Goal: Task Accomplishment & Management: Complete application form

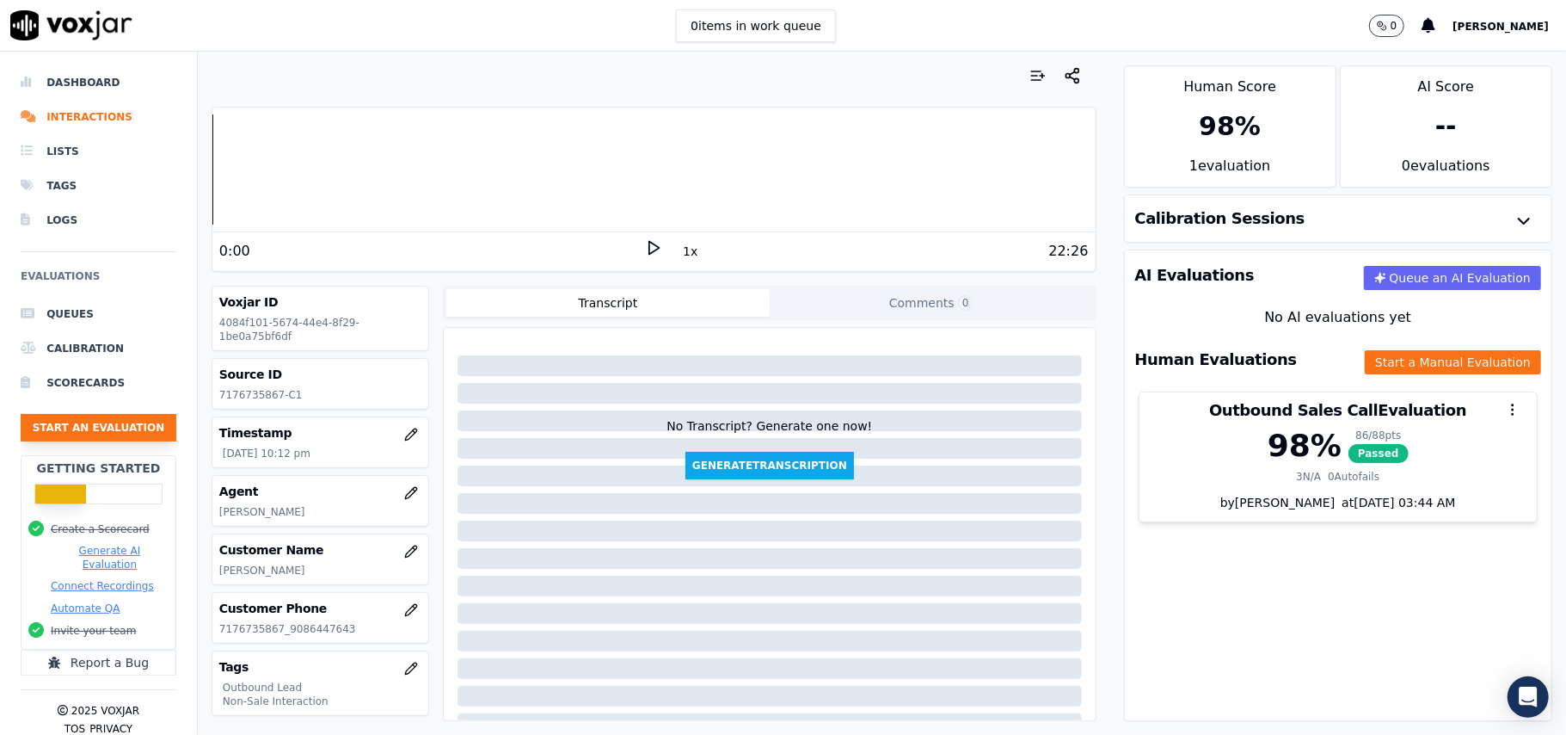
click at [90, 427] on button "Start an Evaluation" at bounding box center [99, 428] width 156 height 28
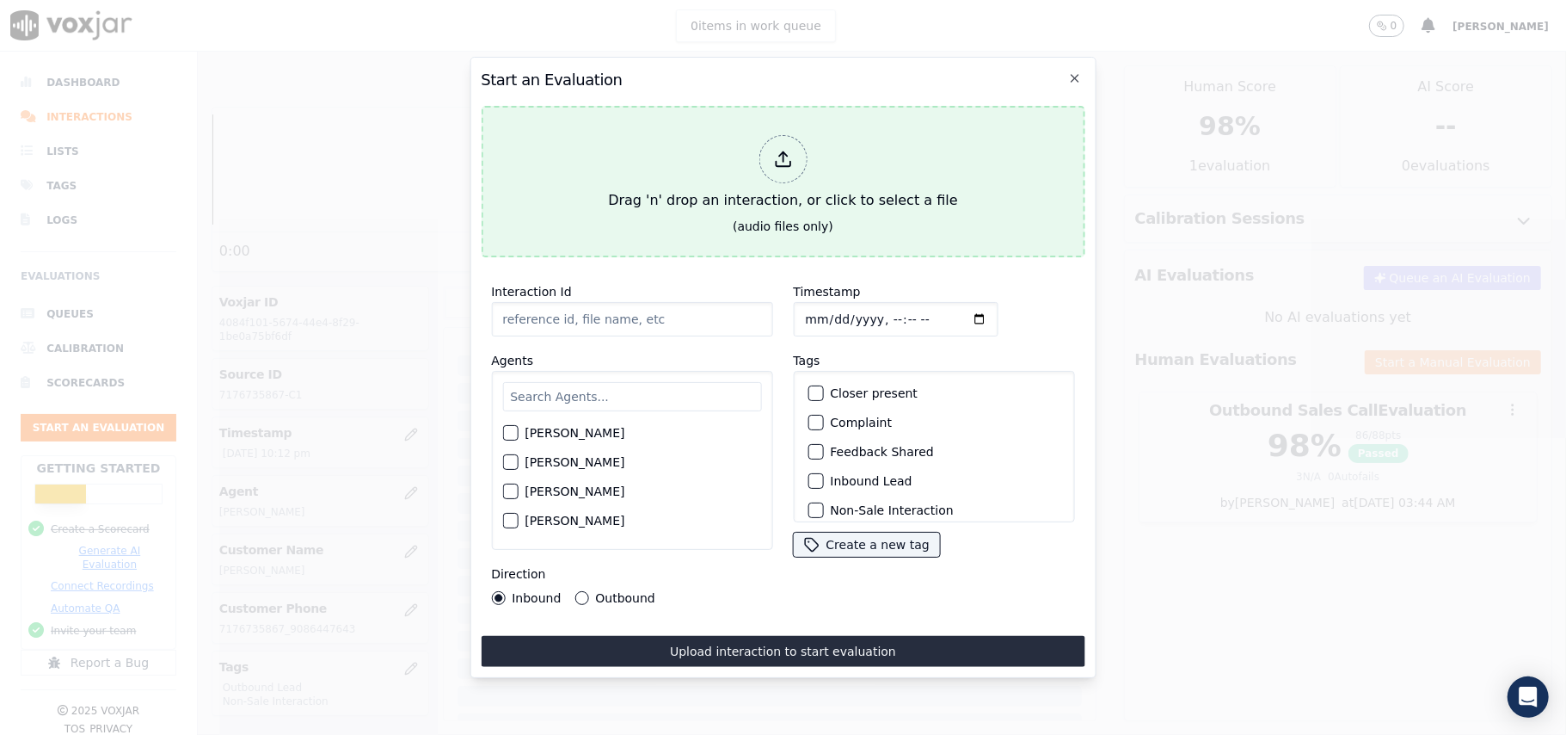
click at [776, 135] on div at bounding box center [783, 159] width 48 height 48
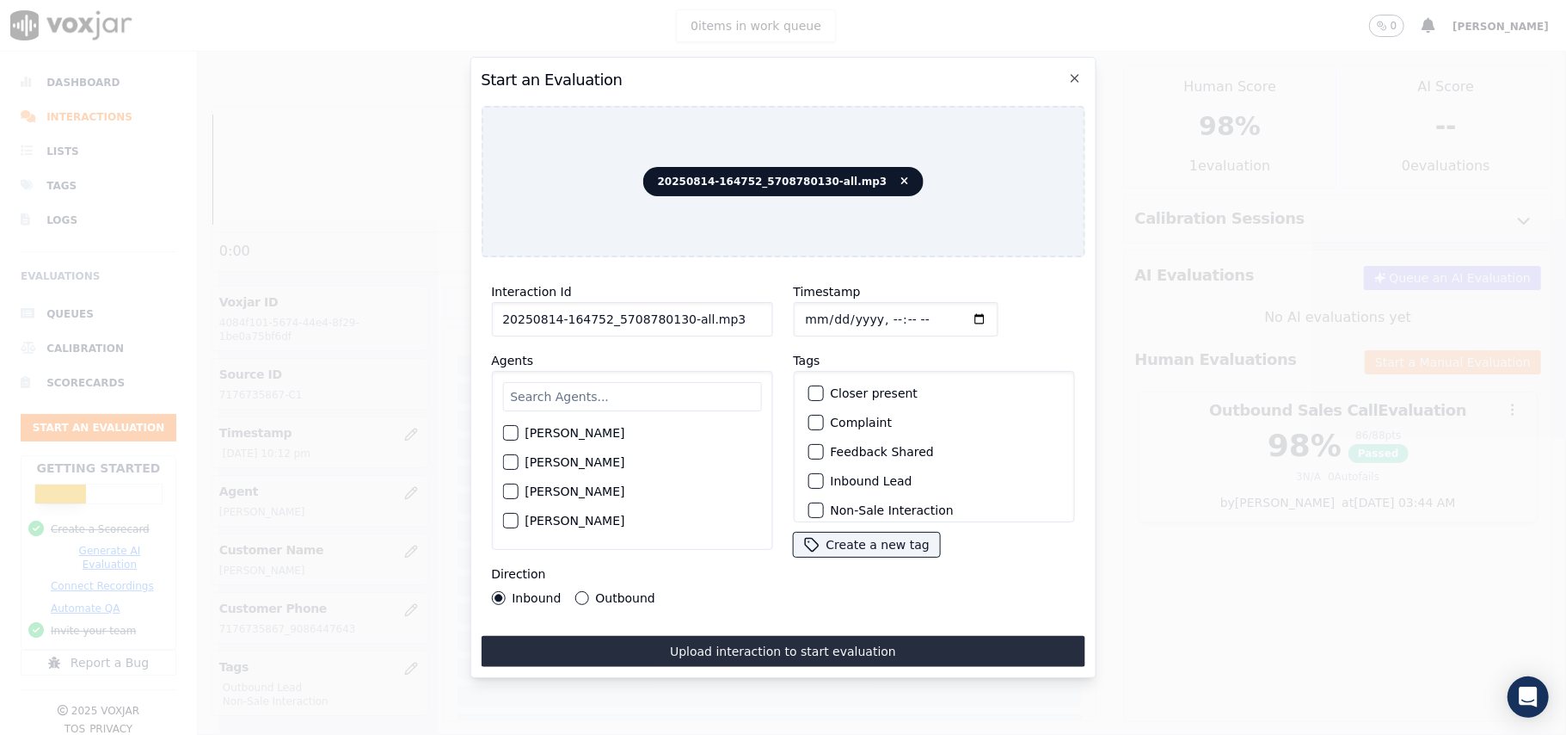
drag, startPoint x: 735, startPoint y: 308, endPoint x: 671, endPoint y: 306, distance: 63.7
click at [671, 306] on input "20250814-164752_5708780130-all.mp3" at bounding box center [631, 319] width 281 height 34
click at [827, 308] on input "Timestamp" at bounding box center [895, 319] width 205 height 34
click at [669, 314] on input "20250814-164752_5708780130C1" at bounding box center [631, 319] width 281 height 34
type input "20250814-164752_5708780130-C1"
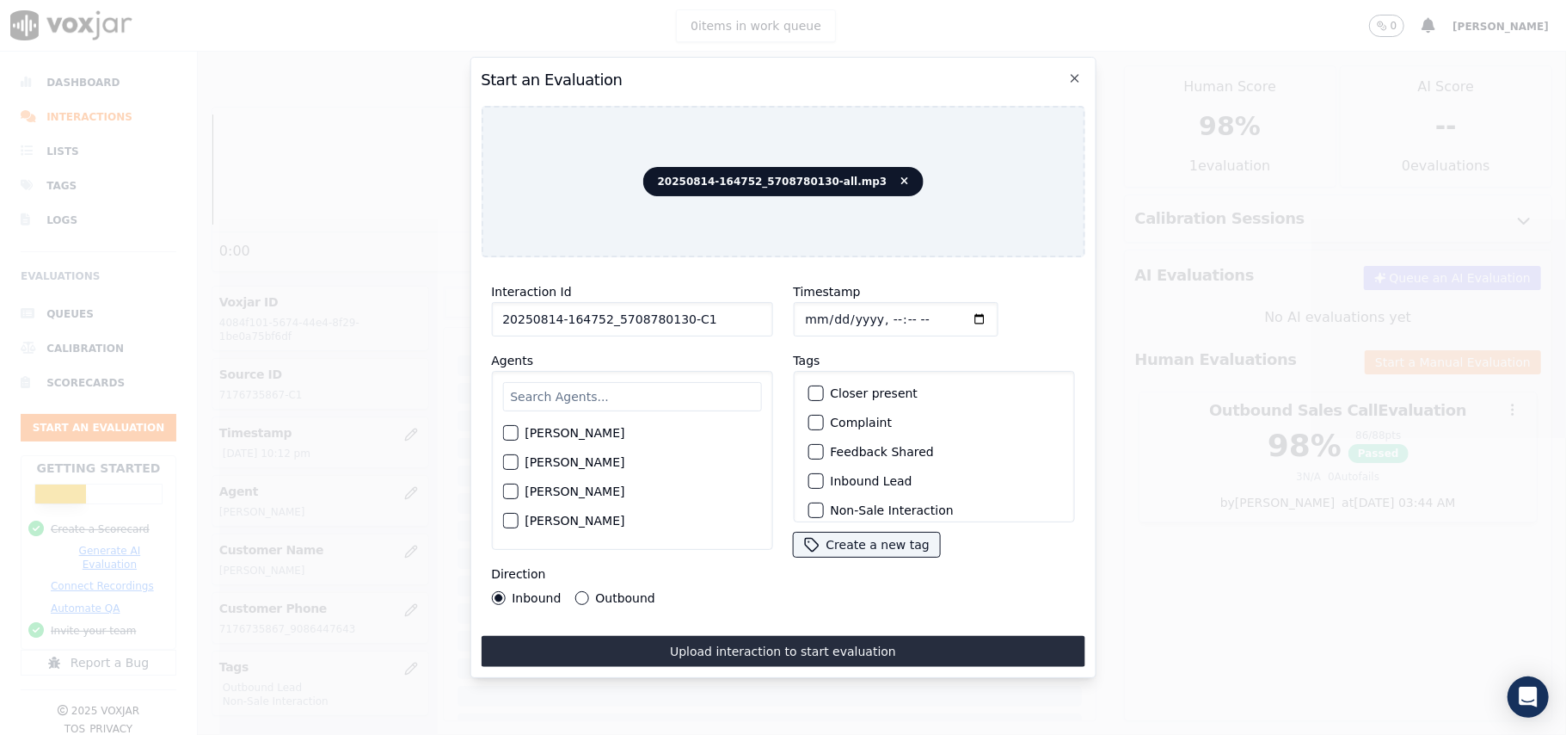
click at [820, 310] on input "Timestamp" at bounding box center [895, 319] width 205 height 34
type input "[DATE]T22:49"
click at [593, 387] on input "text" at bounding box center [631, 396] width 259 height 29
type input "[PERSON_NAME]"
click at [561, 432] on label "[PERSON_NAME]" at bounding box center [575, 438] width 100 height 12
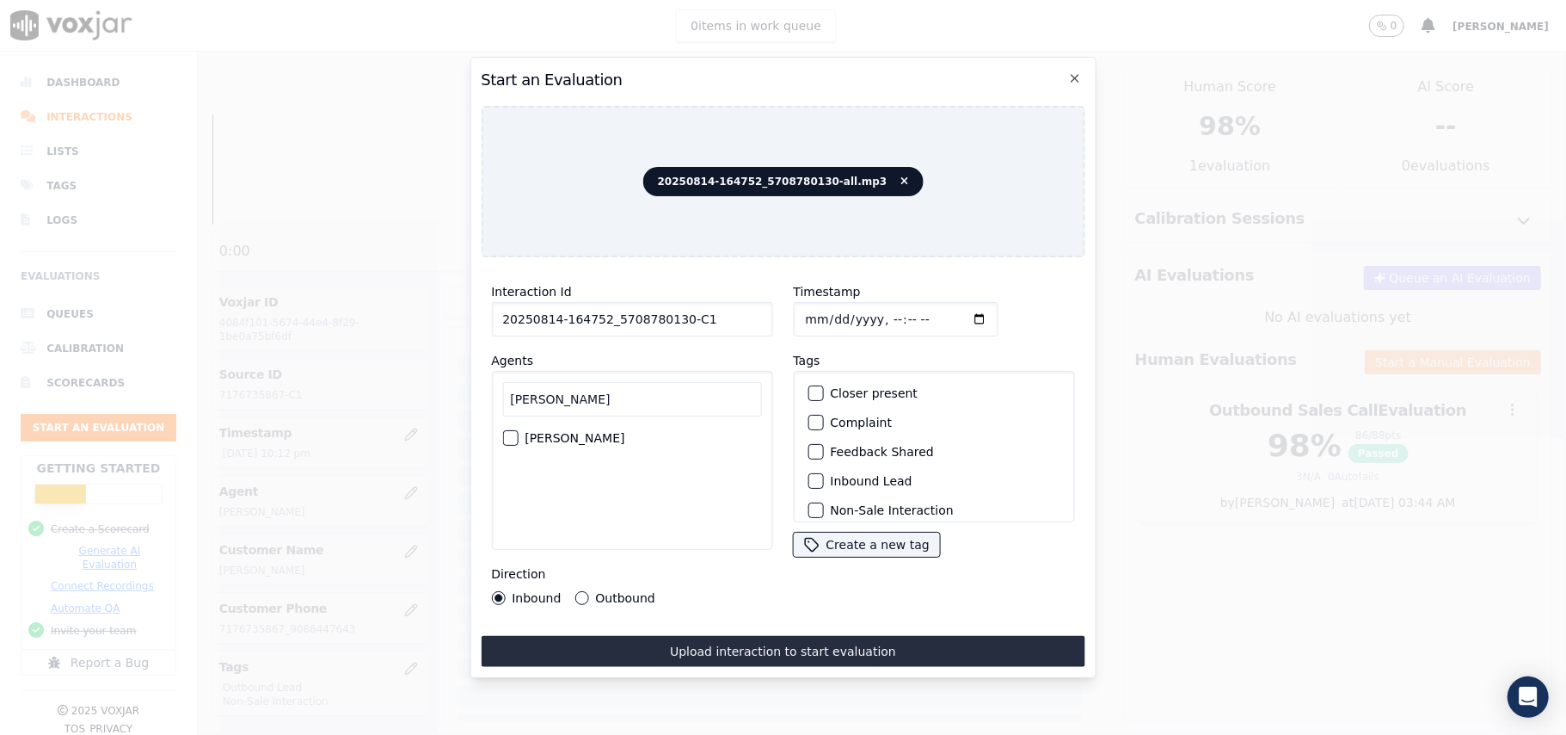
click at [518, 430] on button "[PERSON_NAME]" at bounding box center [509, 437] width 15 height 15
click at [809, 421] on div "button" at bounding box center [815, 425] width 12 height 12
click at [814, 392] on button "Non-Sale Interaction" at bounding box center [815, 395] width 15 height 15
click at [582, 595] on button "Outbound" at bounding box center [582, 598] width 14 height 14
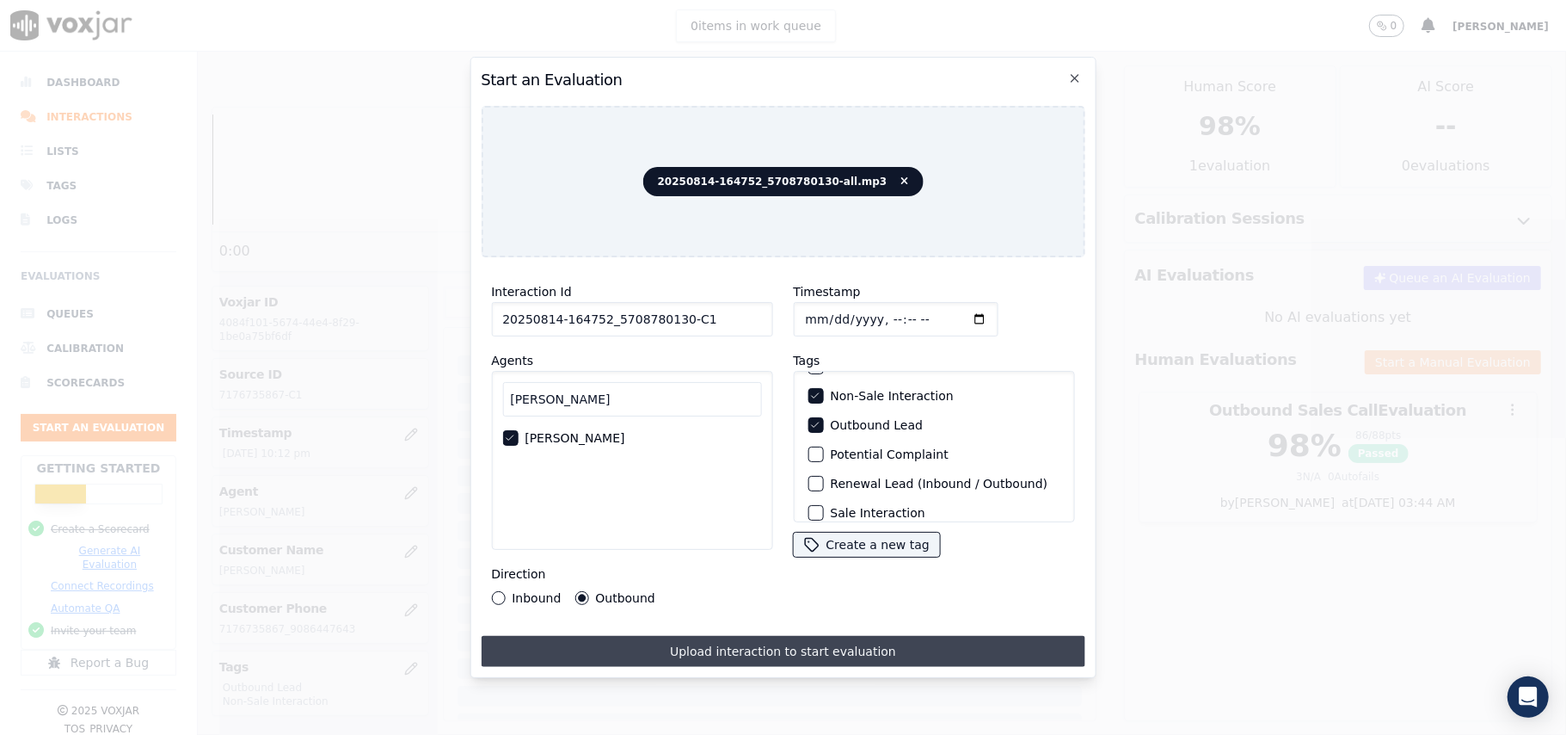
click at [713, 637] on button "Upload interaction to start evaluation" at bounding box center [783, 651] width 604 height 31
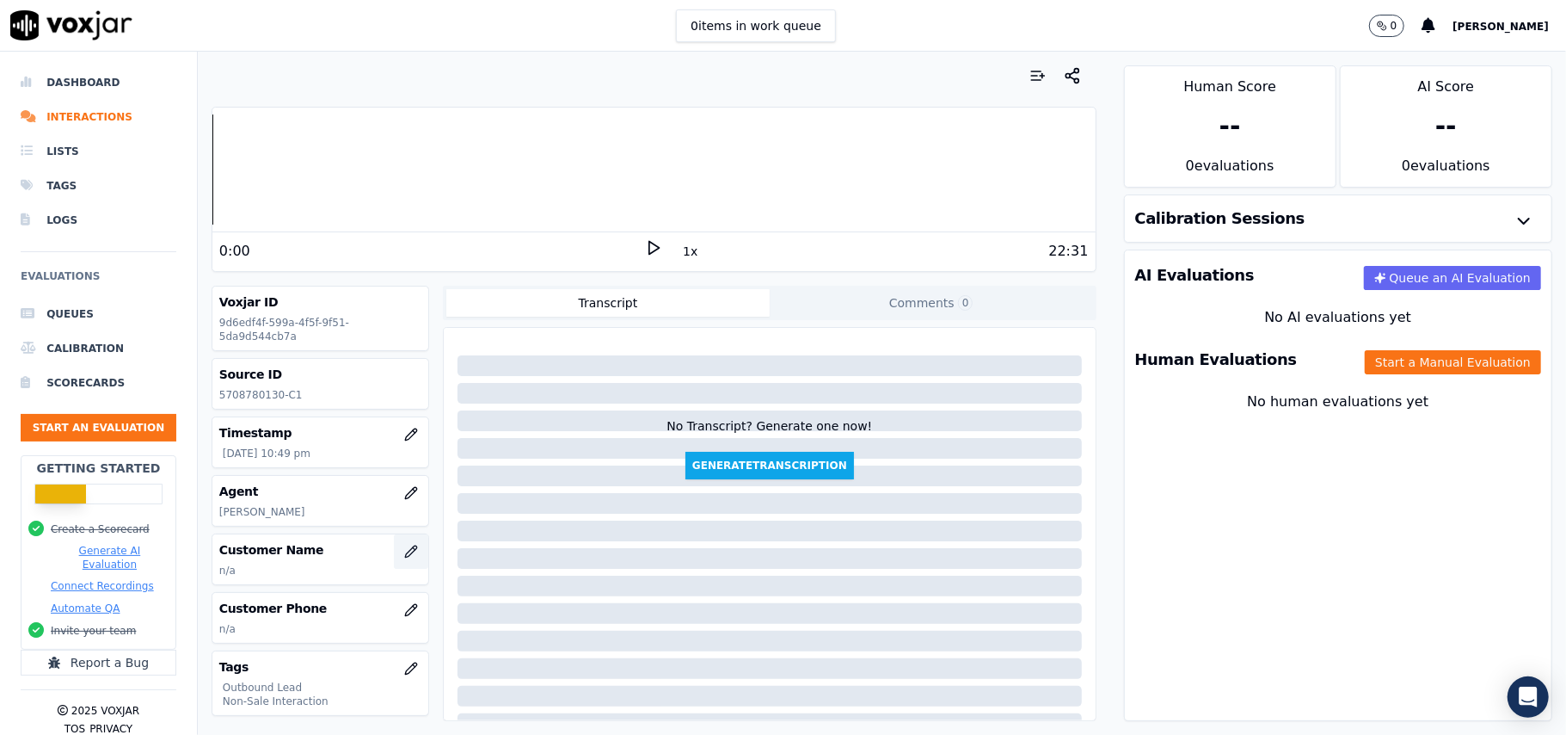
click at [404, 551] on icon "button" at bounding box center [411, 551] width 14 height 14
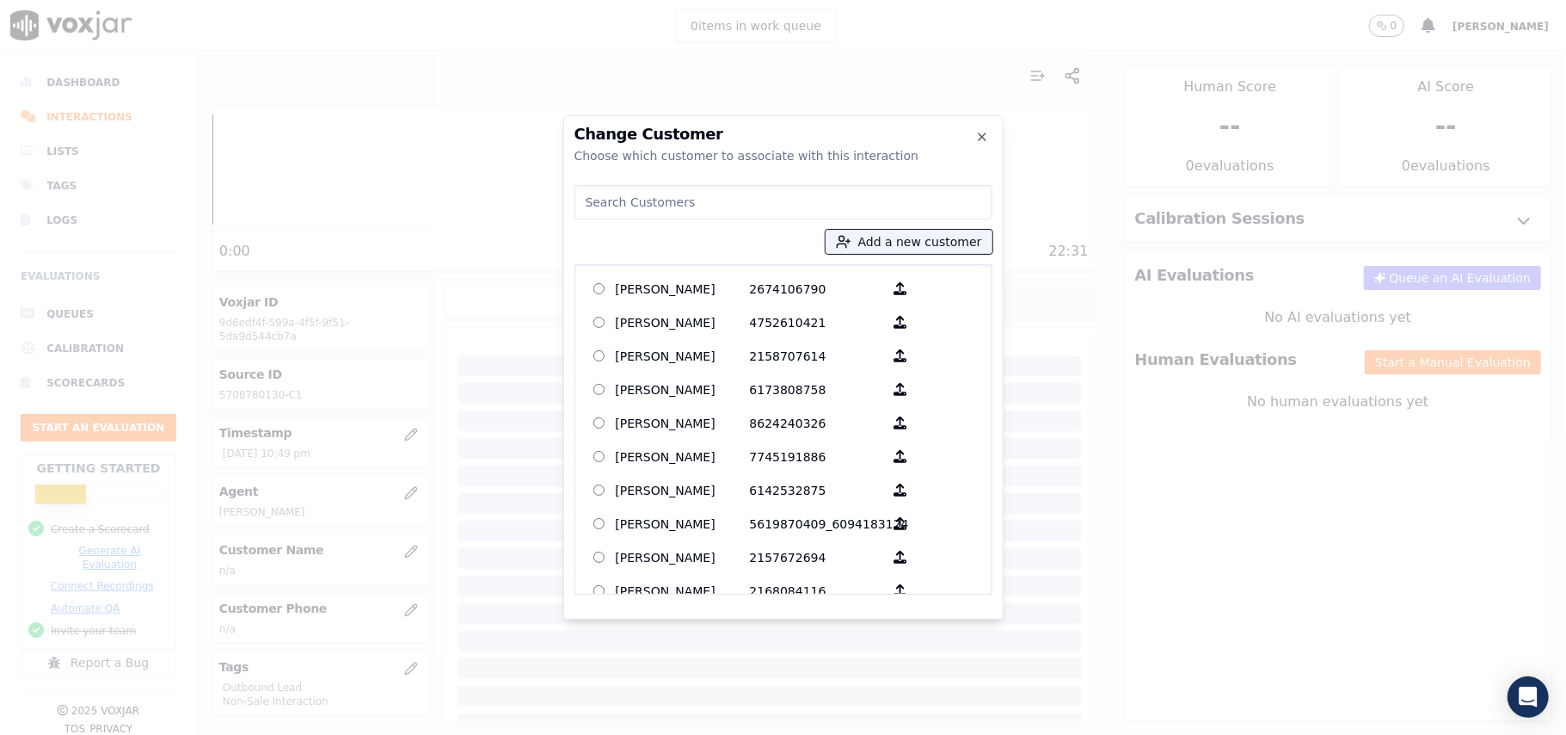
paste input "[PERSON_NAME]"
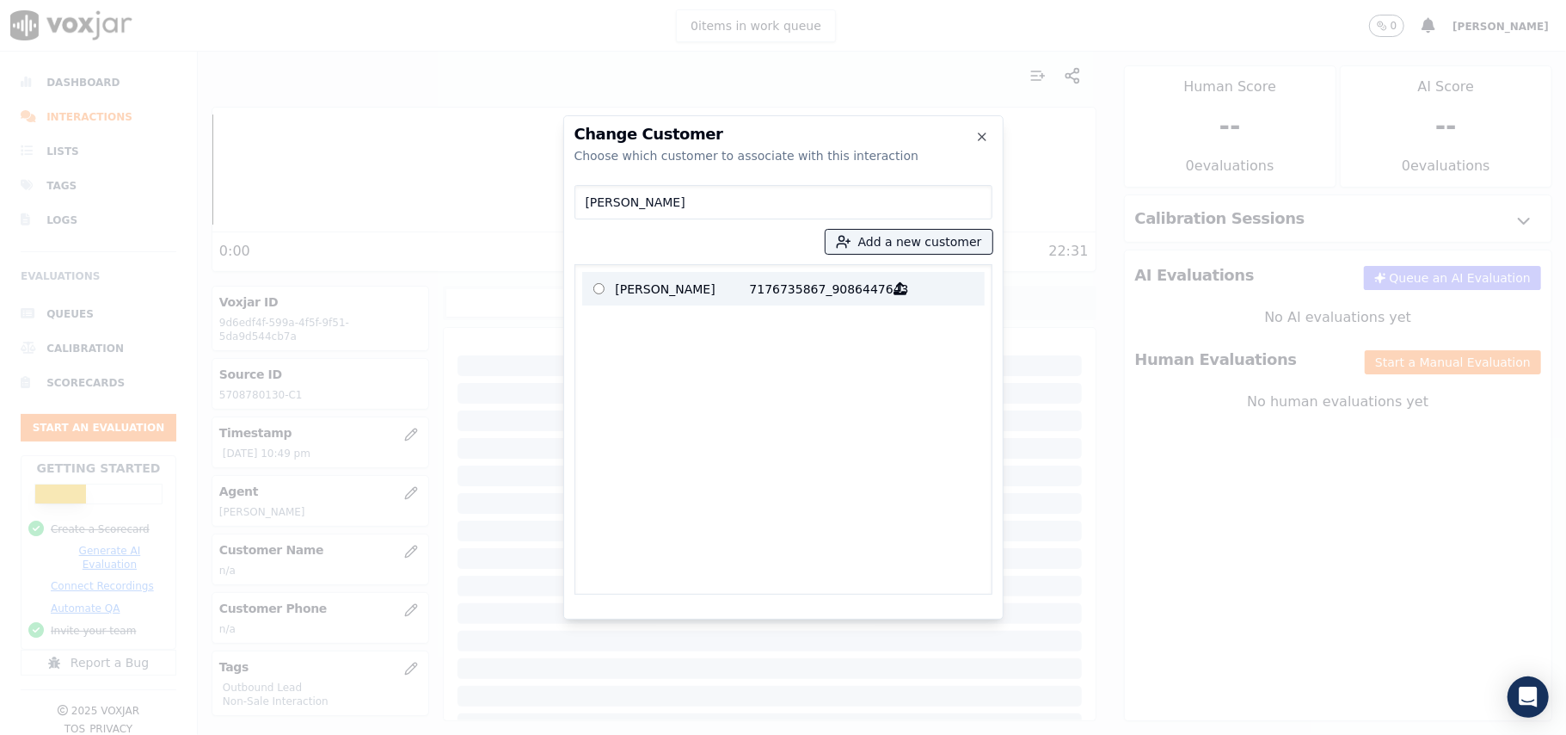
type input "[PERSON_NAME]"
click at [772, 284] on p "7176735867_9086447643" at bounding box center [817, 288] width 134 height 27
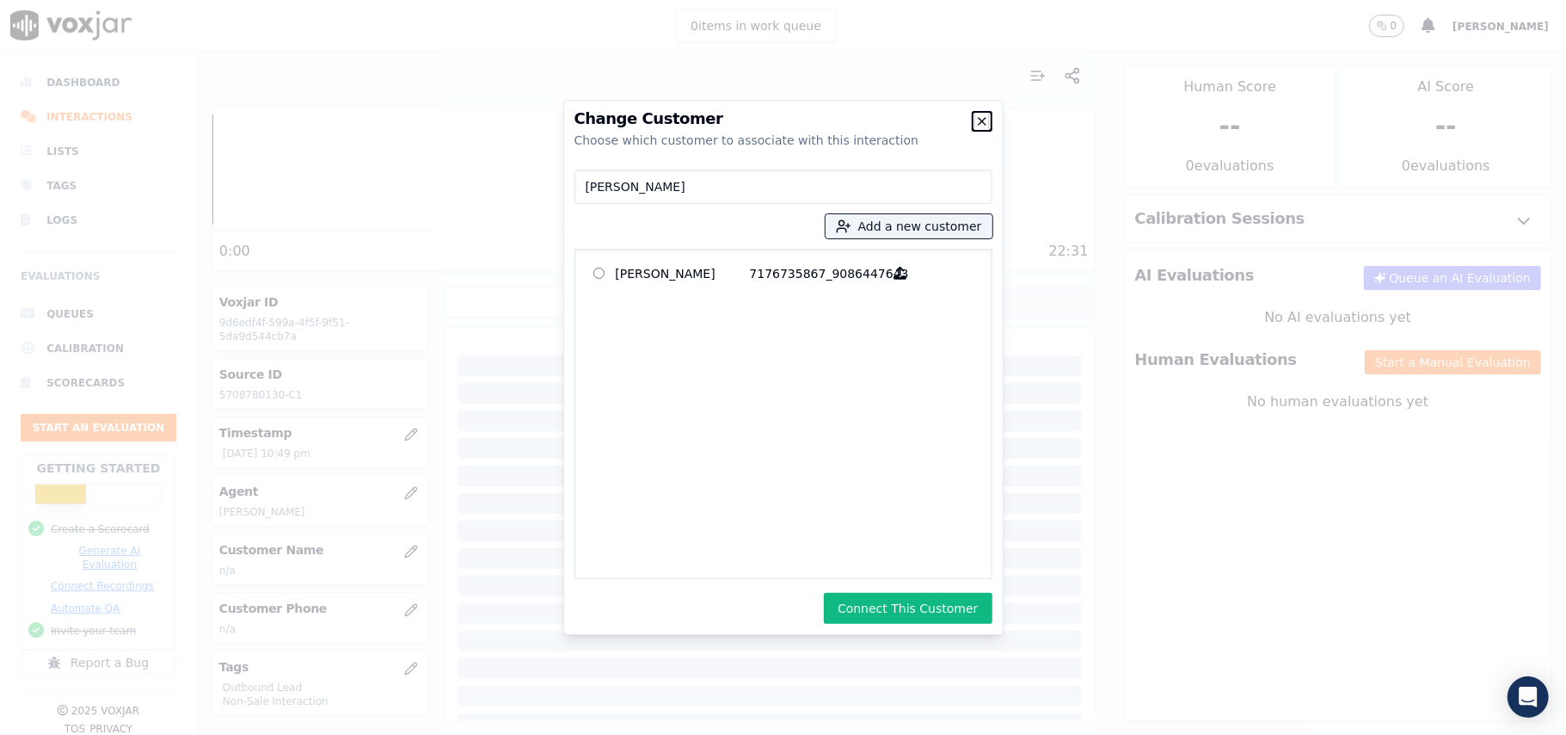
click at [979, 118] on icon "button" at bounding box center [982, 121] width 14 height 14
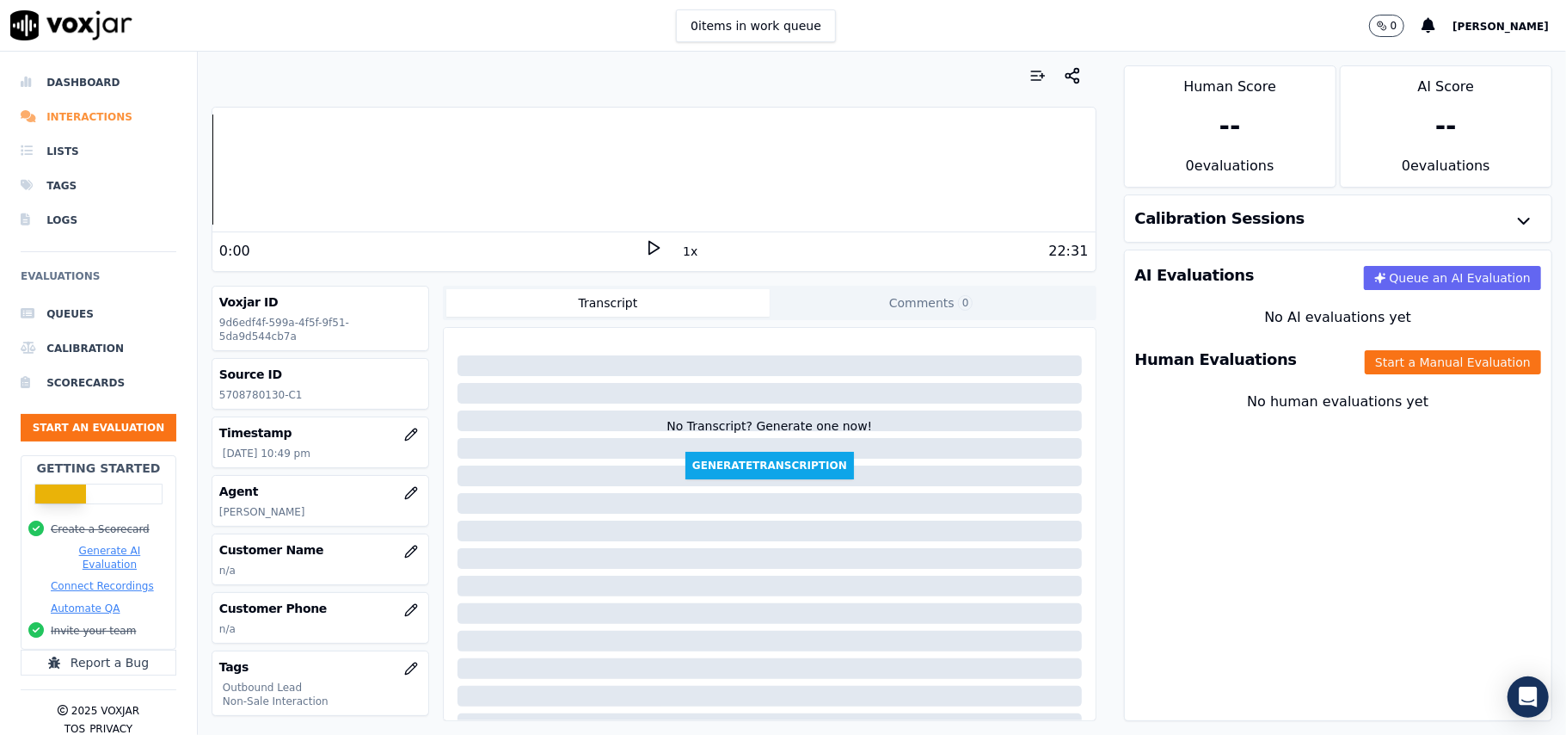
click at [56, 114] on li "Interactions" at bounding box center [99, 117] width 156 height 34
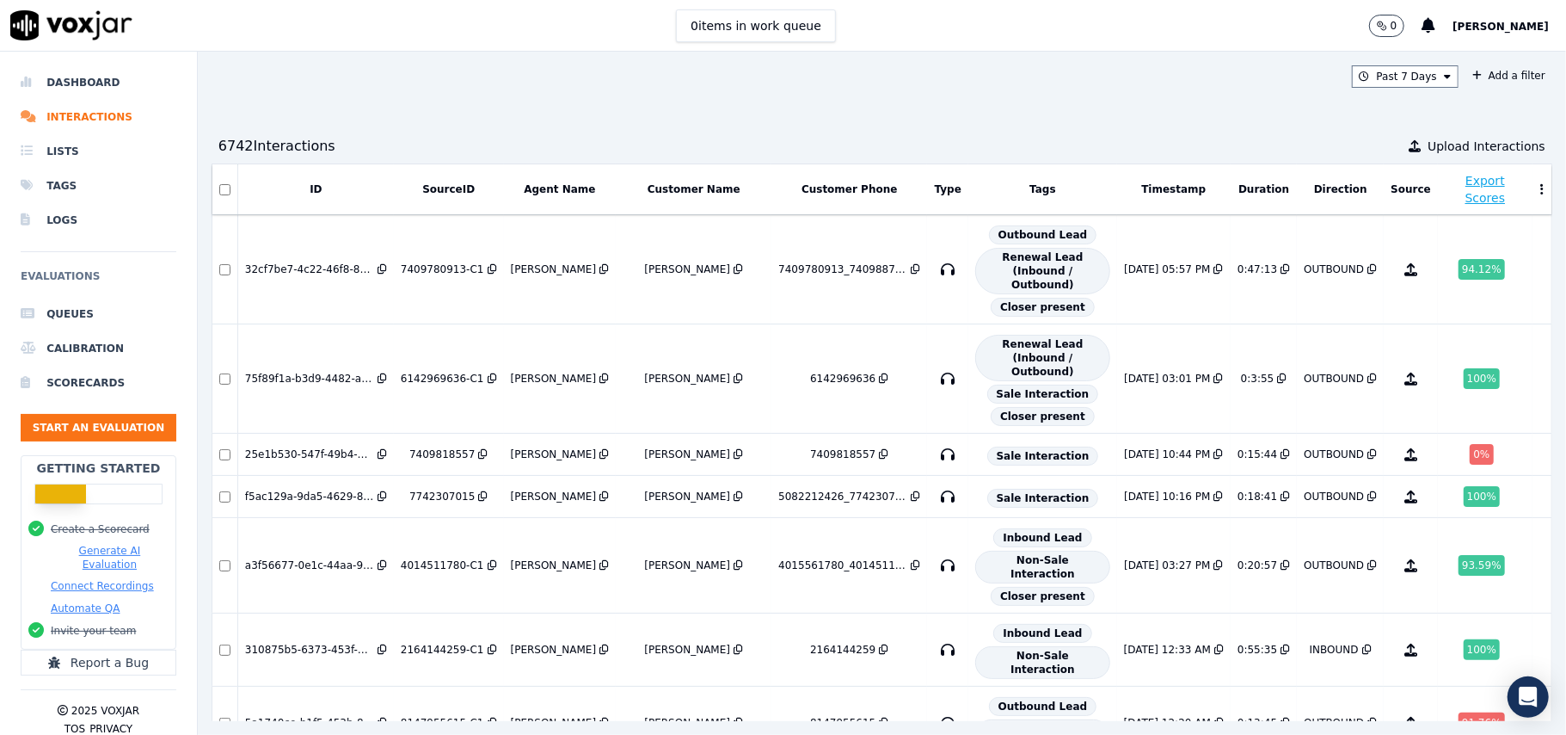
scroll to position [628, 0]
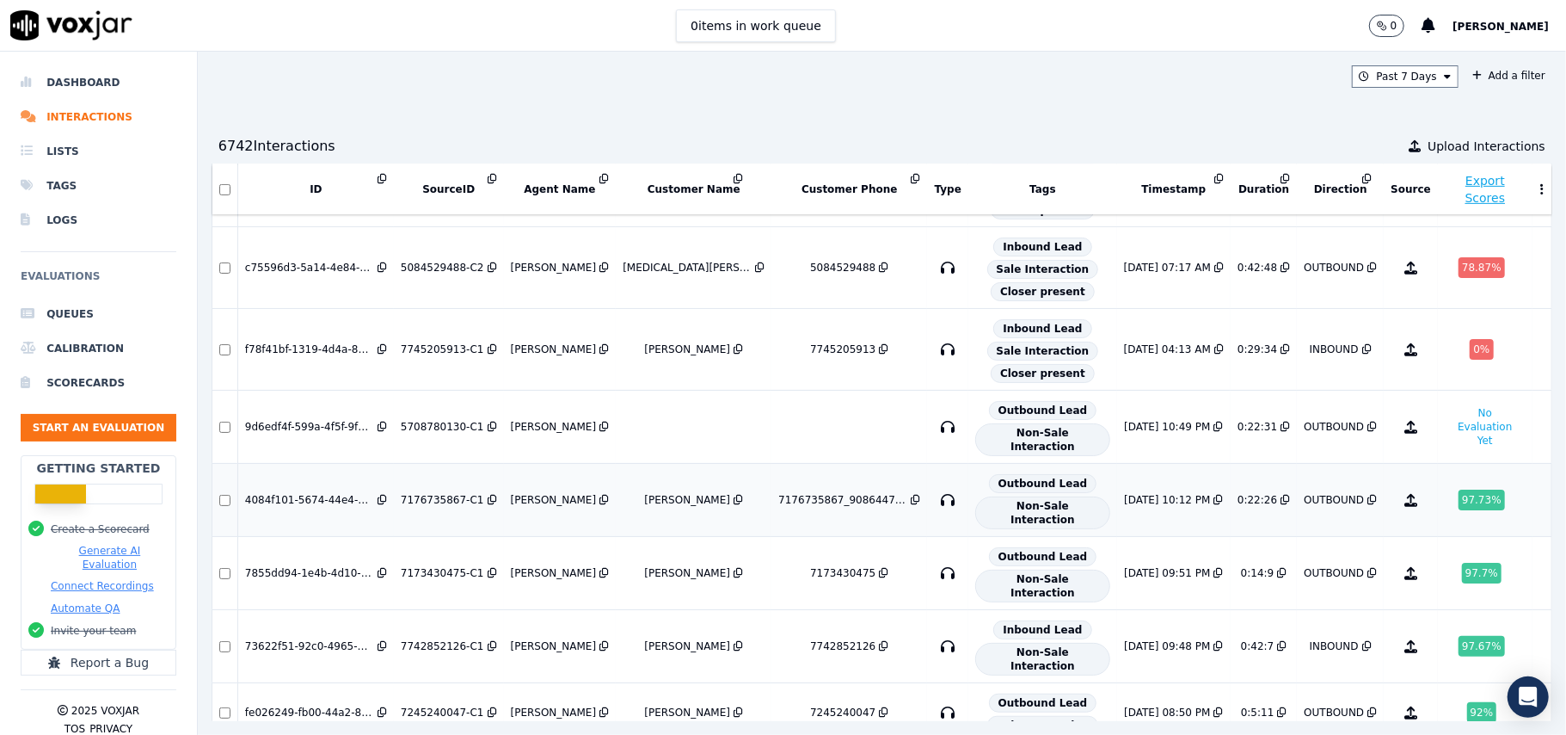
click at [1459, 489] on div "97.73 %" at bounding box center [1482, 499] width 46 height 21
click at [98, 101] on li "Interactions" at bounding box center [99, 117] width 156 height 34
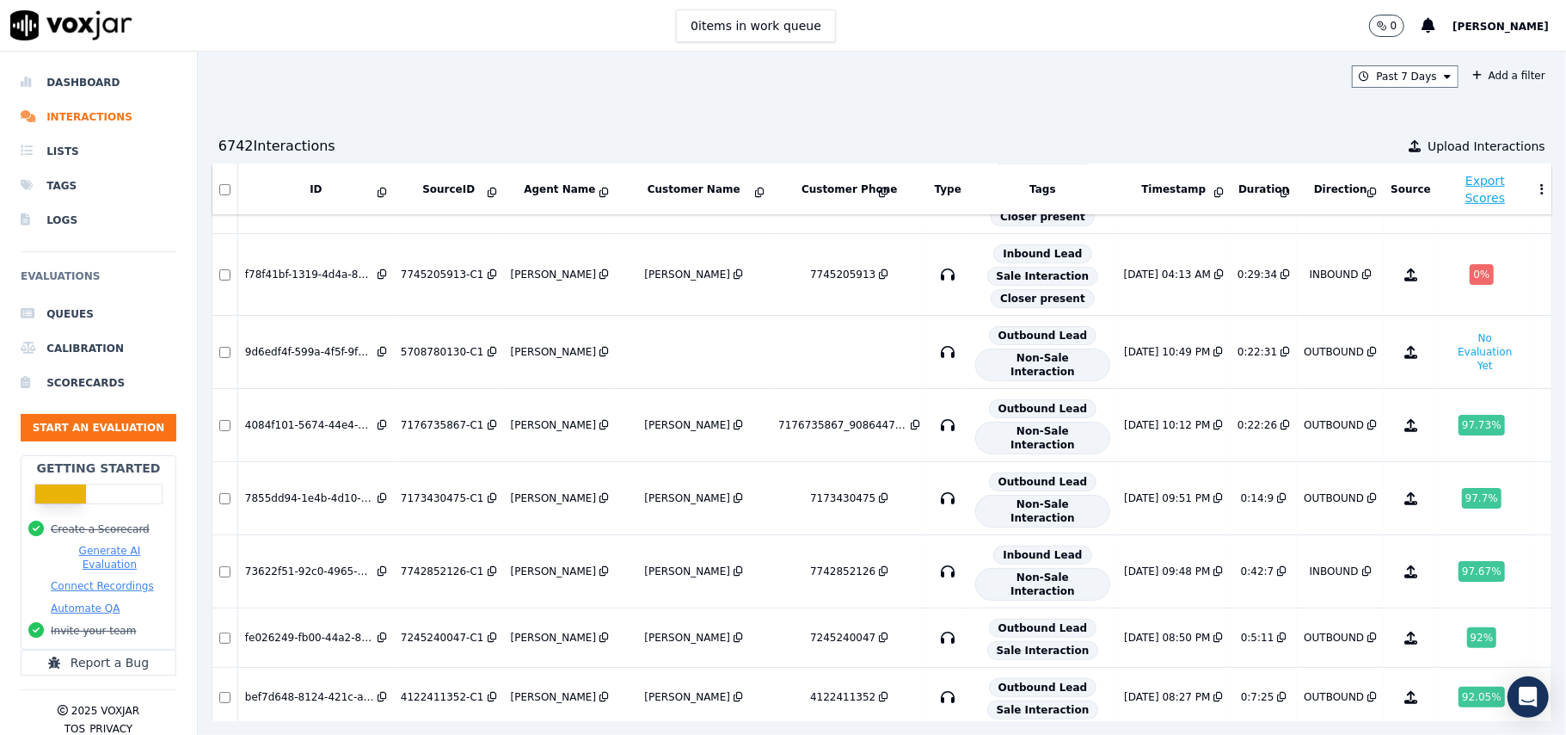
scroll to position [743, 0]
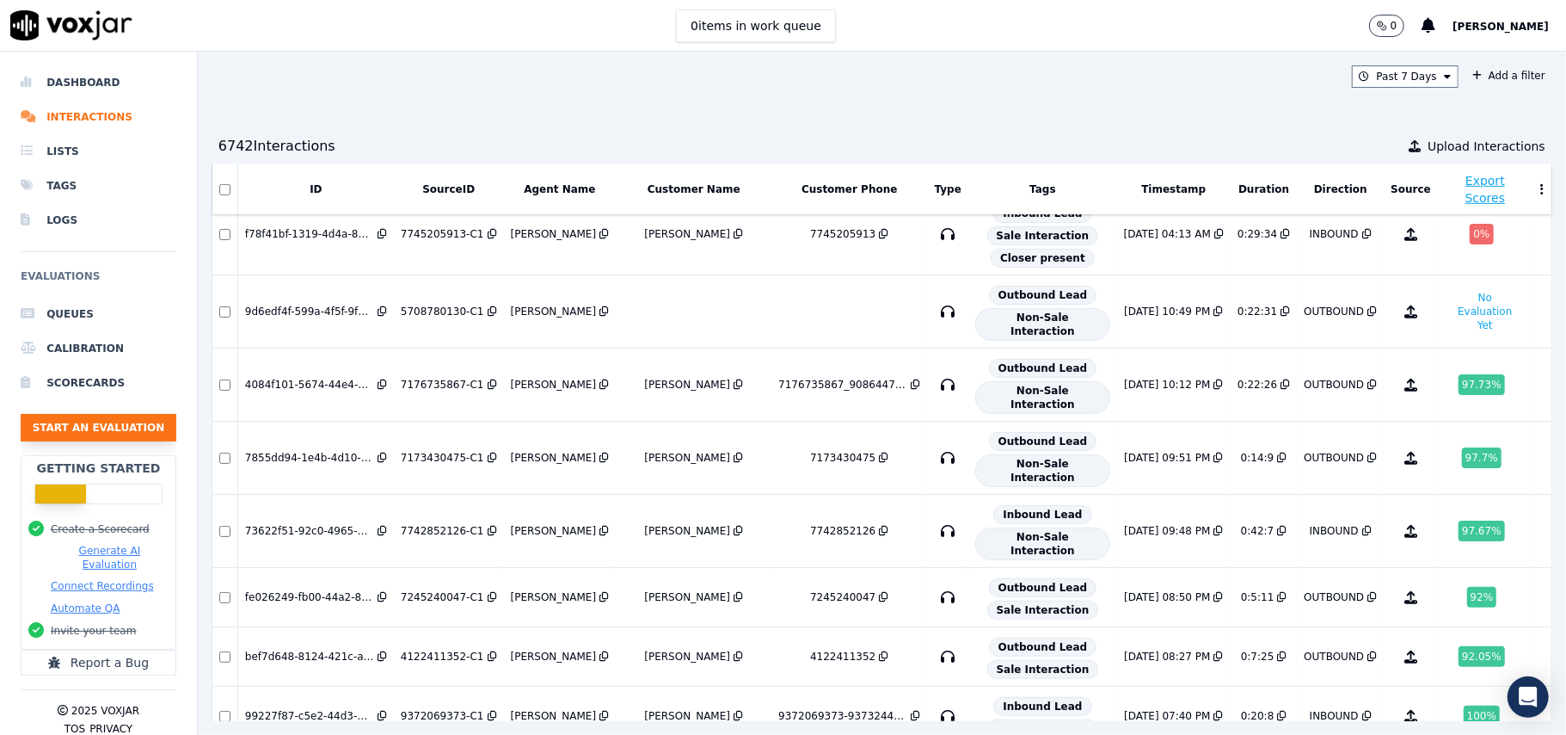
click at [86, 434] on button "Start an Evaluation" at bounding box center [99, 428] width 156 height 28
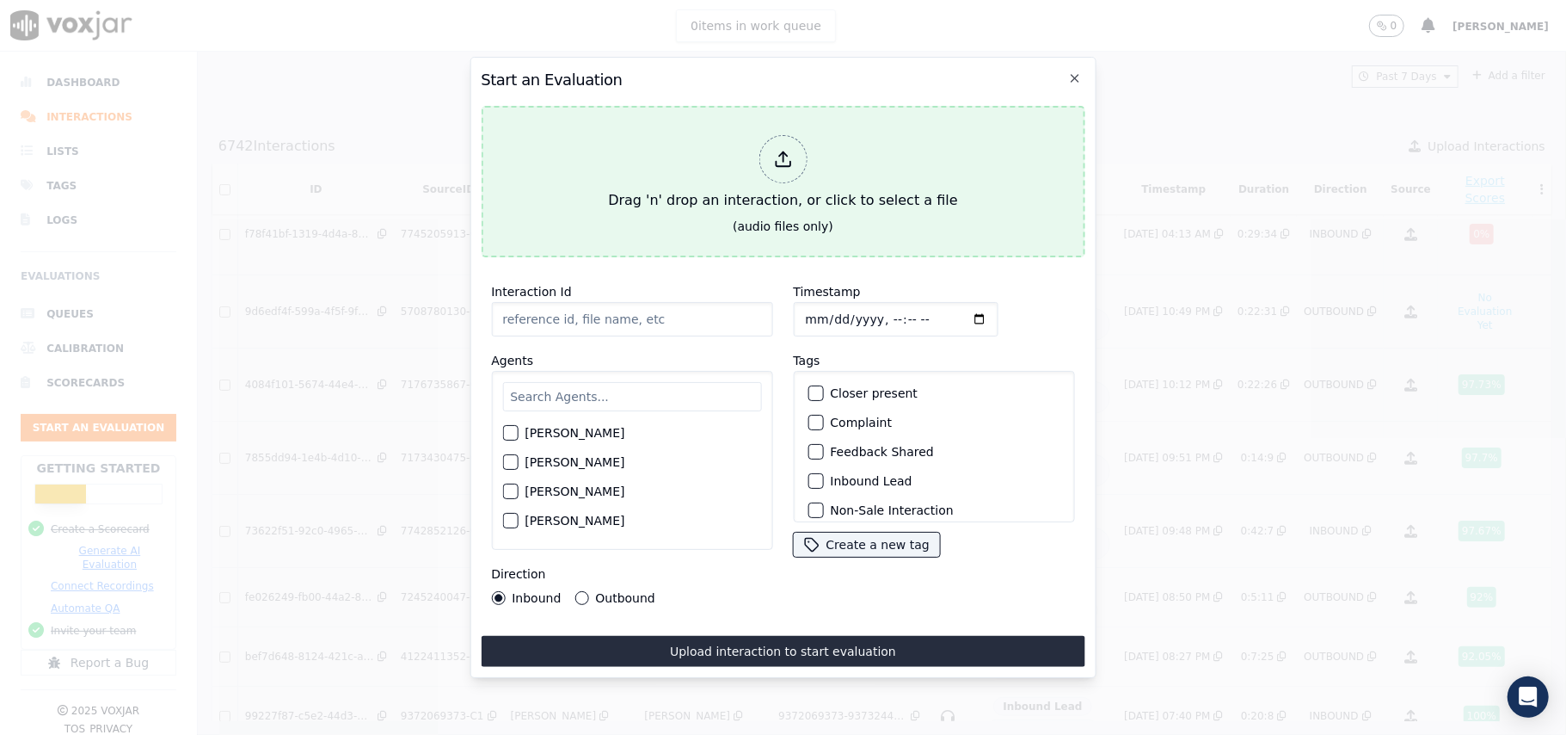
click at [779, 156] on icon at bounding box center [782, 159] width 19 height 19
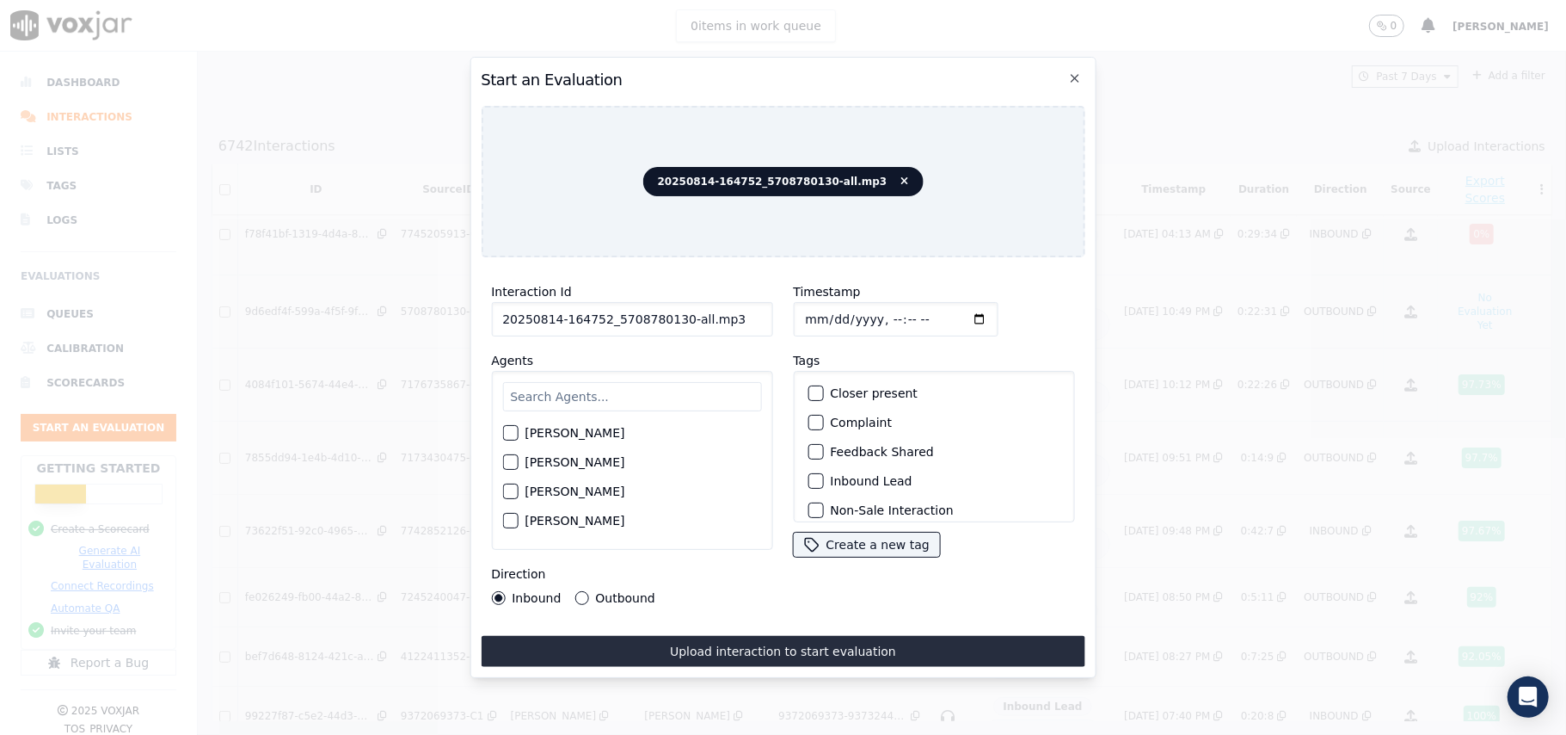
drag, startPoint x: 745, startPoint y: 311, endPoint x: 675, endPoint y: 307, distance: 69.8
click at [675, 307] on input "20250814-164752_5708780130-all.mp3" at bounding box center [631, 319] width 281 height 34
type input "20250814-164752_5708780130-C1"
click at [827, 313] on input "Timestamp" at bounding box center [895, 319] width 205 height 34
type input "[DATE]T22:51"
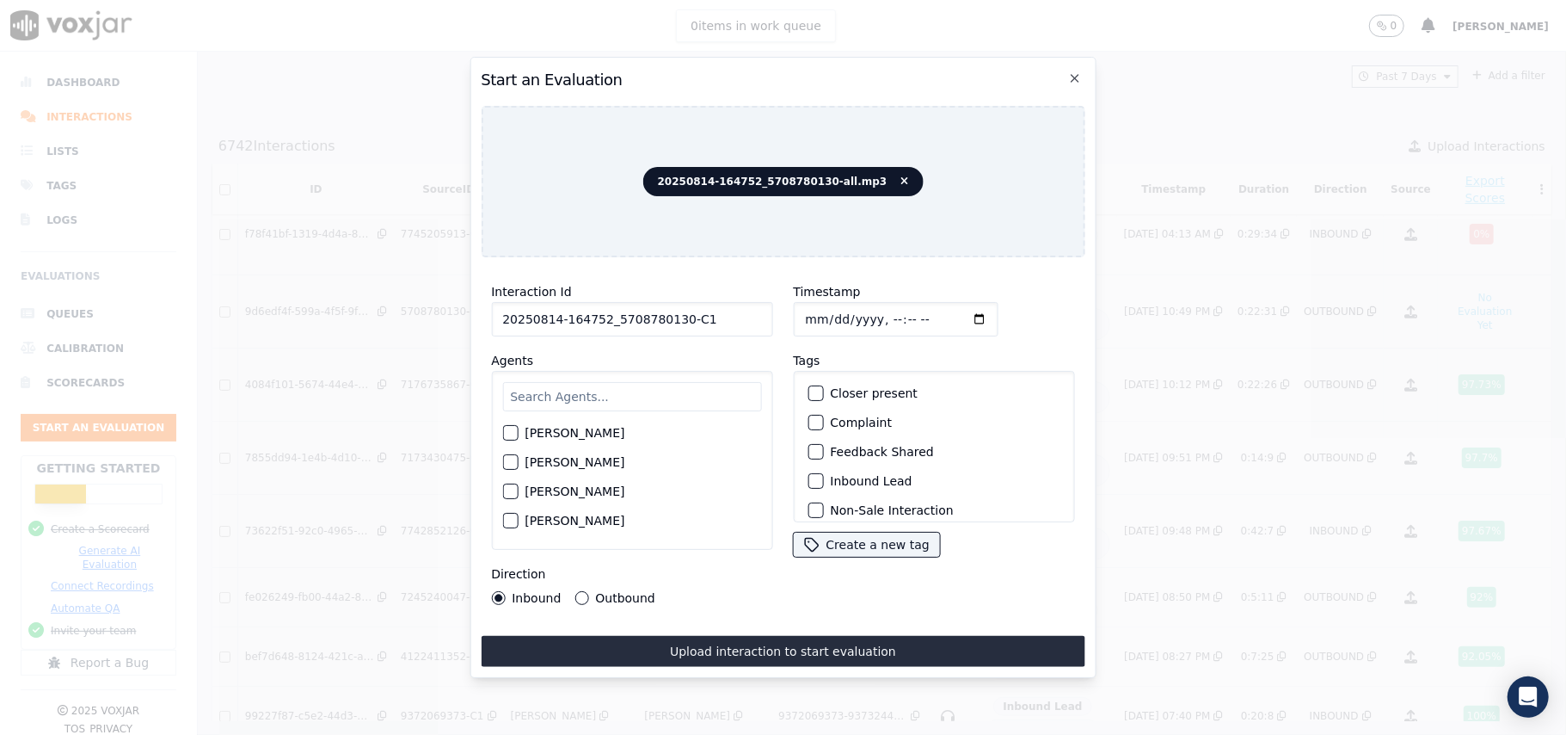
click at [657, 396] on input "text" at bounding box center [631, 396] width 259 height 29
type input "[PERSON_NAME]"
click at [513, 432] on div "button" at bounding box center [509, 438] width 12 height 12
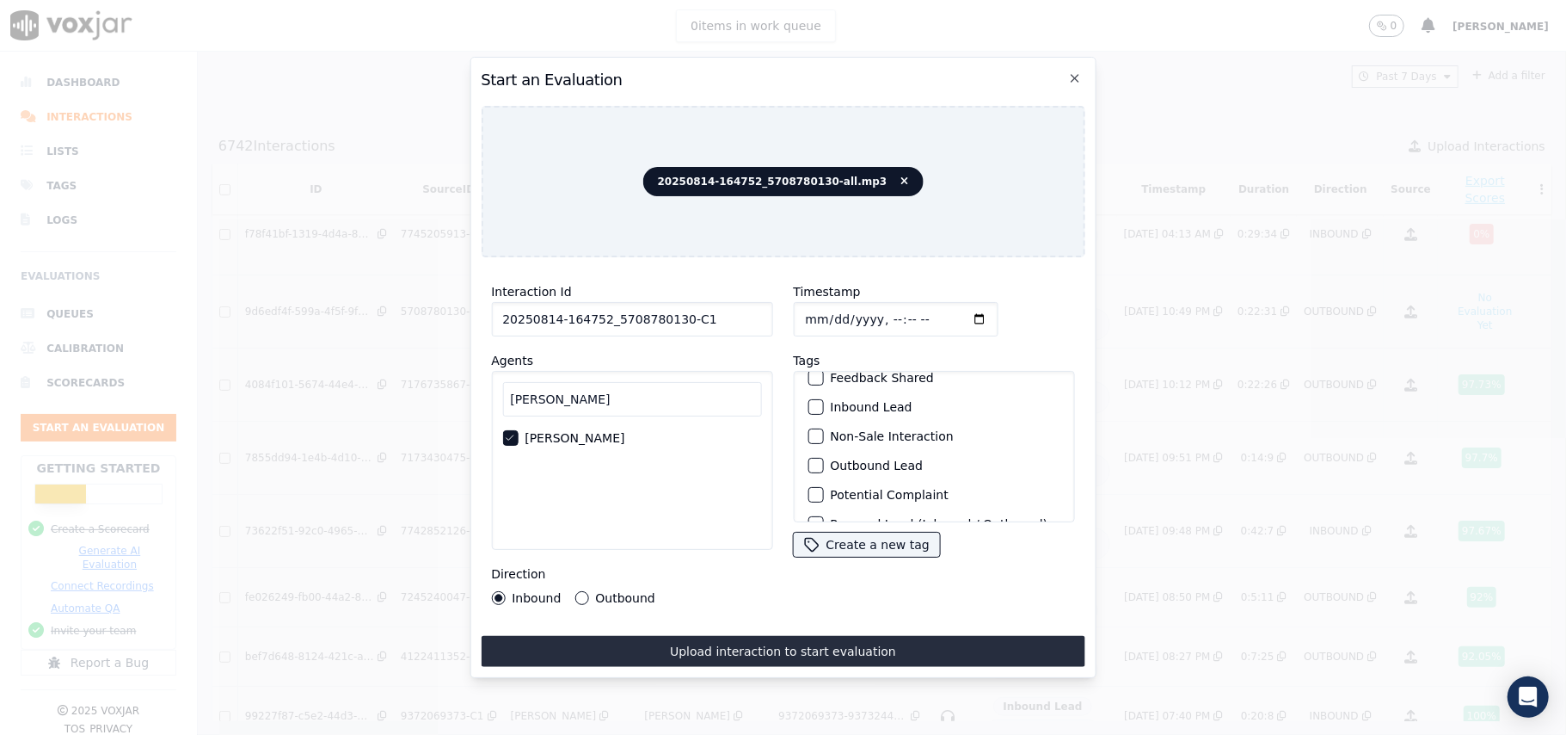
scroll to position [114, 0]
click at [809, 424] on div "button" at bounding box center [815, 425] width 12 height 12
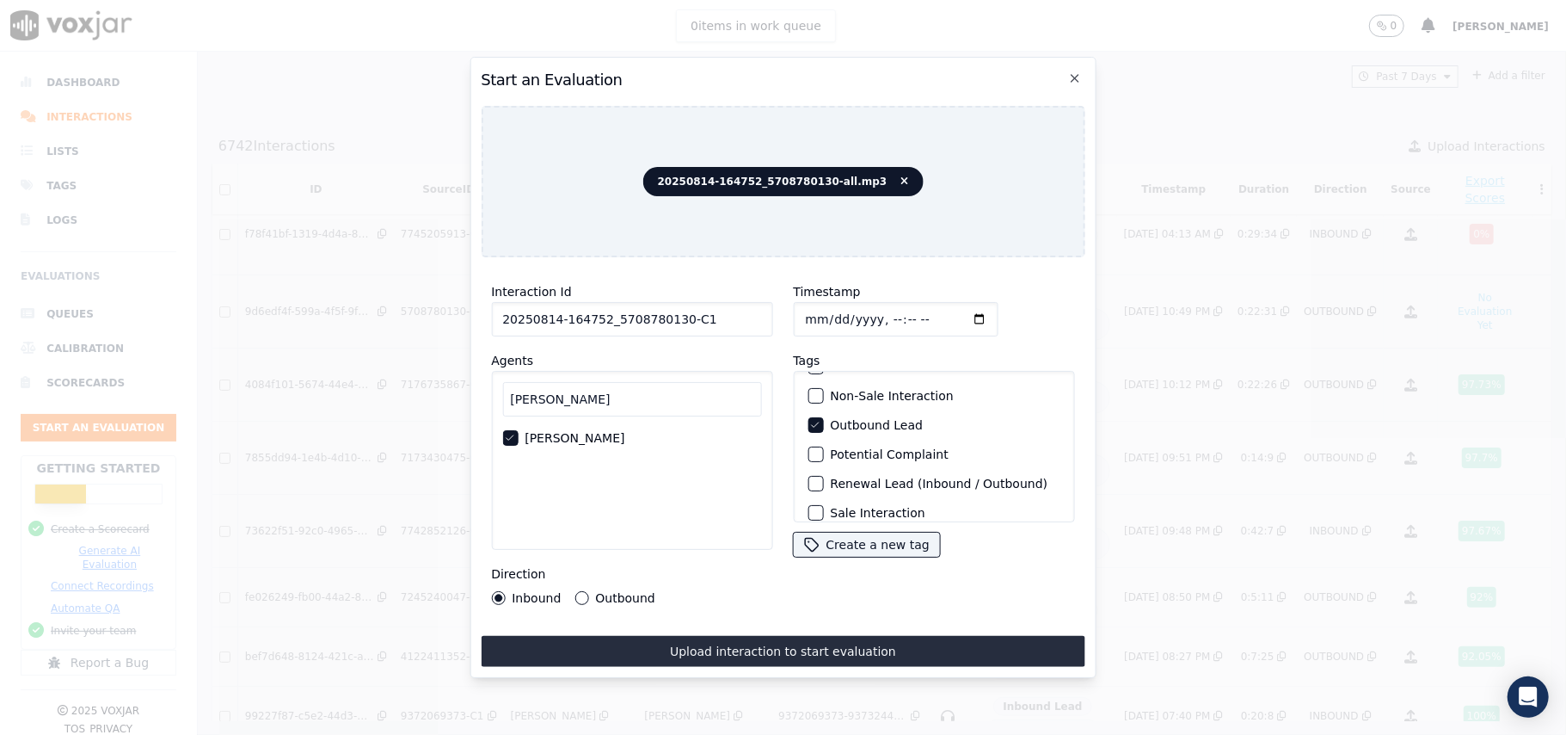
click at [809, 390] on div "button" at bounding box center [815, 396] width 12 height 12
click at [581, 591] on button "Outbound" at bounding box center [582, 598] width 14 height 14
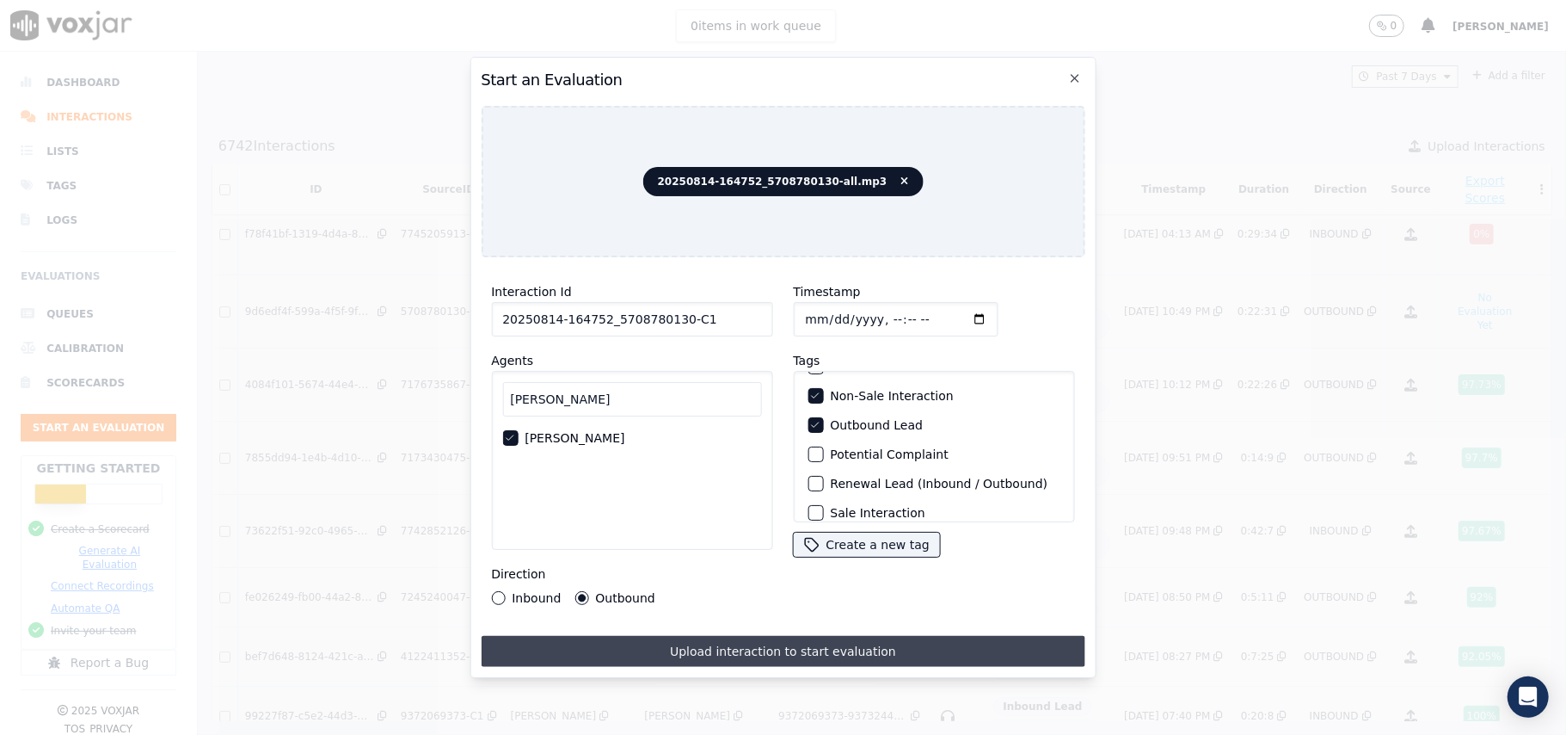
click at [698, 636] on button "Upload interaction to start evaluation" at bounding box center [783, 651] width 604 height 31
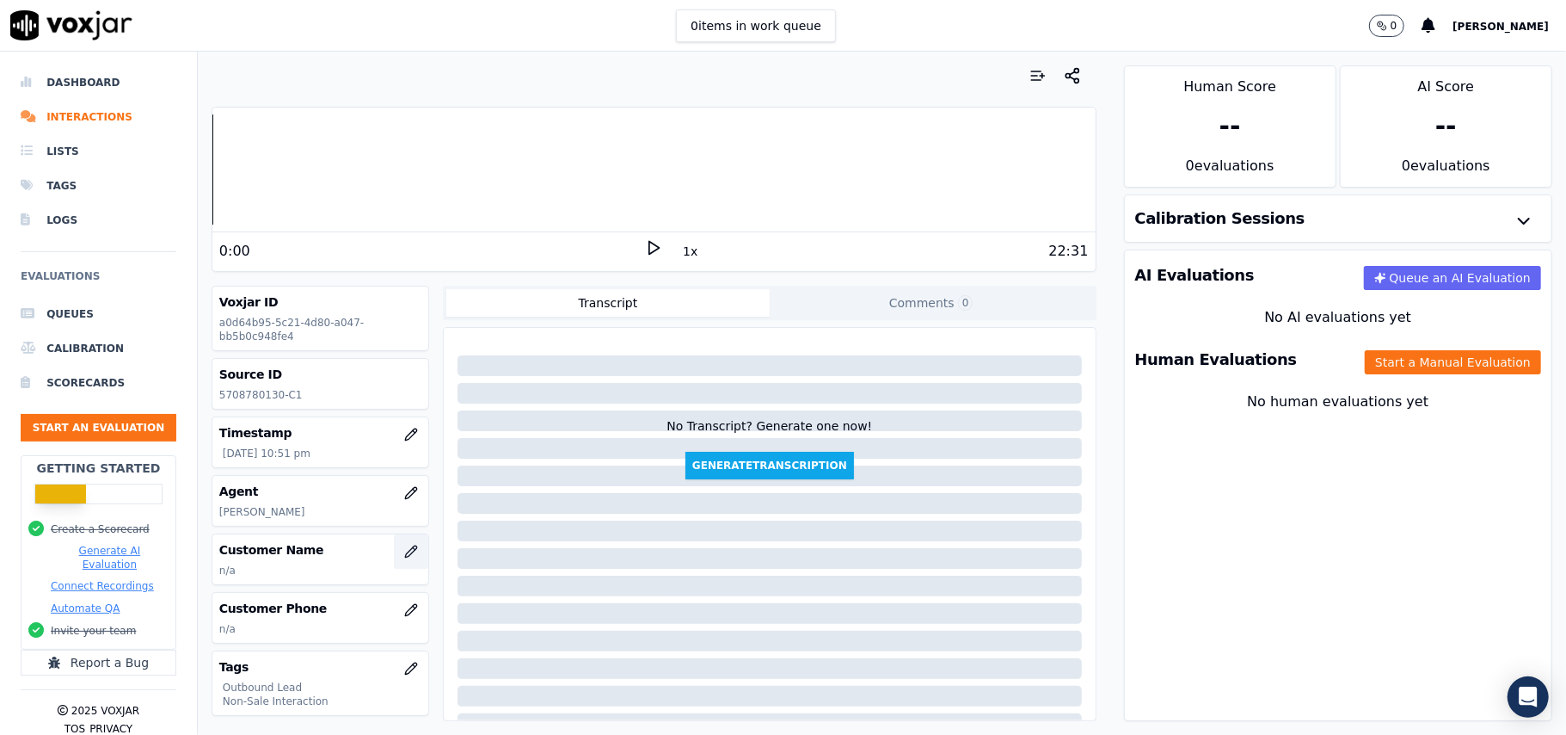
click at [404, 555] on icon "button" at bounding box center [411, 551] width 14 height 14
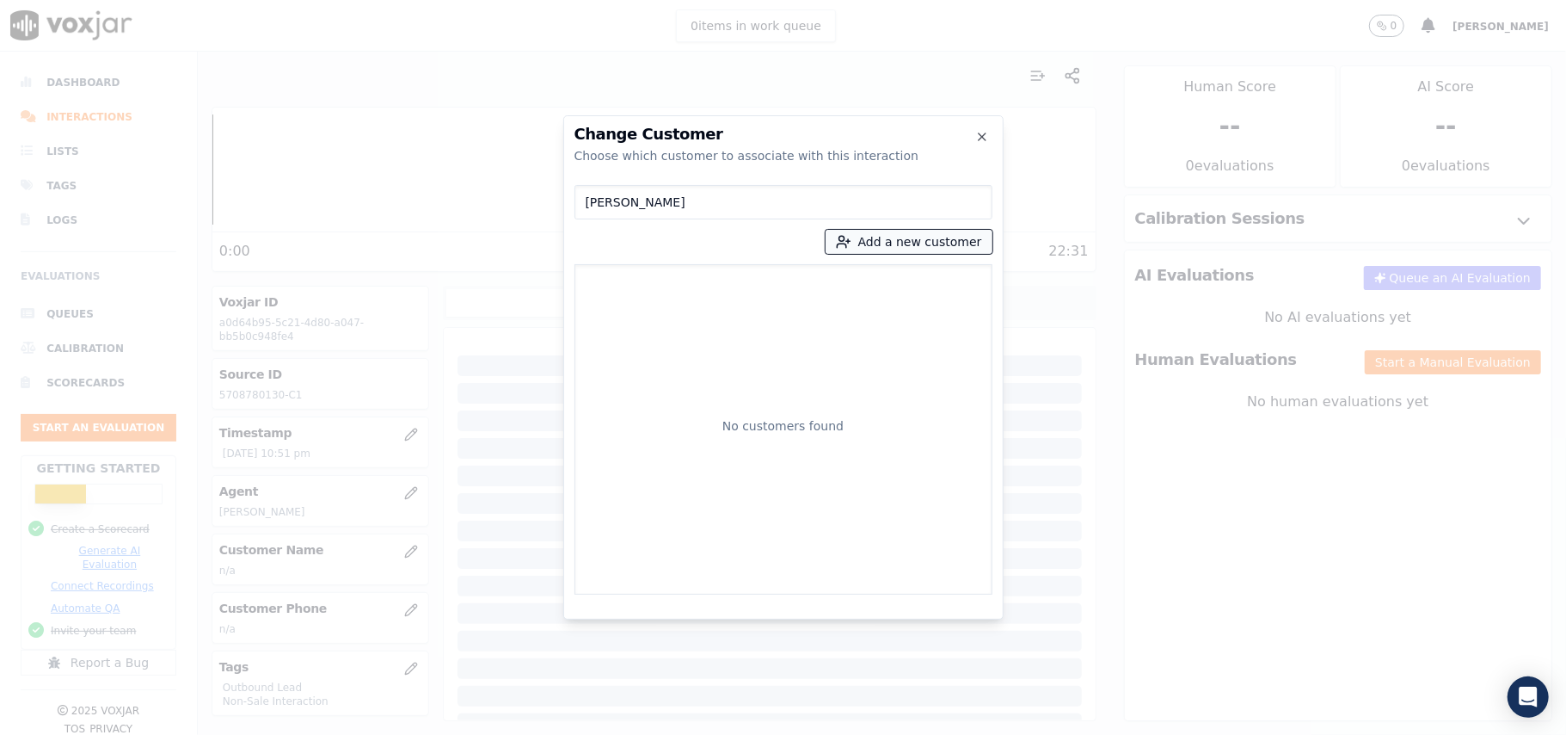
type input "[PERSON_NAME]"
click at [900, 242] on button "Add a new customer" at bounding box center [909, 242] width 167 height 24
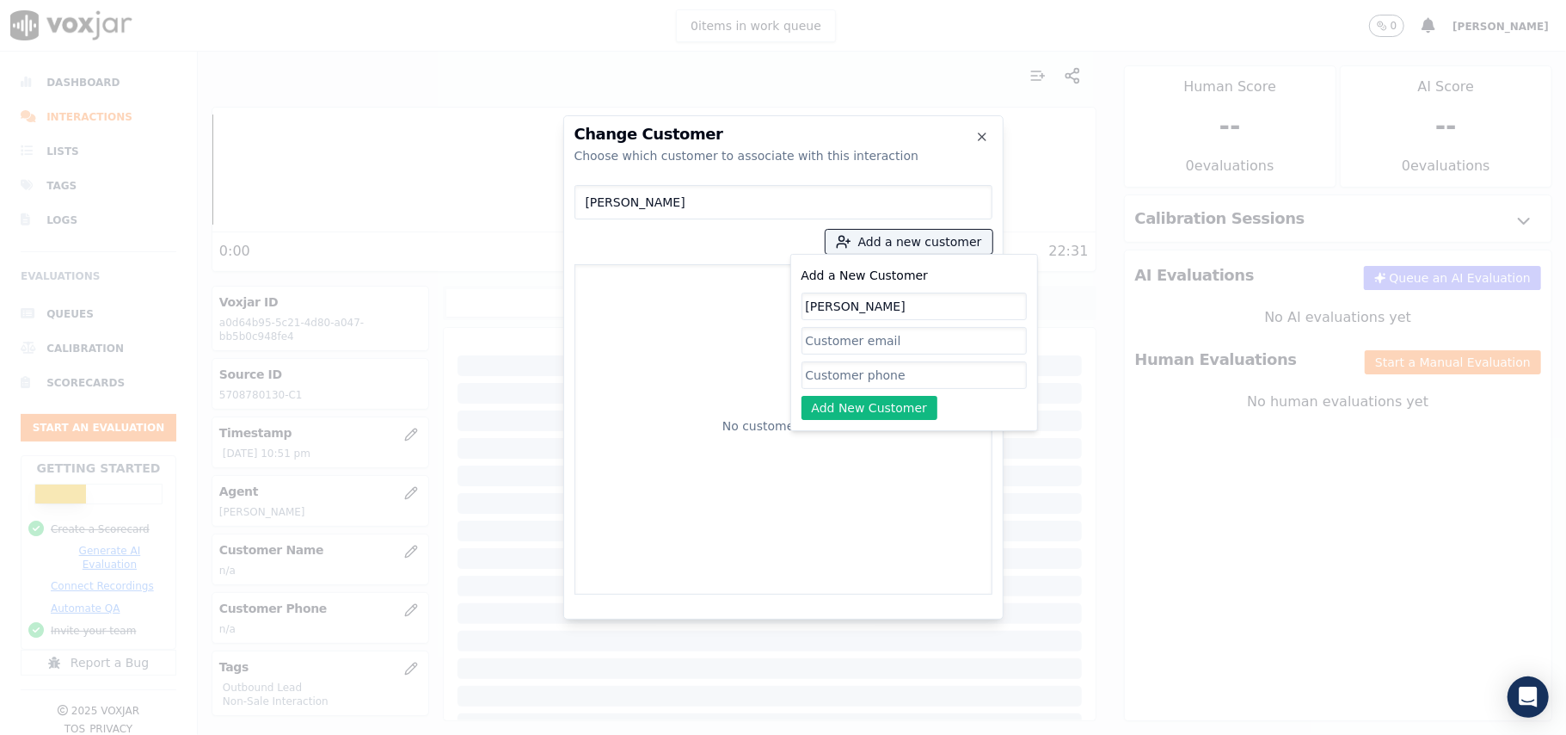
type input "[PERSON_NAME]"
click at [847, 383] on input "Add a New Customer" at bounding box center [914, 375] width 225 height 28
paste input "5708780130"
type input "5708780130"
click at [845, 397] on button "Add New Customer" at bounding box center [870, 408] width 137 height 24
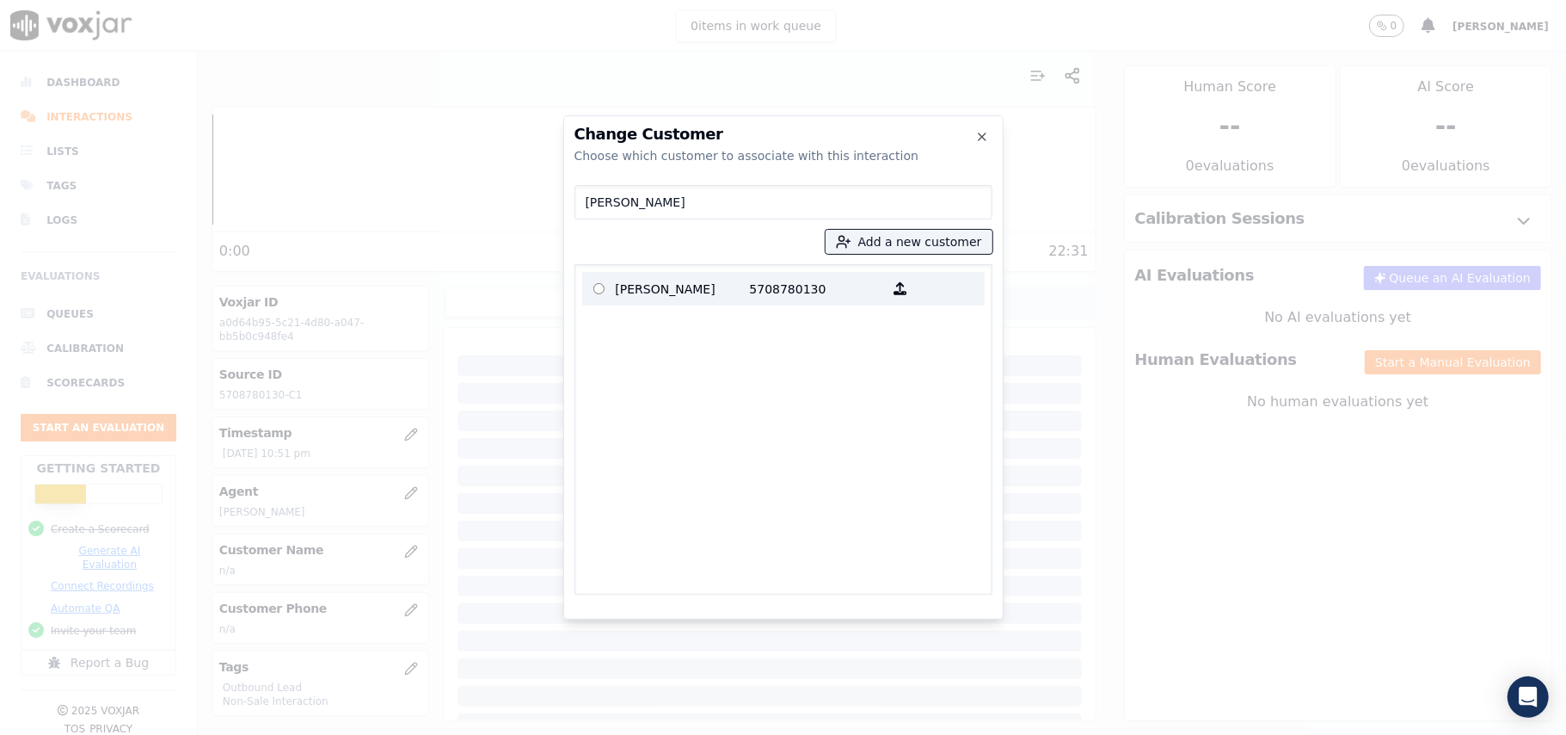
click at [705, 296] on p "[PERSON_NAME]" at bounding box center [683, 288] width 134 height 27
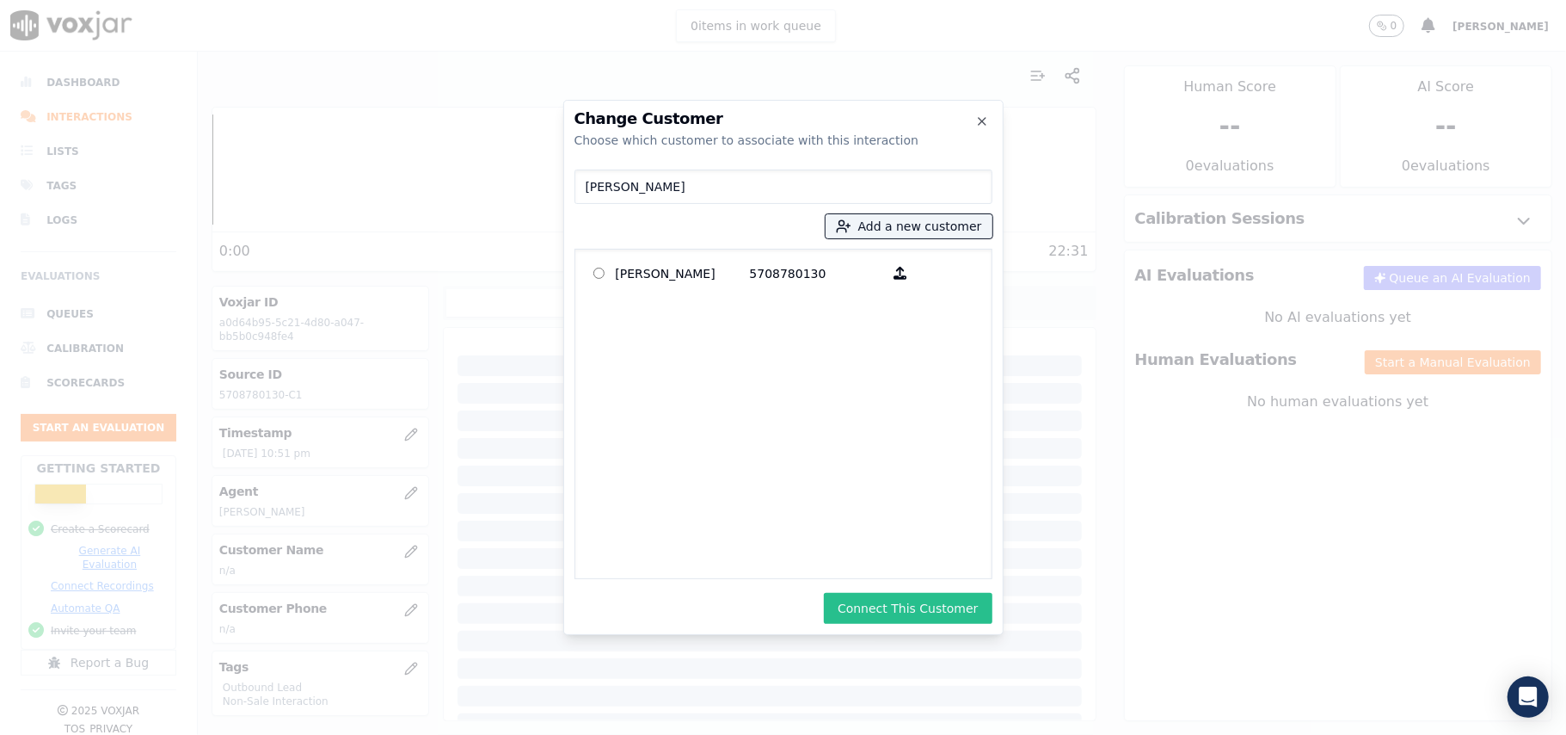
click at [864, 609] on button "Connect This Customer" at bounding box center [908, 608] width 168 height 31
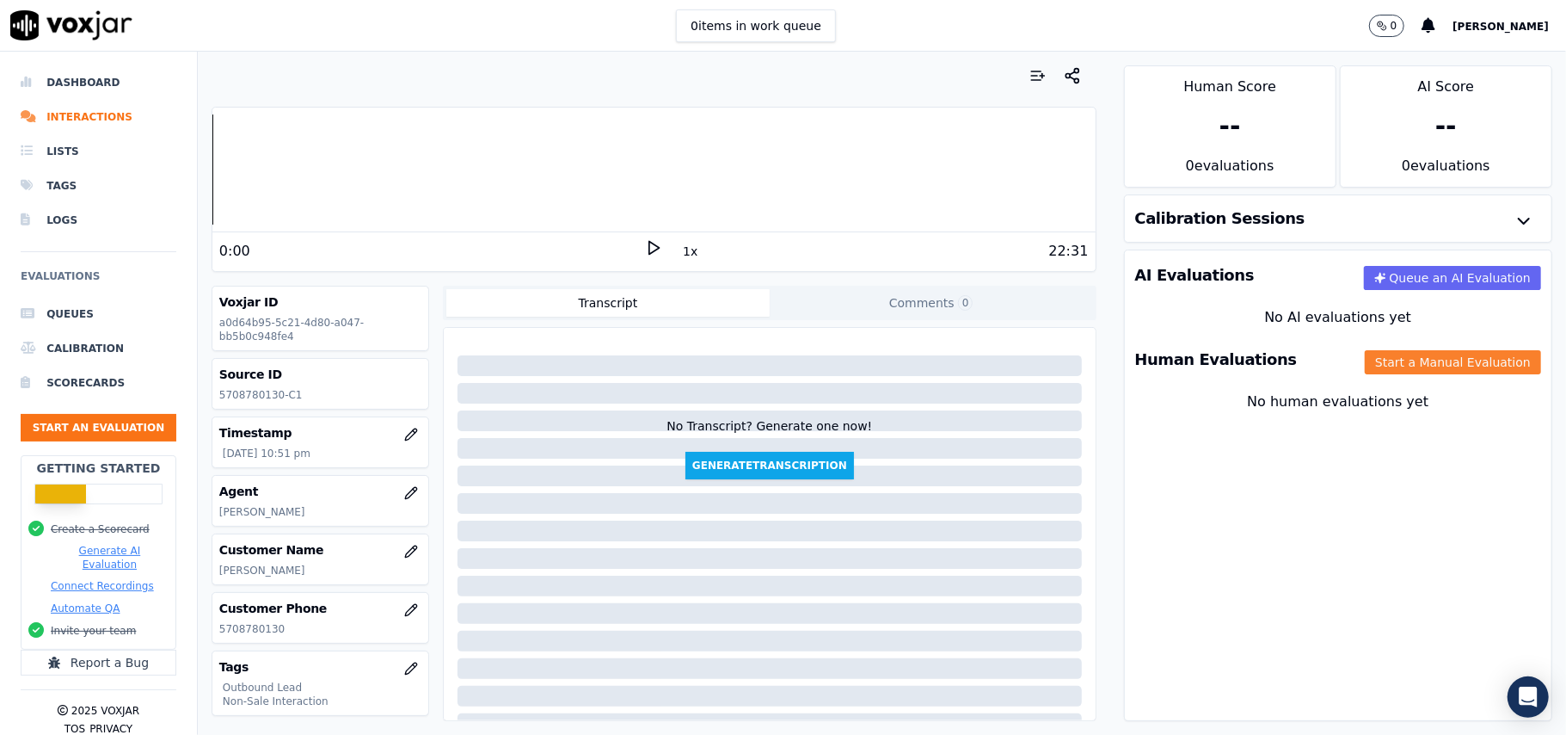
click at [1365, 365] on button "Start a Manual Evaluation" at bounding box center [1453, 362] width 176 height 24
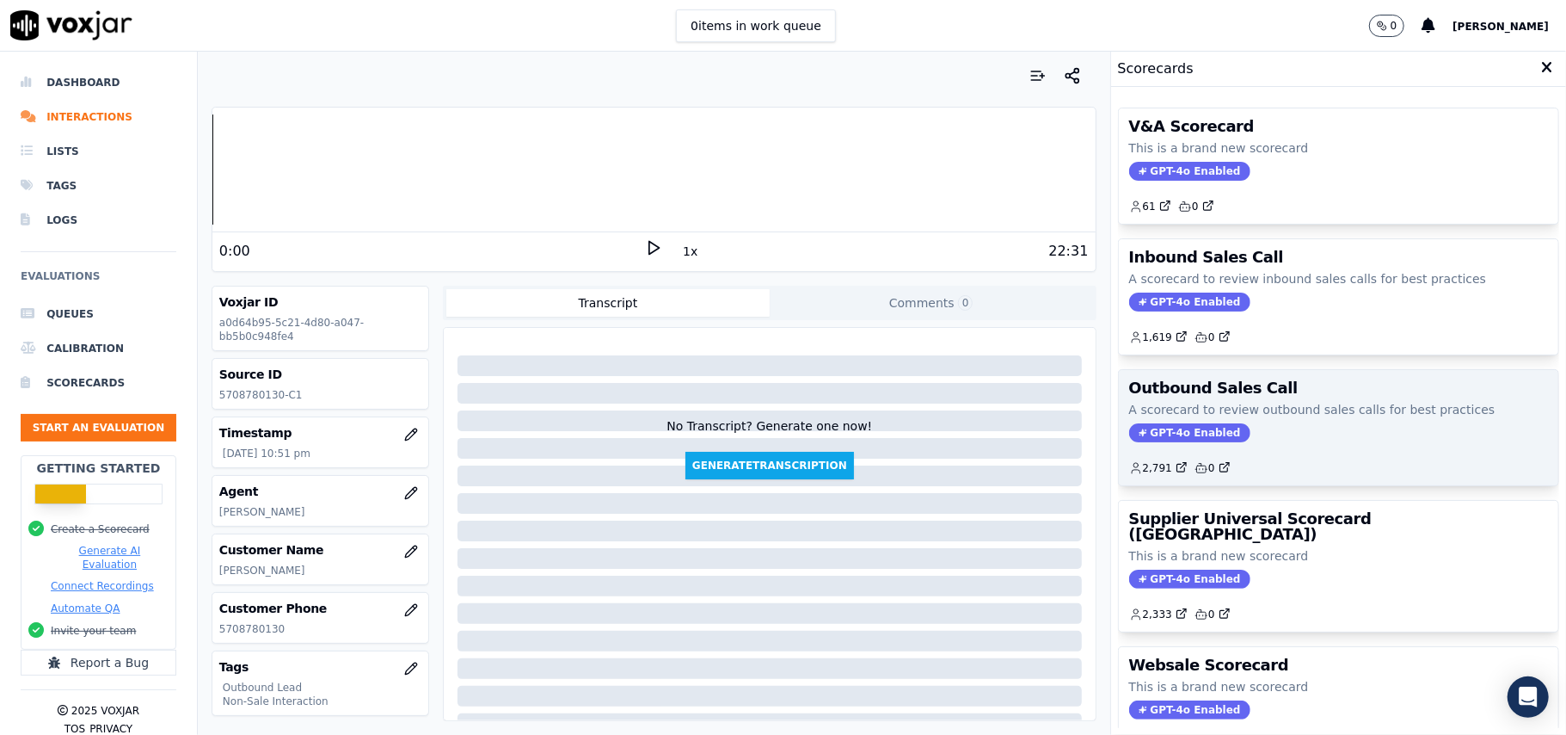
click at [1156, 434] on span "GPT-4o Enabled" at bounding box center [1189, 432] width 121 height 19
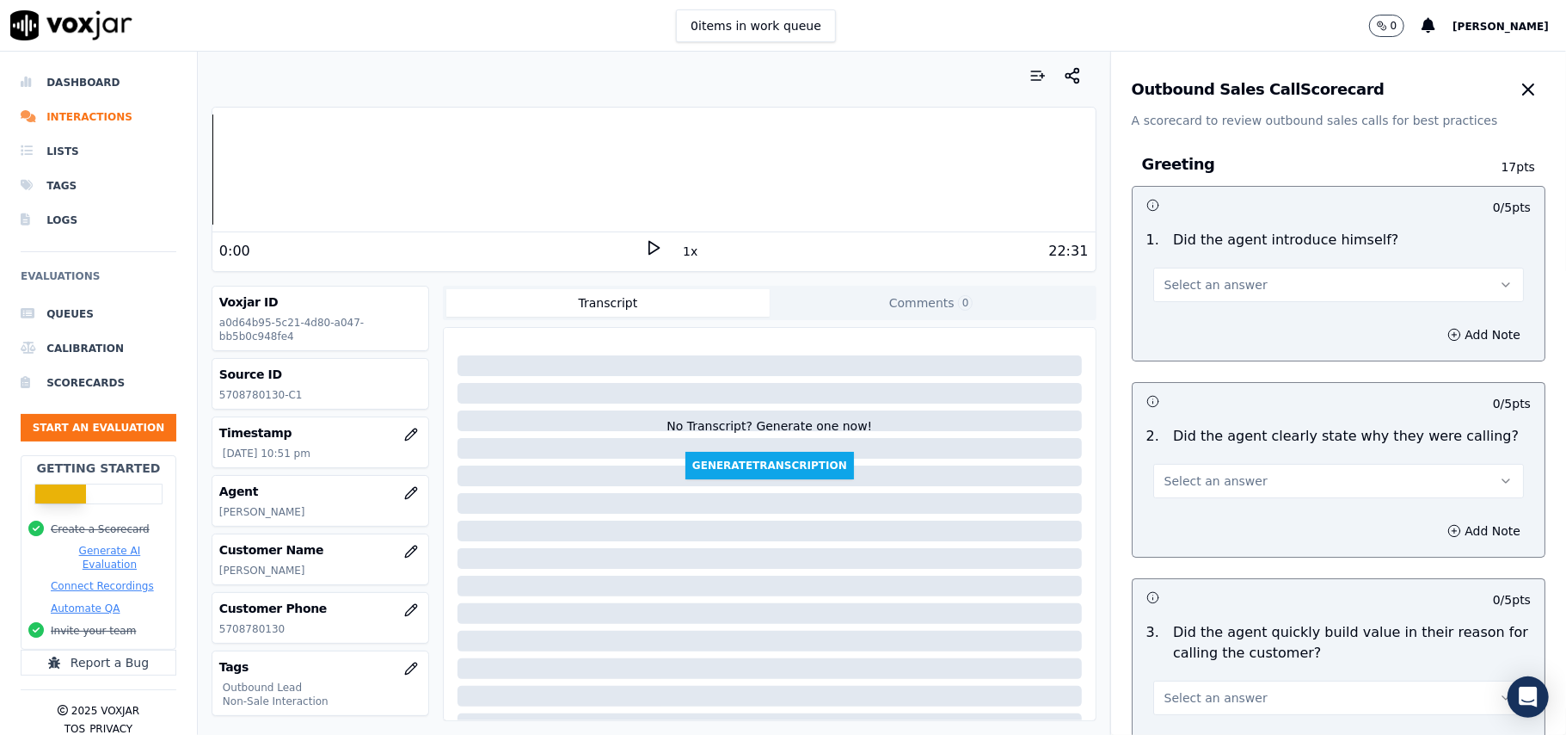
click at [1266, 284] on button "Select an answer" at bounding box center [1338, 284] width 371 height 34
click at [1208, 329] on div "Yes" at bounding box center [1301, 324] width 333 height 28
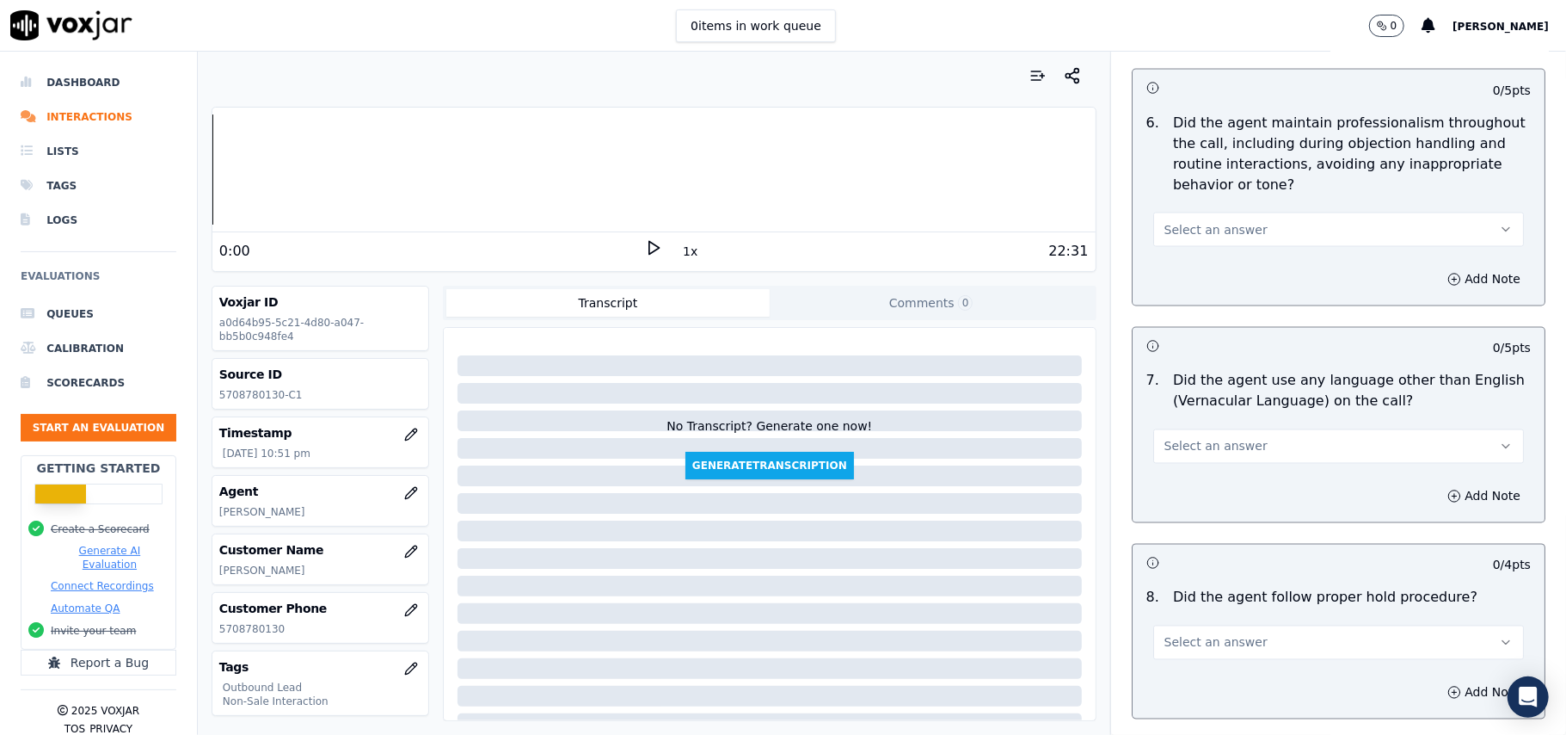
scroll to position [4290, 0]
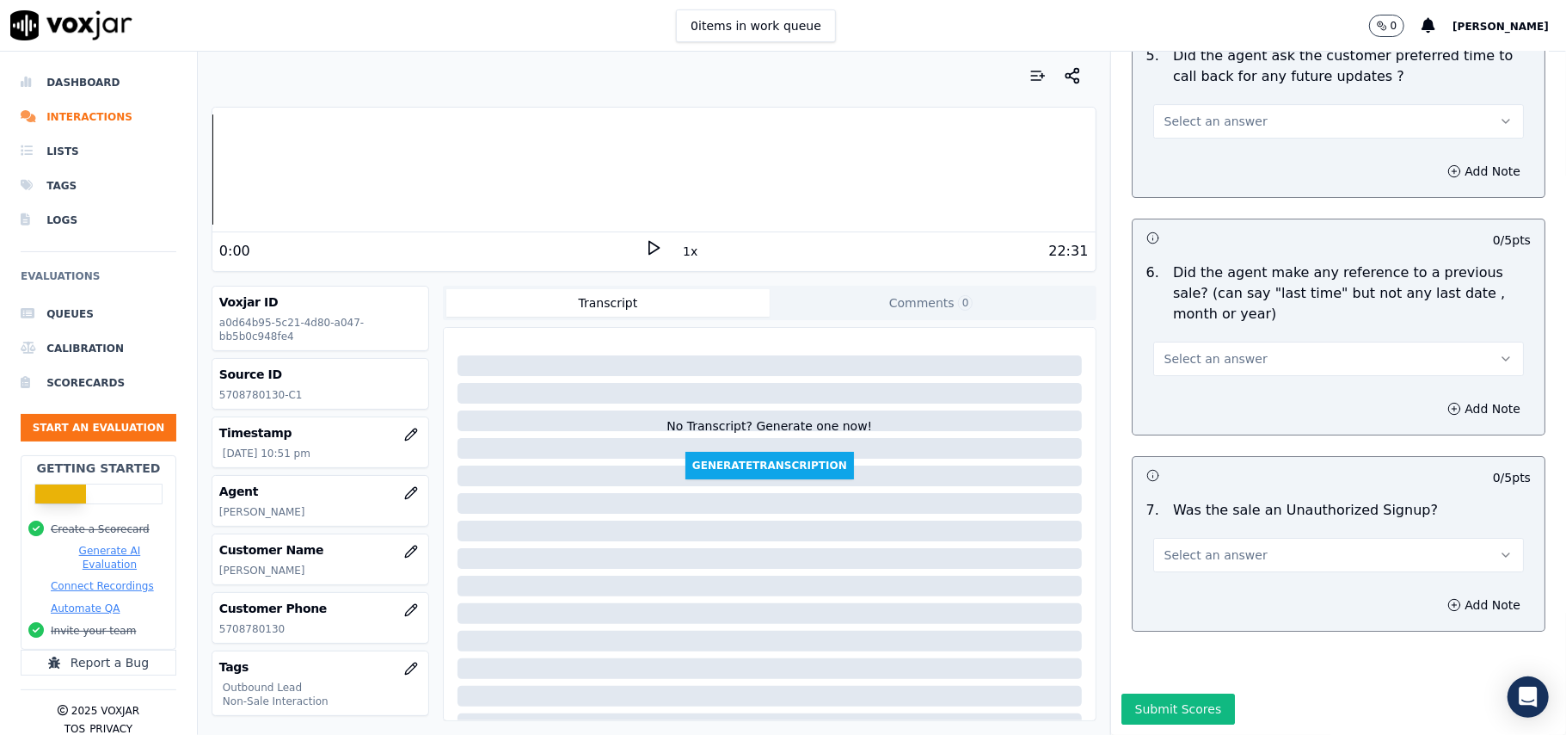
click at [1182, 546] on span "Select an answer" at bounding box center [1216, 554] width 103 height 17
click at [1170, 575] on div "No" at bounding box center [1301, 570] width 333 height 28
click at [1261, 520] on div "7 . Was the sale an Unauthorized Signup? No" at bounding box center [1339, 536] width 412 height 86
click at [1220, 538] on button "No" at bounding box center [1338, 555] width 371 height 34
drag, startPoint x: 1216, startPoint y: 516, endPoint x: 1190, endPoint y: 602, distance: 89.8
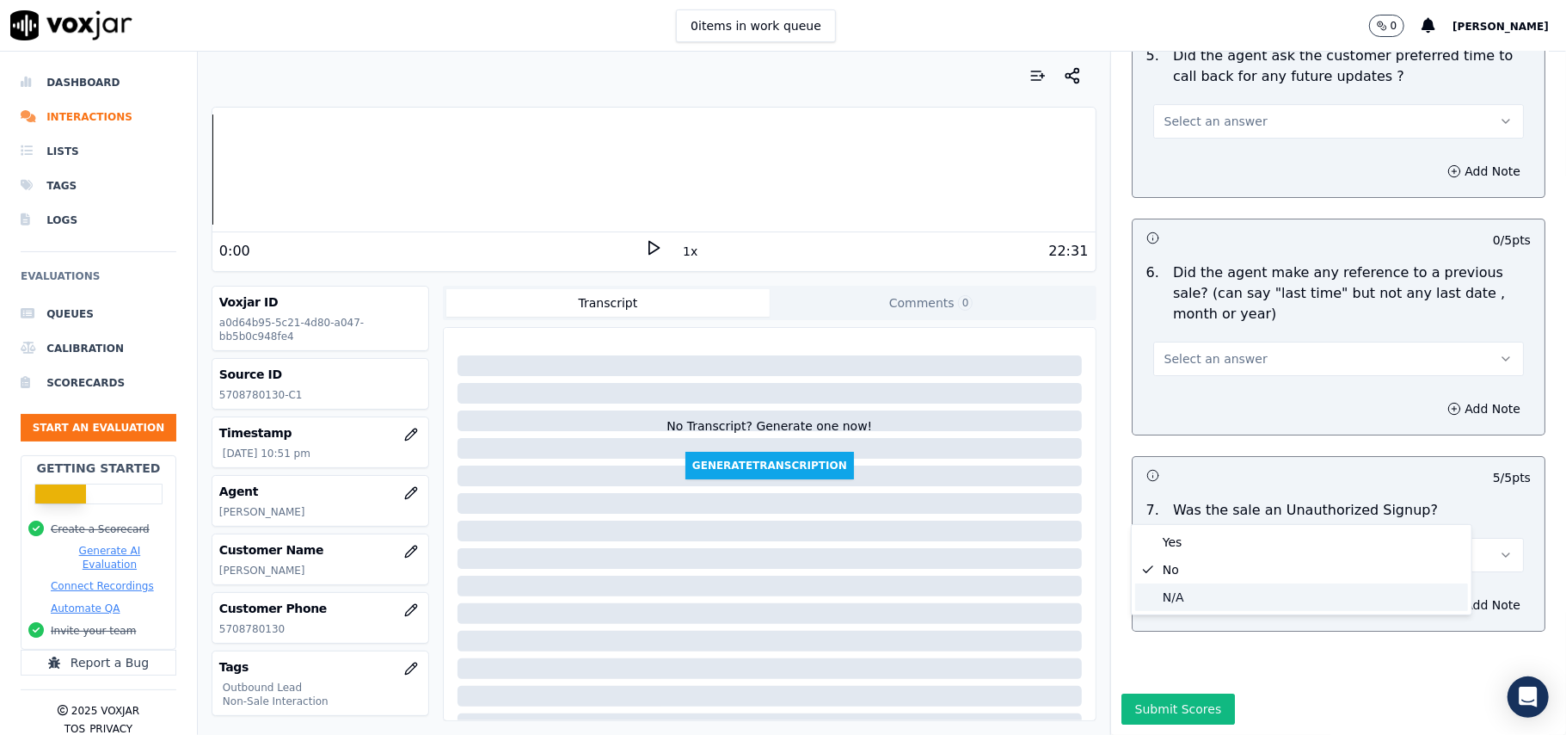
click at [1190, 602] on div "N/A" at bounding box center [1301, 597] width 333 height 28
click at [1167, 341] on button "Select an answer" at bounding box center [1338, 358] width 371 height 34
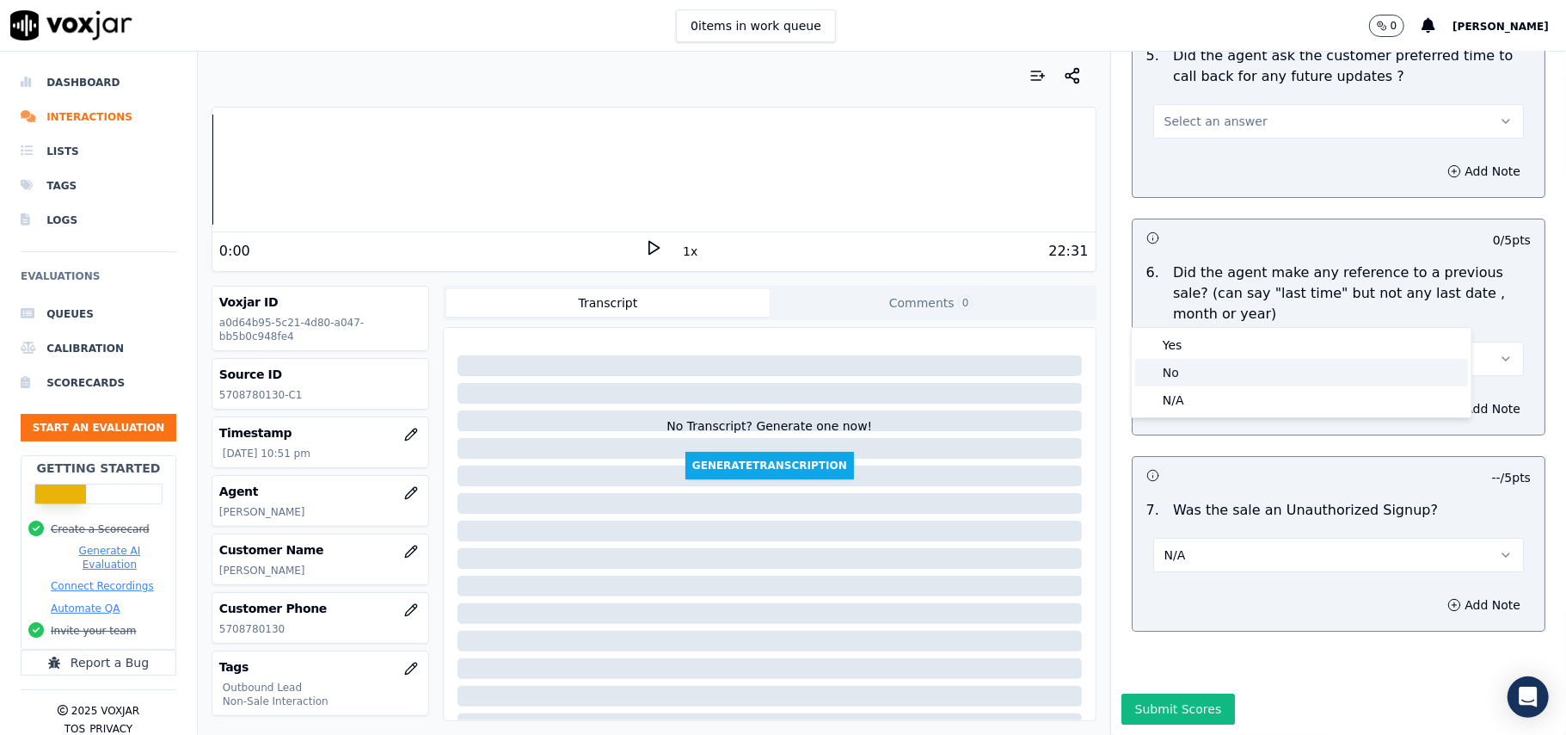
click at [1164, 373] on div "No" at bounding box center [1301, 373] width 333 height 28
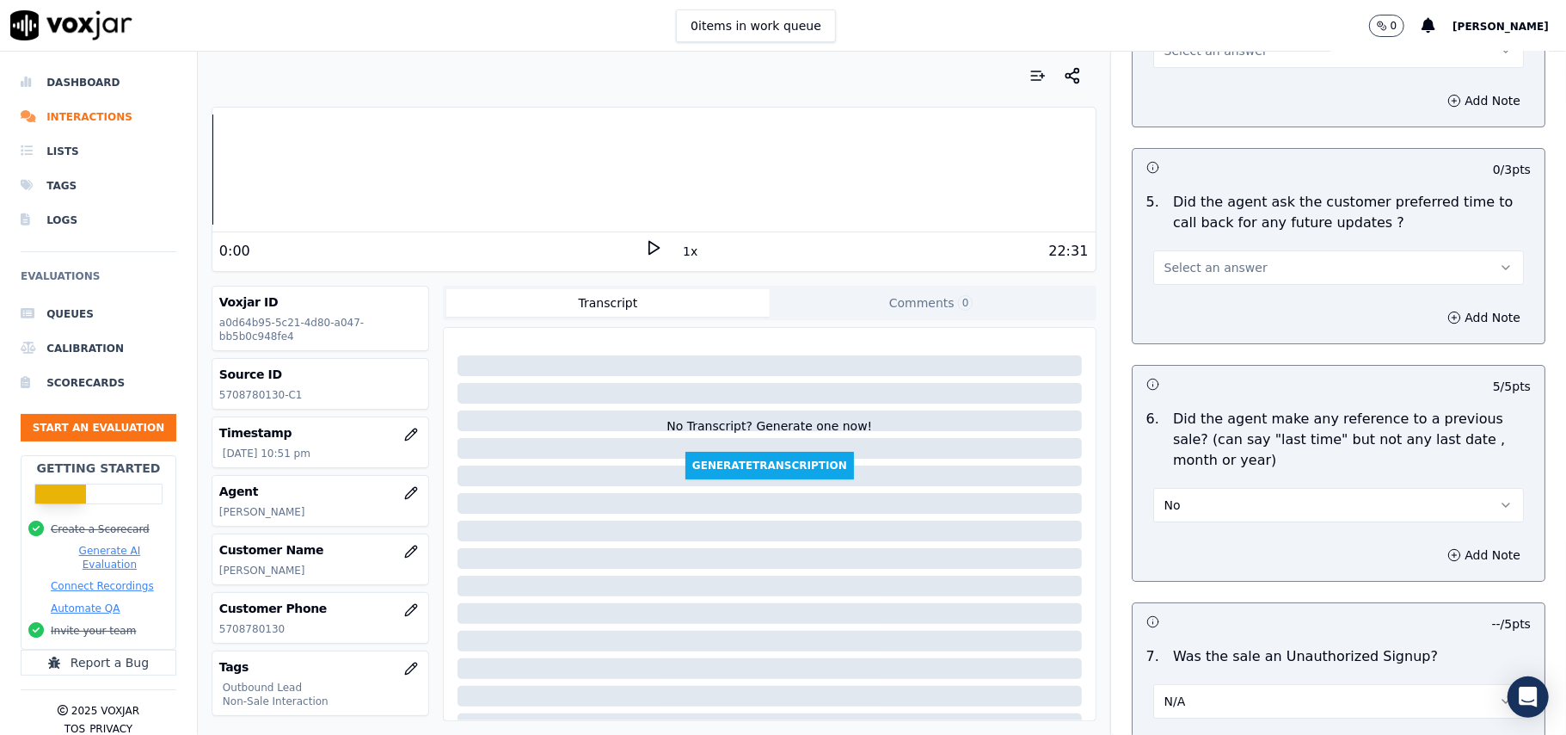
scroll to position [4061, 0]
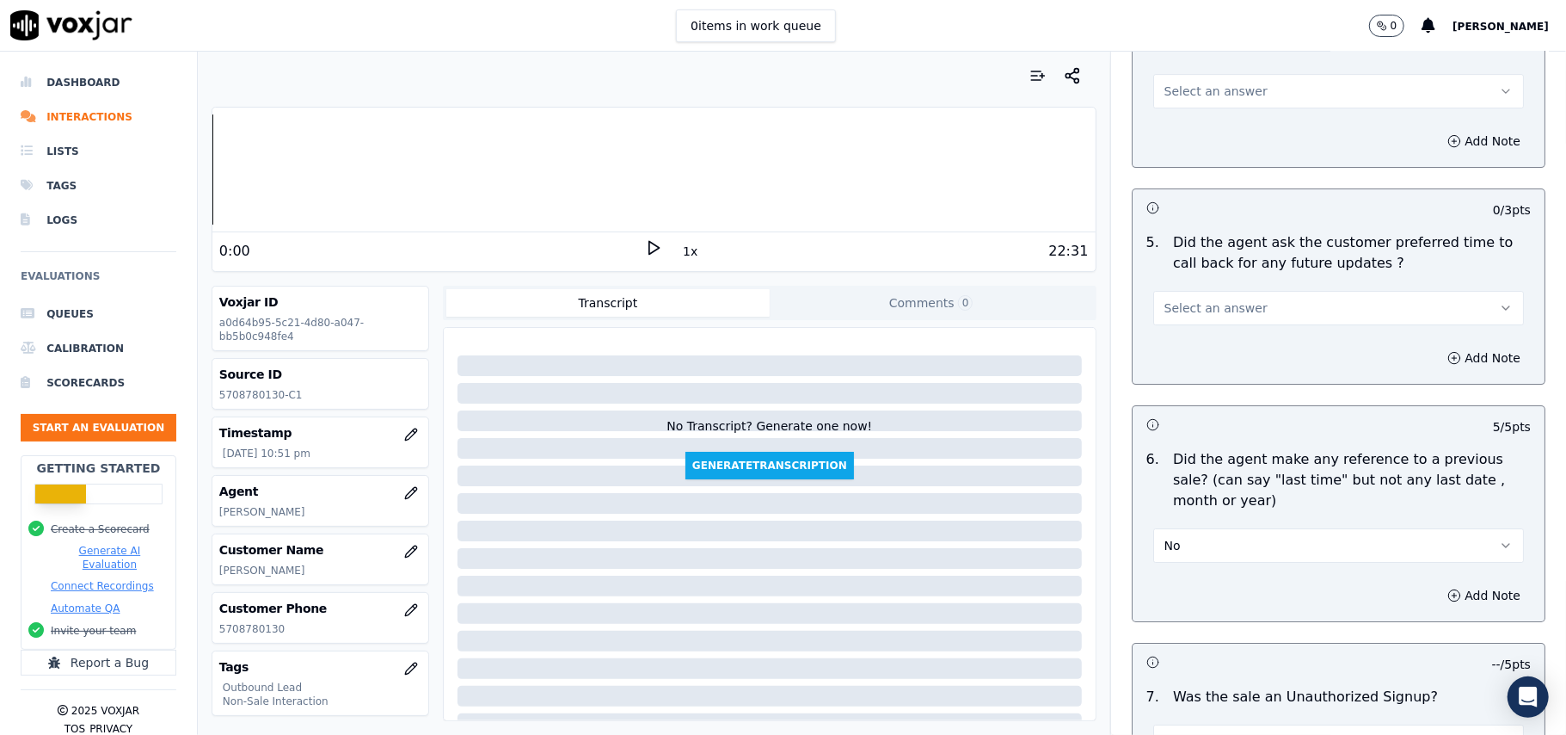
click at [1212, 299] on span "Select an answer" at bounding box center [1216, 307] width 103 height 17
click at [1194, 361] on div "No" at bounding box center [1301, 364] width 333 height 28
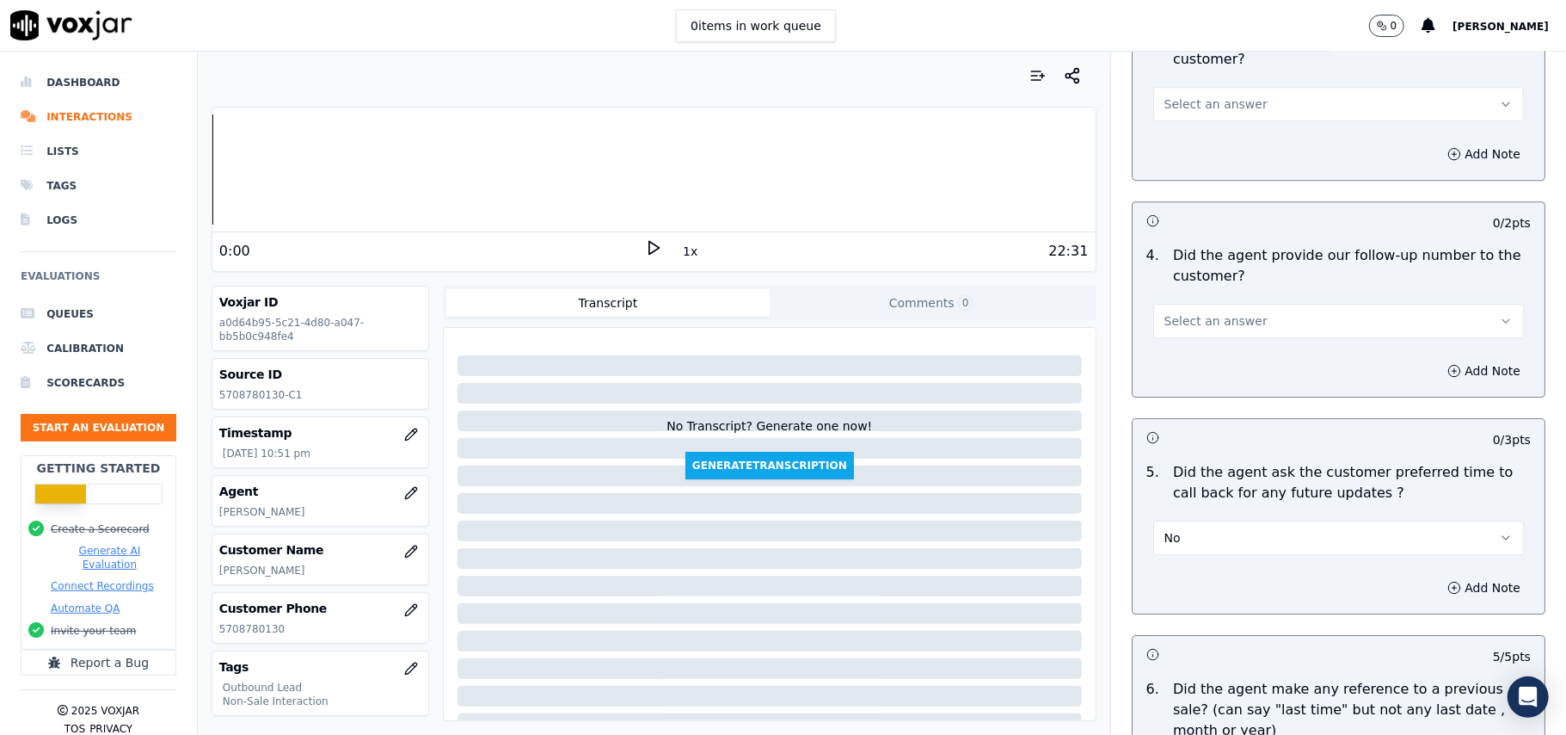
click at [1208, 534] on button "No" at bounding box center [1338, 537] width 371 height 34
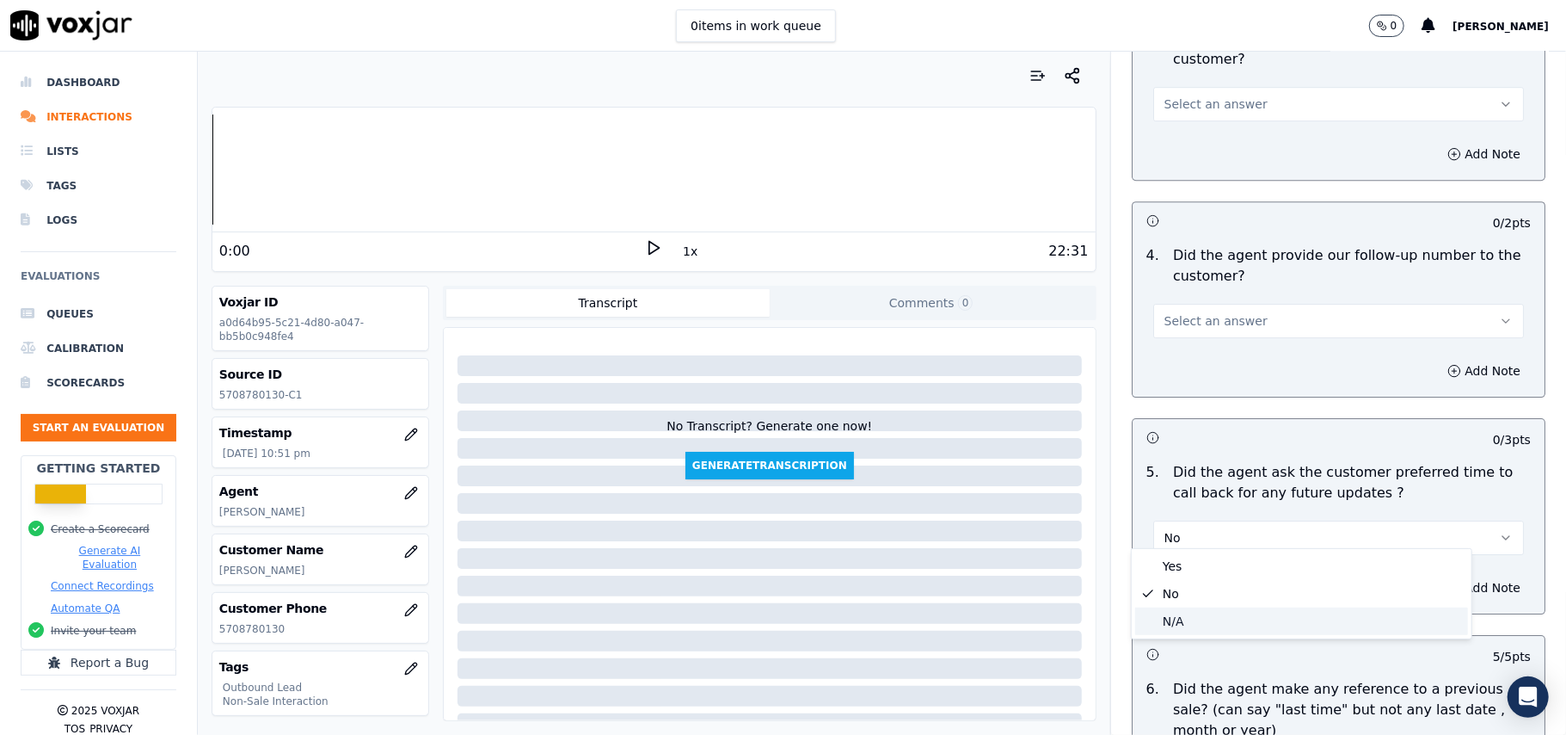
click at [1190, 610] on div "N/A" at bounding box center [1301, 621] width 333 height 28
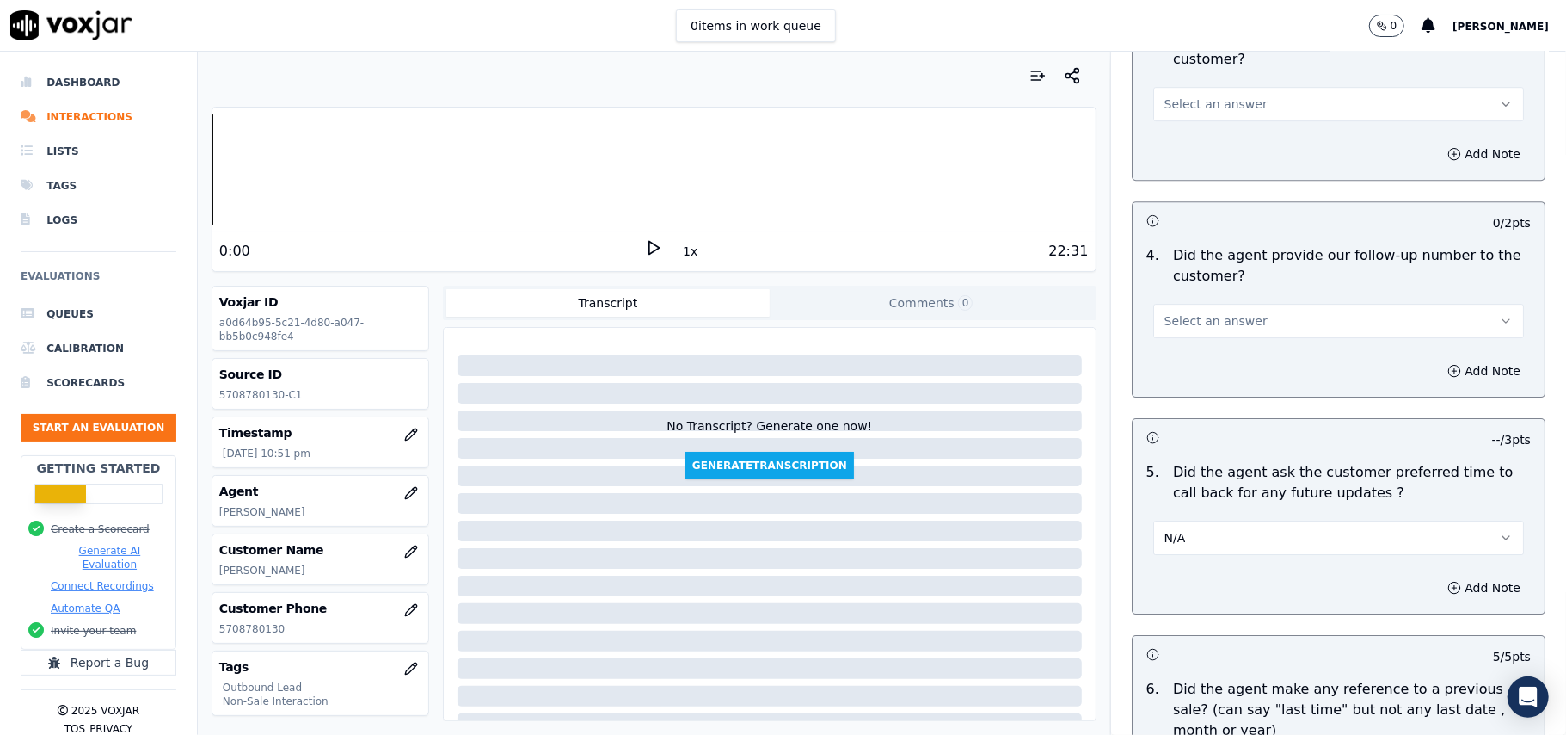
click at [1189, 312] on span "Select an answer" at bounding box center [1216, 320] width 103 height 17
click at [1163, 351] on div "Yes" at bounding box center [1301, 349] width 333 height 28
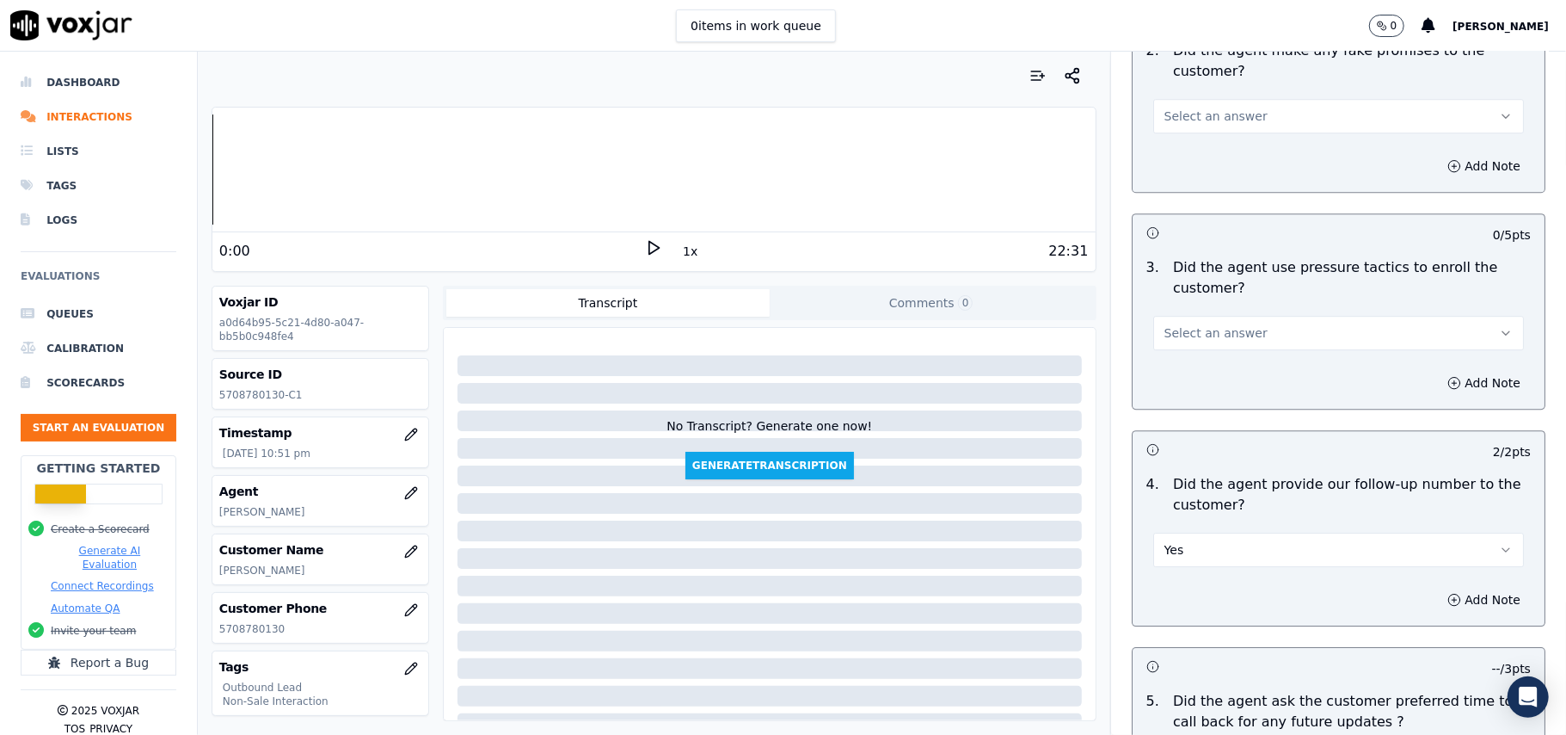
click at [1211, 324] on span "Select an answer" at bounding box center [1216, 332] width 103 height 17
click at [1191, 378] on div "No" at bounding box center [1301, 388] width 333 height 28
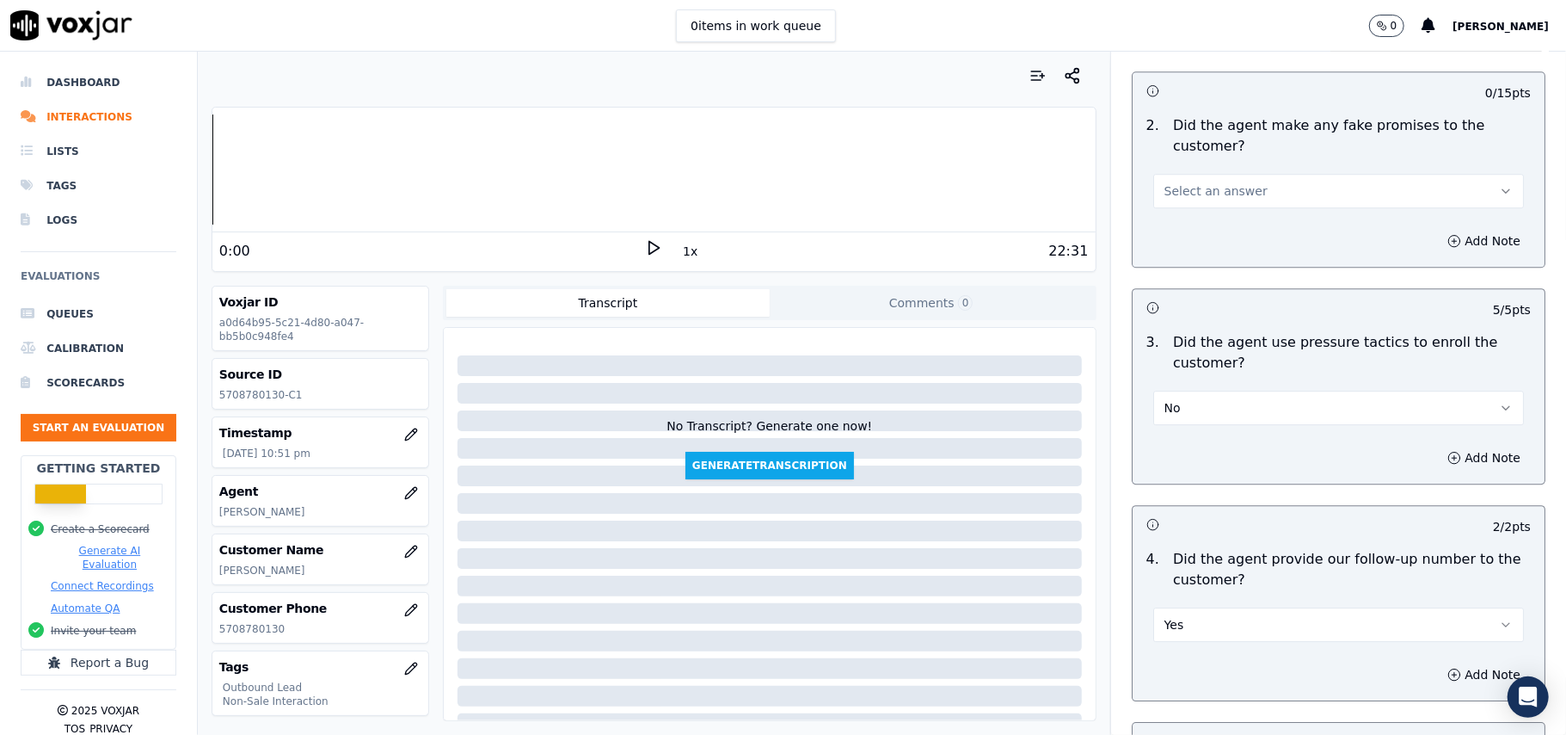
scroll to position [3487, 0]
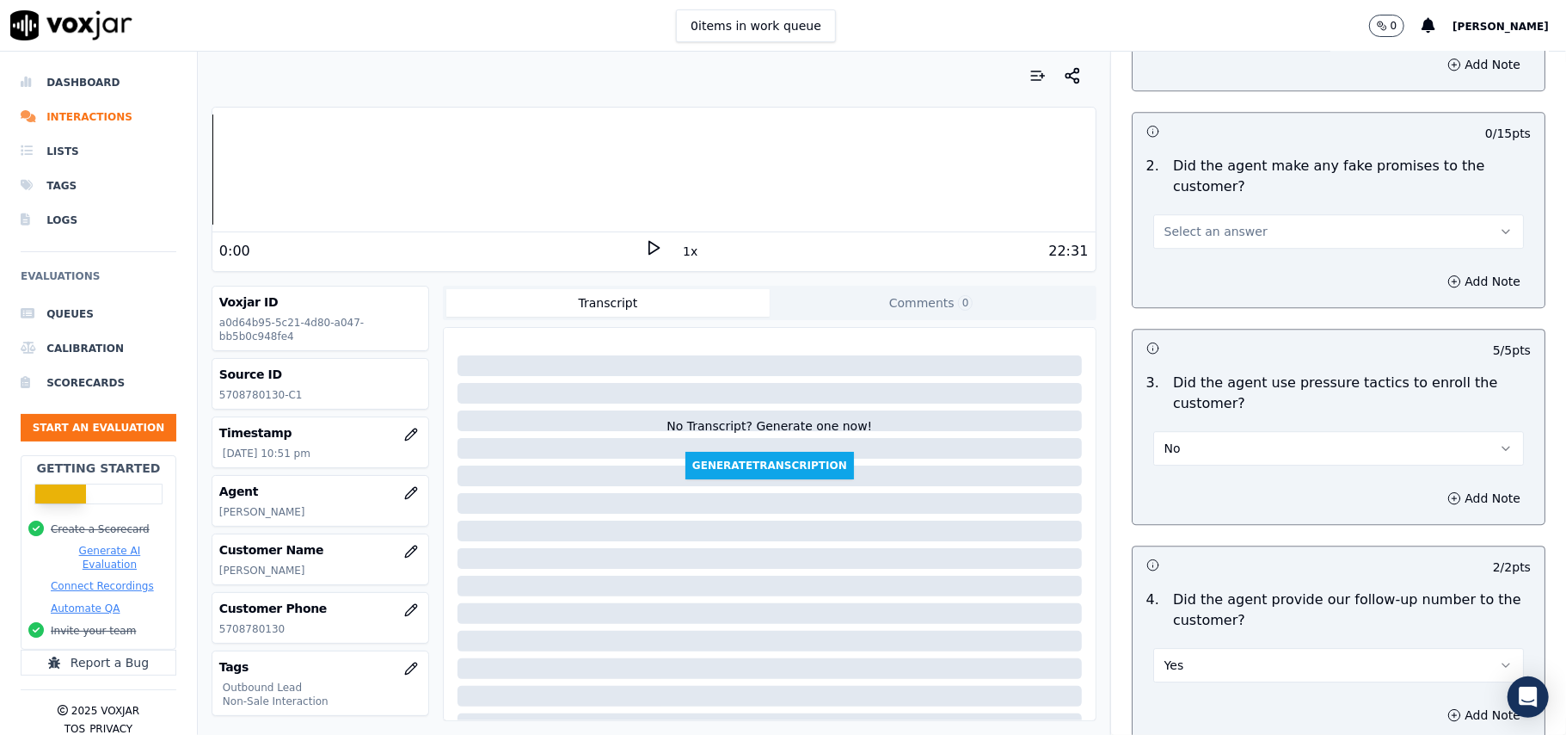
click at [1220, 223] on span "Select an answer" at bounding box center [1216, 231] width 103 height 17
click at [1199, 280] on div "No" at bounding box center [1301, 286] width 333 height 28
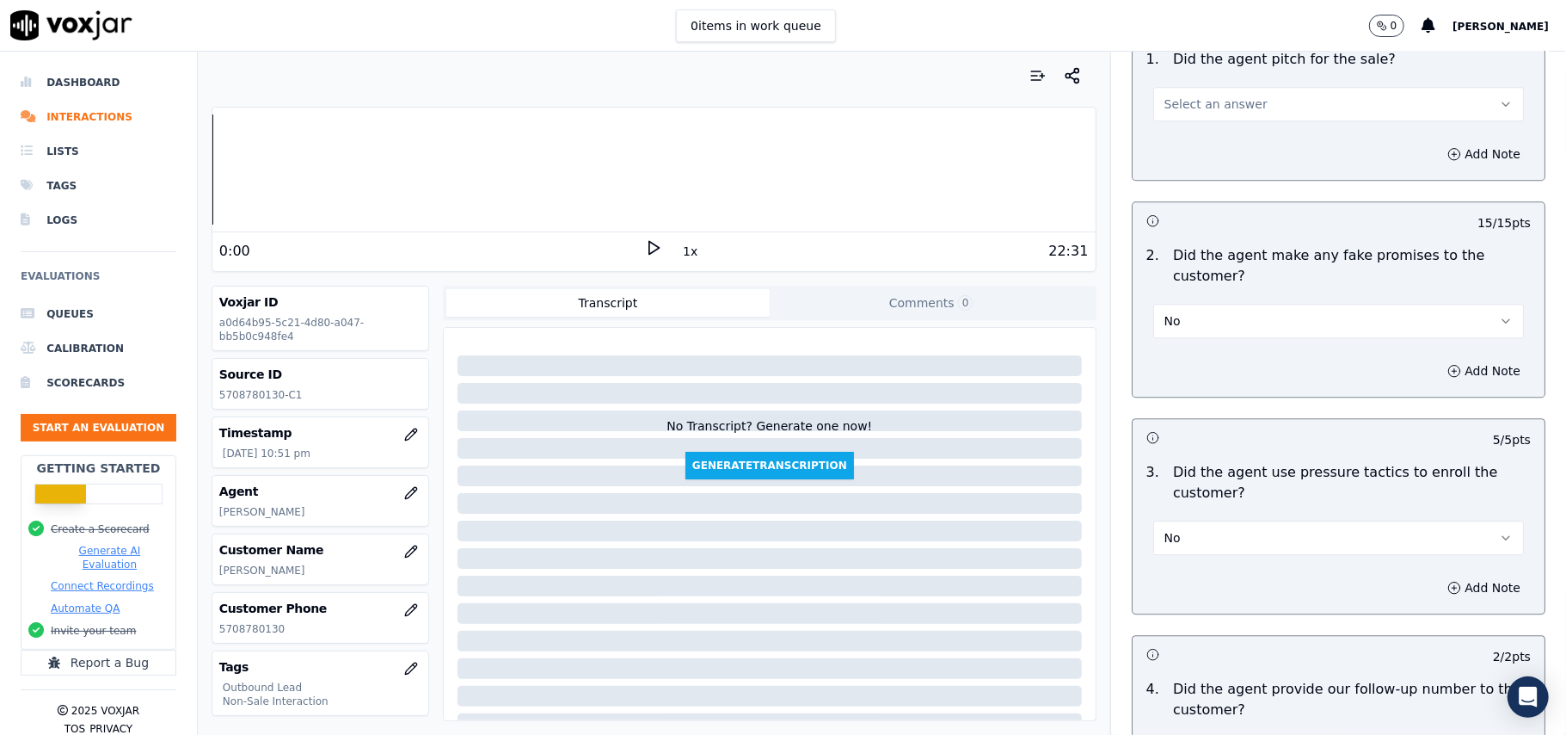
scroll to position [3143, 0]
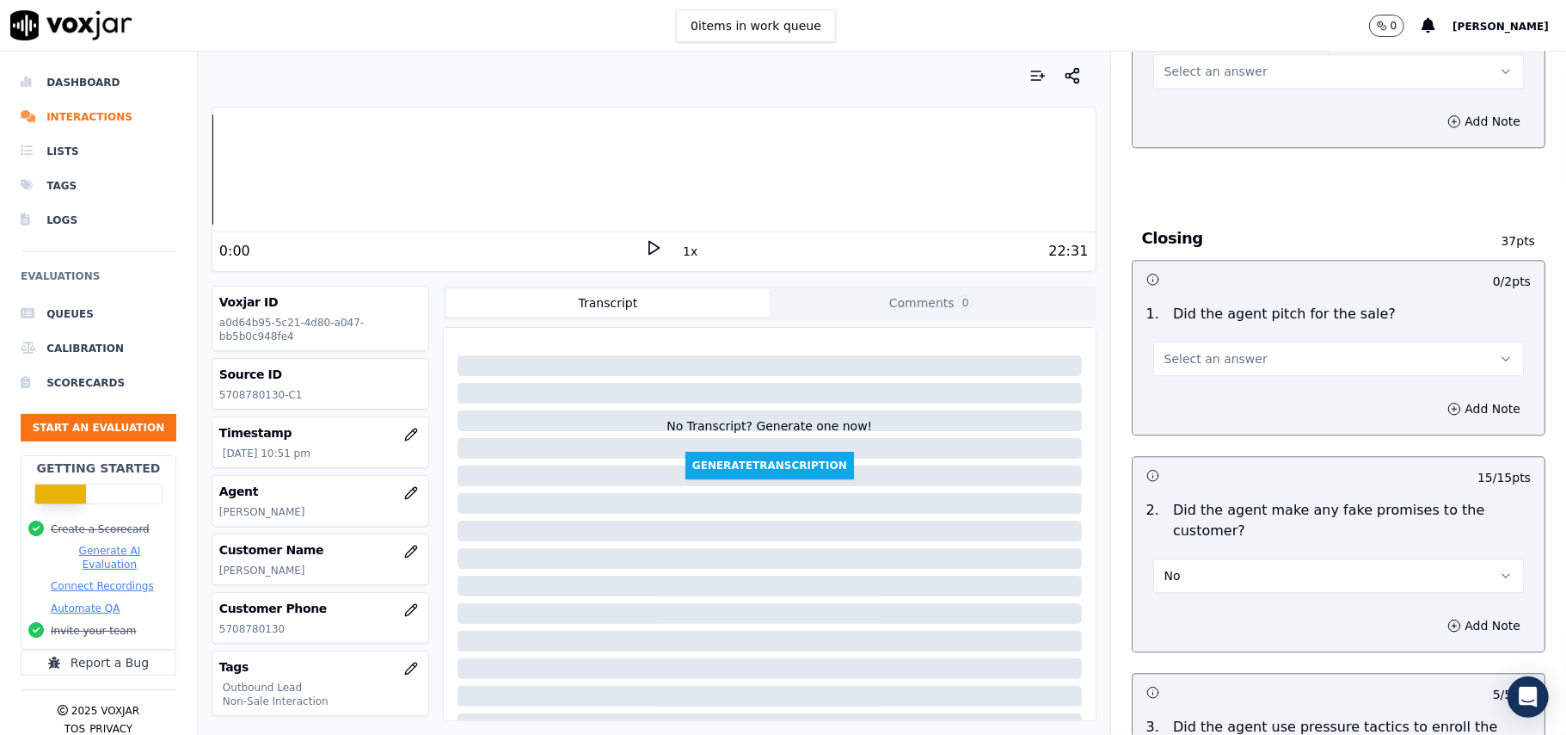
click at [1221, 350] on span "Select an answer" at bounding box center [1216, 358] width 103 height 17
click at [1206, 372] on div "Yes" at bounding box center [1301, 385] width 333 height 28
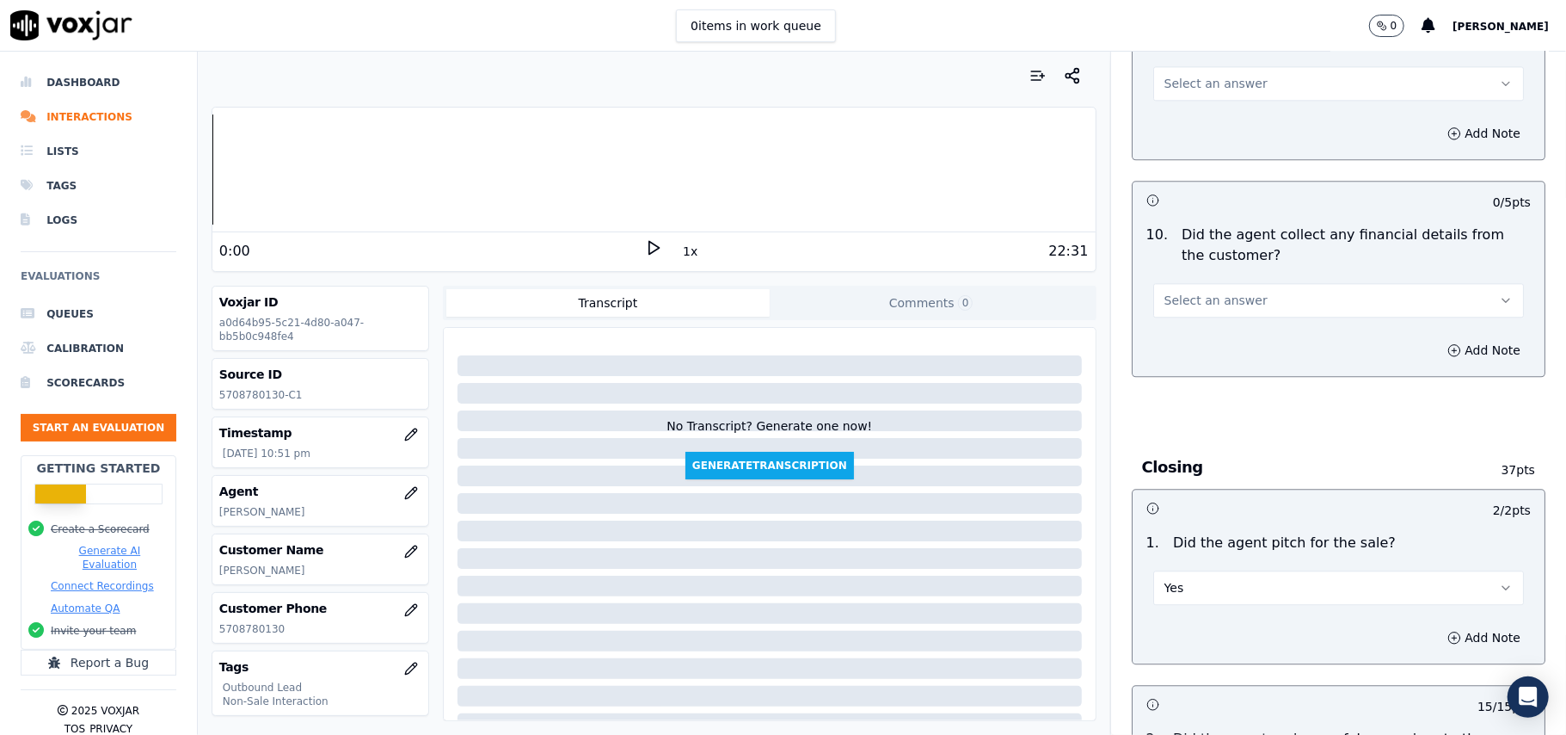
click at [1199, 292] on span "Select an answer" at bounding box center [1216, 300] width 103 height 17
click at [1180, 349] on div "No" at bounding box center [1301, 354] width 333 height 28
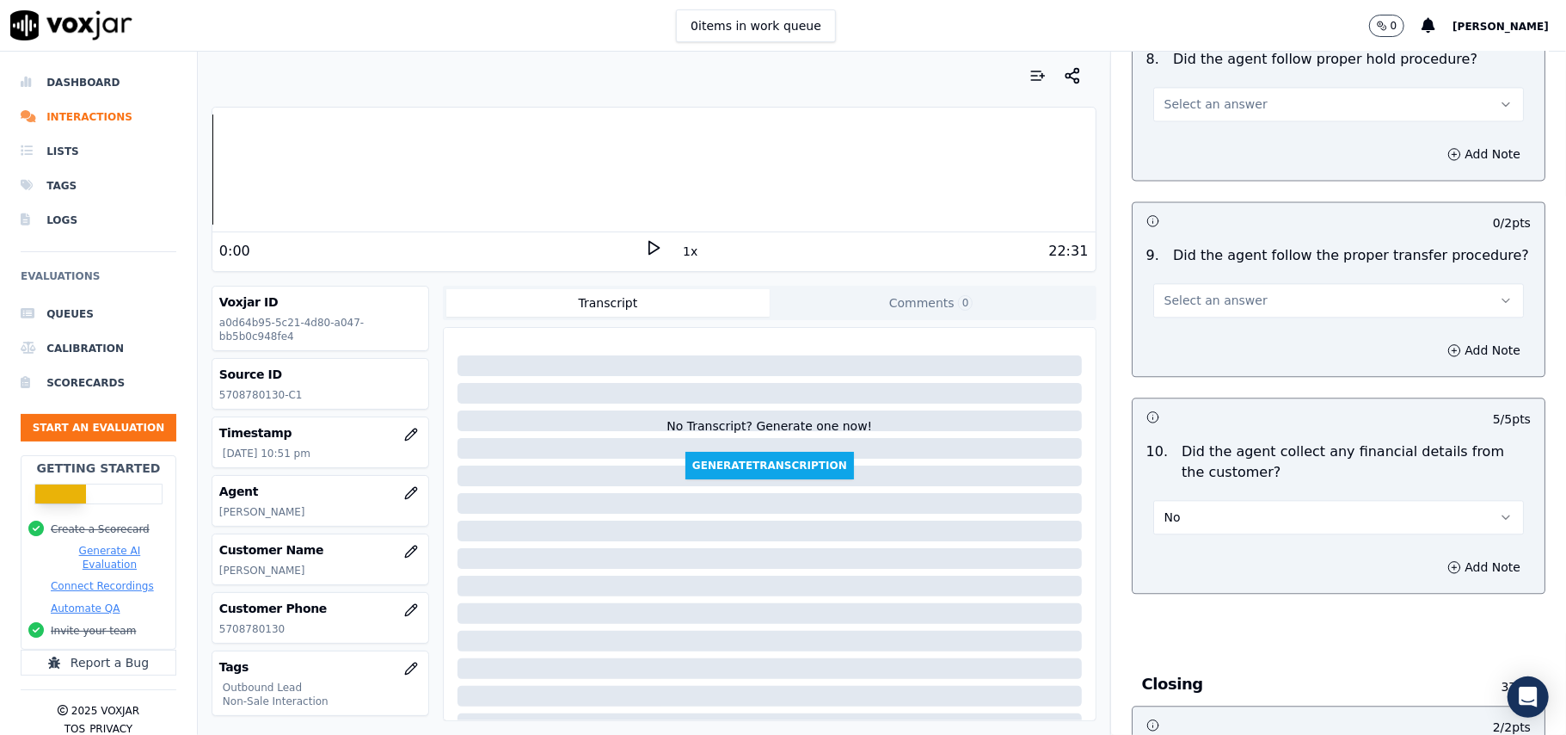
scroll to position [2684, 0]
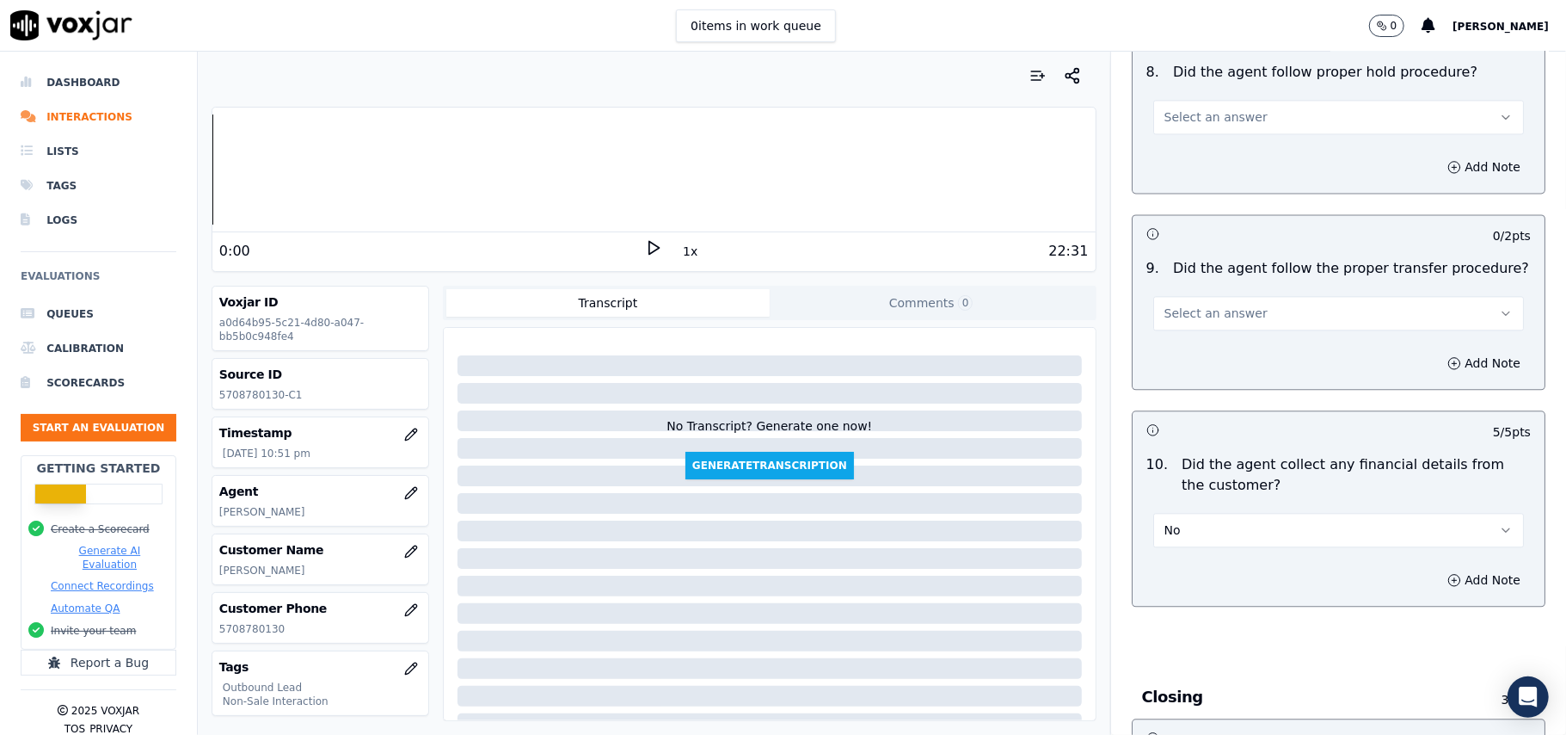
click at [1233, 296] on button "Select an answer" at bounding box center [1338, 313] width 371 height 34
click at [1220, 341] on div "Yes" at bounding box center [1301, 338] width 333 height 28
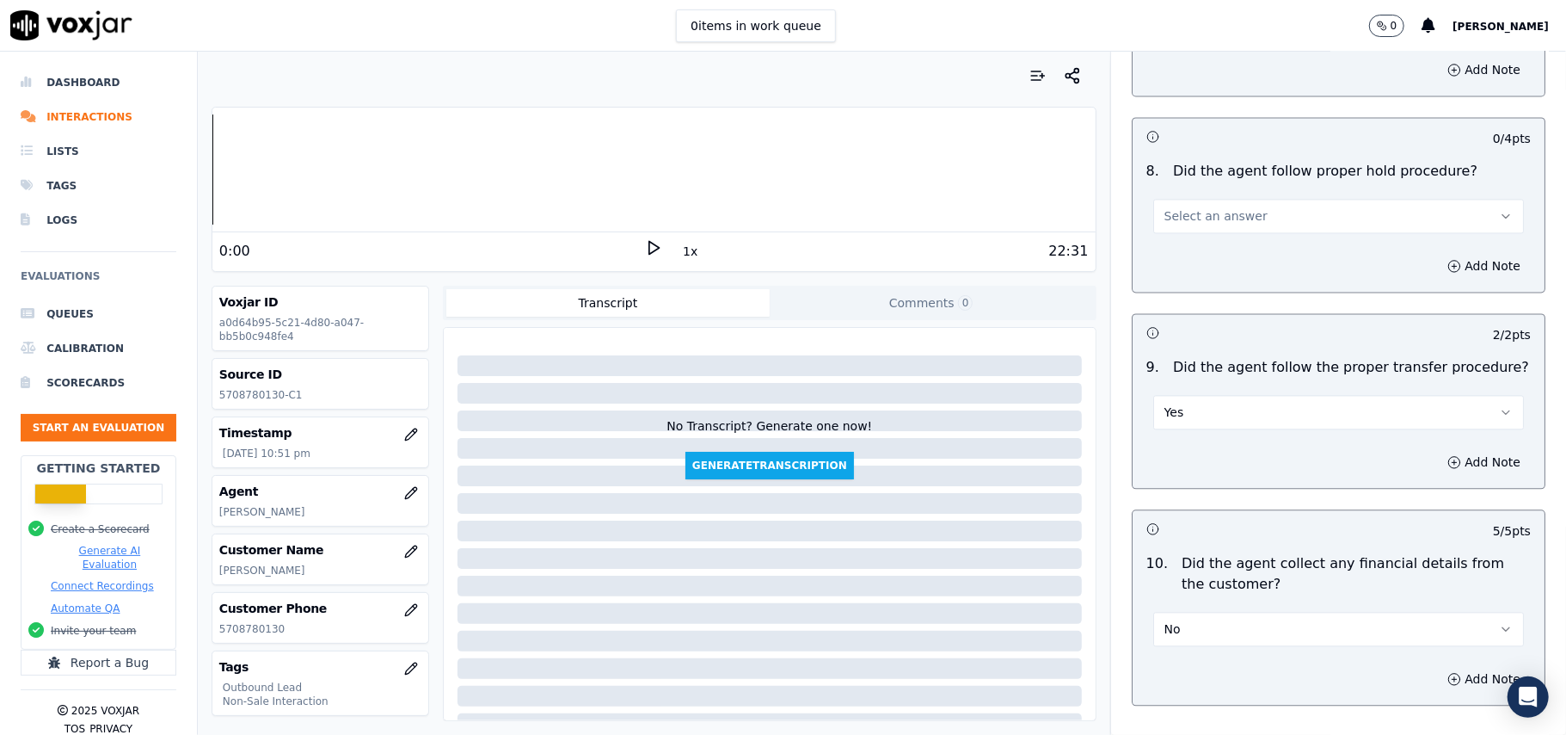
scroll to position [2455, 0]
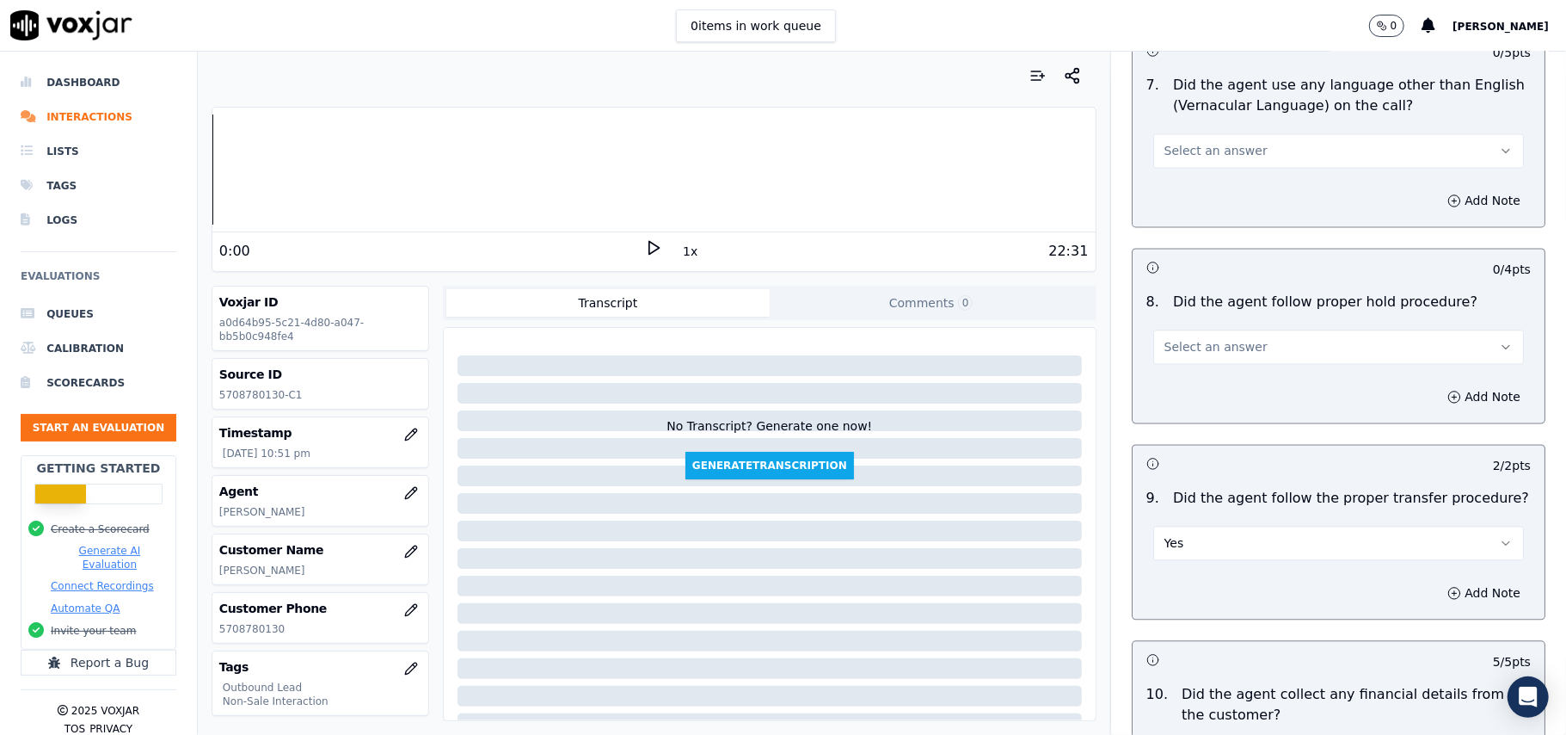
click at [1229, 338] on span "Select an answer" at bounding box center [1216, 346] width 103 height 17
click at [1213, 384] on div "No" at bounding box center [1301, 398] width 333 height 28
click at [1209, 330] on button "No" at bounding box center [1338, 346] width 371 height 34
click at [1198, 363] on div "Yes" at bounding box center [1301, 371] width 333 height 28
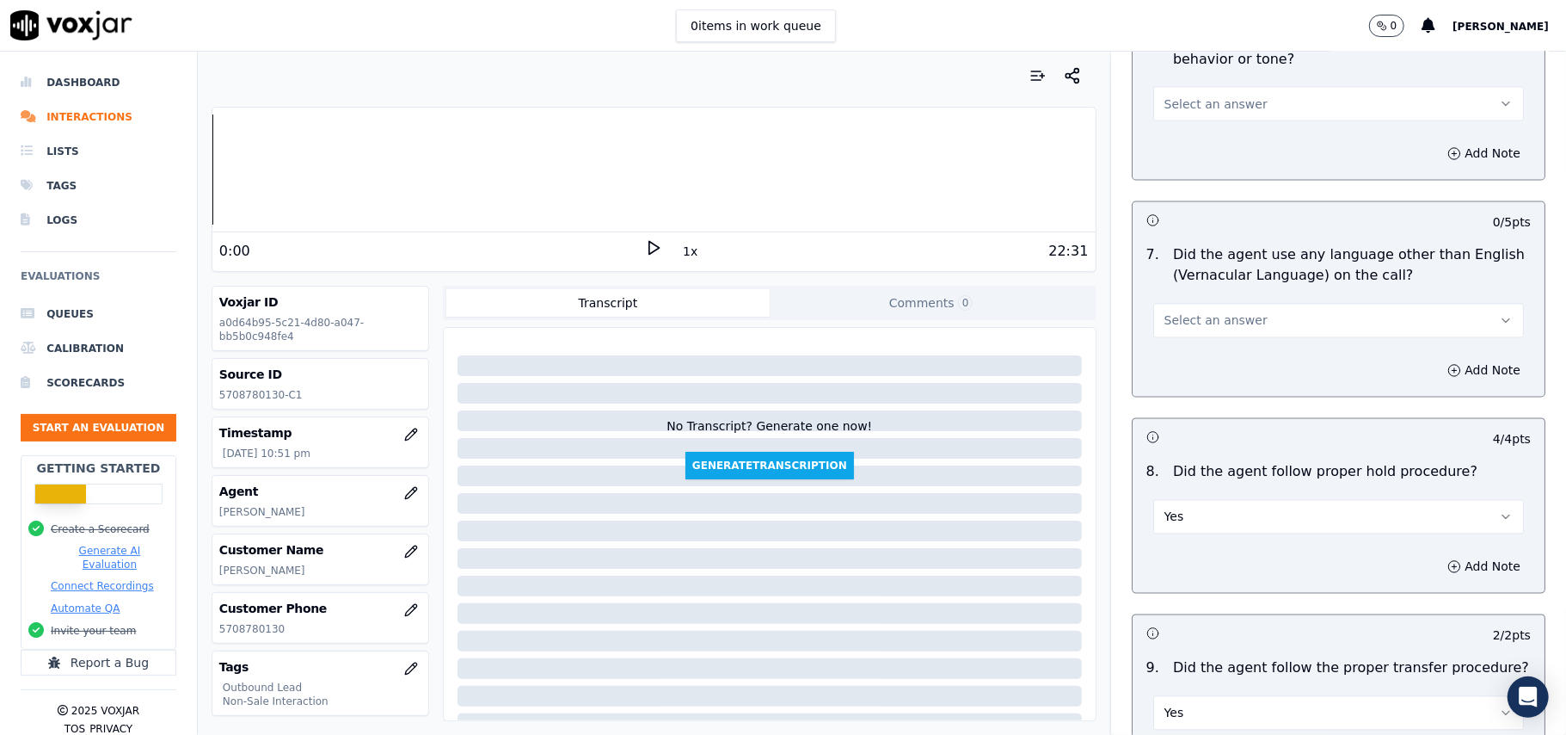
scroll to position [2111, 0]
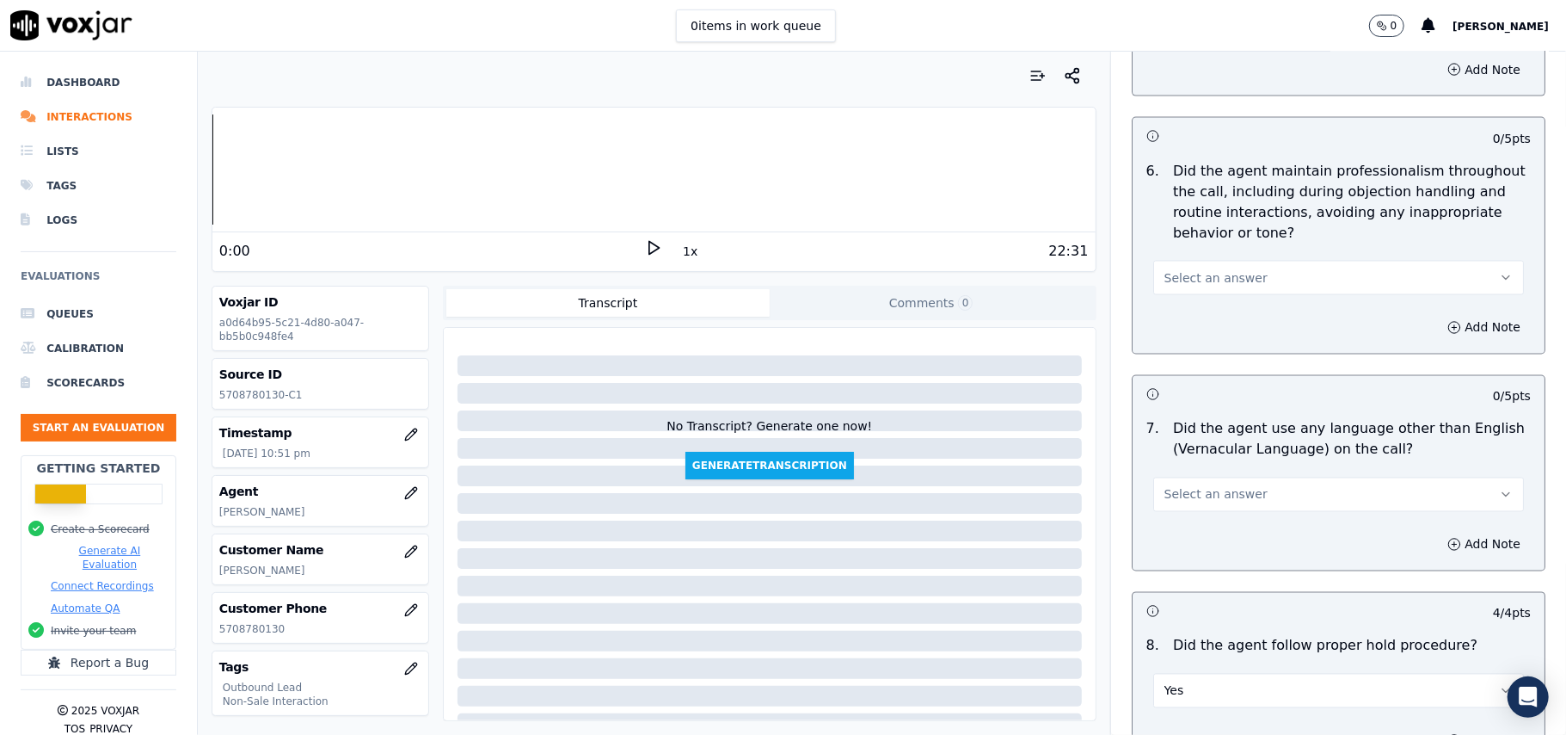
click at [1192, 486] on span "Select an answer" at bounding box center [1216, 494] width 103 height 17
click at [1158, 531] on div "Yes" at bounding box center [1301, 519] width 333 height 28
click at [1198, 269] on span "Select an answer" at bounding box center [1216, 277] width 103 height 17
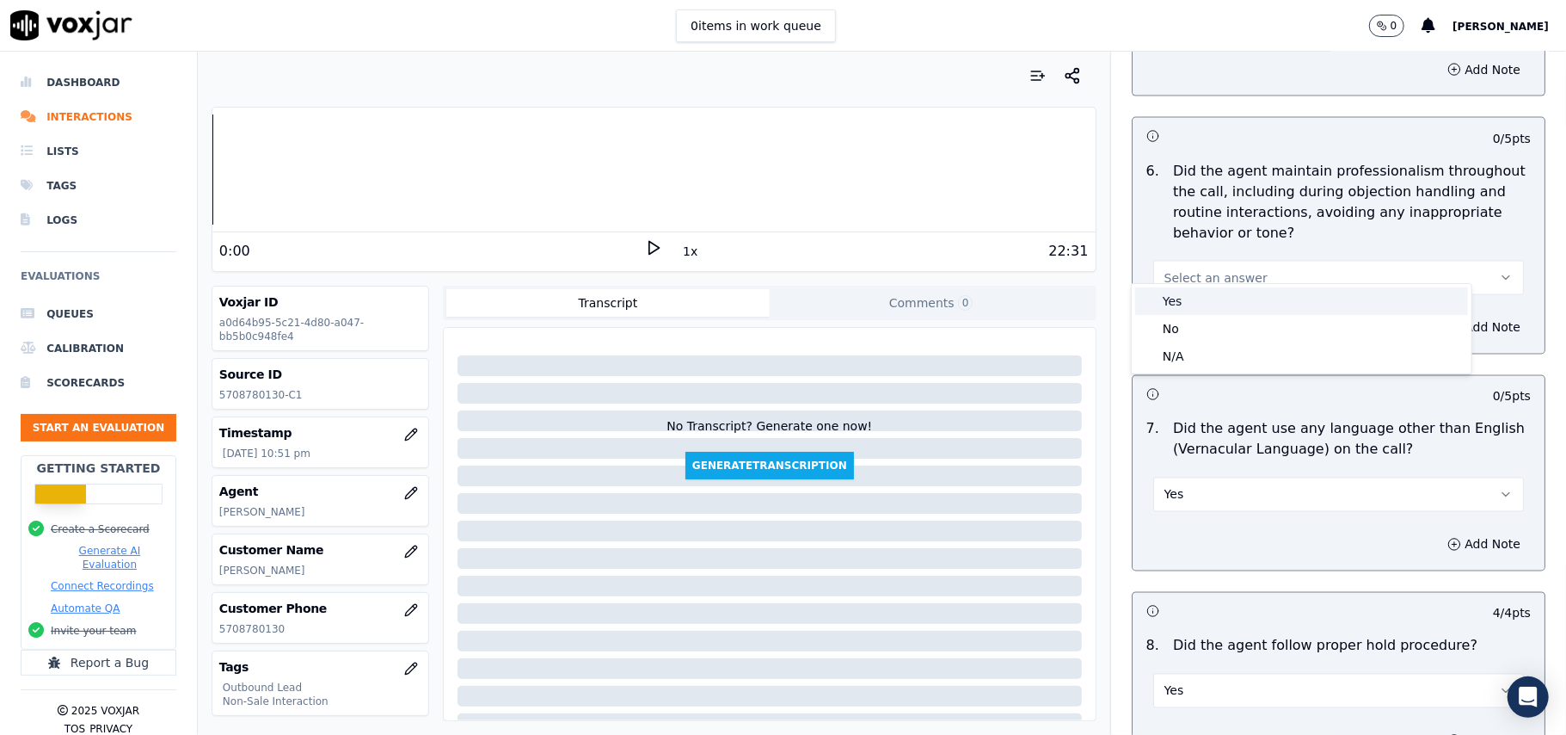
click at [1191, 304] on div "Yes" at bounding box center [1301, 301] width 333 height 28
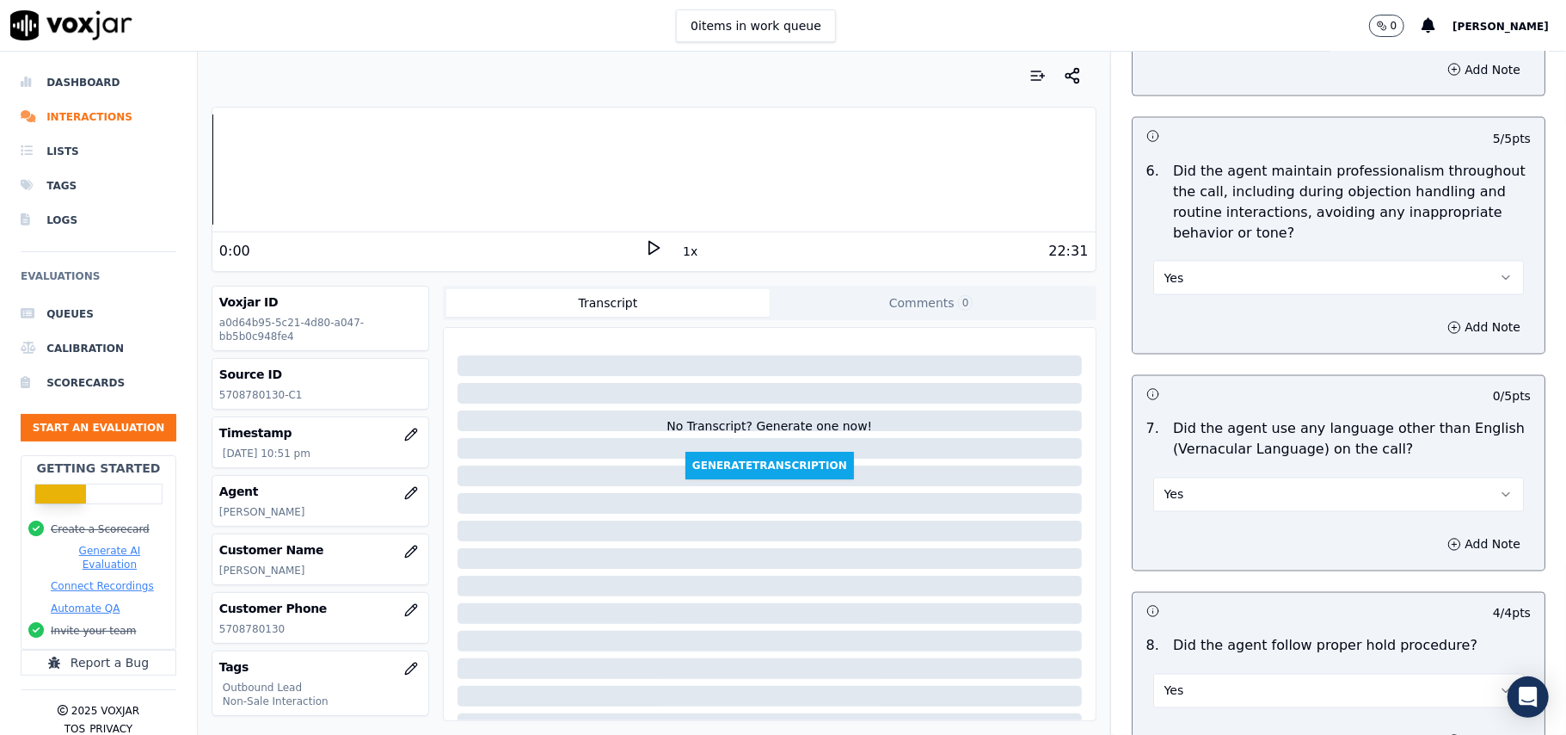
click at [1196, 489] on button "Yes" at bounding box center [1338, 494] width 371 height 34
click at [1177, 544] on div "No" at bounding box center [1301, 546] width 333 height 28
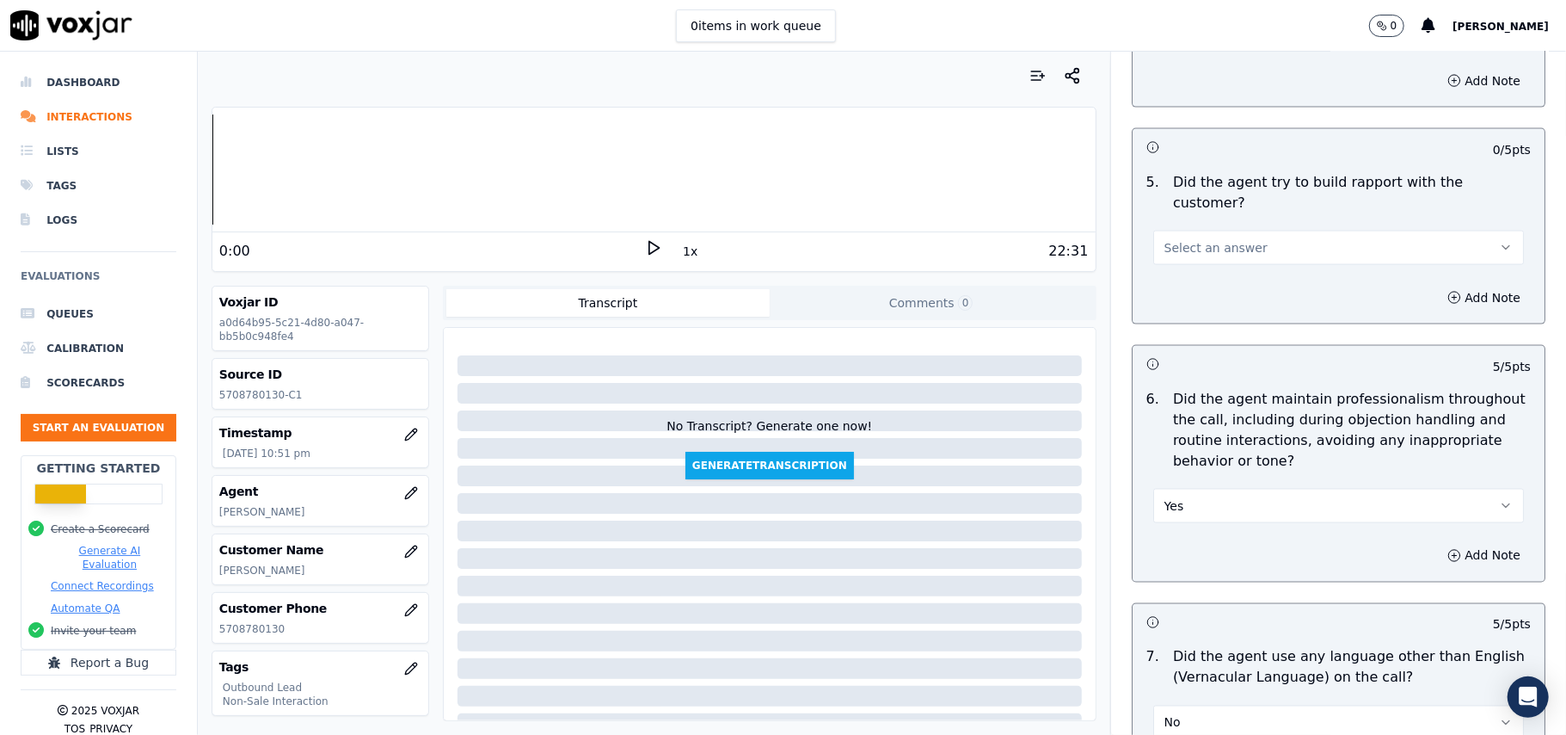
scroll to position [1882, 0]
click at [1206, 240] on span "Select an answer" at bounding box center [1216, 248] width 103 height 17
click at [1196, 274] on div "Yes" at bounding box center [1301, 272] width 333 height 28
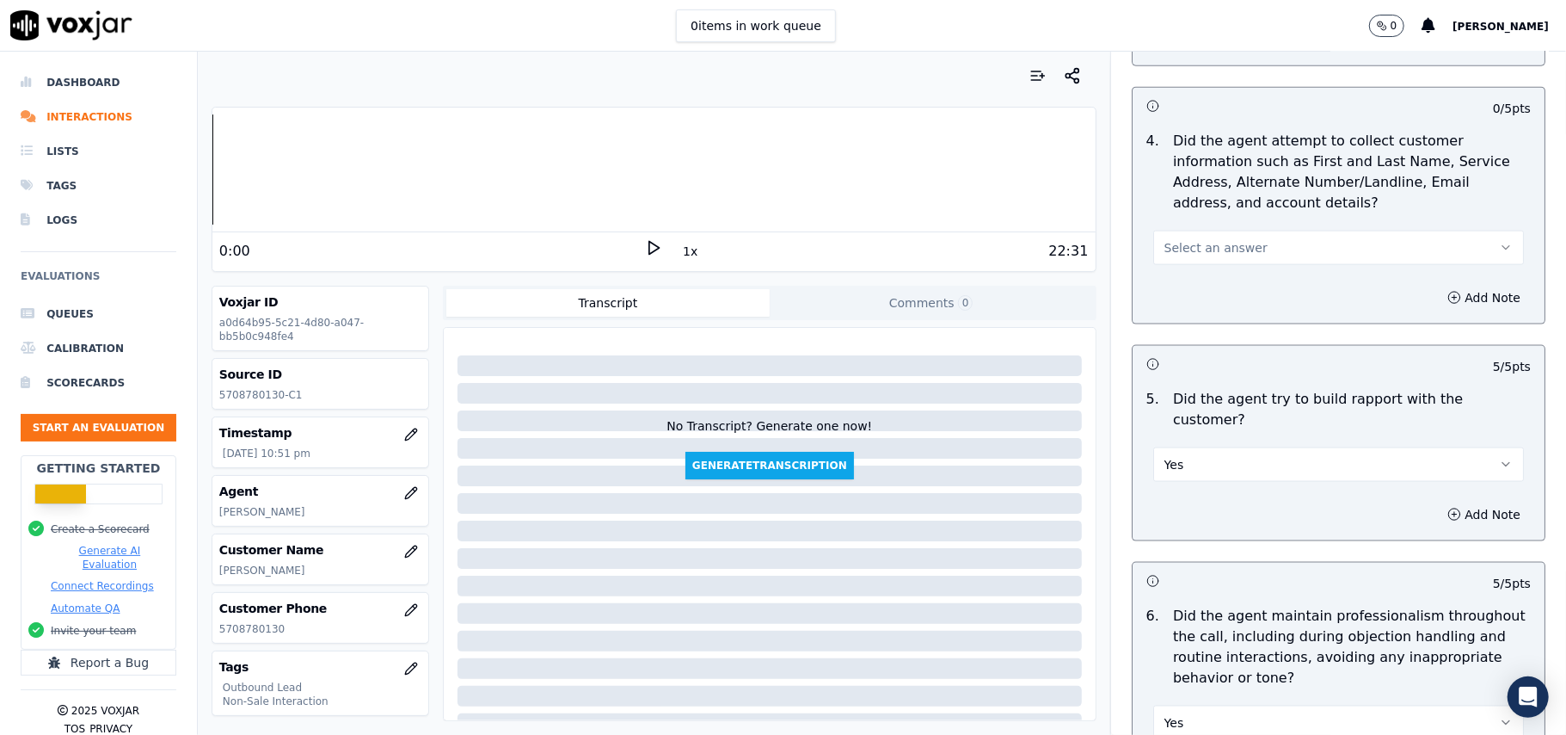
scroll to position [1652, 0]
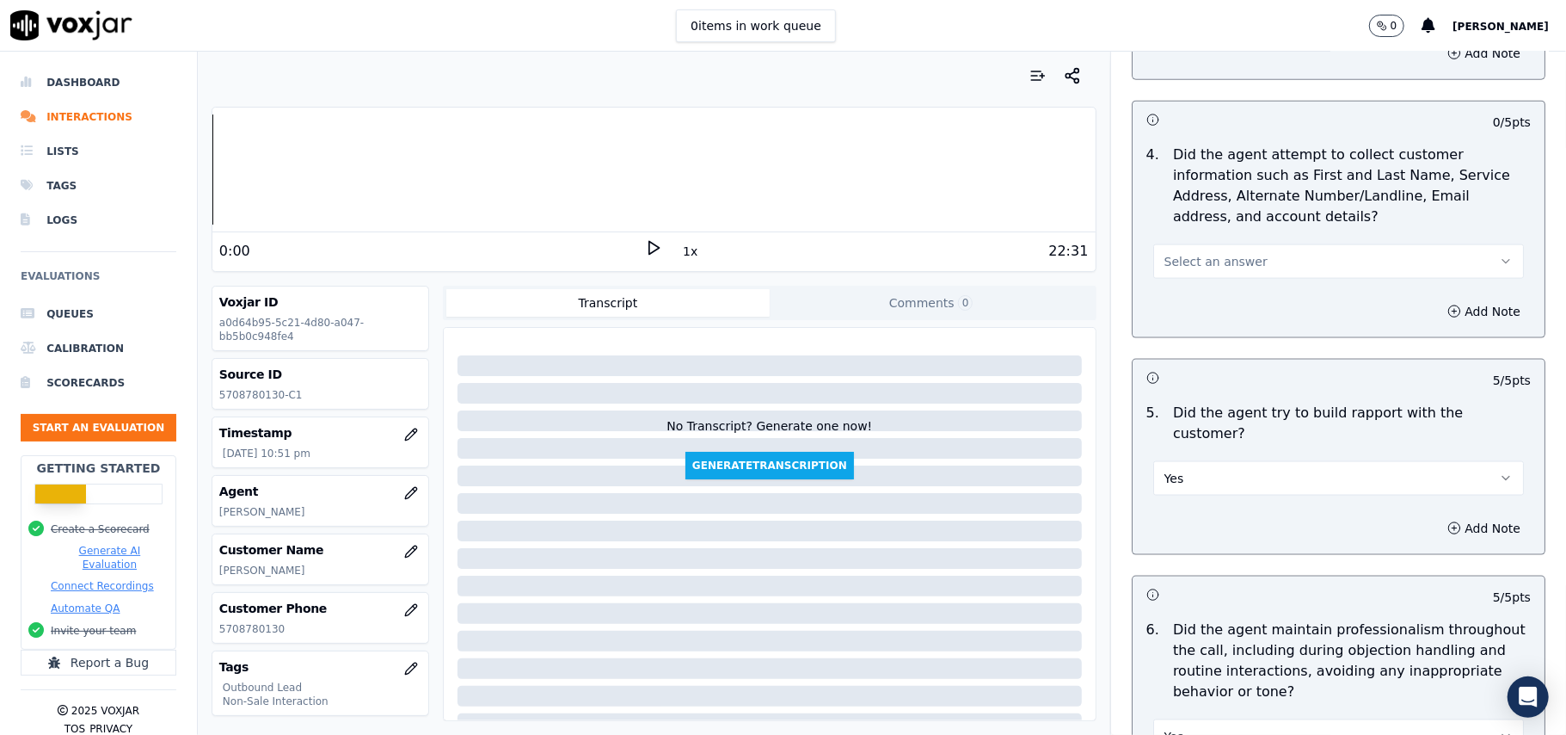
click at [1206, 266] on span "Select an answer" at bounding box center [1216, 261] width 103 height 17
click at [1201, 361] on div "N/A" at bounding box center [1301, 360] width 333 height 28
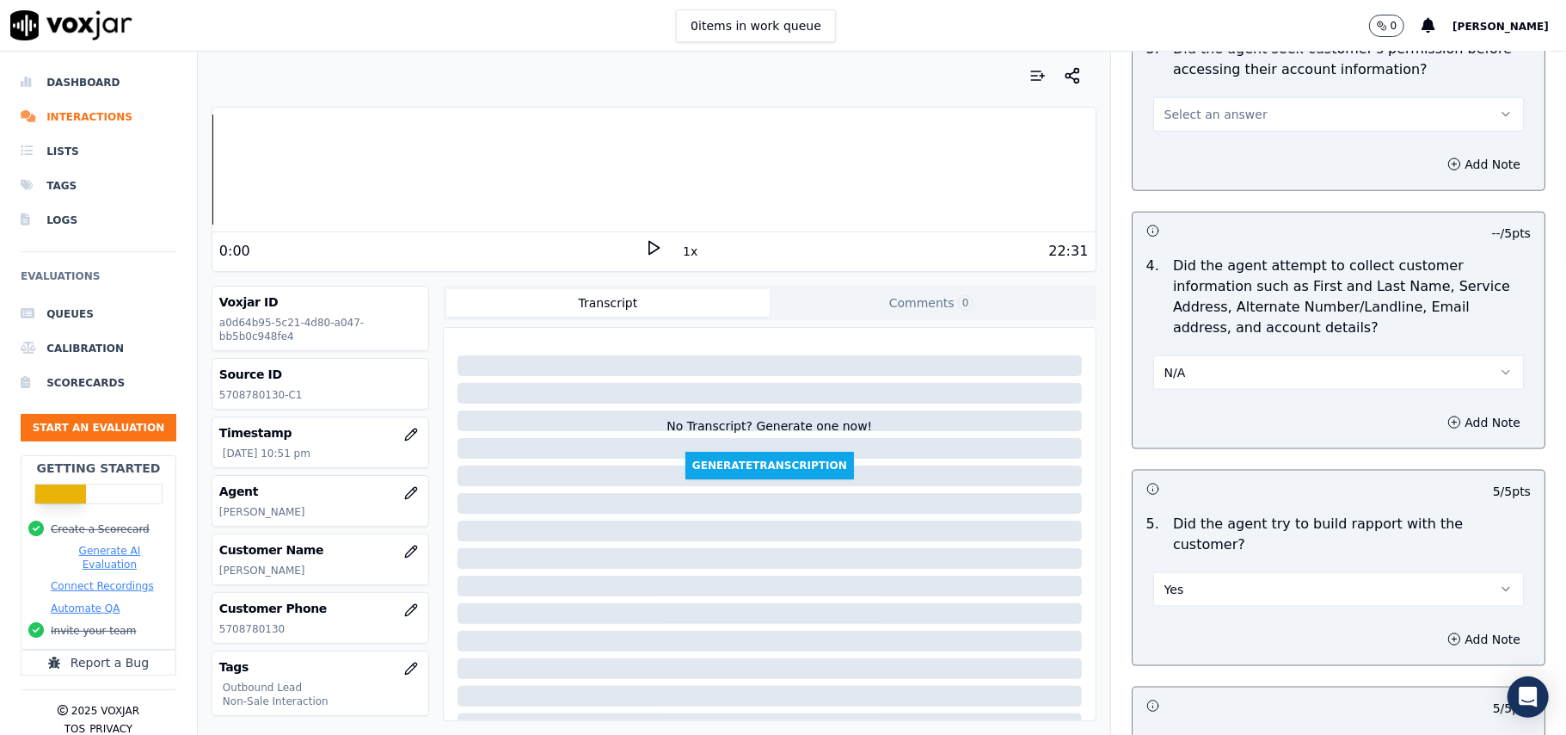
scroll to position [1423, 0]
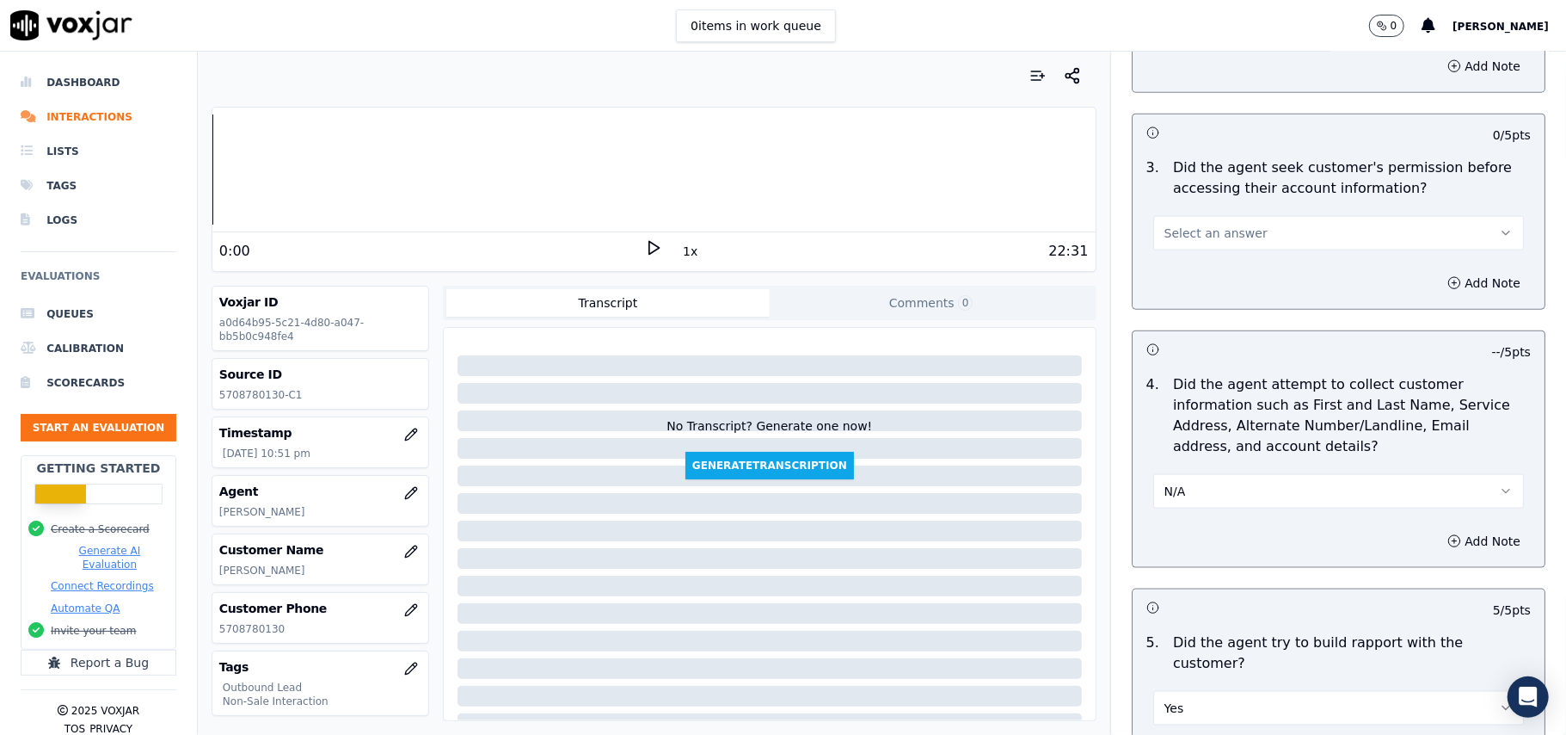
click at [1206, 235] on span "Select an answer" at bounding box center [1216, 232] width 103 height 17
click at [1198, 286] on div "Yes" at bounding box center [1301, 275] width 333 height 28
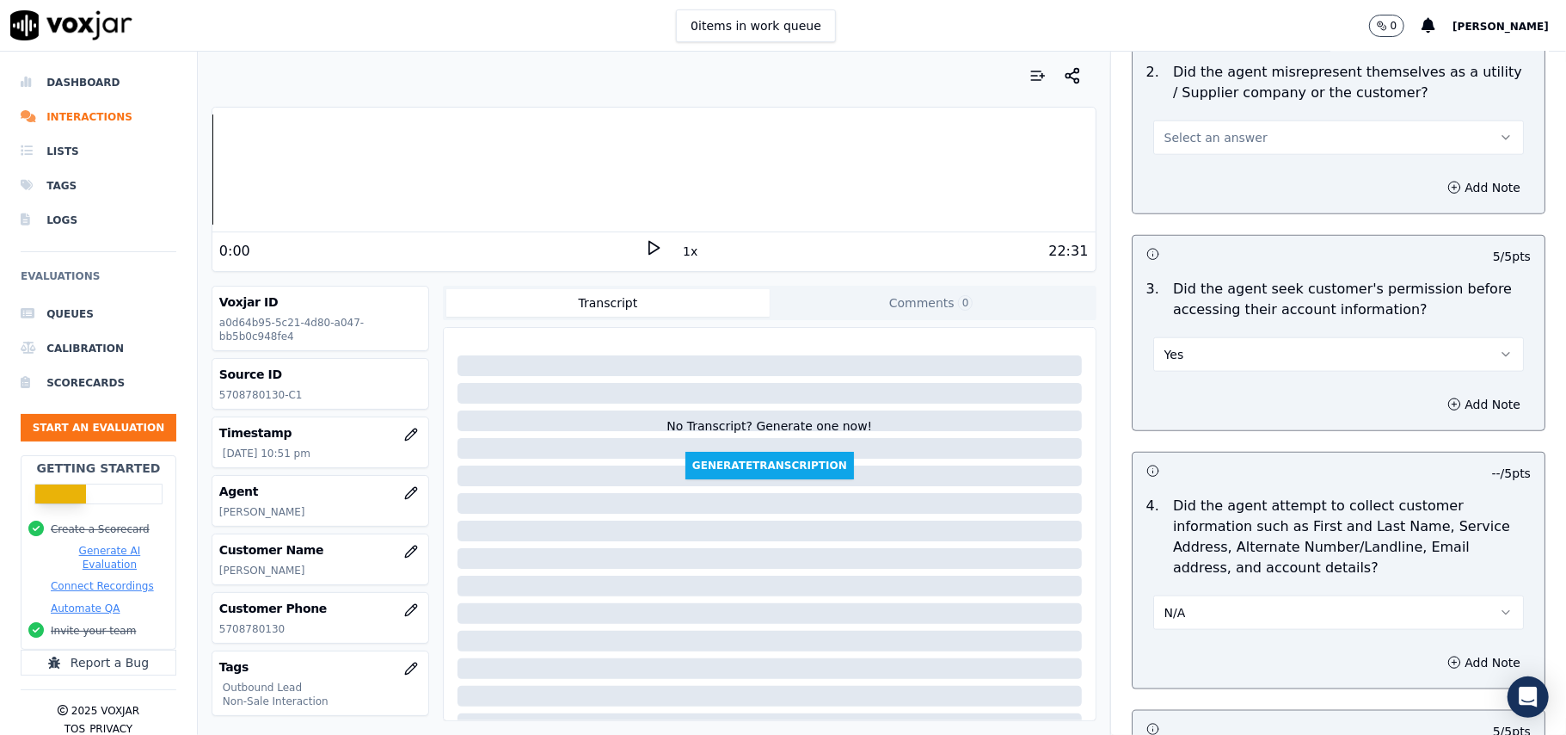
scroll to position [1079, 0]
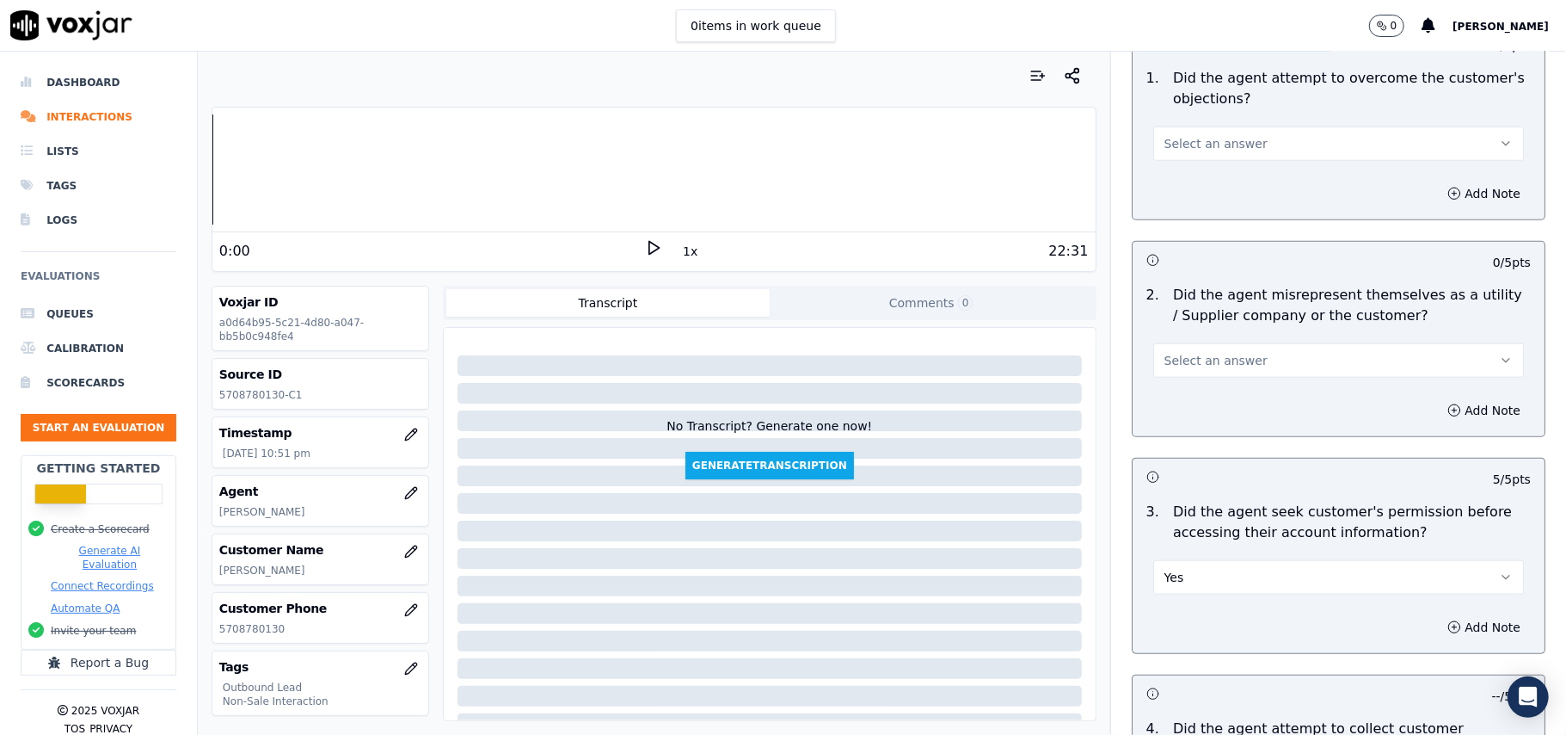
click at [1206, 346] on button "Select an answer" at bounding box center [1338, 360] width 371 height 34
click at [1177, 427] on div "No" at bounding box center [1301, 429] width 333 height 28
click at [1196, 151] on span "Select an answer" at bounding box center [1216, 143] width 103 height 17
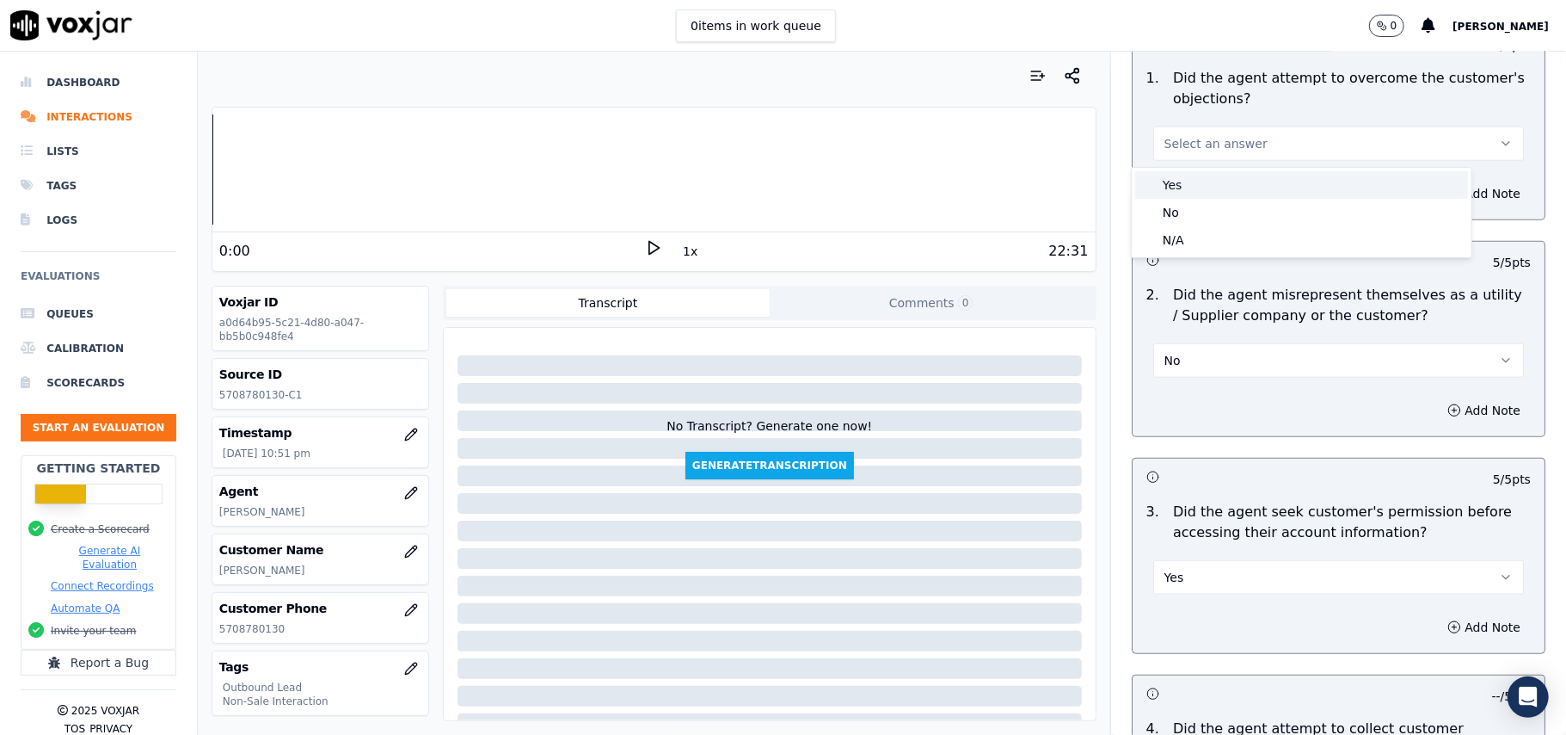
click at [1190, 188] on div "Yes" at bounding box center [1301, 185] width 333 height 28
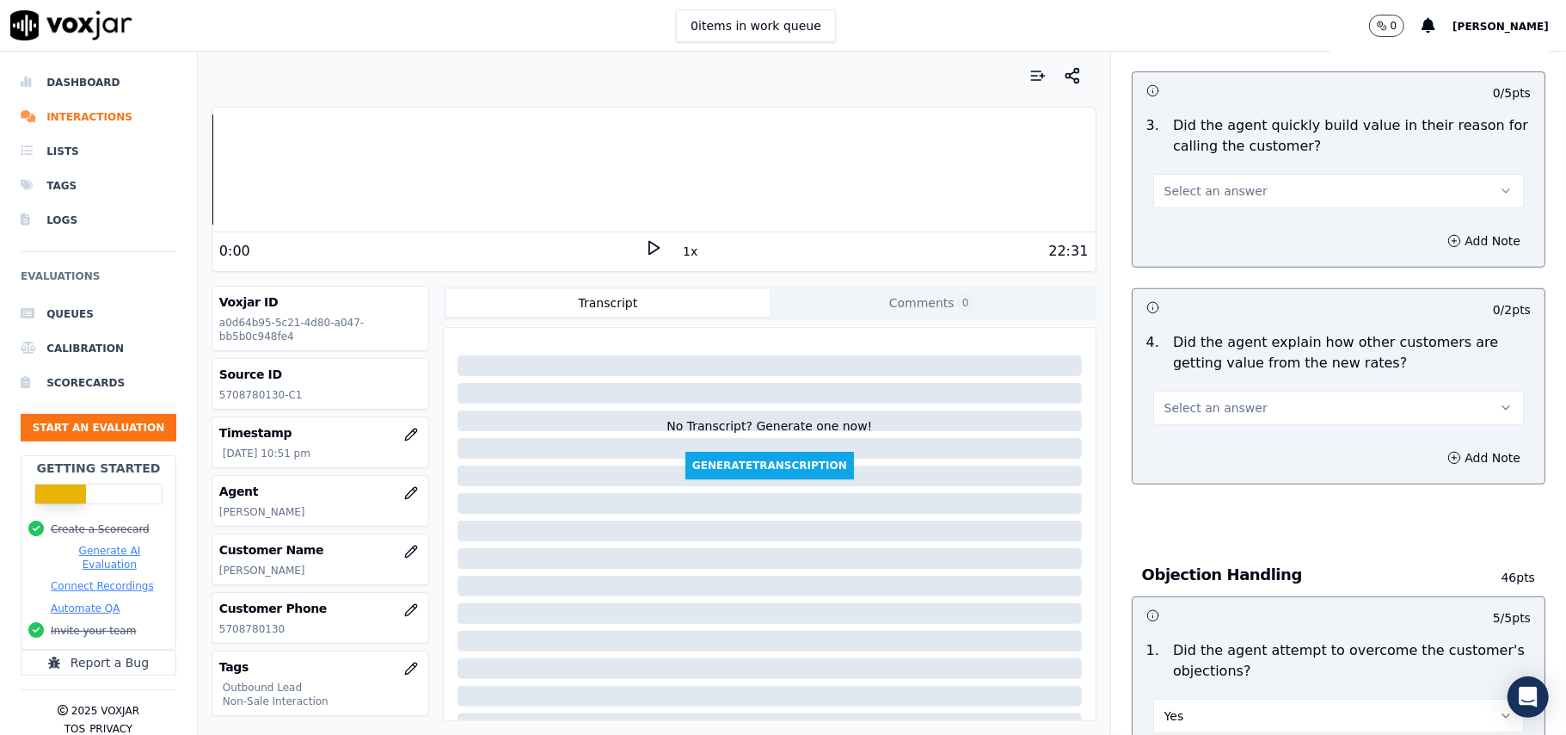
scroll to position [506, 0]
click at [1185, 399] on button "Select an answer" at bounding box center [1338, 408] width 371 height 34
click at [1178, 452] on div "Yes" at bounding box center [1301, 450] width 333 height 28
click at [1191, 200] on span "Select an answer" at bounding box center [1216, 191] width 103 height 17
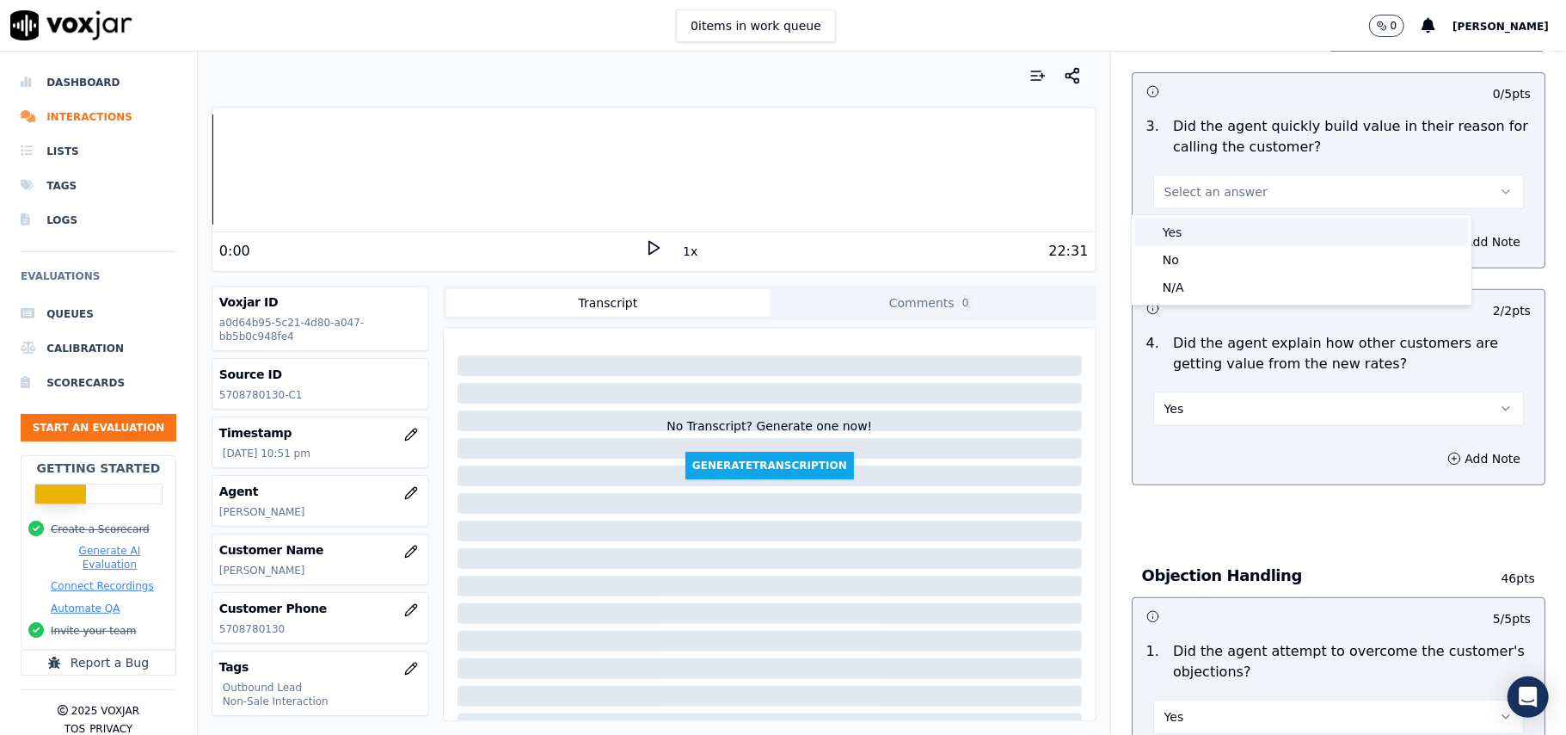
click at [1191, 238] on div "Yes" at bounding box center [1301, 232] width 333 height 28
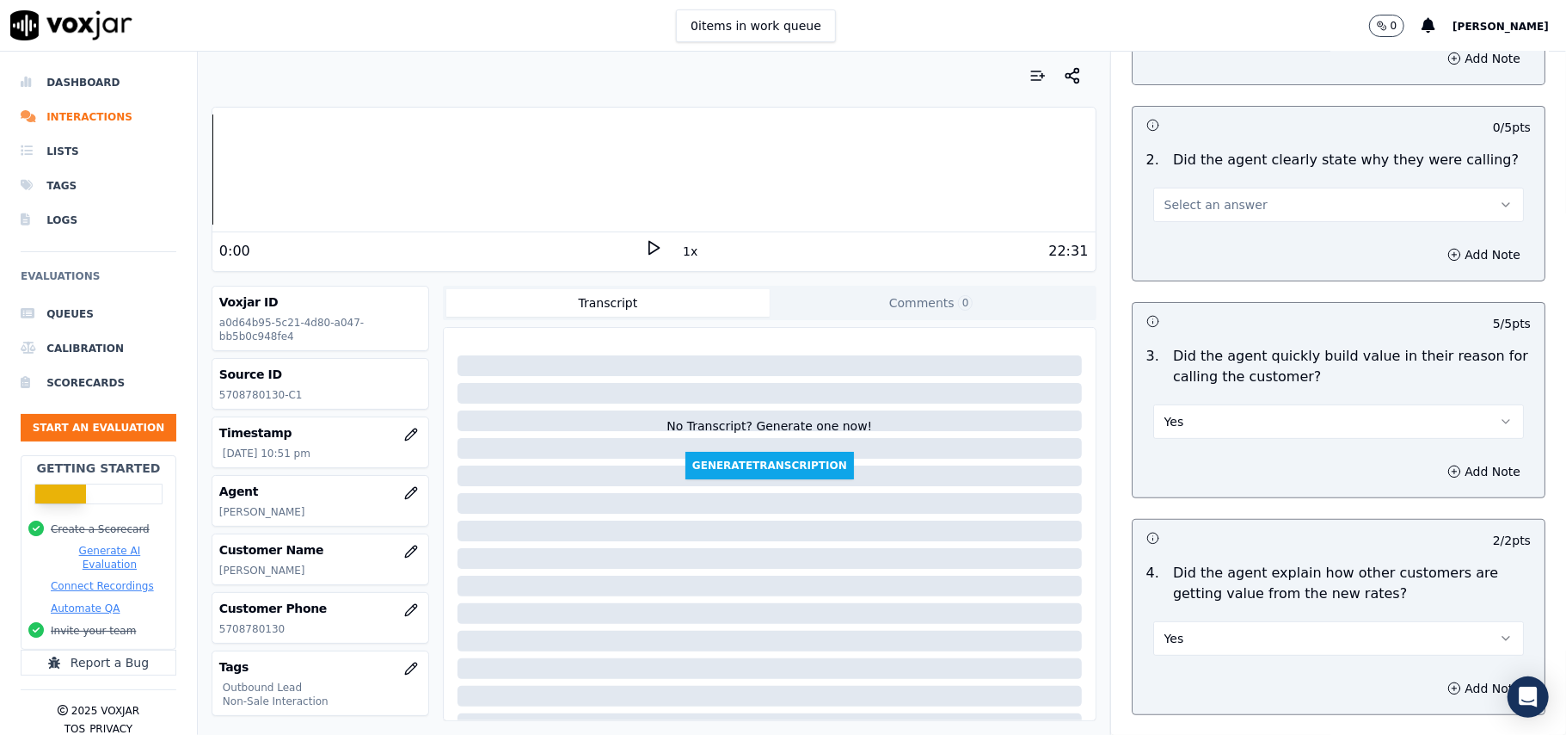
scroll to position [162, 0]
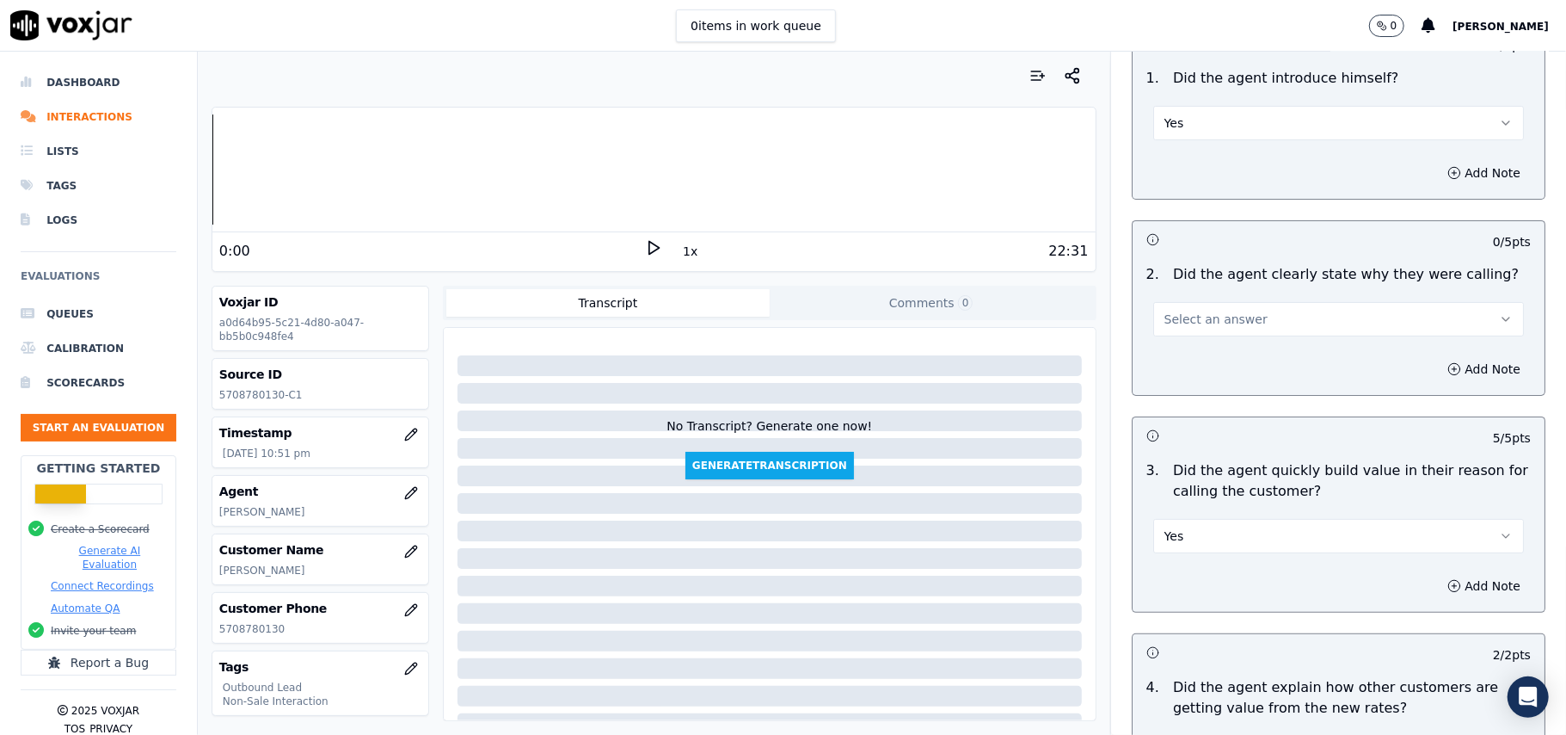
click at [1194, 321] on span "Select an answer" at bounding box center [1216, 318] width 103 height 17
click at [1177, 358] on div "Yes" at bounding box center [1301, 359] width 333 height 28
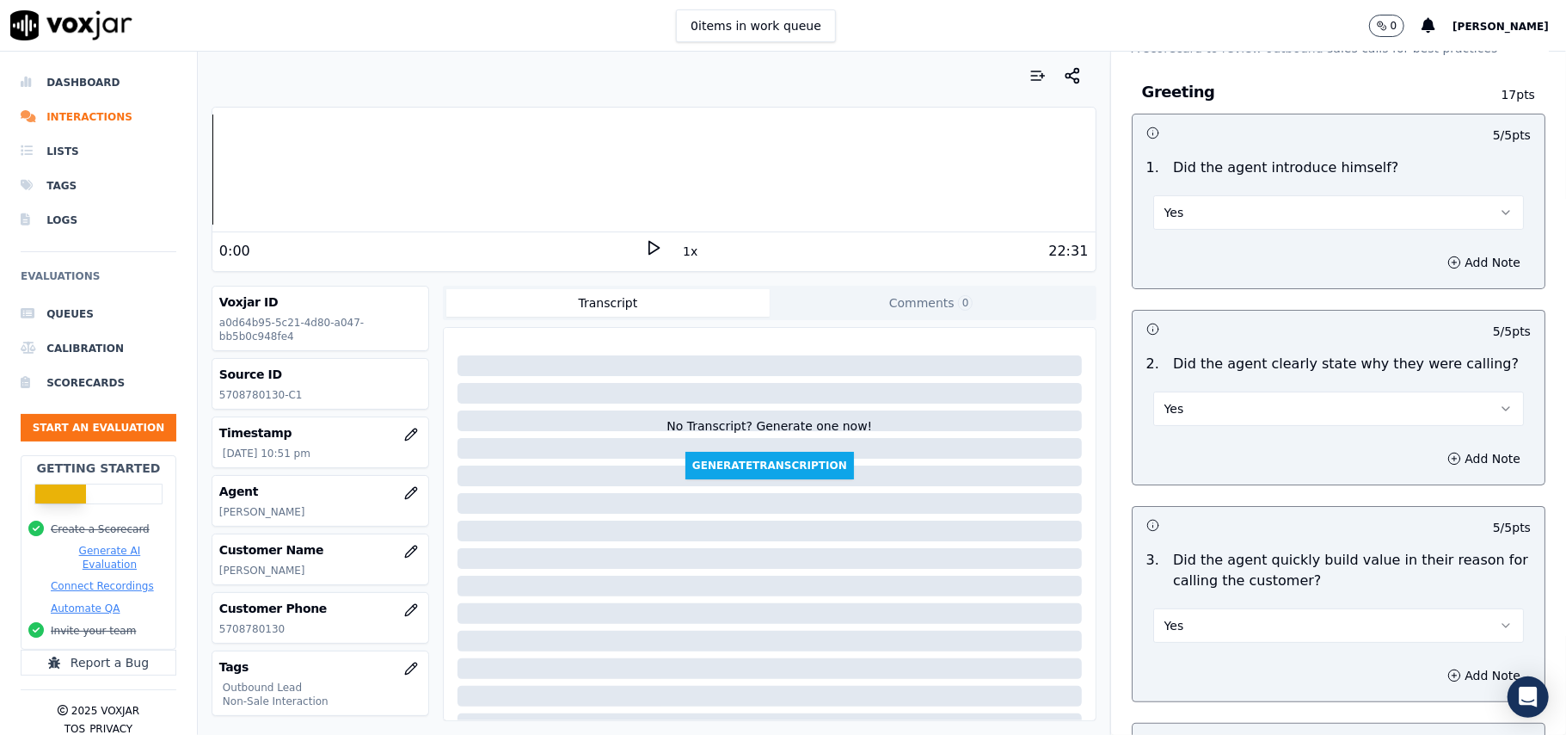
scroll to position [0, 0]
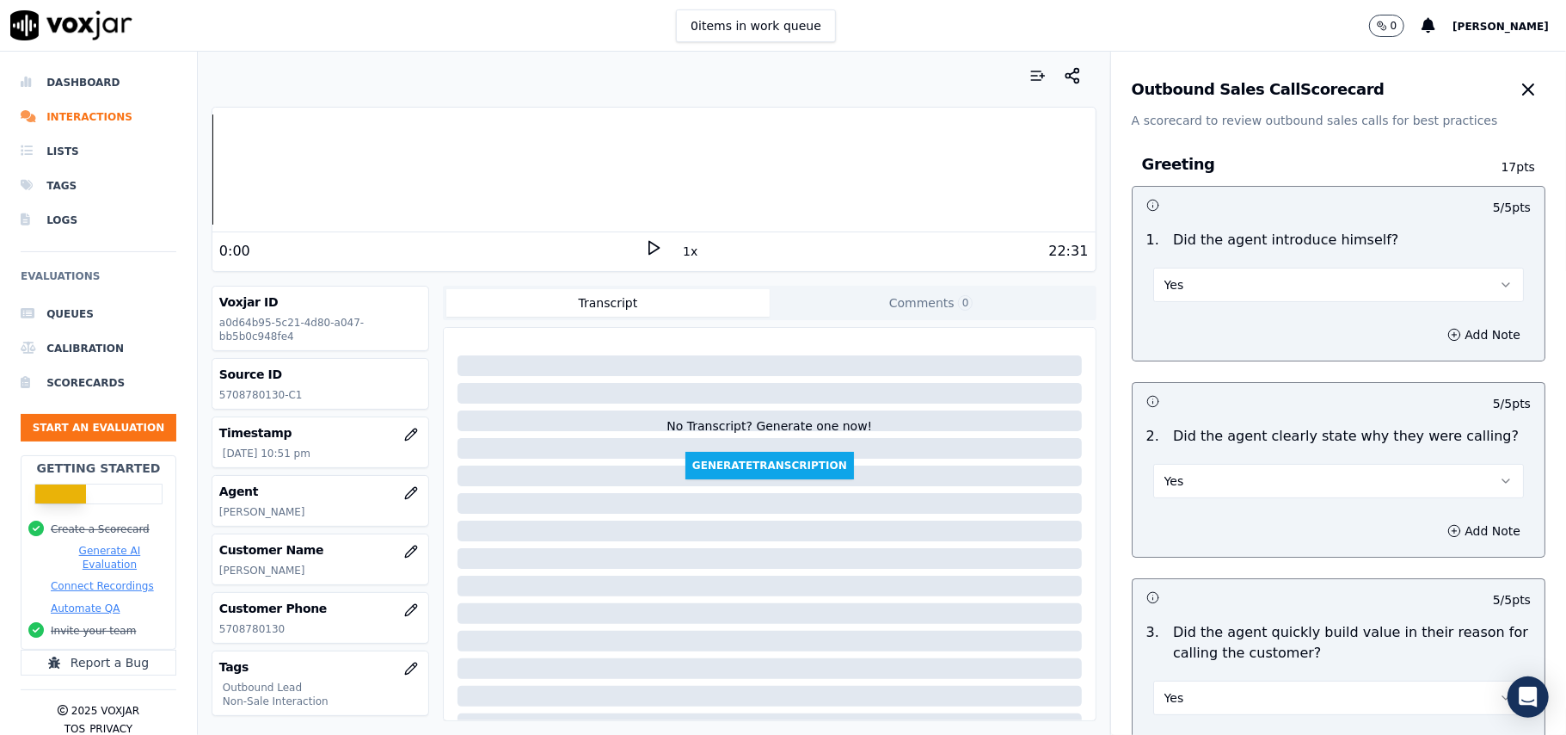
click at [1209, 280] on button "Yes" at bounding box center [1338, 284] width 371 height 34
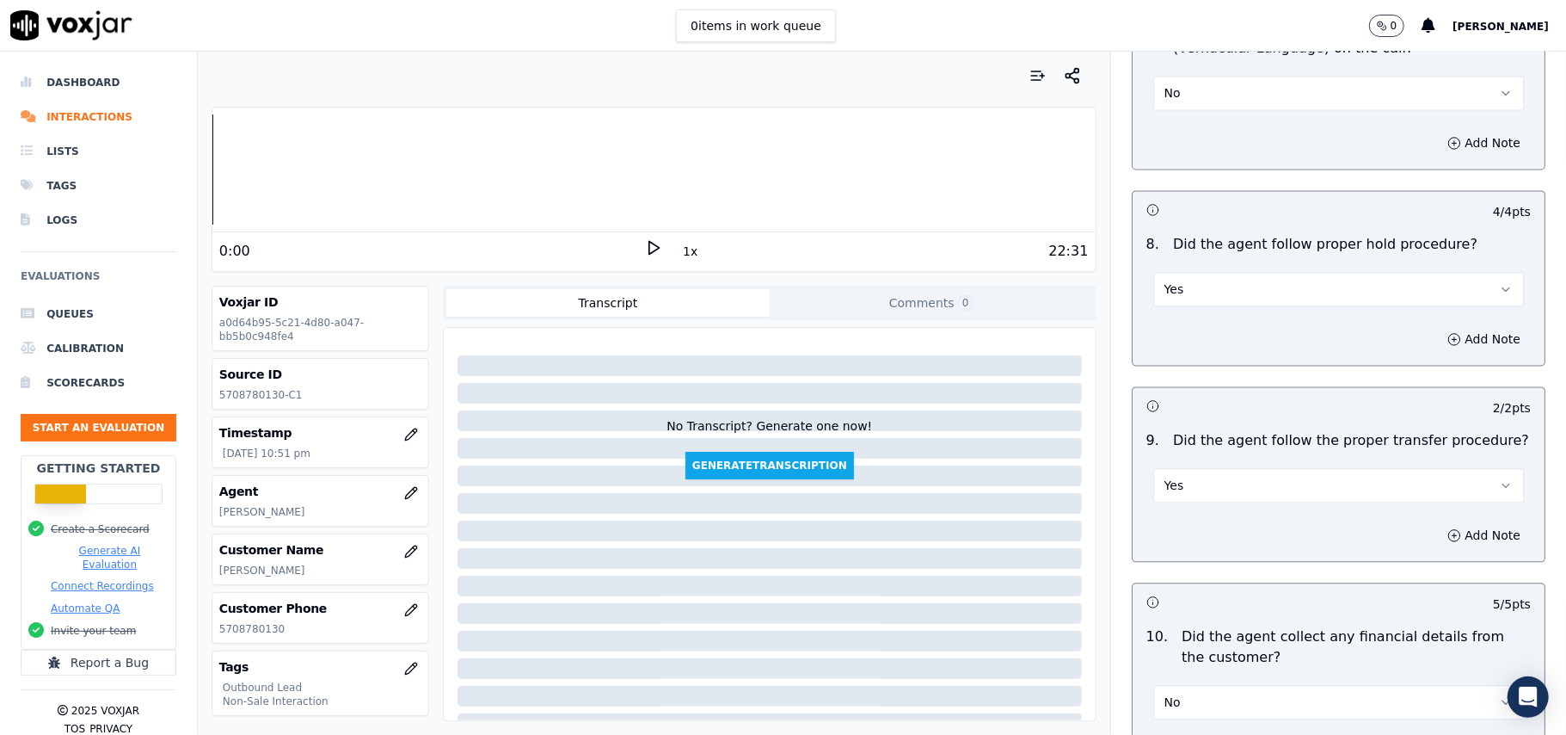
scroll to position [4290, 0]
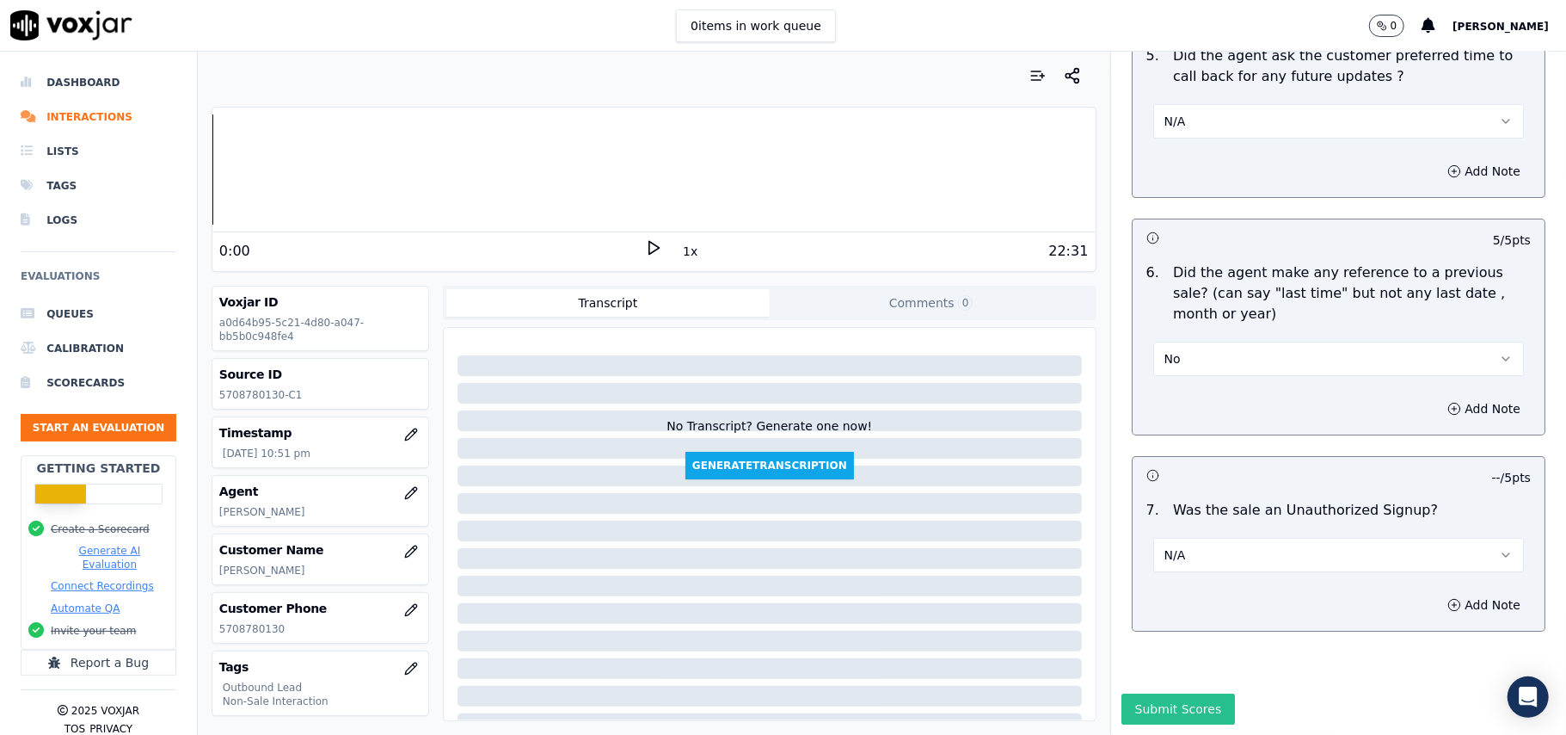
click at [1122, 693] on button "Submit Scores" at bounding box center [1179, 708] width 114 height 31
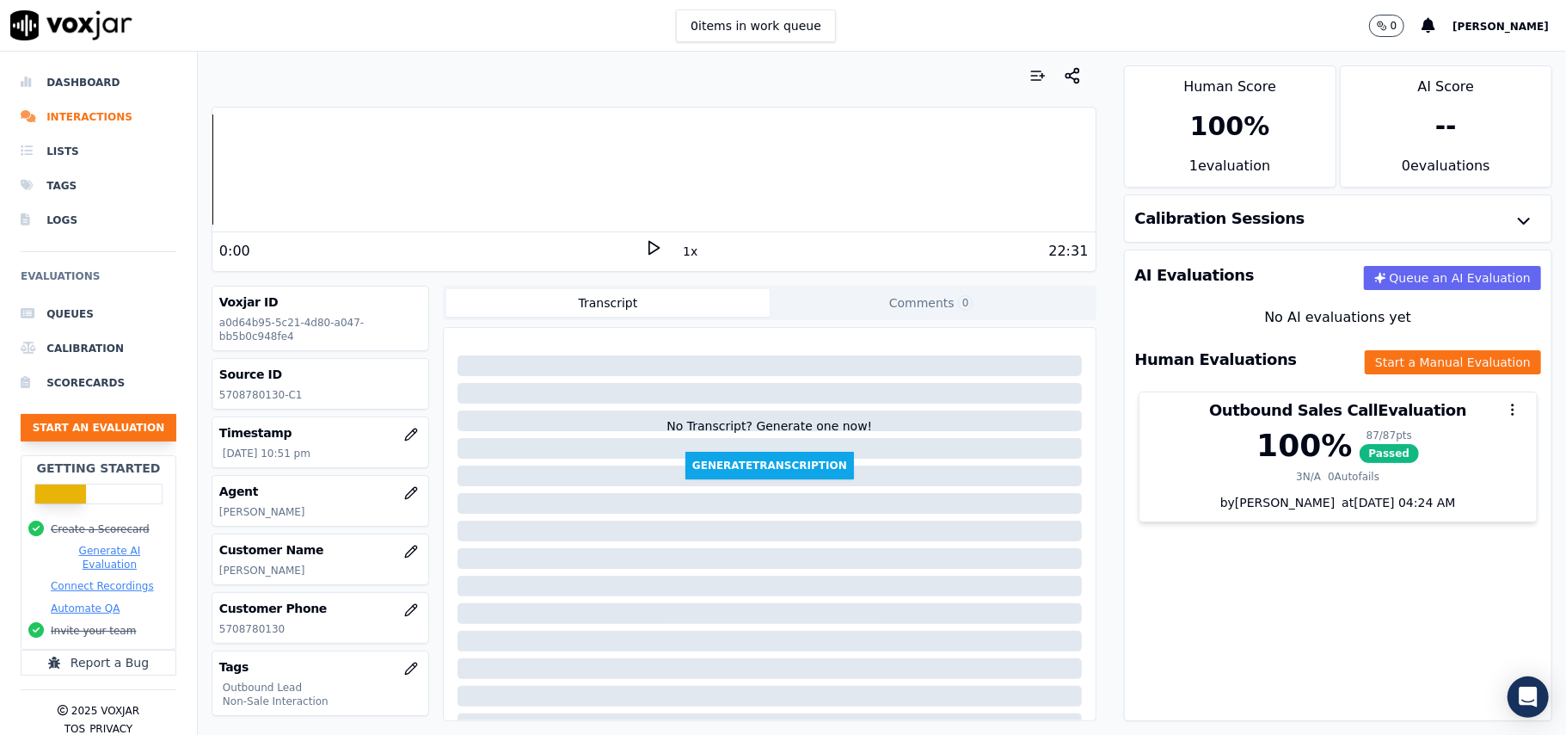
click at [91, 432] on button "Start an Evaluation" at bounding box center [99, 428] width 156 height 28
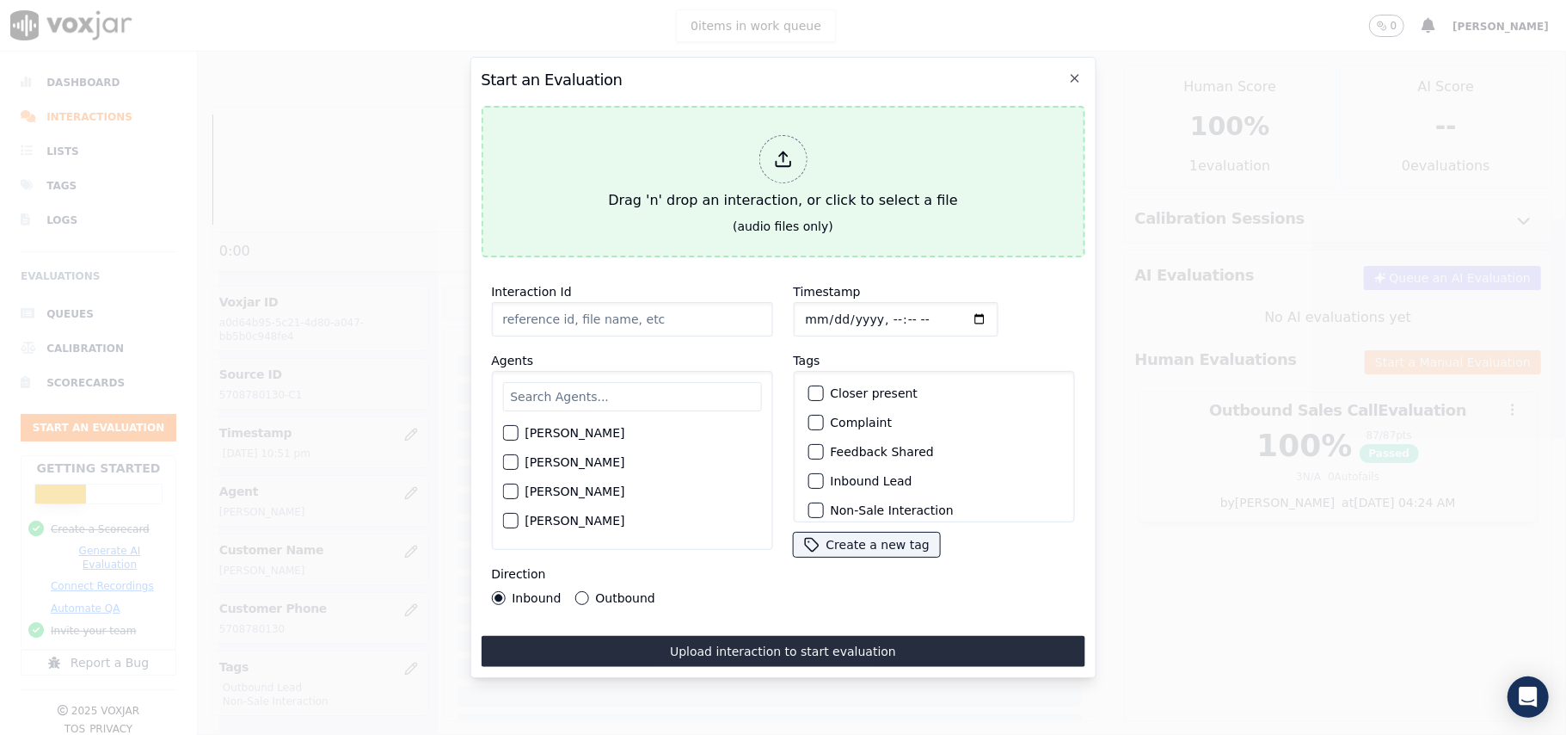
click at [792, 150] on icon at bounding box center [782, 159] width 19 height 19
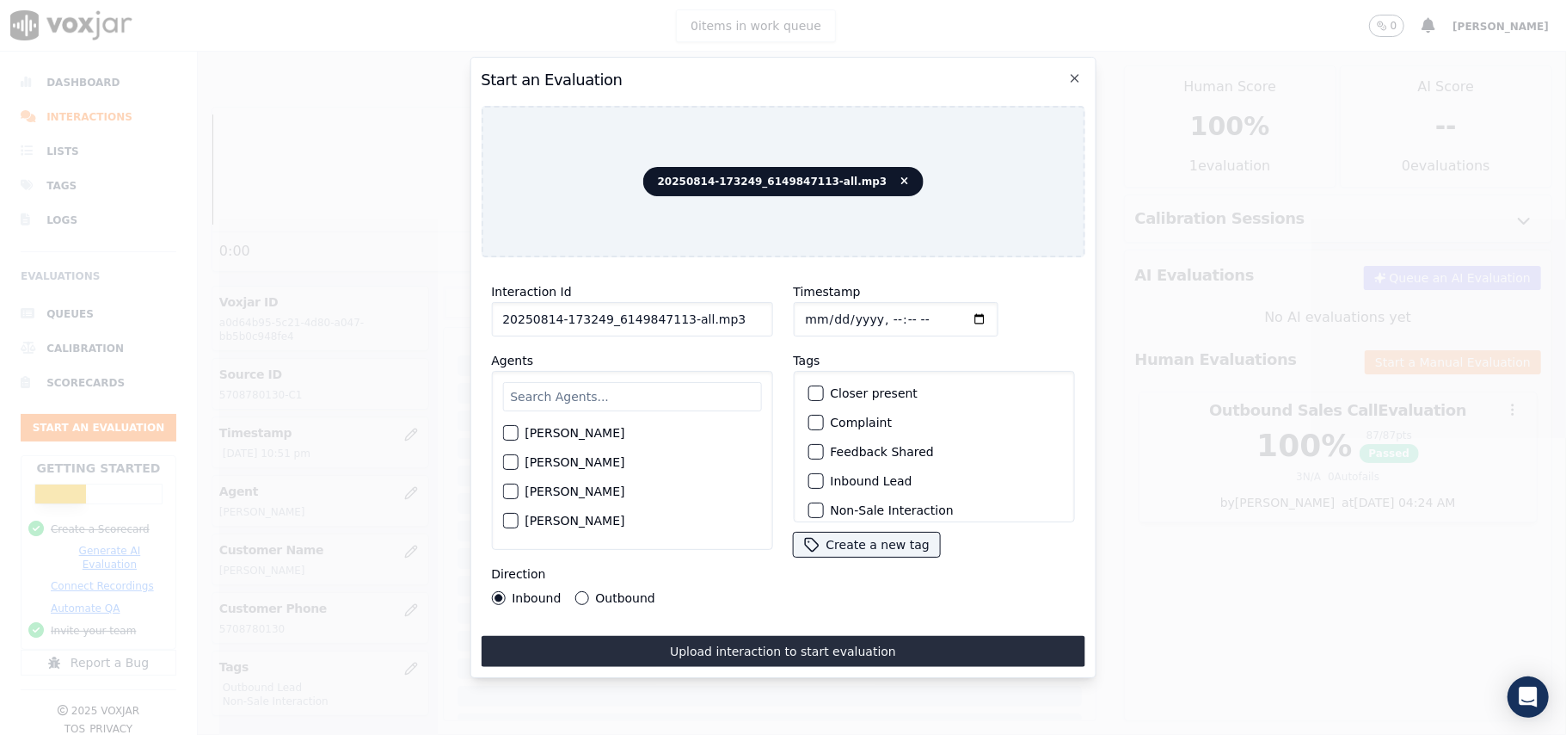
drag, startPoint x: 699, startPoint y: 310, endPoint x: 675, endPoint y: 308, distance: 24.1
click at [675, 308] on input "20250814-173249_6149847113-all.mp3" at bounding box center [631, 319] width 281 height 34
type input "20250814-173249_6149847113-C1"
click at [827, 314] on input "Timestamp" at bounding box center [895, 319] width 205 height 34
type input "[DATE]T22:54"
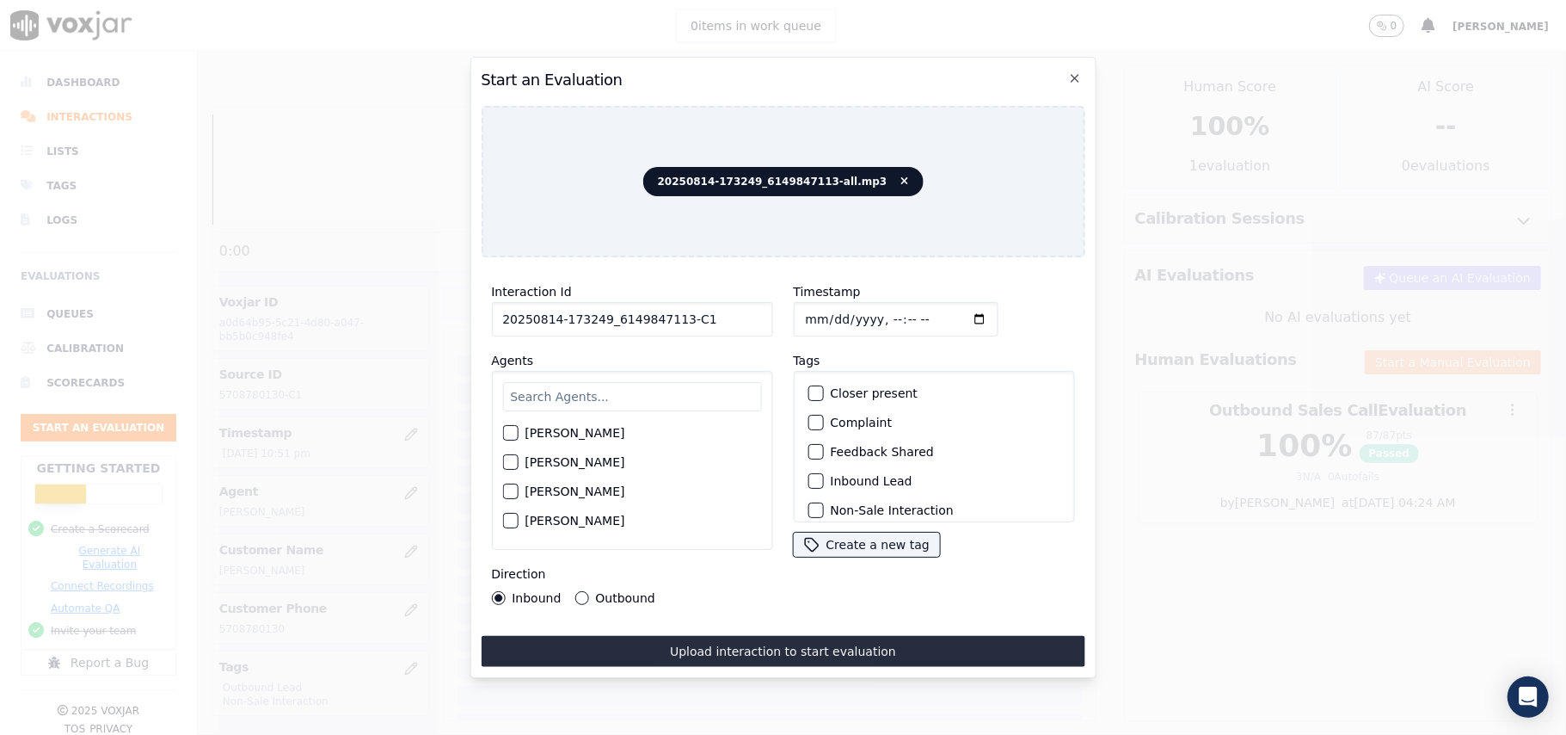
click at [532, 397] on input "text" at bounding box center [631, 396] width 259 height 29
type input "Kelvi"
click at [510, 434] on div "button" at bounding box center [509, 438] width 12 height 12
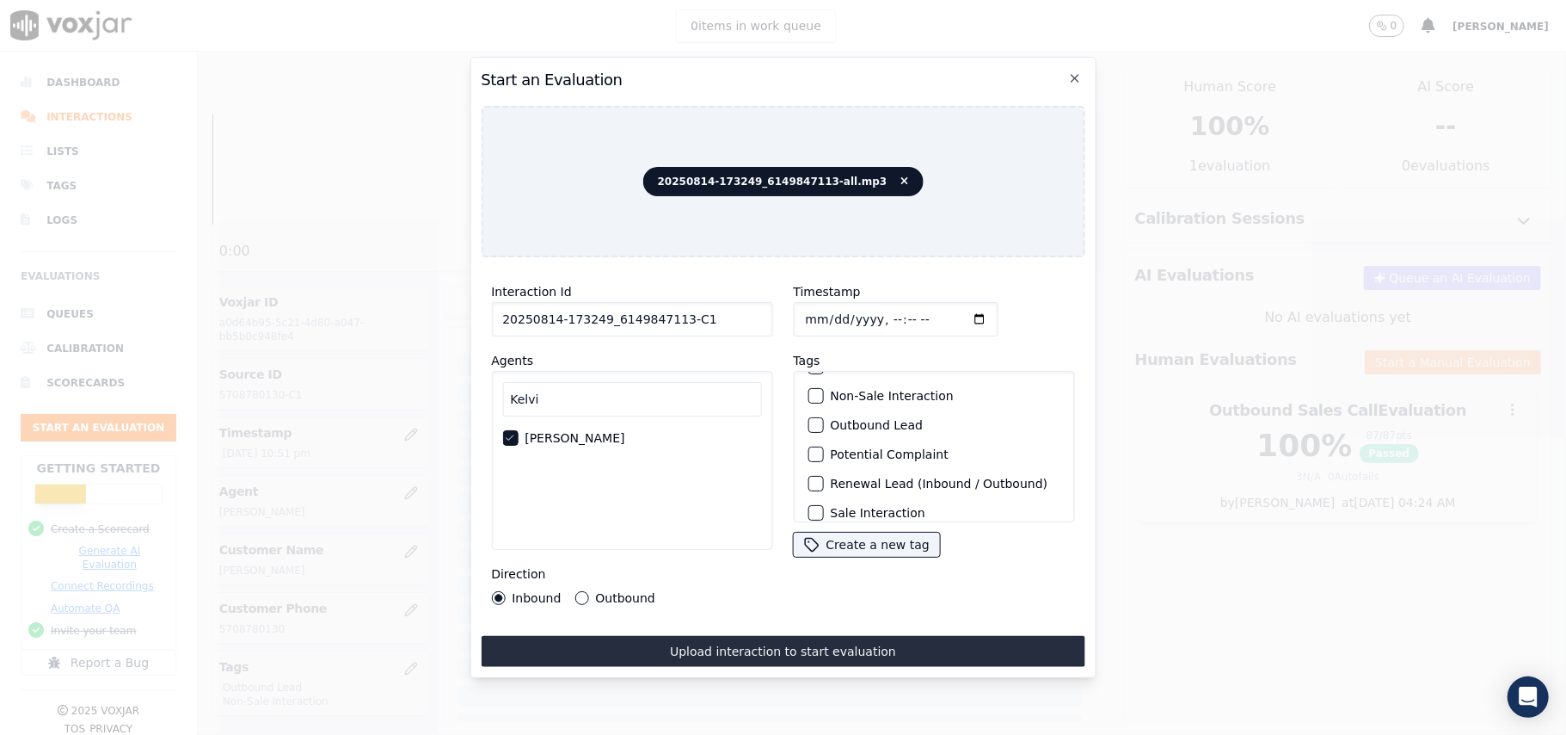
click at [809, 390] on div "button" at bounding box center [815, 396] width 12 height 12
click at [809, 419] on div "button" at bounding box center [815, 425] width 12 height 12
click at [575, 592] on button "Outbound" at bounding box center [582, 598] width 14 height 14
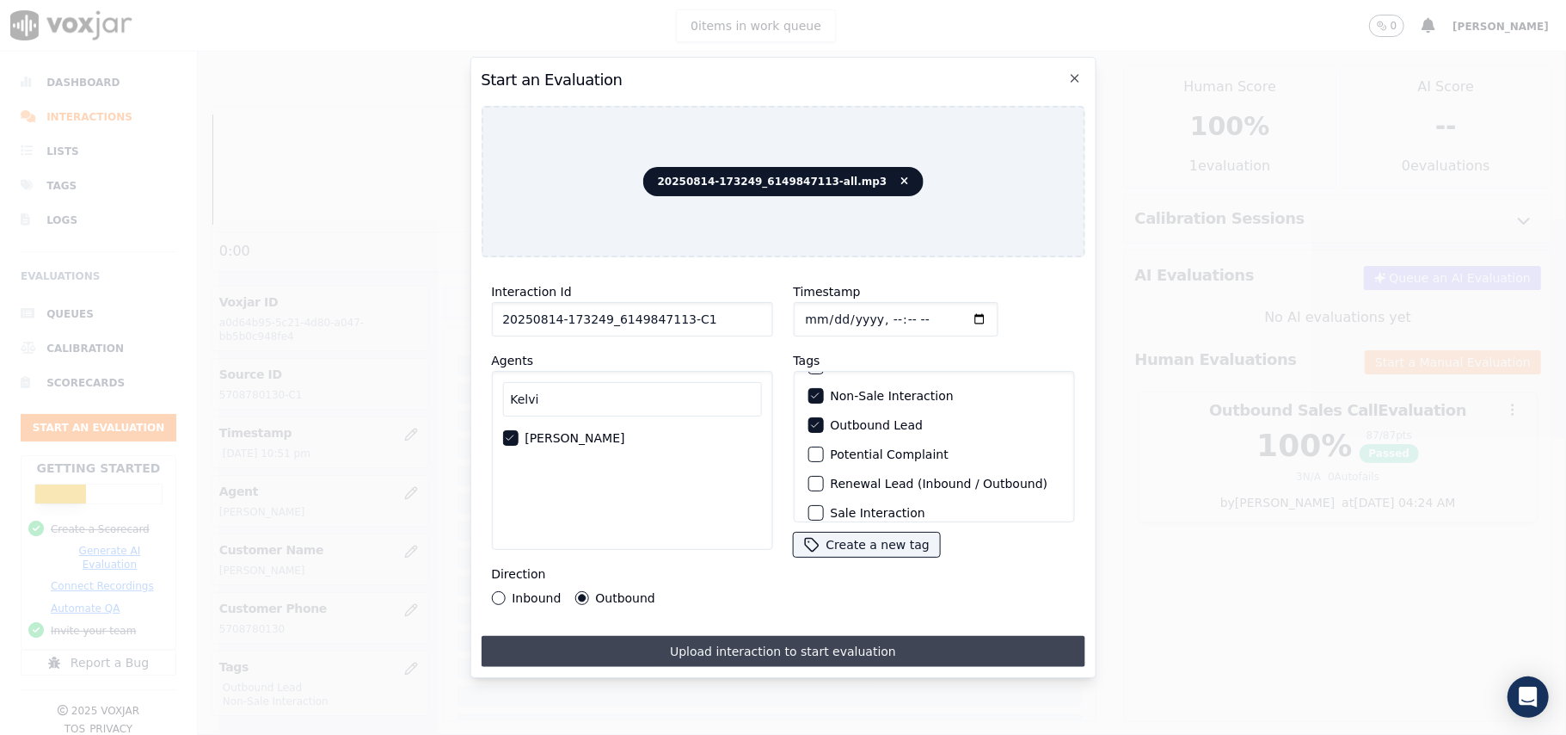
click at [693, 649] on button "Upload interaction to start evaluation" at bounding box center [783, 651] width 604 height 31
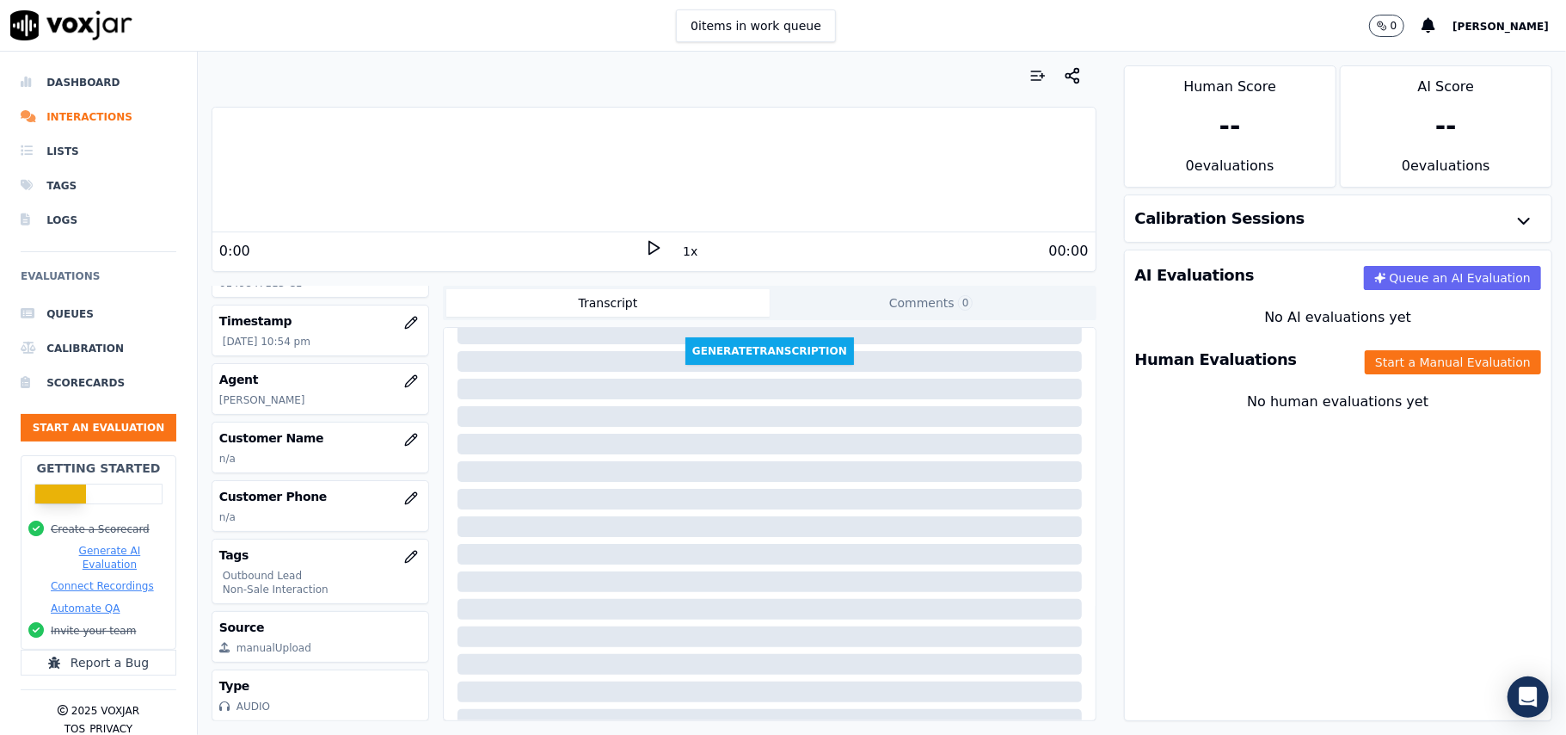
scroll to position [169, 0]
click at [1387, 376] on div "Human Evaluations Start a Manual Evaluation" at bounding box center [1338, 360] width 427 height 50
click at [1368, 372] on button "Start a Manual Evaluation" at bounding box center [1453, 362] width 176 height 24
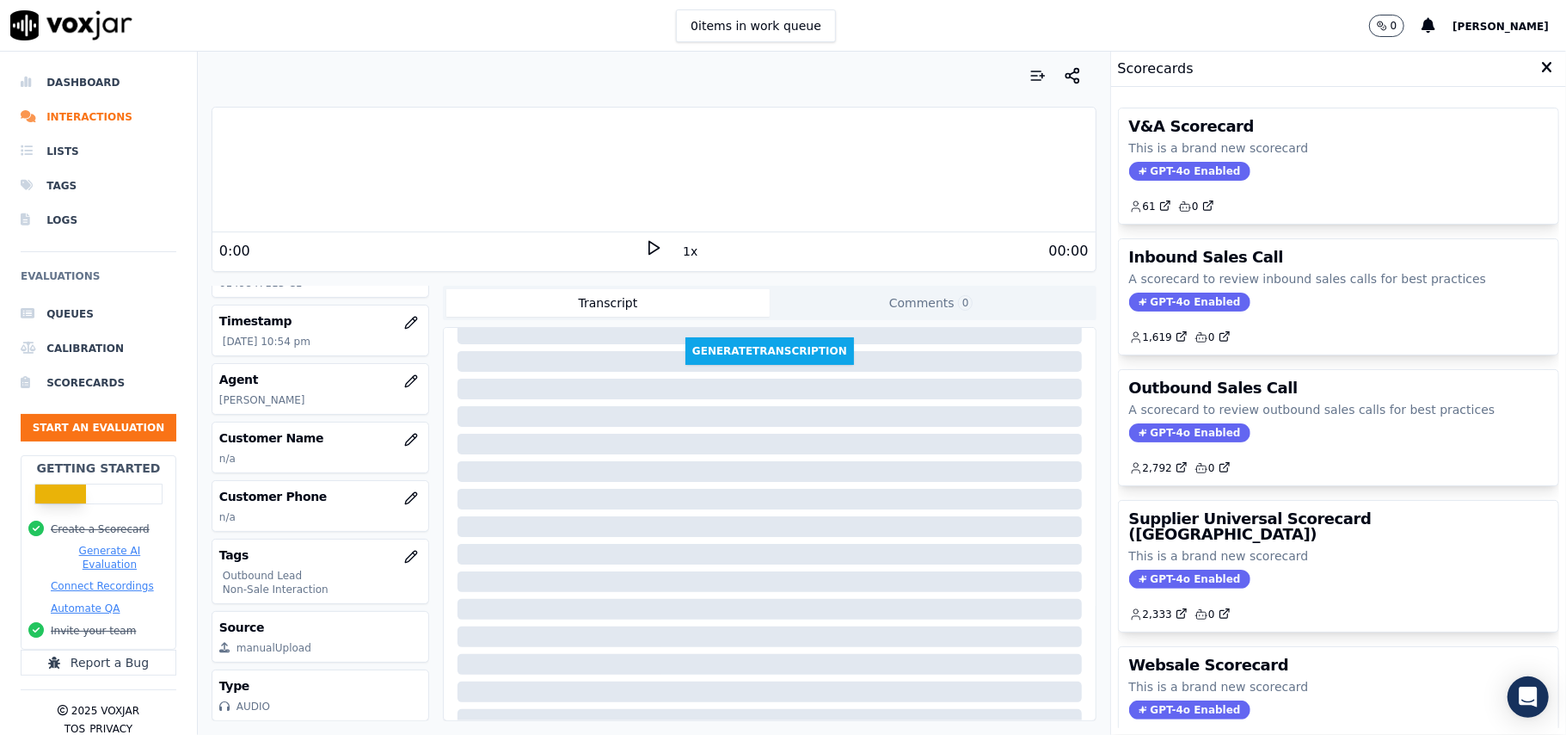
click at [1184, 434] on span "GPT-4o Enabled" at bounding box center [1189, 432] width 121 height 19
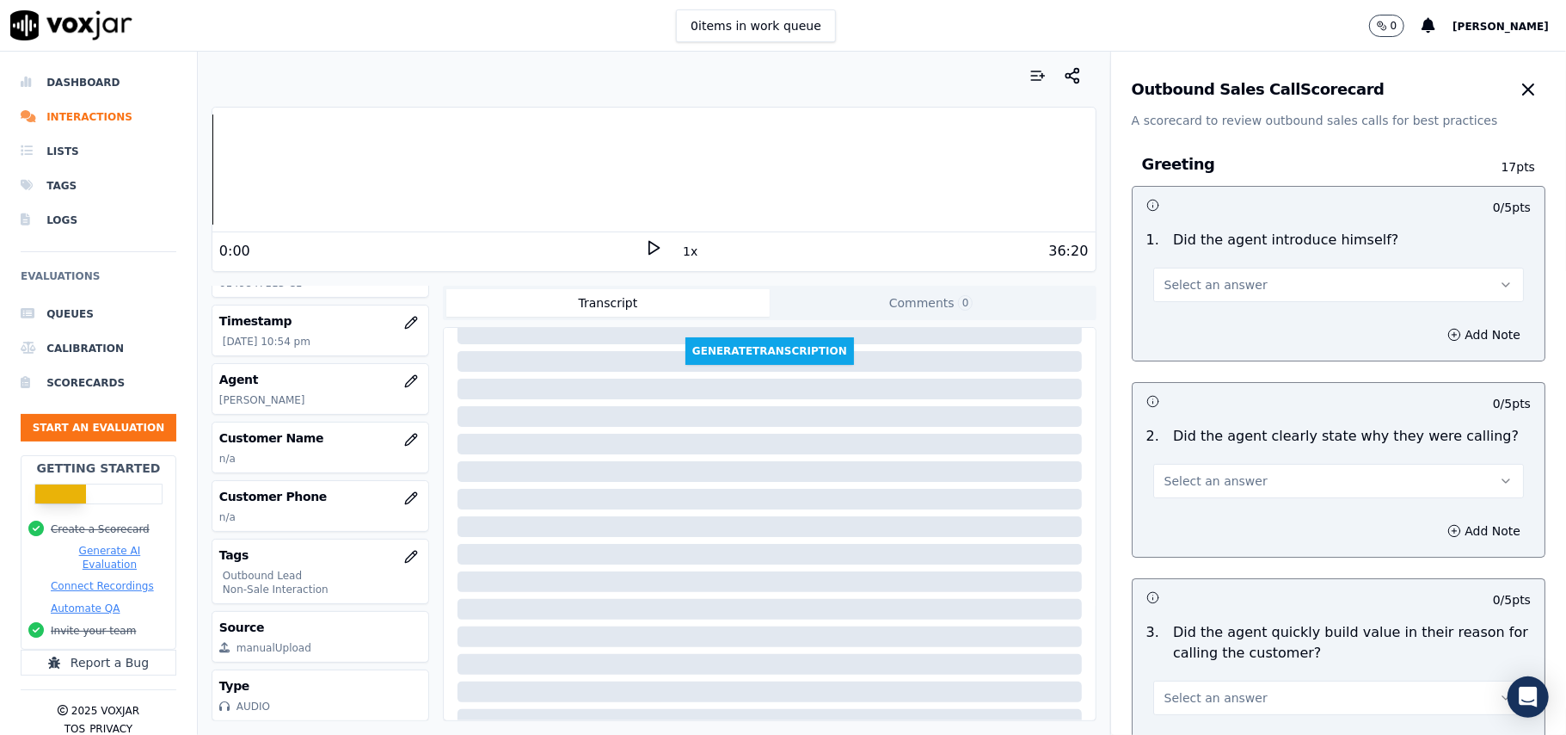
scroll to position [1227, 0]
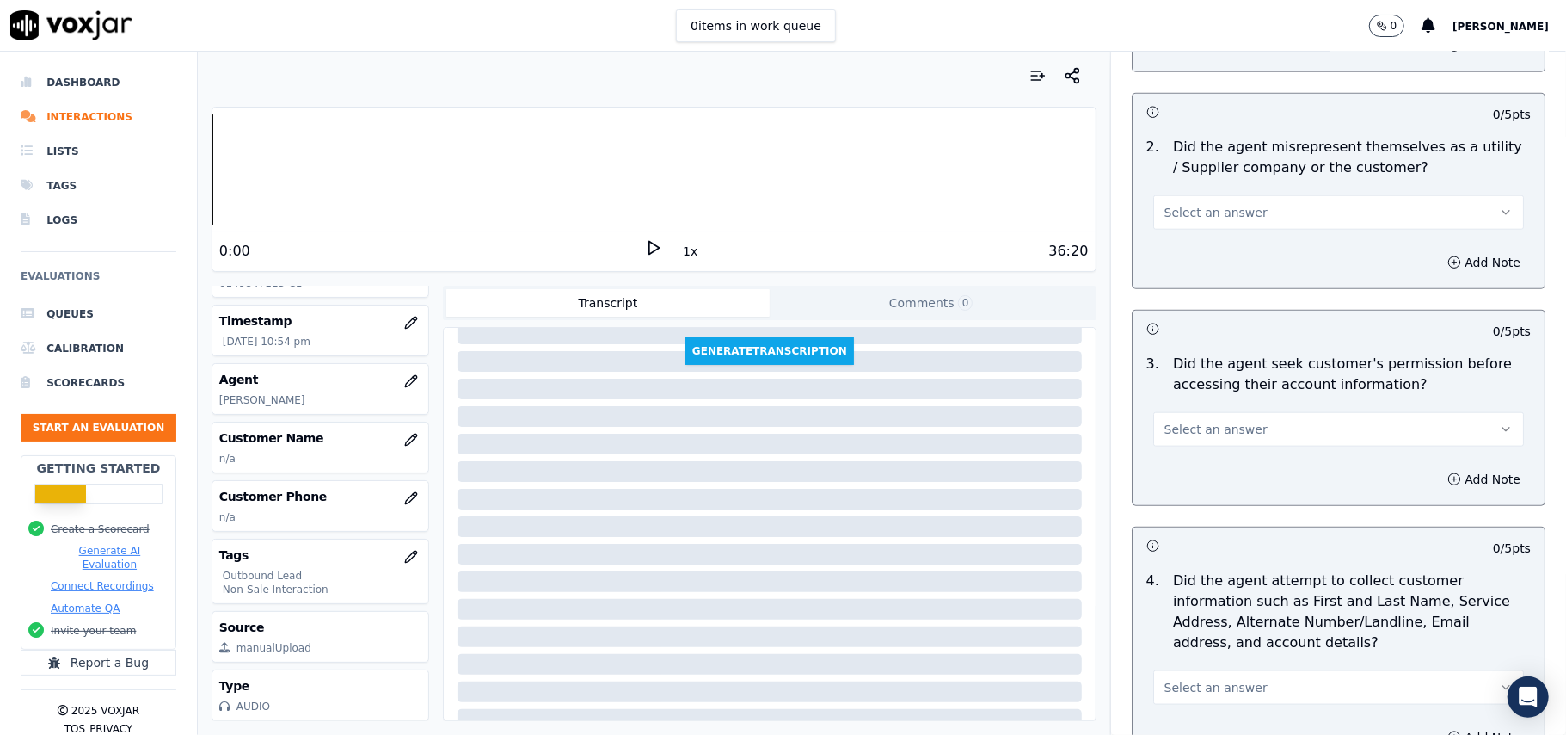
click at [1268, 449] on div "3 . Did the agent seek customer's permission before accessing their account inf…" at bounding box center [1339, 400] width 412 height 107
click at [1250, 437] on button "Select an answer" at bounding box center [1338, 429] width 371 height 34
click at [1177, 501] on div "No" at bounding box center [1301, 499] width 333 height 28
click at [1448, 486] on icon "button" at bounding box center [1455, 479] width 14 height 14
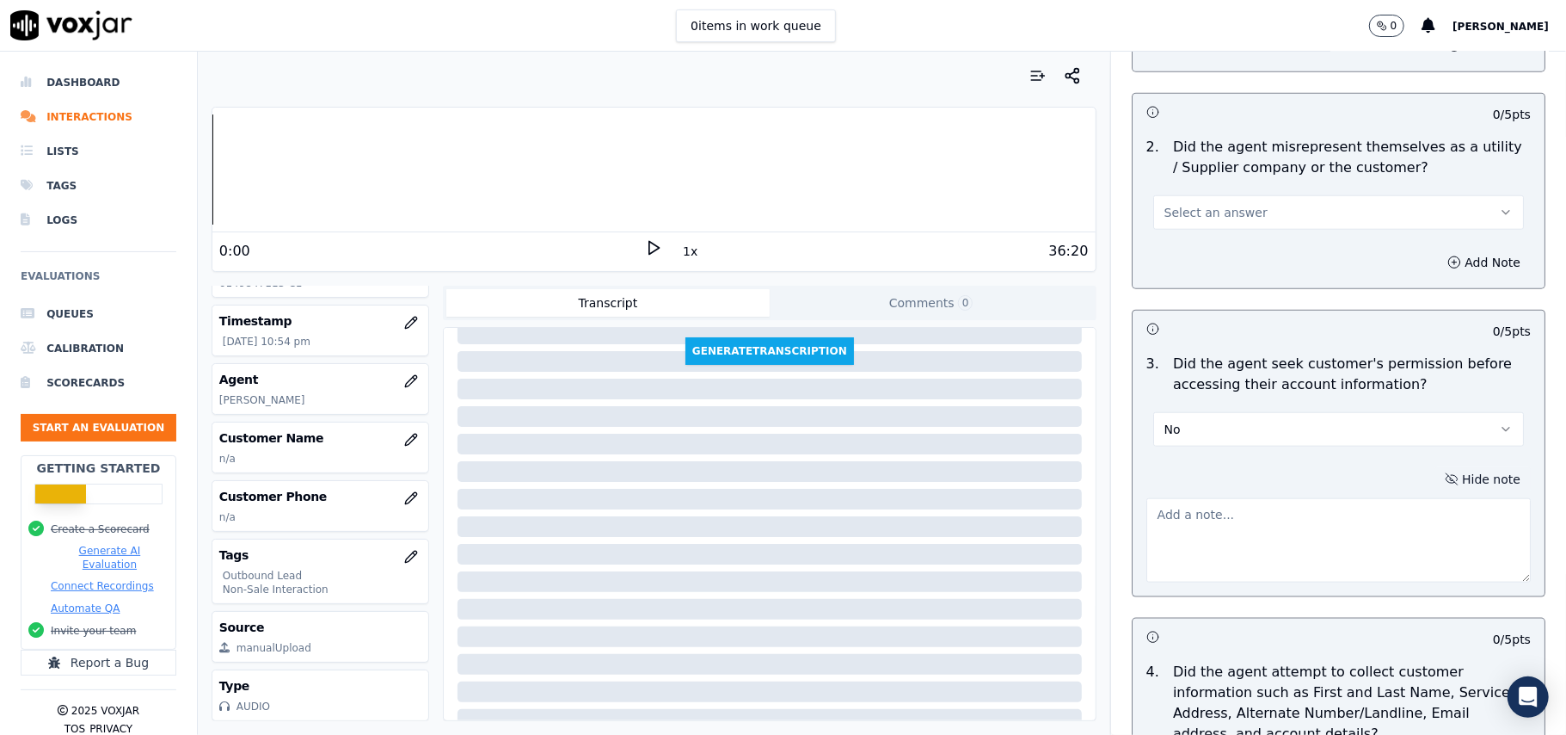
click at [1283, 552] on textarea at bounding box center [1339, 540] width 384 height 84
paste textarea "@09:54 – Did not take the permission from the customer before accessing her acc…"
click at [753, 291] on button "Transcript" at bounding box center [607, 303] width 323 height 28
click at [1147, 513] on textarea "@09:54 – Did not take the permission from the customer before accessing her acc…" at bounding box center [1339, 540] width 384 height 84
click at [1147, 510] on textarea "@09:54 – Did not take the permission from the customer before accessing her acc…" at bounding box center [1339, 540] width 384 height 84
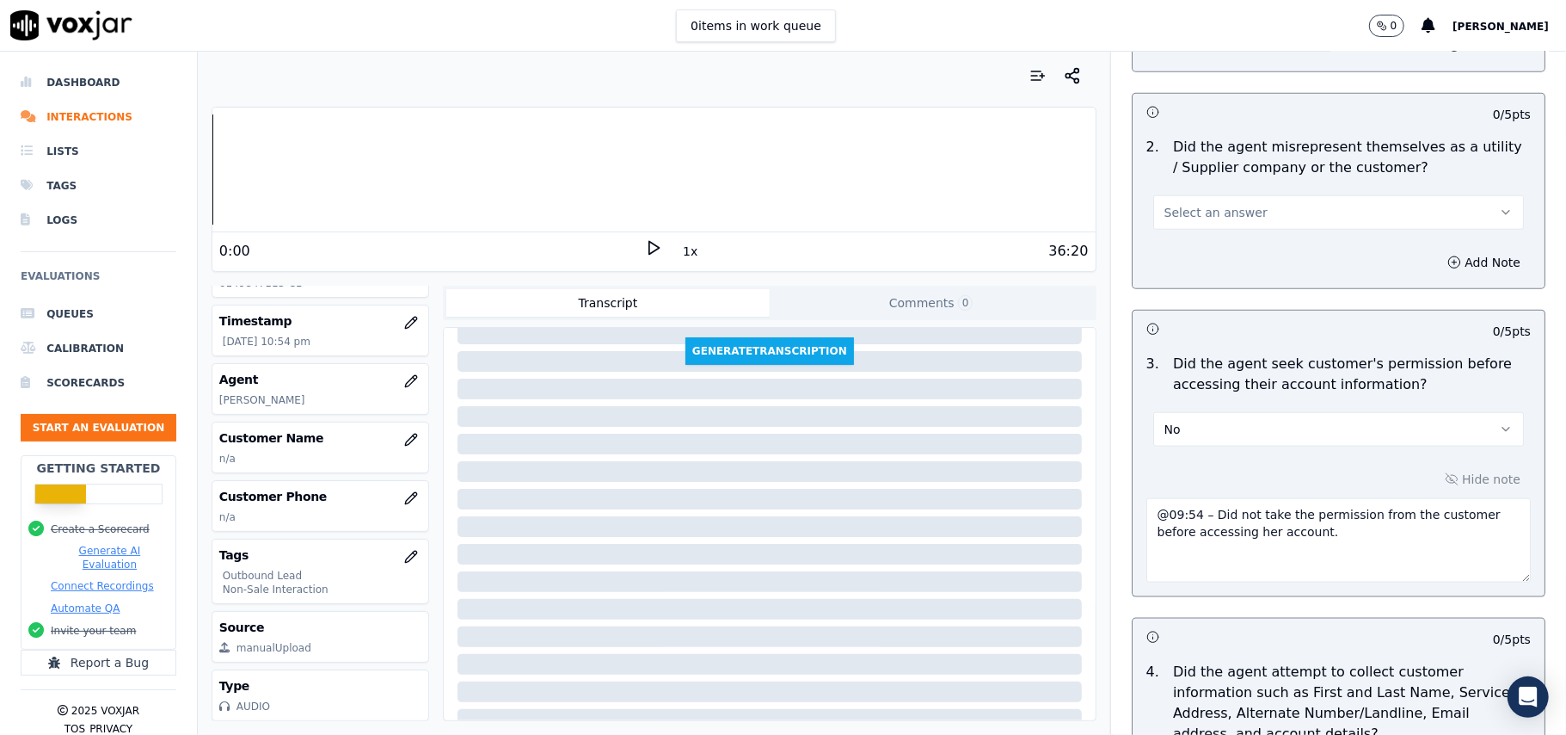
paste textarea "Call ID: 173249"
click at [1147, 520] on textarea "Call ID: 173249 @09:54 – Did not take the permission from the customer before a…" at bounding box center [1339, 540] width 384 height 84
click at [1147, 535] on textarea "Call ID: 173249 @09:54 – Did not take the permission from the customer before a…" at bounding box center [1339, 540] width 384 height 84
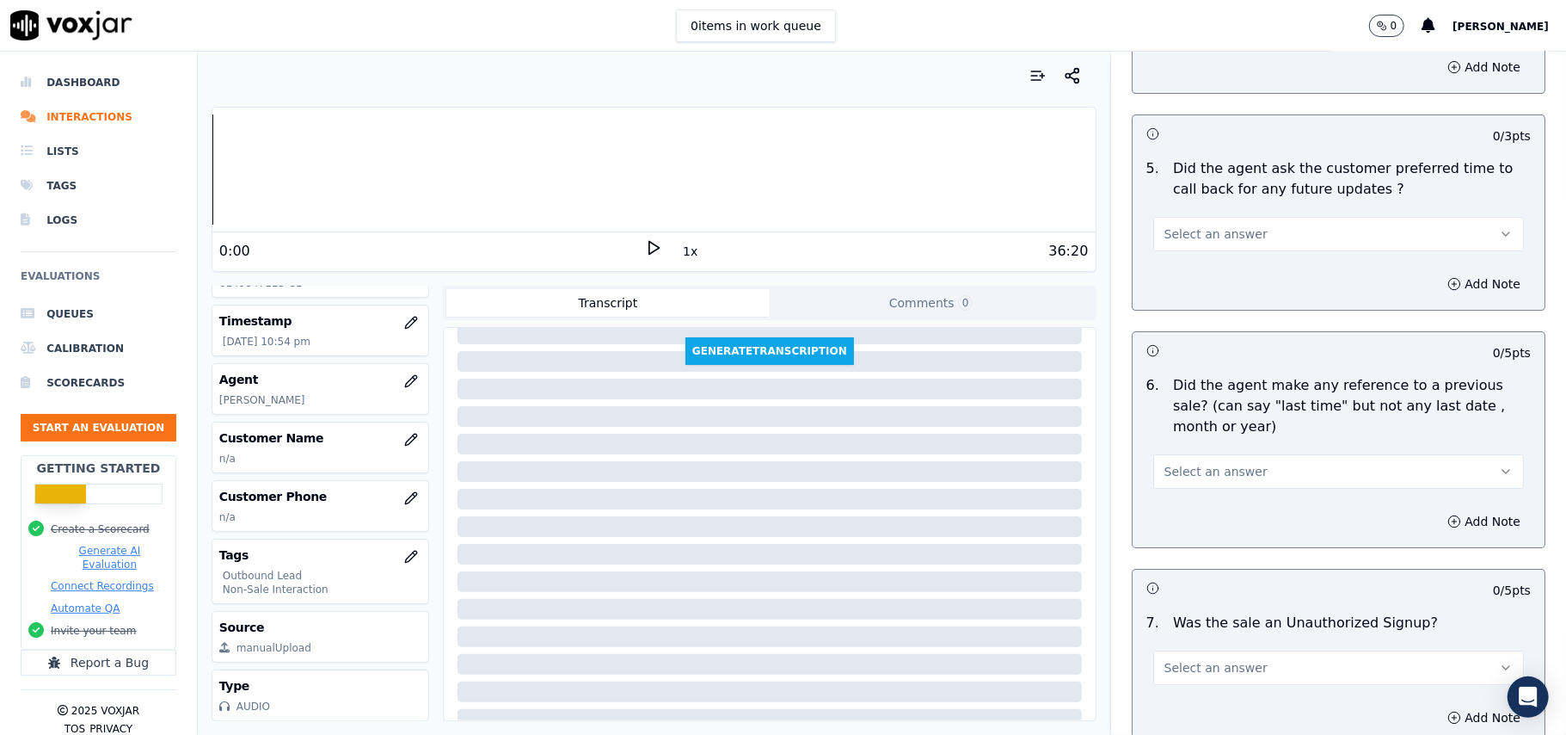
scroll to position [4381, 0]
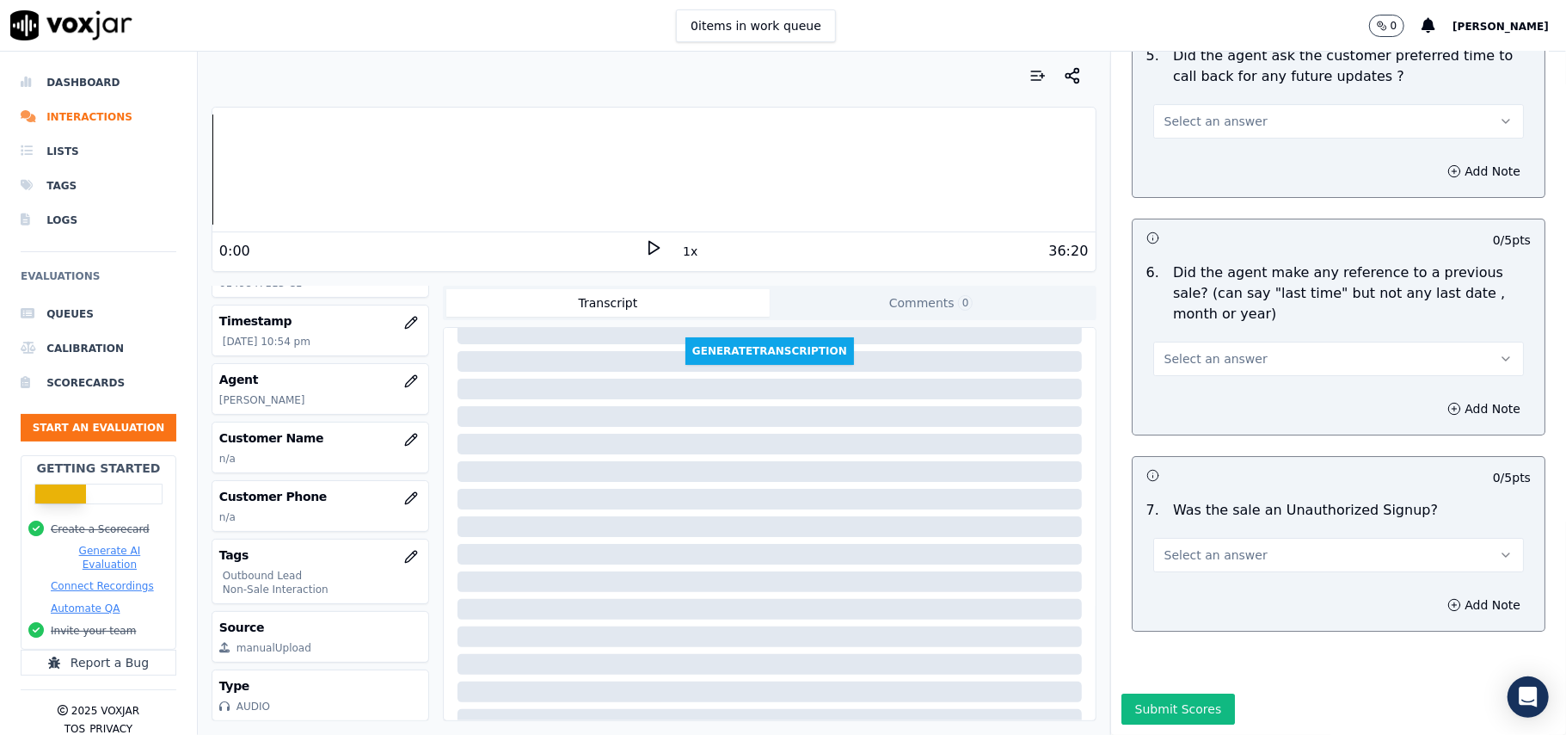
type textarea "Call ID: 173249 @09:54 – Did not take the permission from the customer before a…"
click at [1315, 538] on button "Select an answer" at bounding box center [1338, 555] width 371 height 34
click at [1181, 593] on div "N/A" at bounding box center [1301, 597] width 333 height 28
drag, startPoint x: 1198, startPoint y: 286, endPoint x: 1192, endPoint y: 354, distance: 68.2
click at [1199, 338] on div "Select an answer" at bounding box center [1338, 357] width 371 height 38
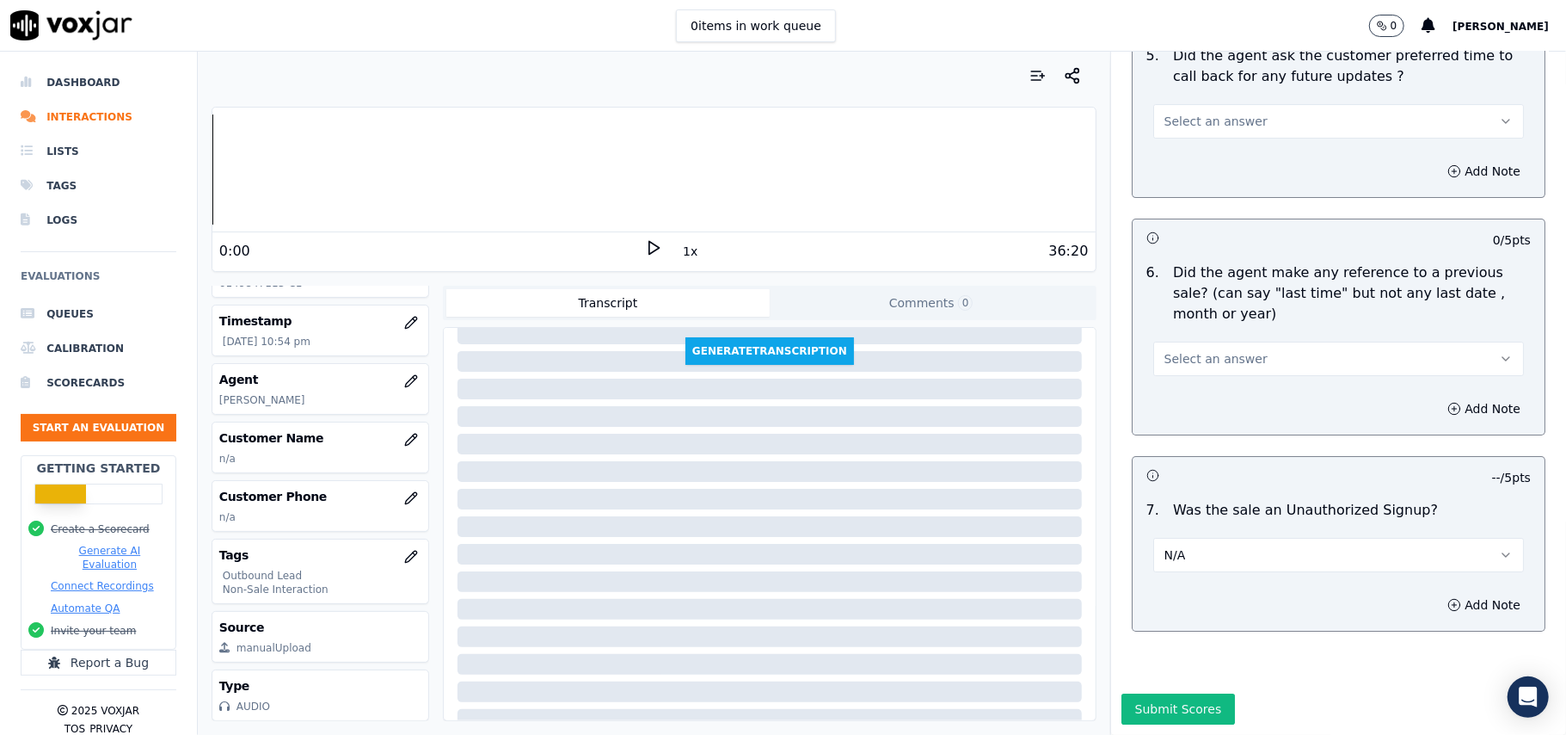
click at [1195, 350] on span "Select an answer" at bounding box center [1216, 358] width 103 height 17
click at [1177, 368] on div "No" at bounding box center [1301, 373] width 333 height 28
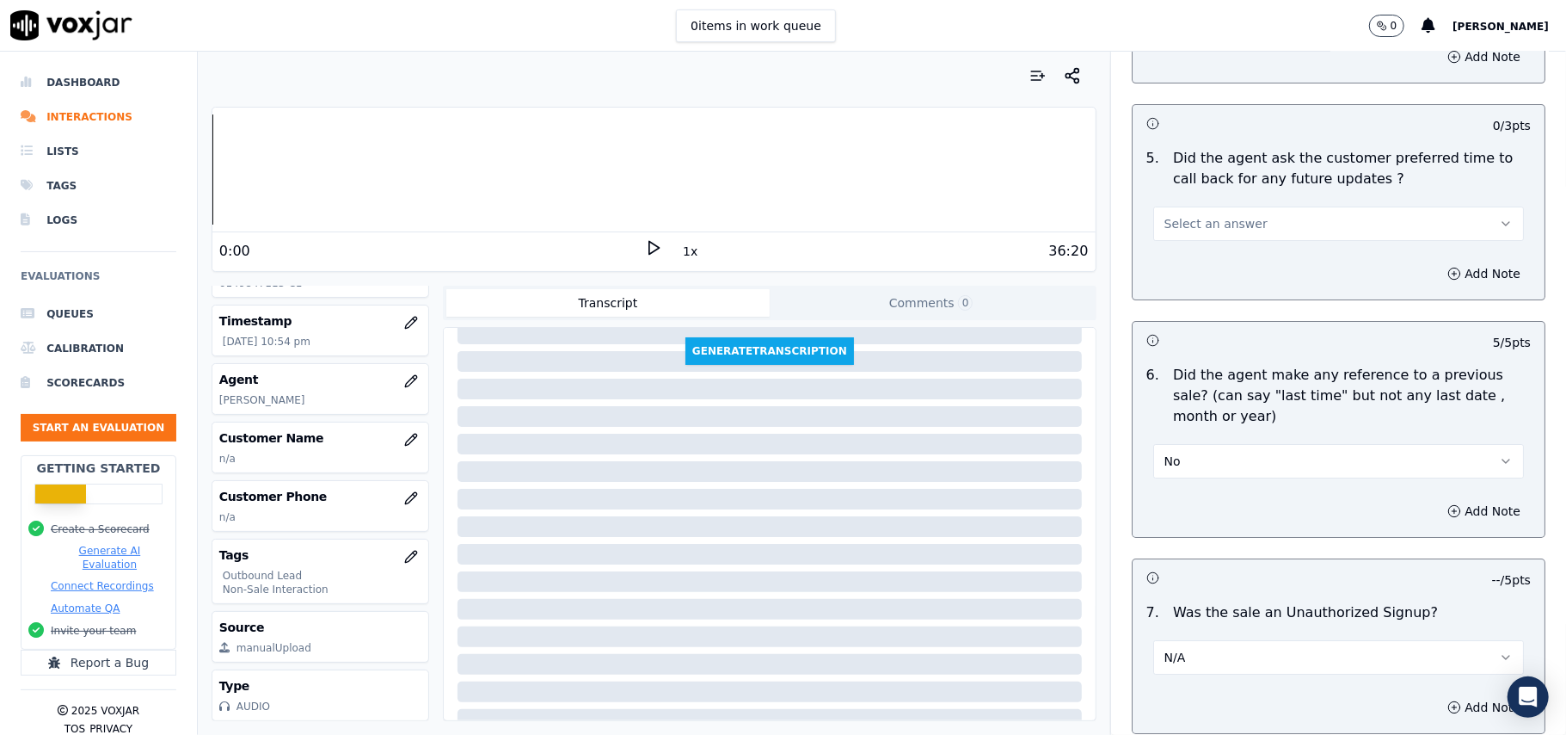
scroll to position [4153, 0]
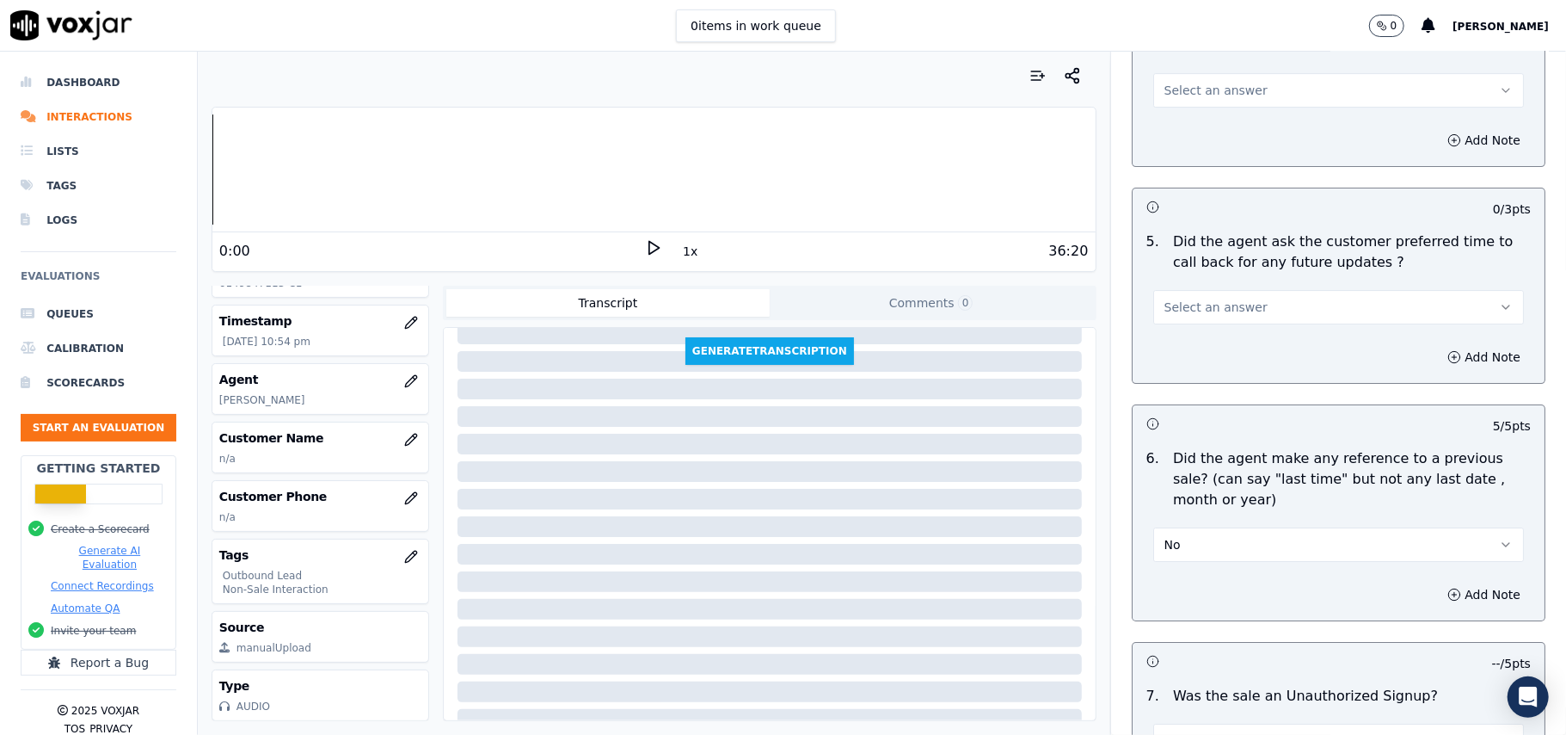
click at [1208, 298] on span "Select an answer" at bounding box center [1216, 306] width 103 height 17
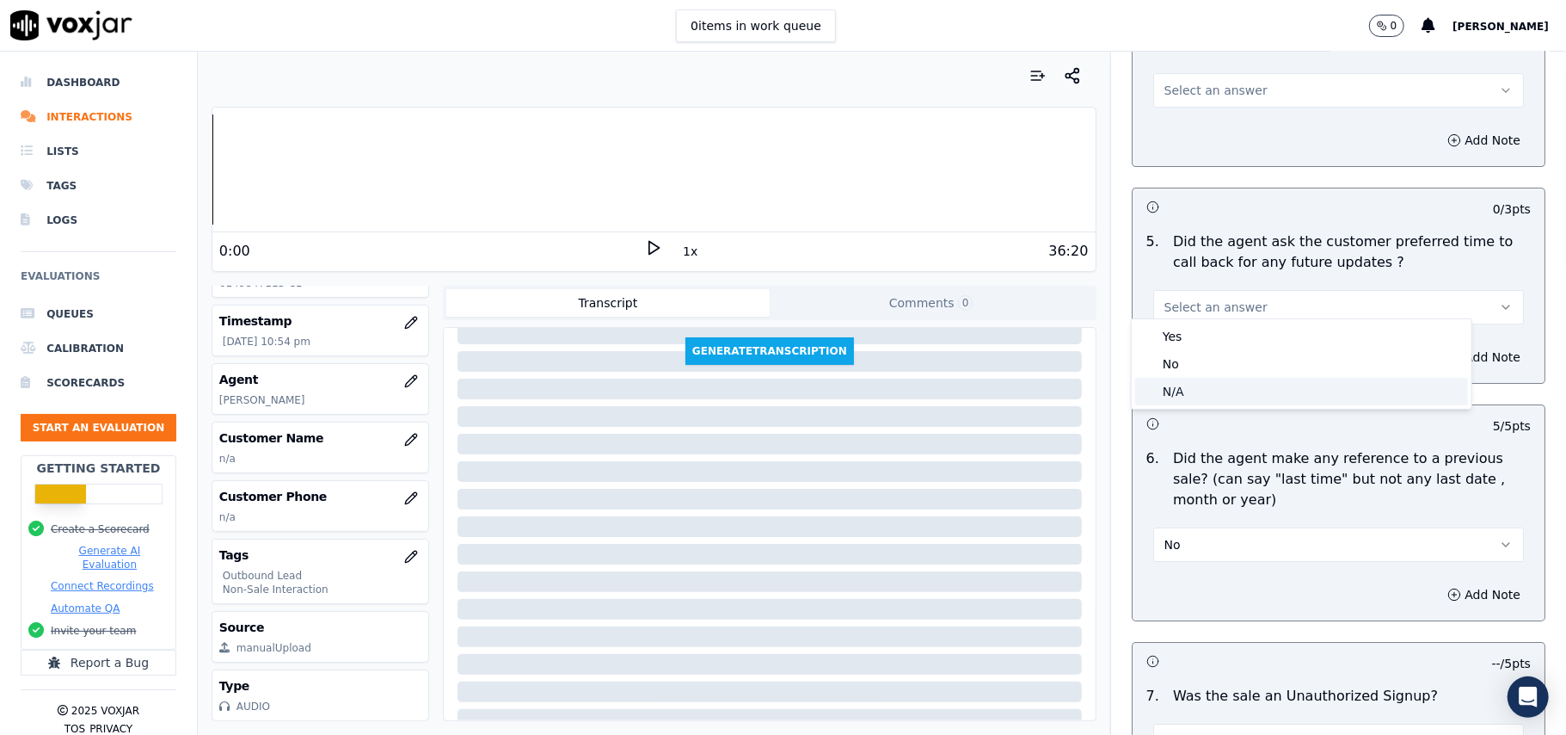
click at [1195, 383] on div "N/A" at bounding box center [1301, 392] width 333 height 28
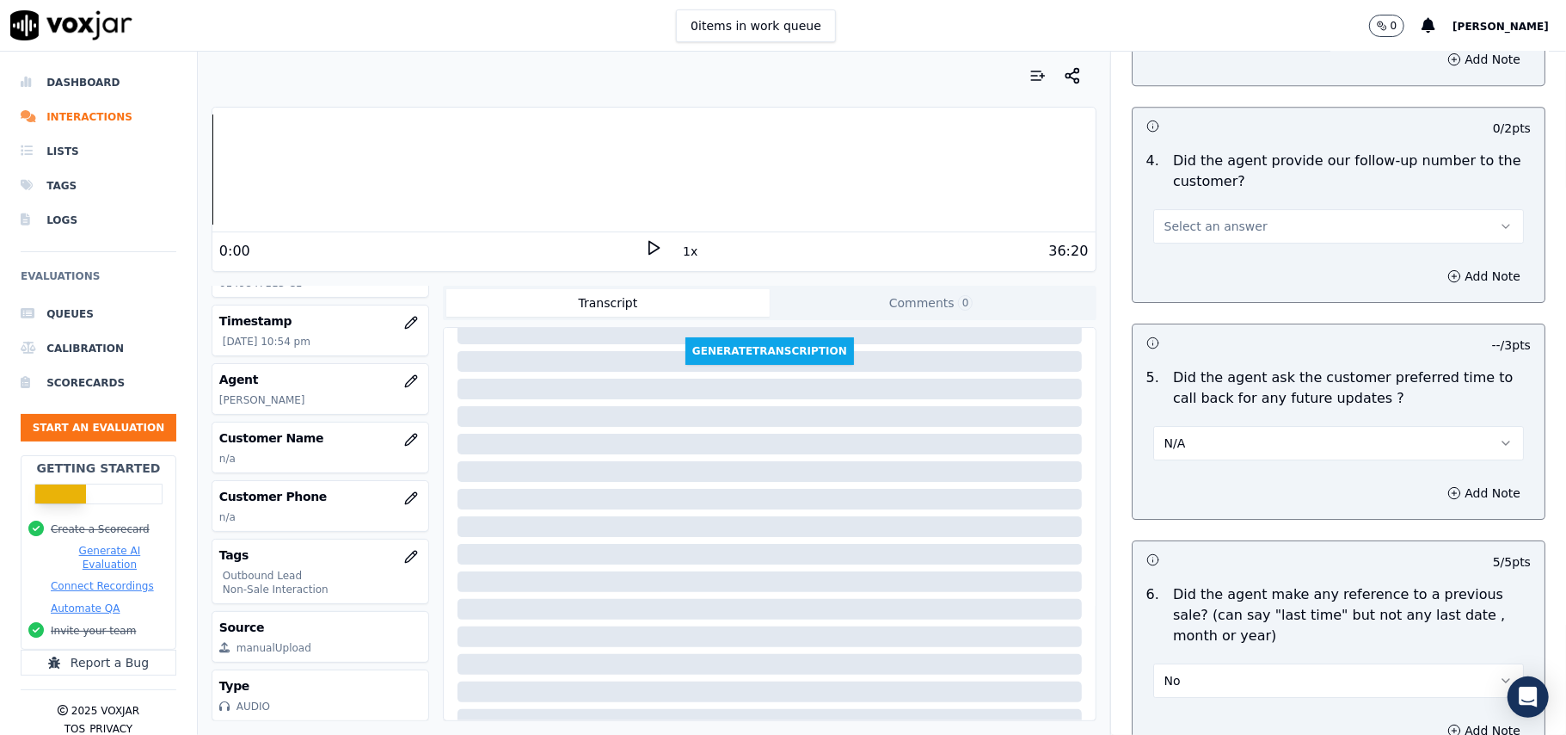
scroll to position [3809, 0]
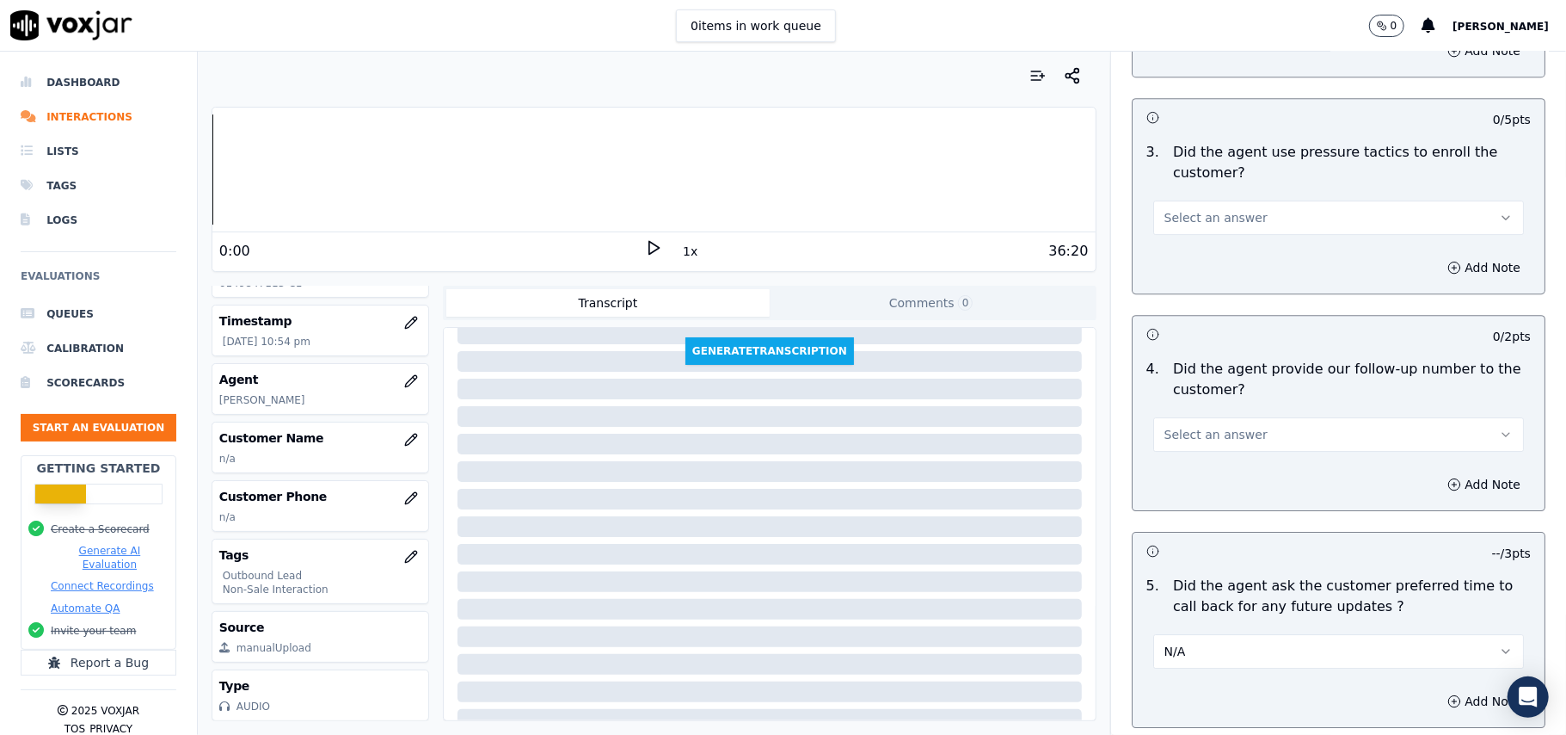
drag, startPoint x: 1189, startPoint y: 411, endPoint x: 1180, endPoint y: 442, distance: 32.1
click at [1188, 417] on button "Select an answer" at bounding box center [1338, 434] width 371 height 34
click at [1163, 523] on div "N/A" at bounding box center [1301, 519] width 333 height 28
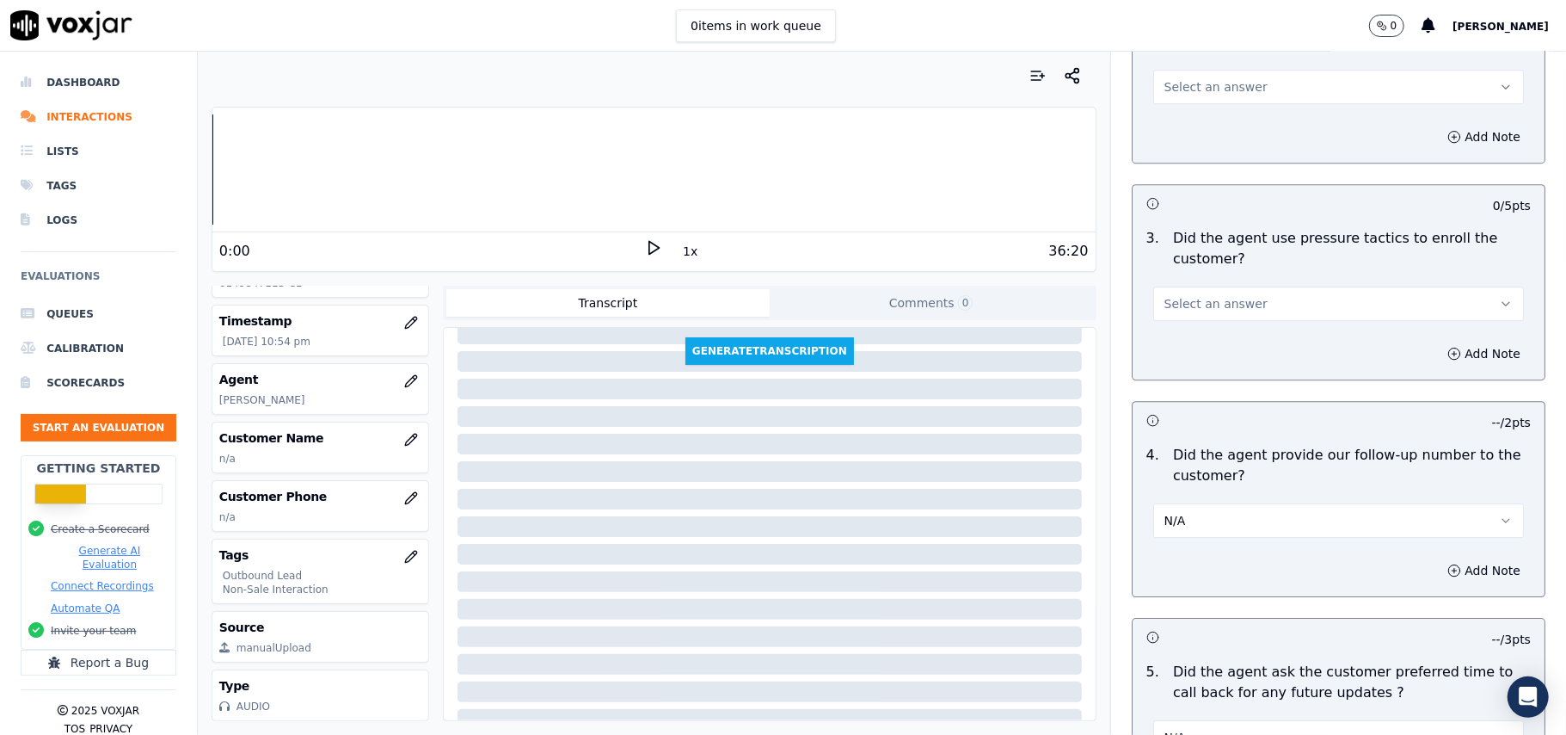
scroll to position [3579, 0]
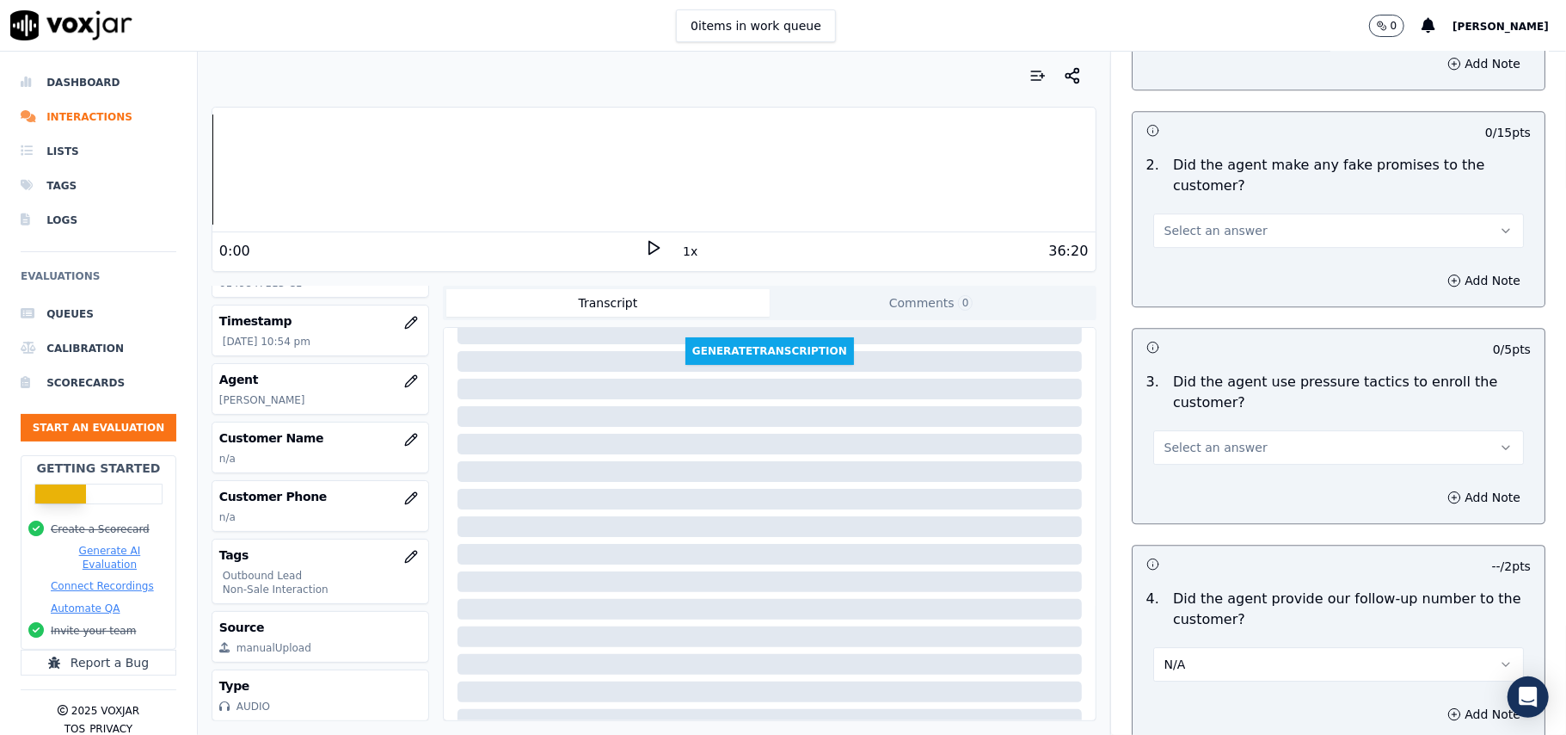
click at [1154, 447] on button "Select an answer" at bounding box center [1338, 447] width 371 height 34
click at [1146, 497] on span at bounding box center [1148, 503] width 12 height 12
drag, startPoint x: 1208, startPoint y: 213, endPoint x: 1209, endPoint y: 229, distance: 15.6
click at [1209, 222] on span "Select an answer" at bounding box center [1216, 230] width 103 height 17
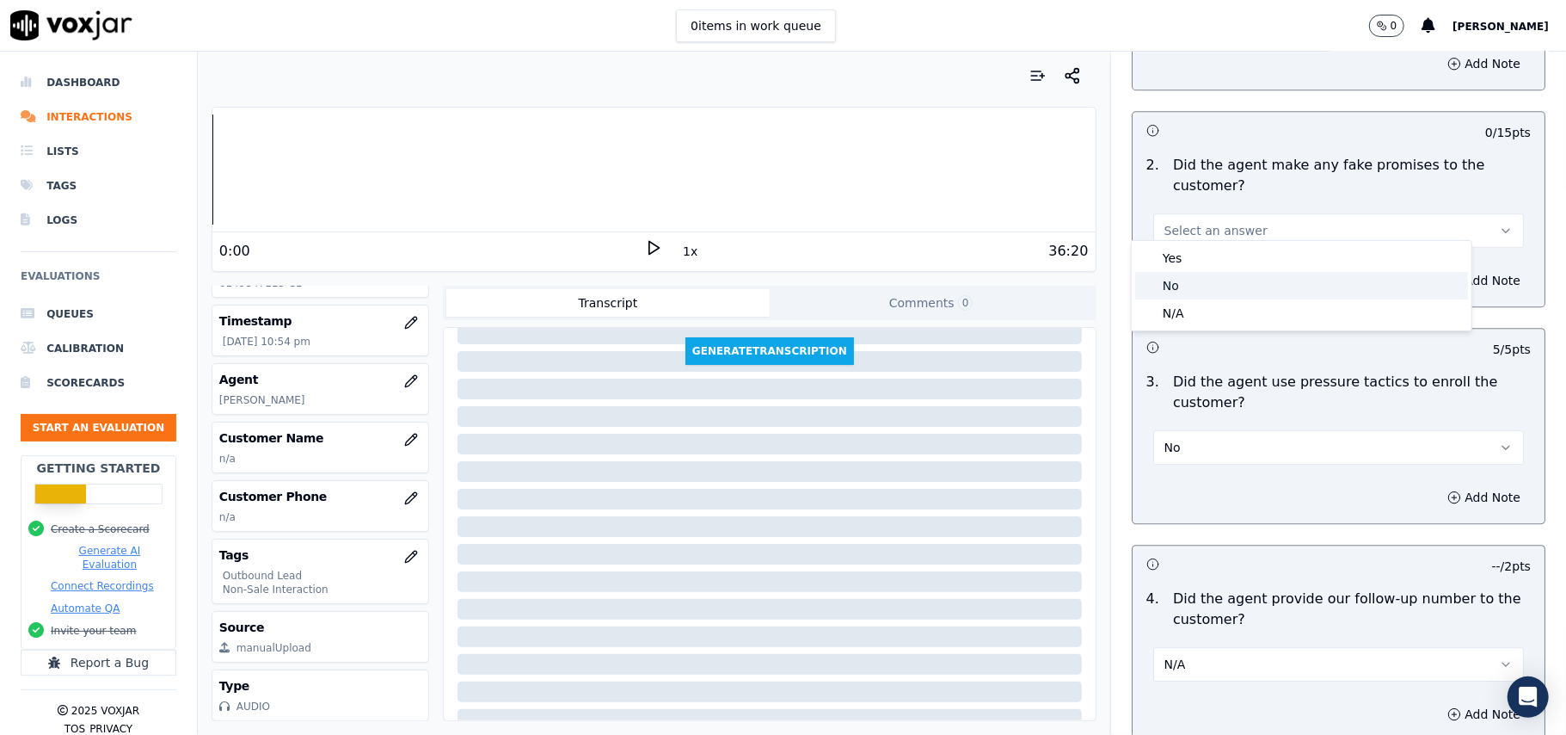
click at [1198, 287] on div "No" at bounding box center [1301, 286] width 333 height 28
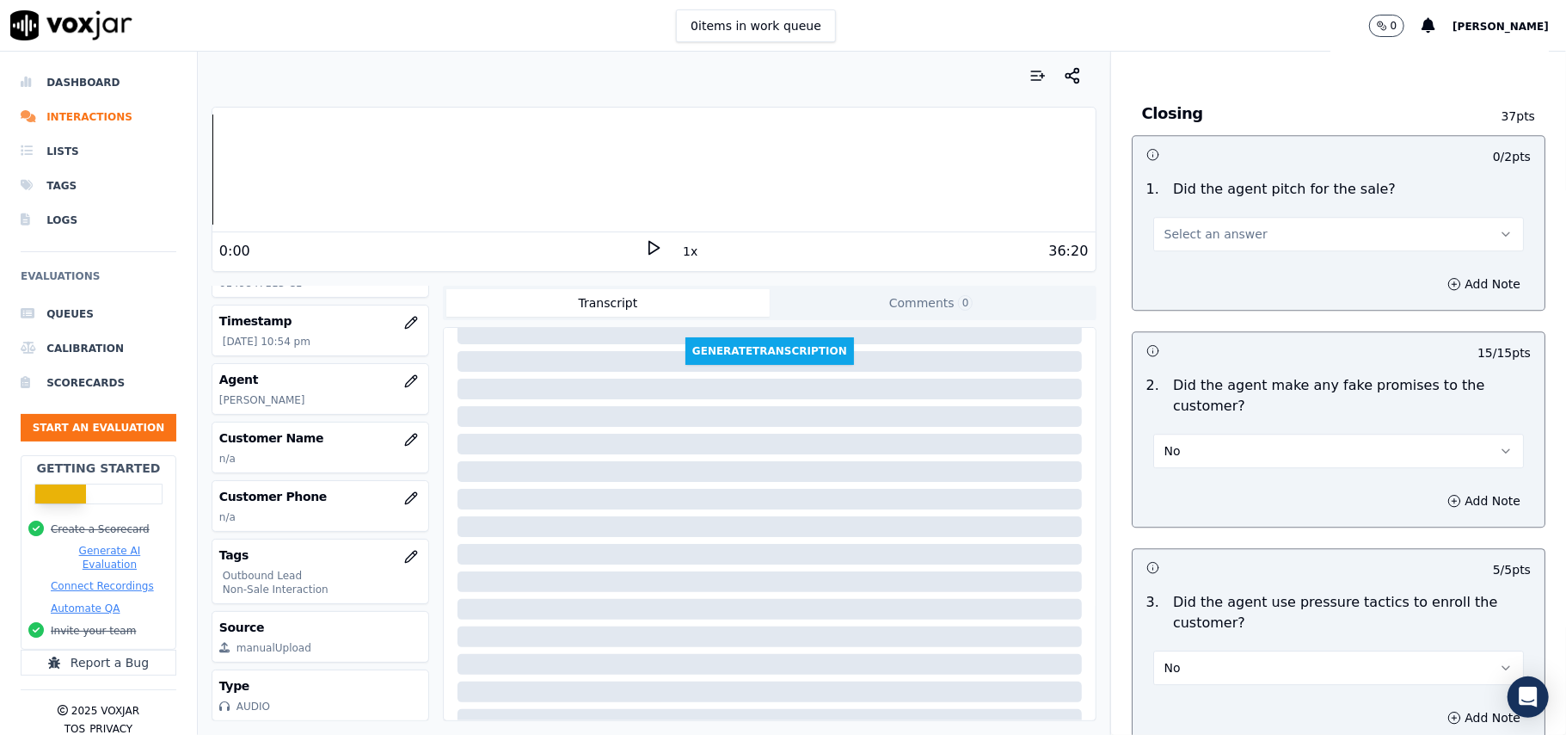
scroll to position [3235, 0]
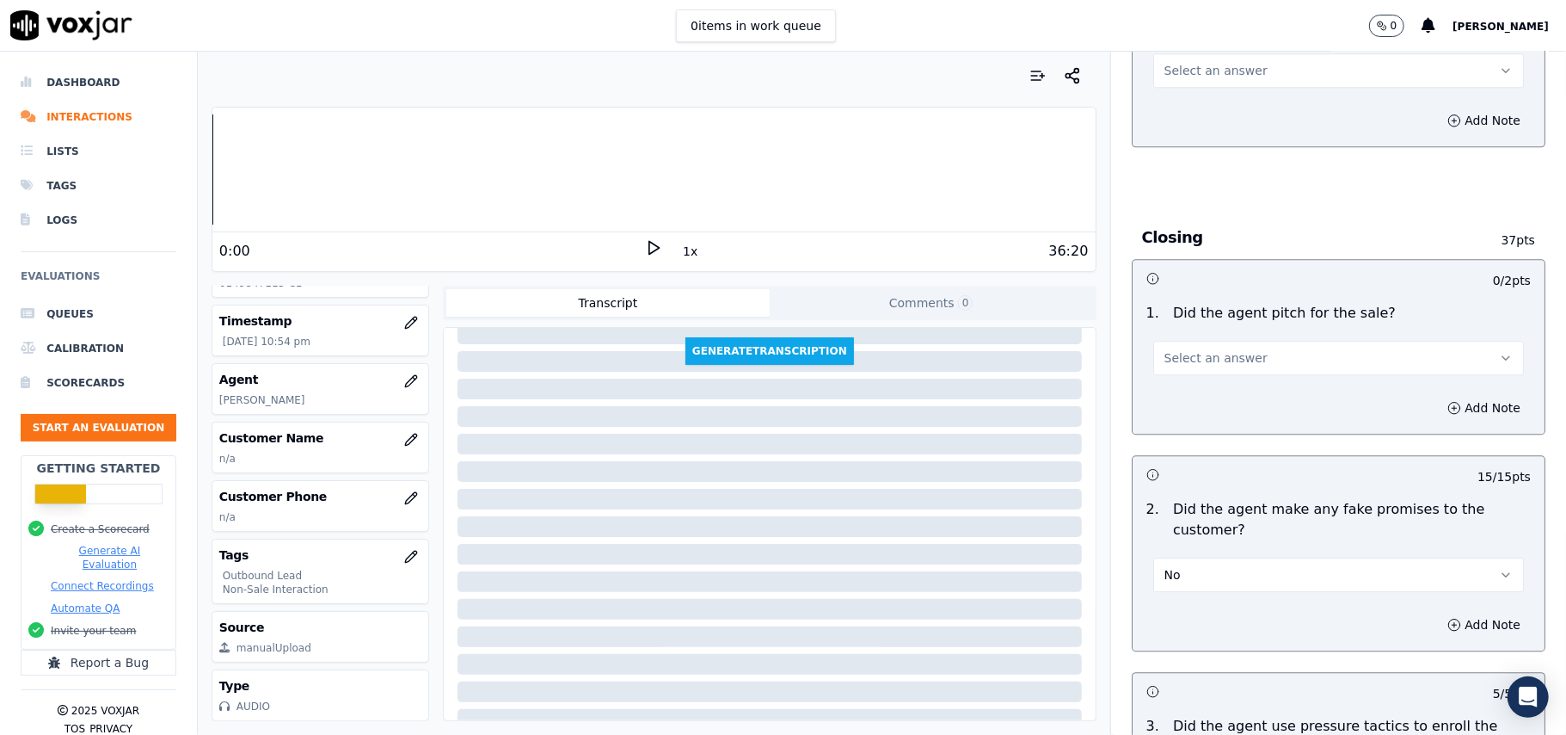
click at [1188, 356] on button "Select an answer" at bounding box center [1338, 358] width 371 height 34
click at [1188, 386] on div "Yes" at bounding box center [1301, 385] width 333 height 28
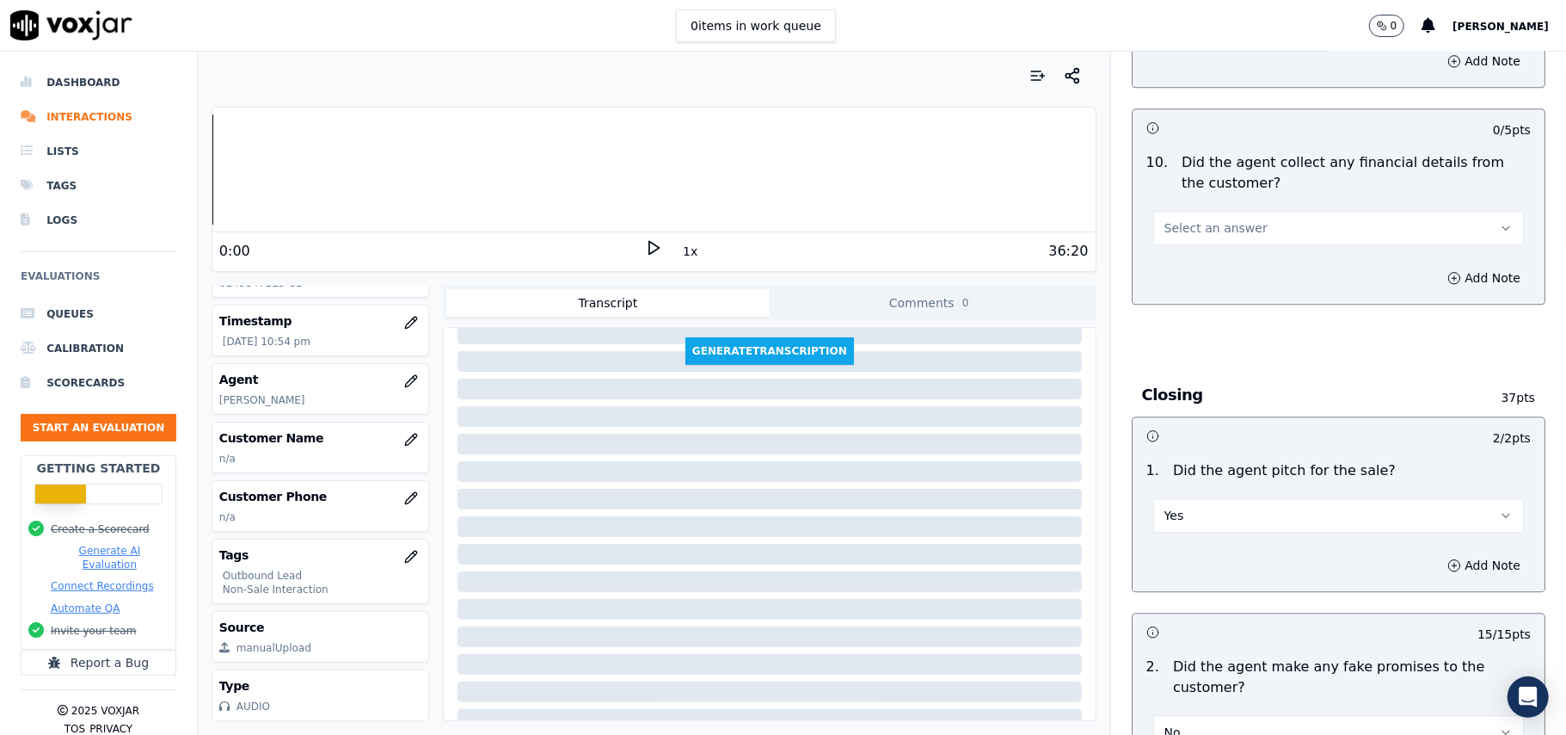
scroll to position [2891, 0]
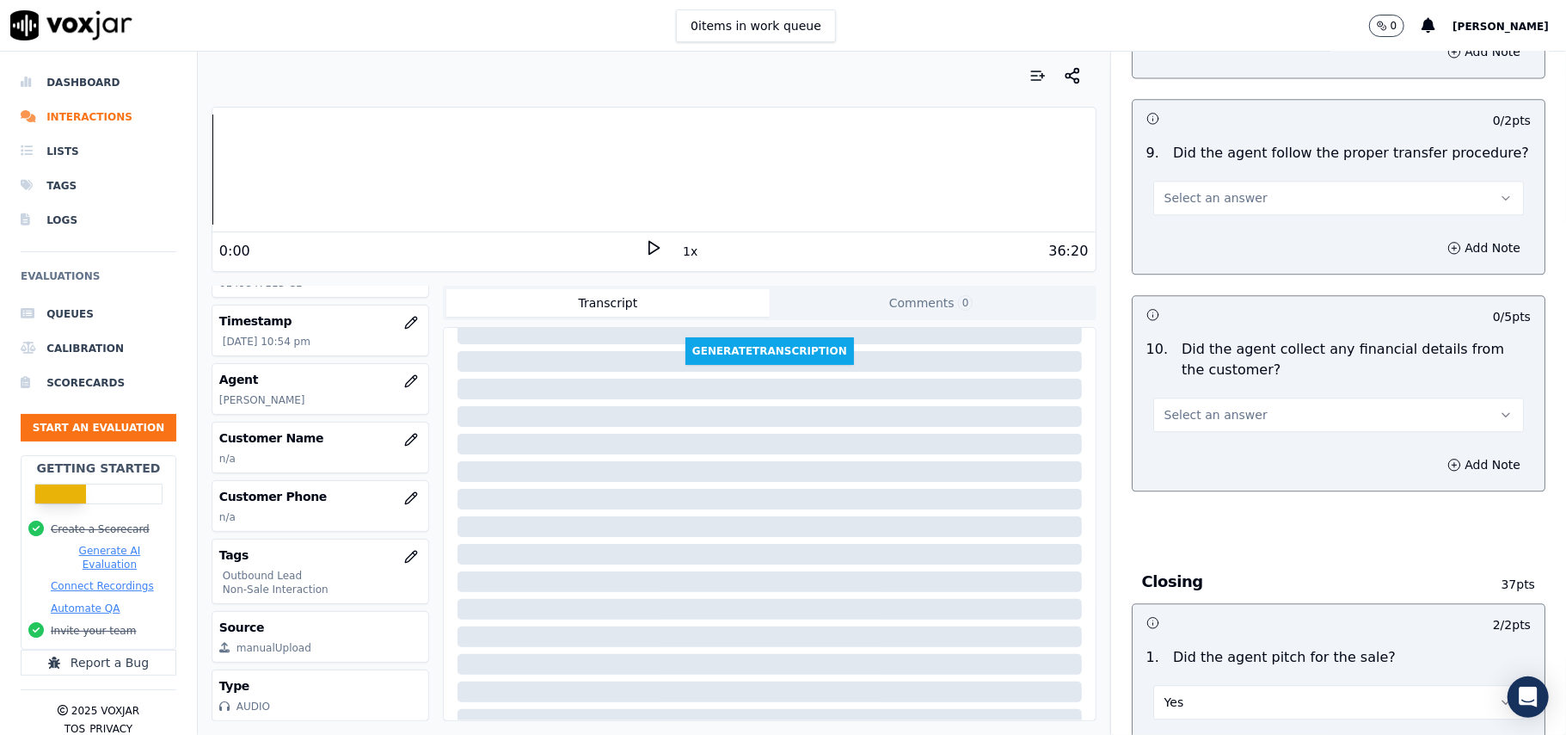
click at [1211, 406] on span "Select an answer" at bounding box center [1216, 414] width 103 height 17
click at [1202, 469] on div "No" at bounding box center [1301, 469] width 333 height 28
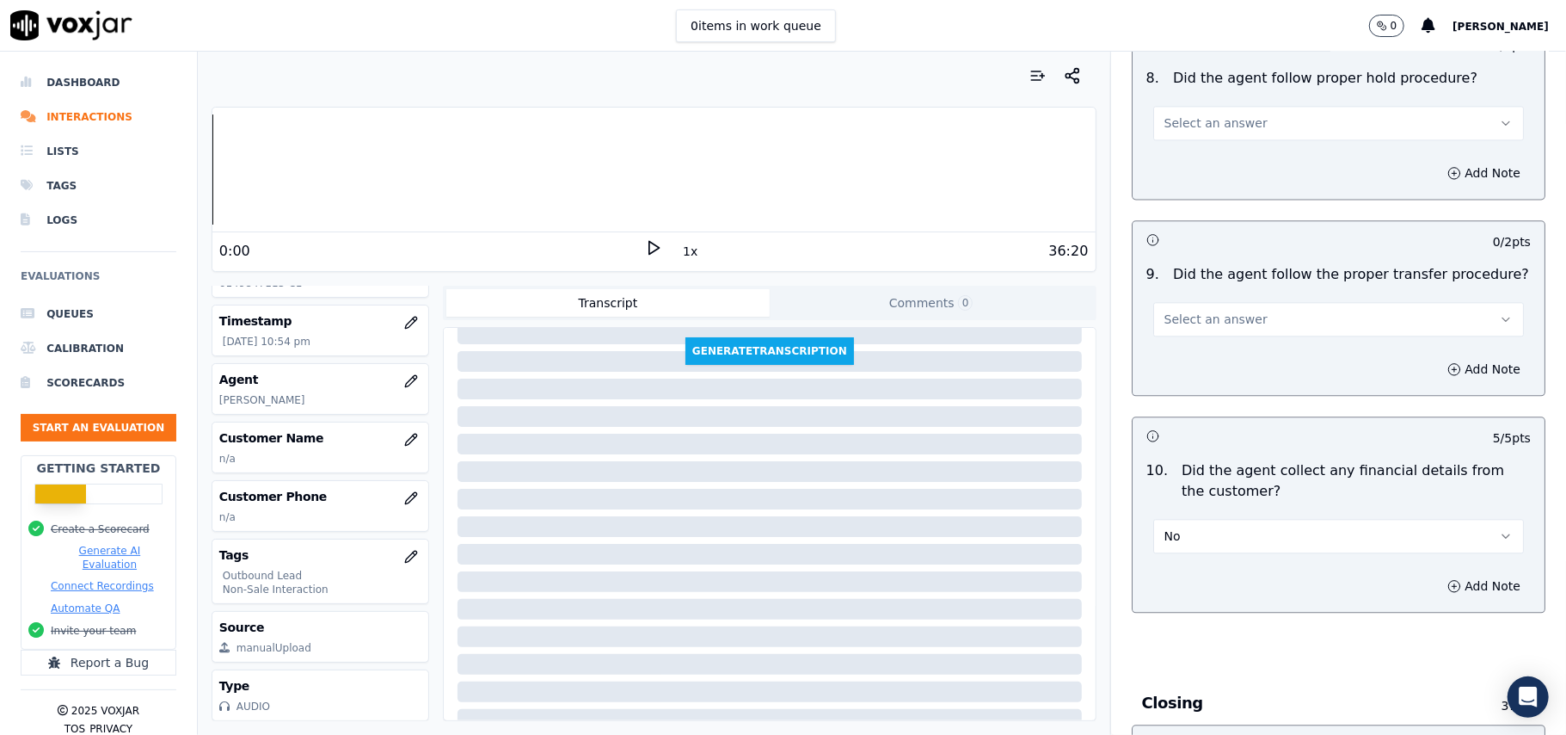
scroll to position [2661, 0]
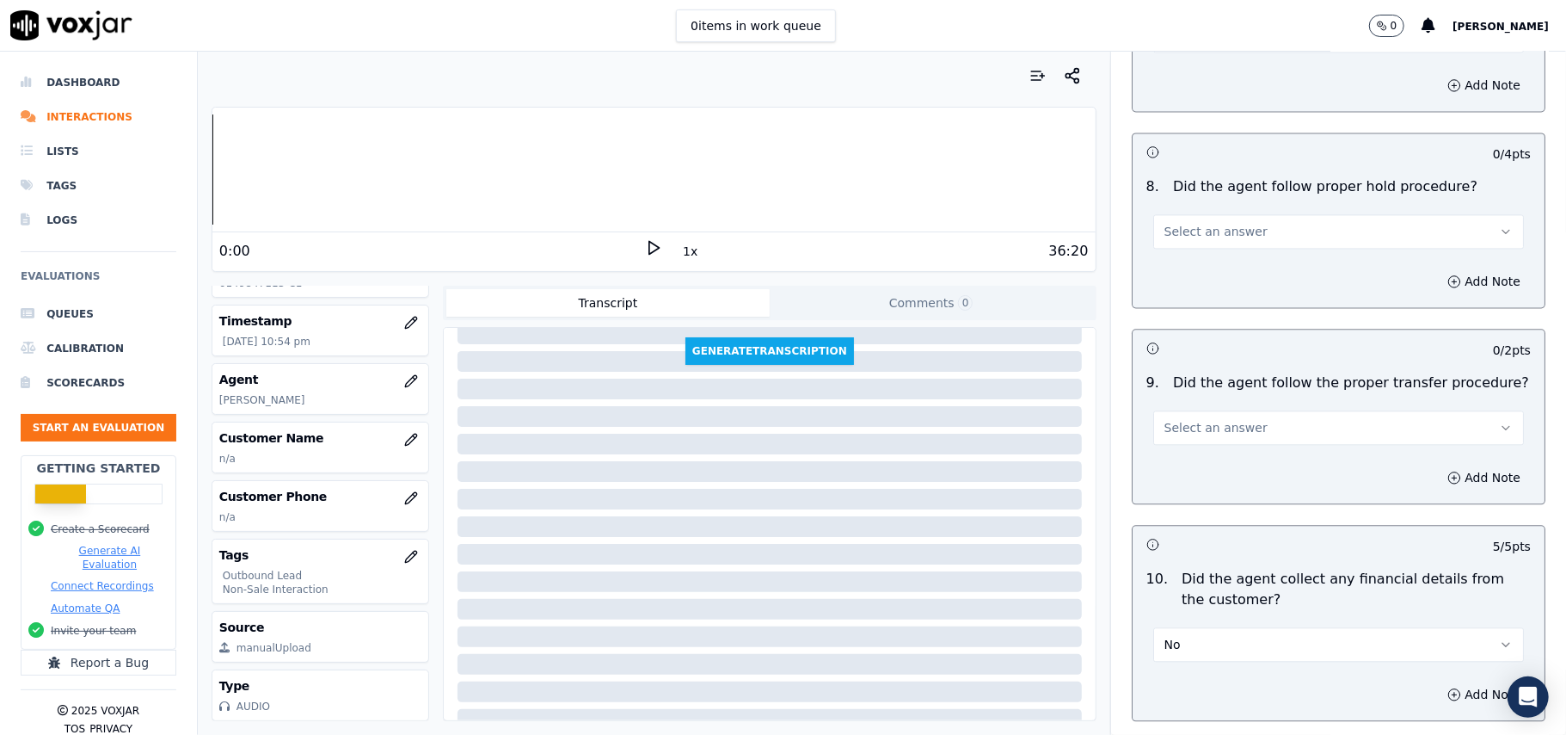
click at [1215, 419] on span "Select an answer" at bounding box center [1216, 427] width 103 height 17
click at [1218, 458] on div "Yes" at bounding box center [1301, 454] width 333 height 28
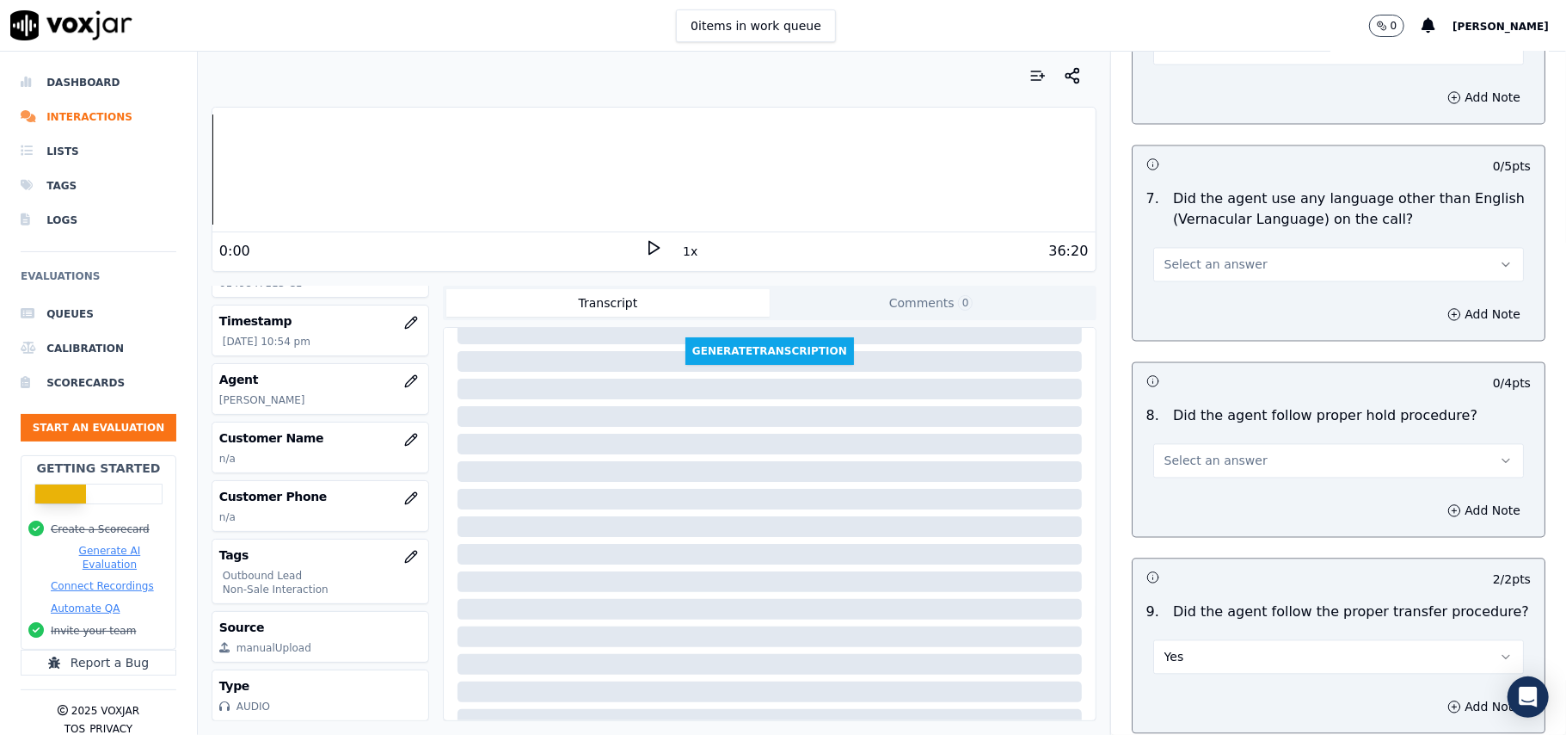
click at [1204, 452] on span "Select an answer" at bounding box center [1216, 460] width 103 height 17
click at [1208, 478] on div "Yes" at bounding box center [1301, 486] width 333 height 28
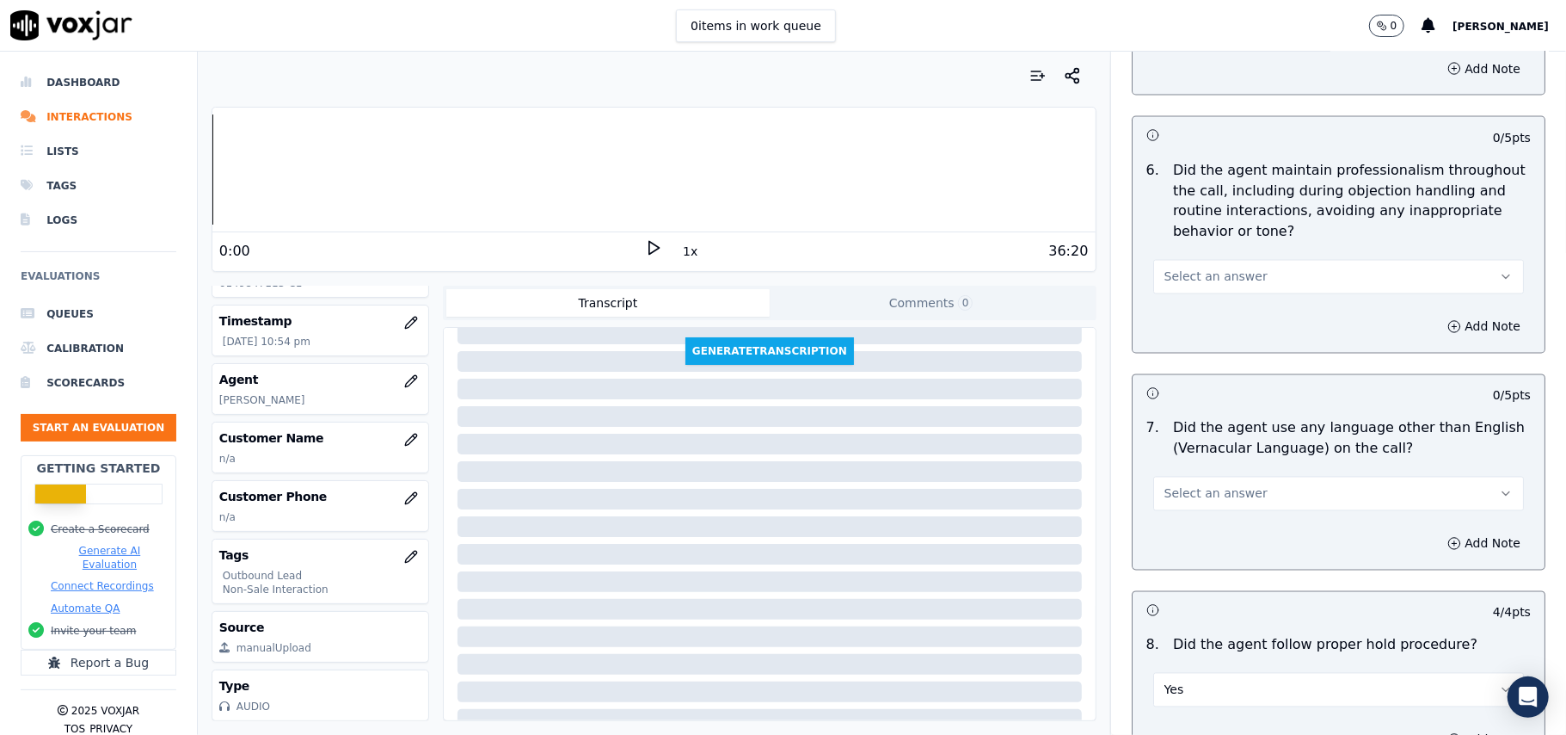
click at [1213, 485] on span "Select an answer" at bounding box center [1216, 493] width 103 height 17
click at [1204, 531] on div "Yes" at bounding box center [1301, 519] width 333 height 28
click at [1205, 477] on button "Yes" at bounding box center [1338, 494] width 371 height 34
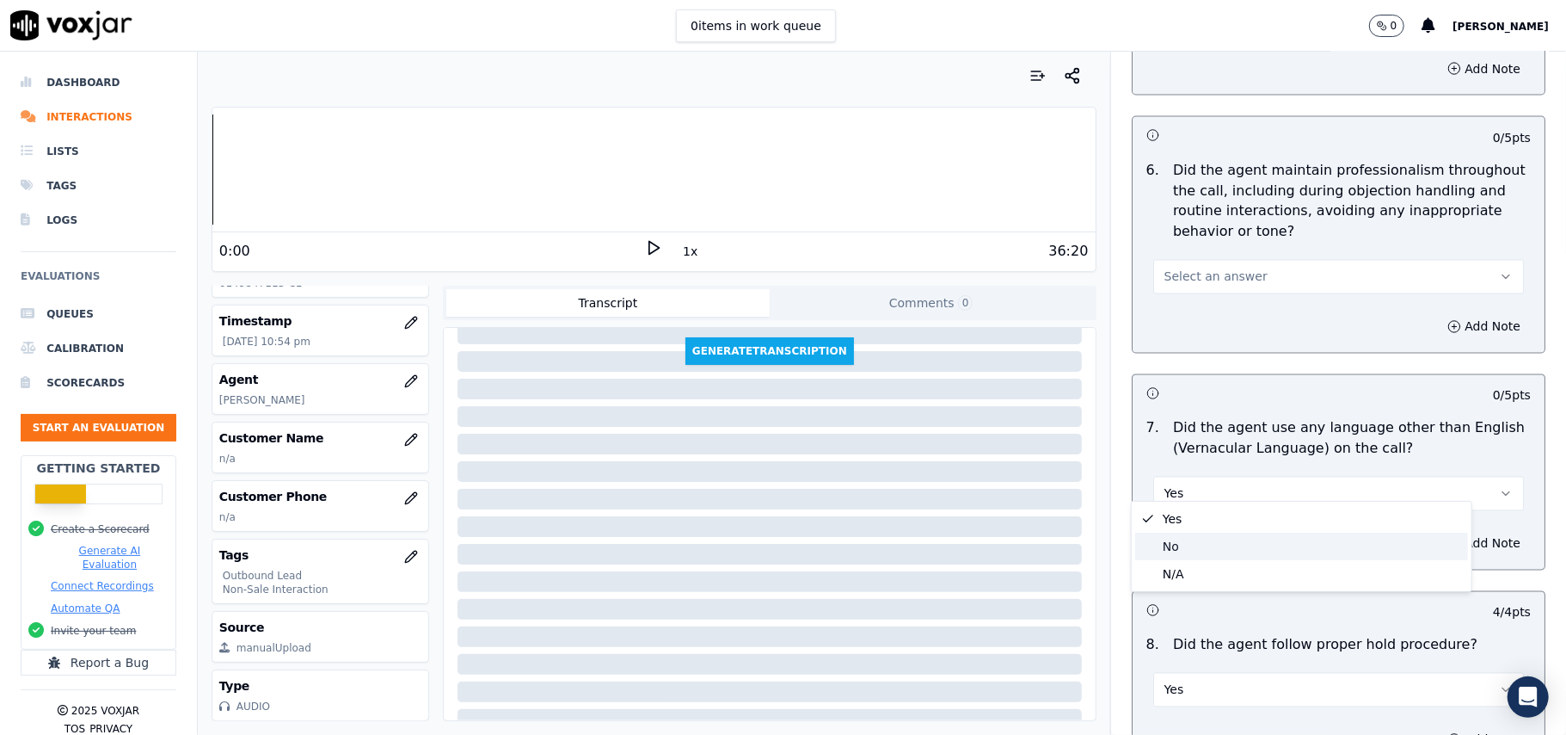
click at [1201, 541] on div "No" at bounding box center [1301, 546] width 333 height 28
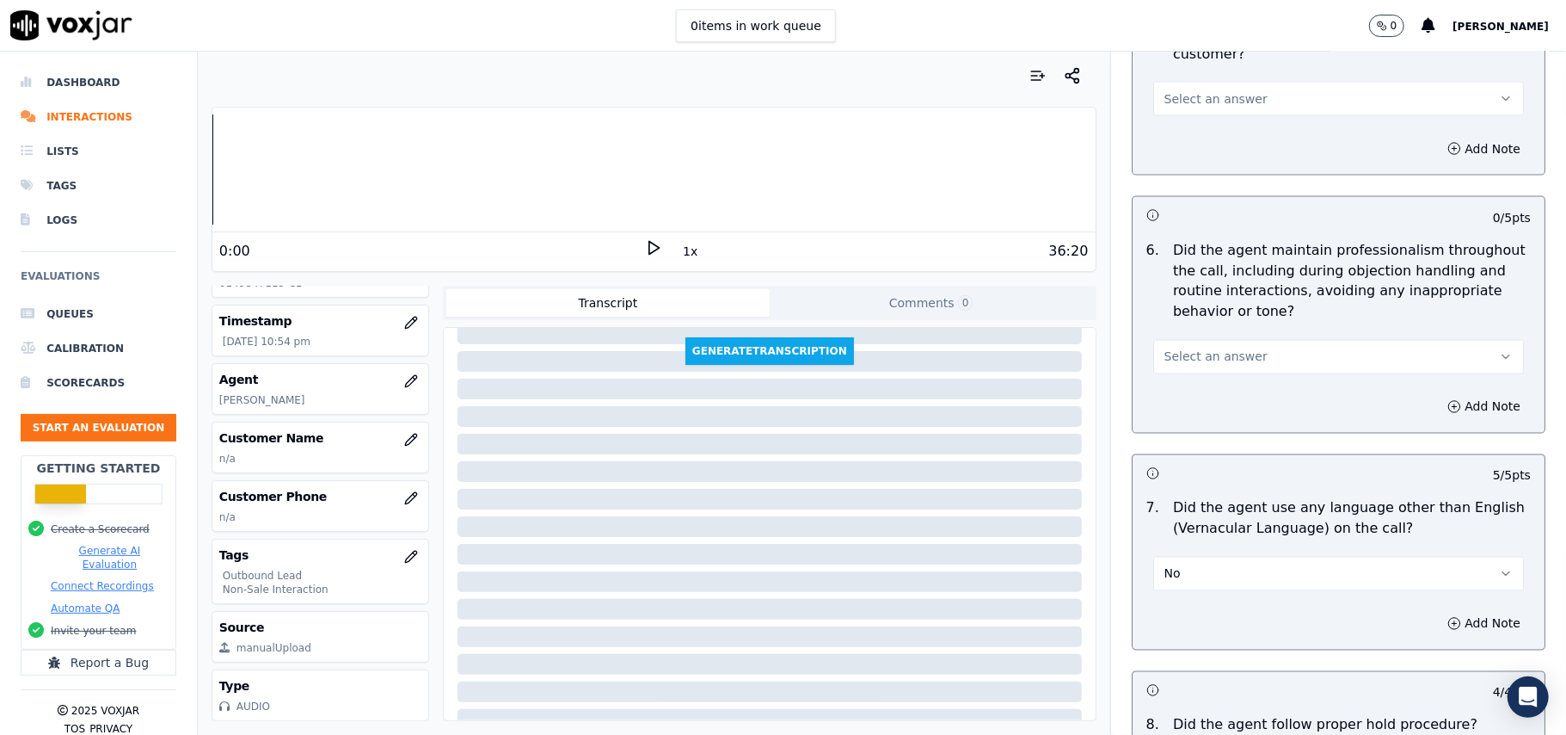
scroll to position [2088, 0]
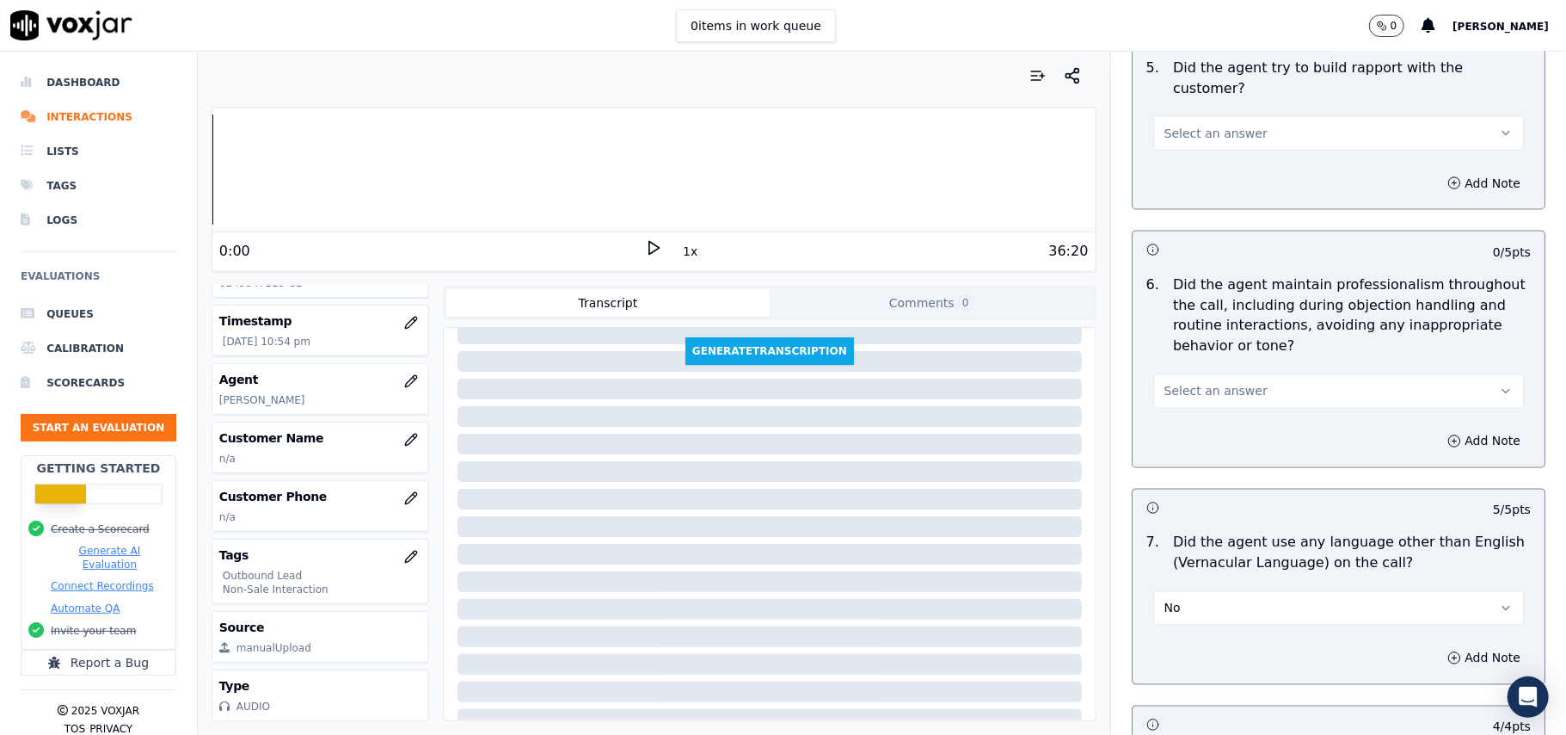
click at [1177, 393] on button "Select an answer" at bounding box center [1338, 391] width 371 height 34
click at [1171, 409] on div "Yes" at bounding box center [1301, 416] width 333 height 28
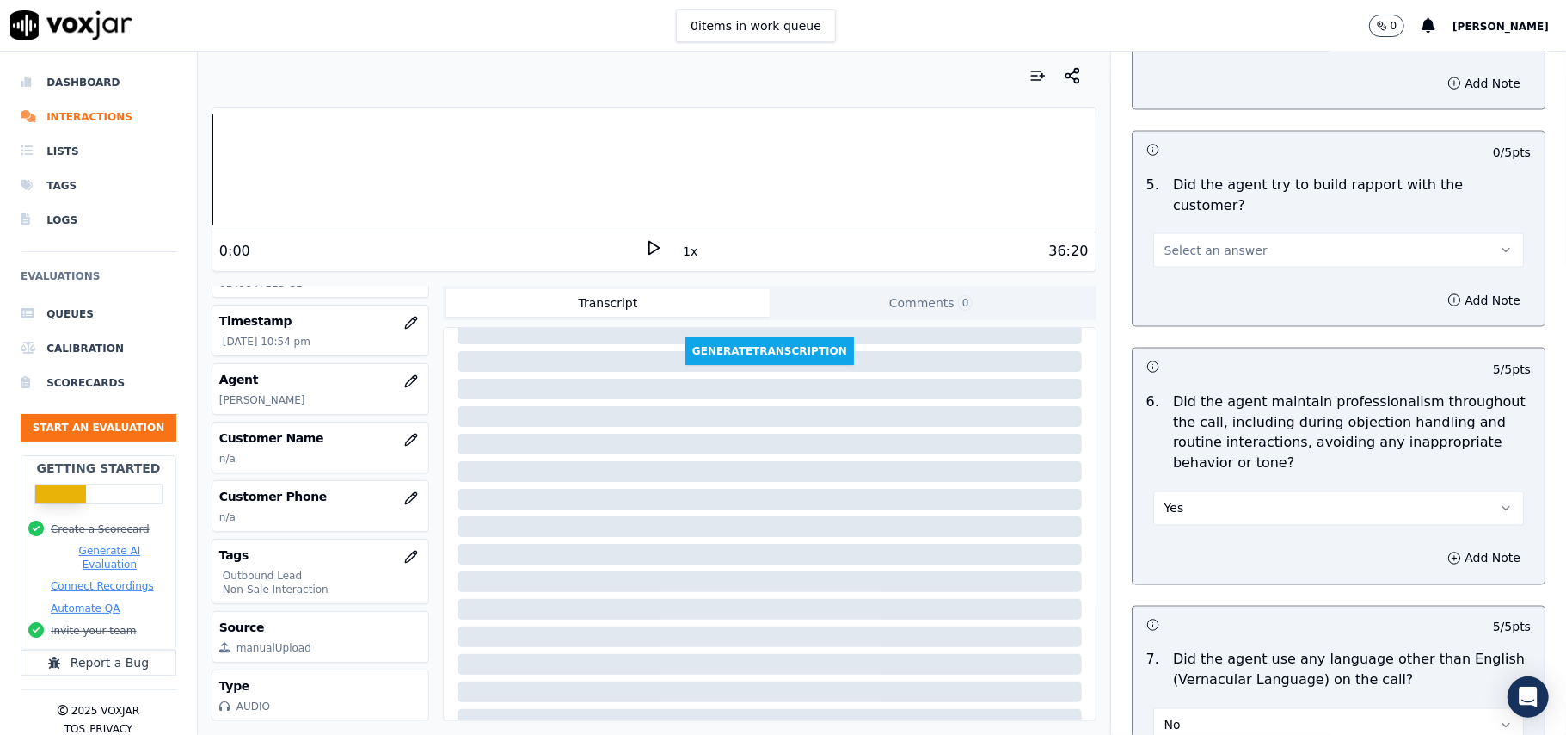
scroll to position [1744, 0]
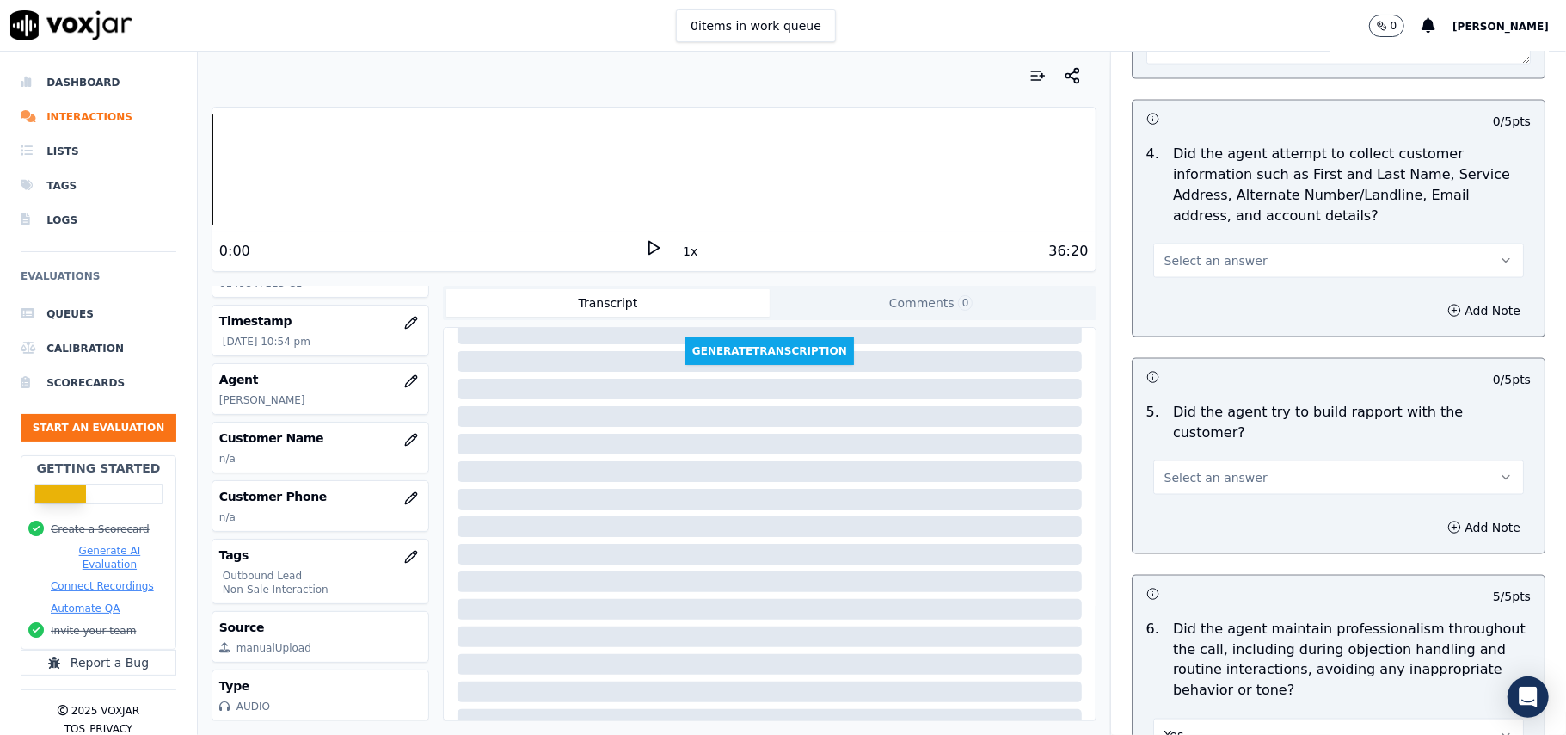
click at [1216, 469] on span "Select an answer" at bounding box center [1216, 477] width 103 height 17
click at [1196, 496] on div "Yes" at bounding box center [1301, 502] width 333 height 28
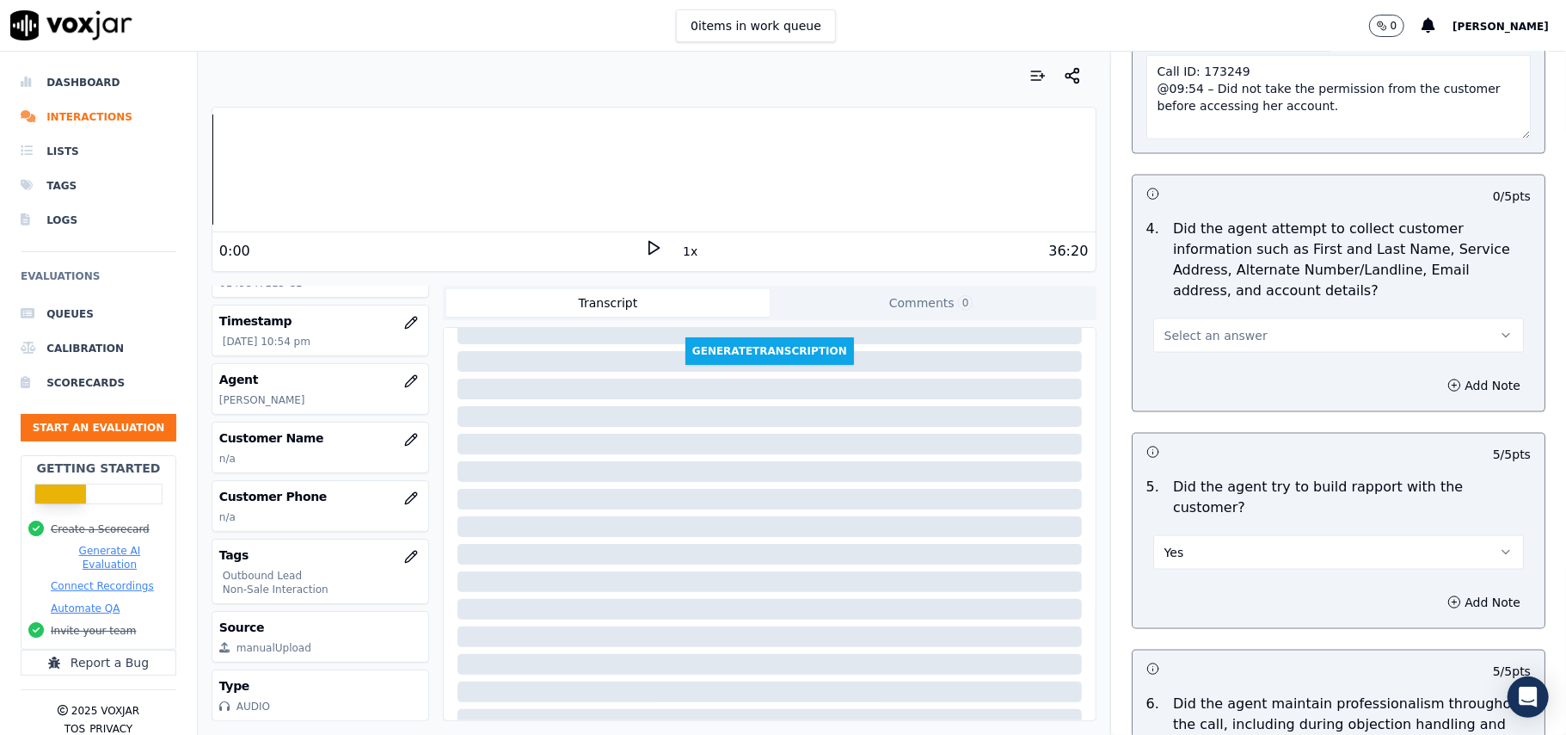
scroll to position [1629, 0]
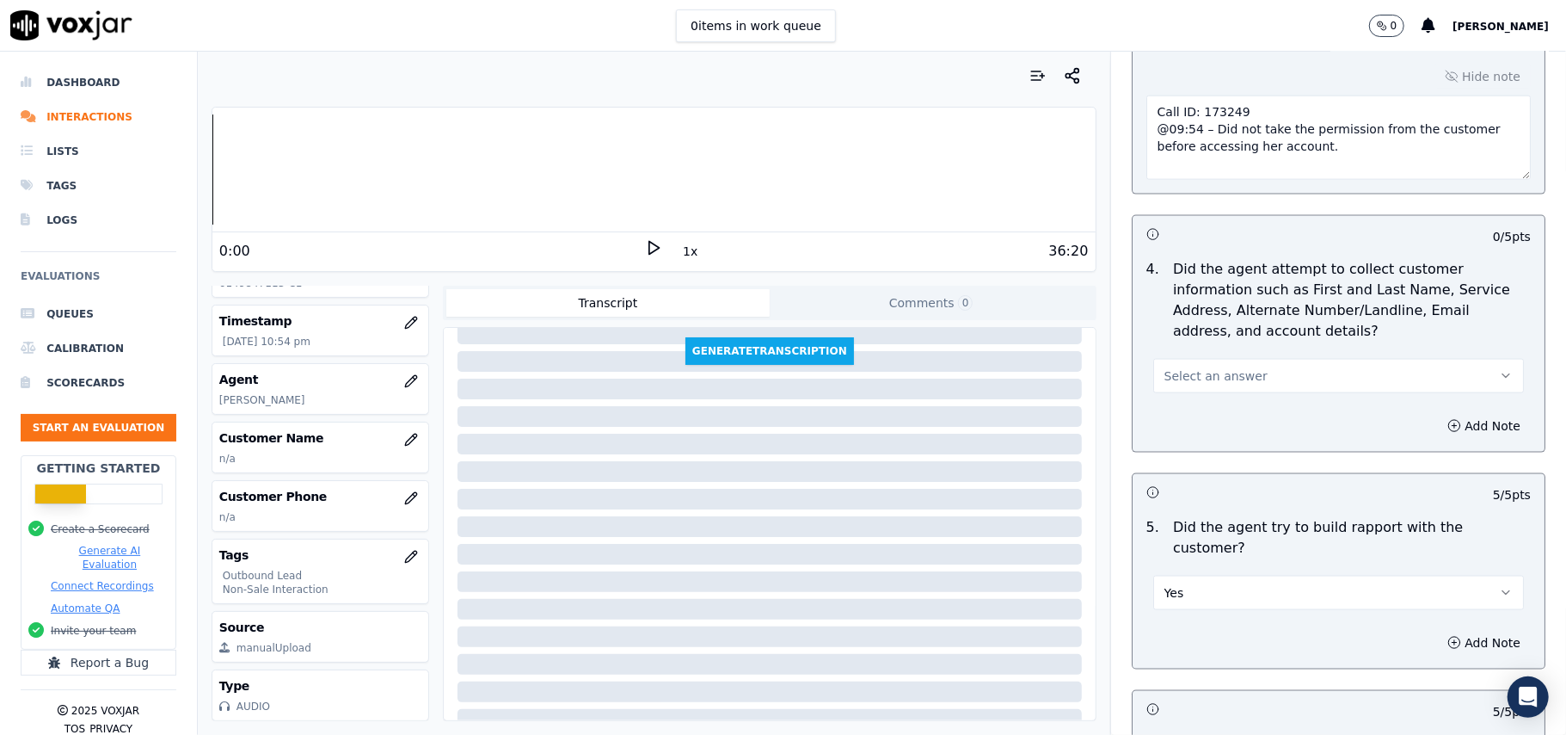
click at [1184, 379] on span "Select an answer" at bounding box center [1216, 375] width 103 height 17
click at [1171, 477] on div "N/A" at bounding box center [1301, 474] width 333 height 28
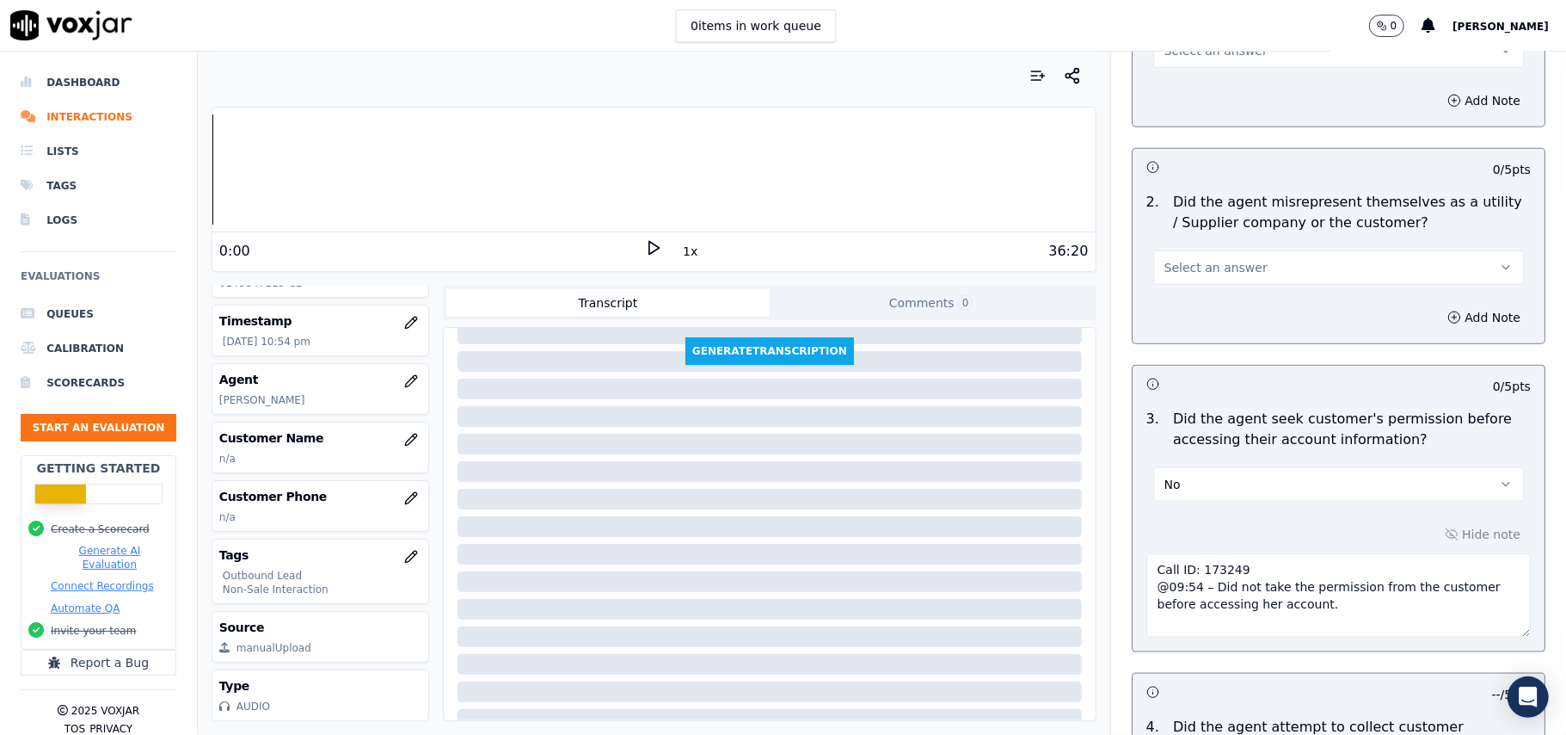
scroll to position [1171, 0]
click at [1184, 258] on button "Select an answer" at bounding box center [1338, 268] width 371 height 34
click at [1171, 345] on div "No" at bounding box center [1301, 338] width 333 height 28
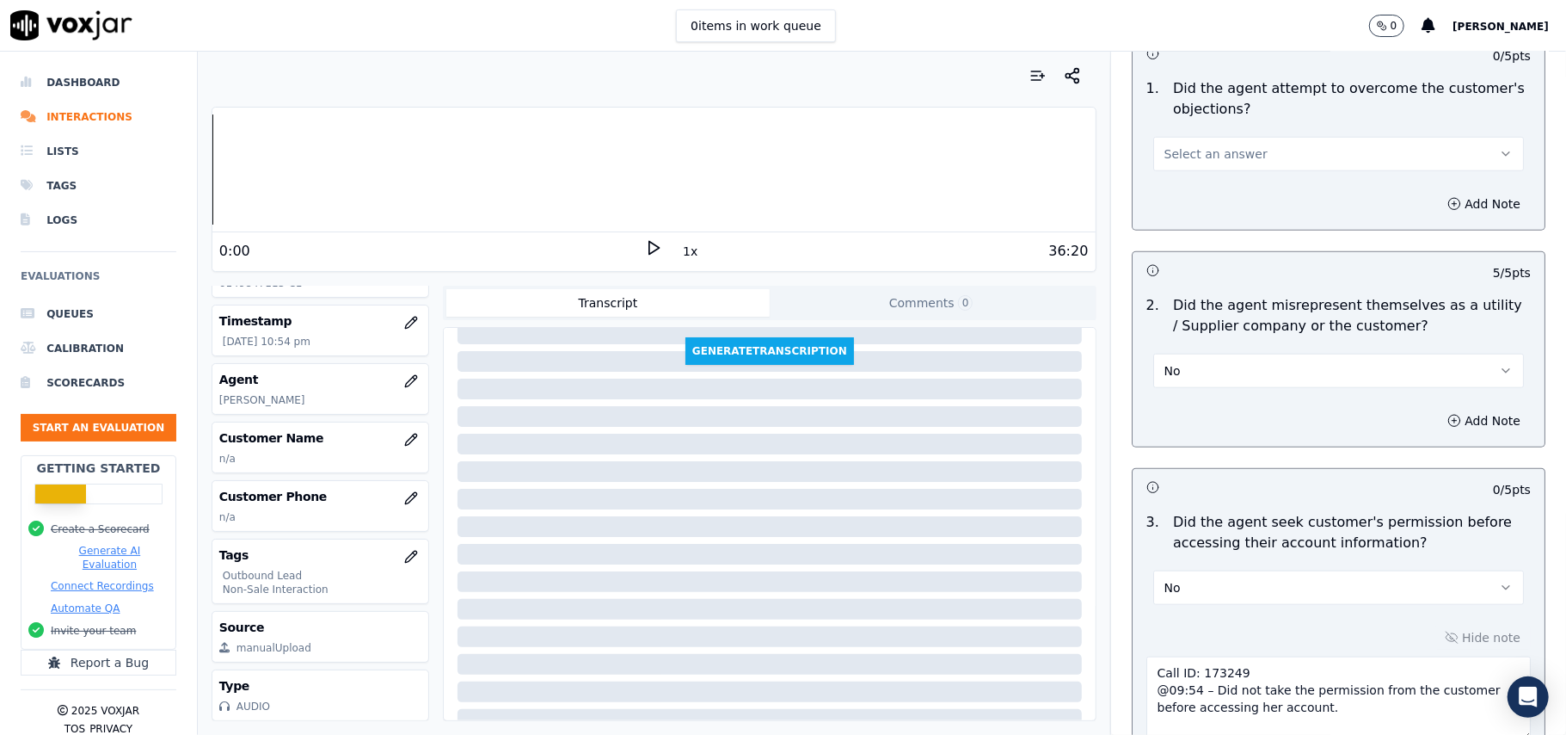
scroll to position [941, 0]
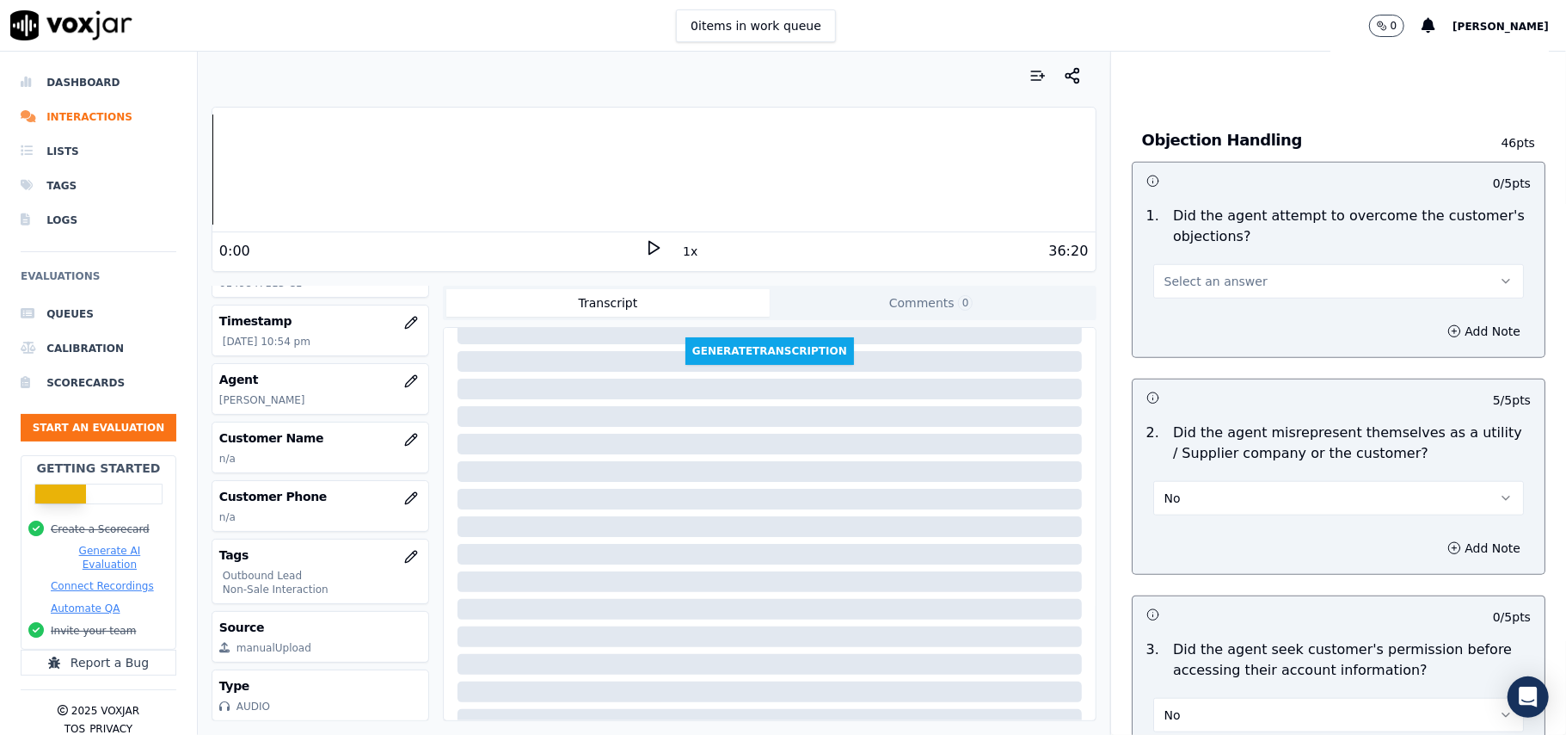
click at [1194, 280] on span "Select an answer" at bounding box center [1216, 281] width 103 height 17
click at [1184, 310] on div "Yes" at bounding box center [1301, 323] width 333 height 28
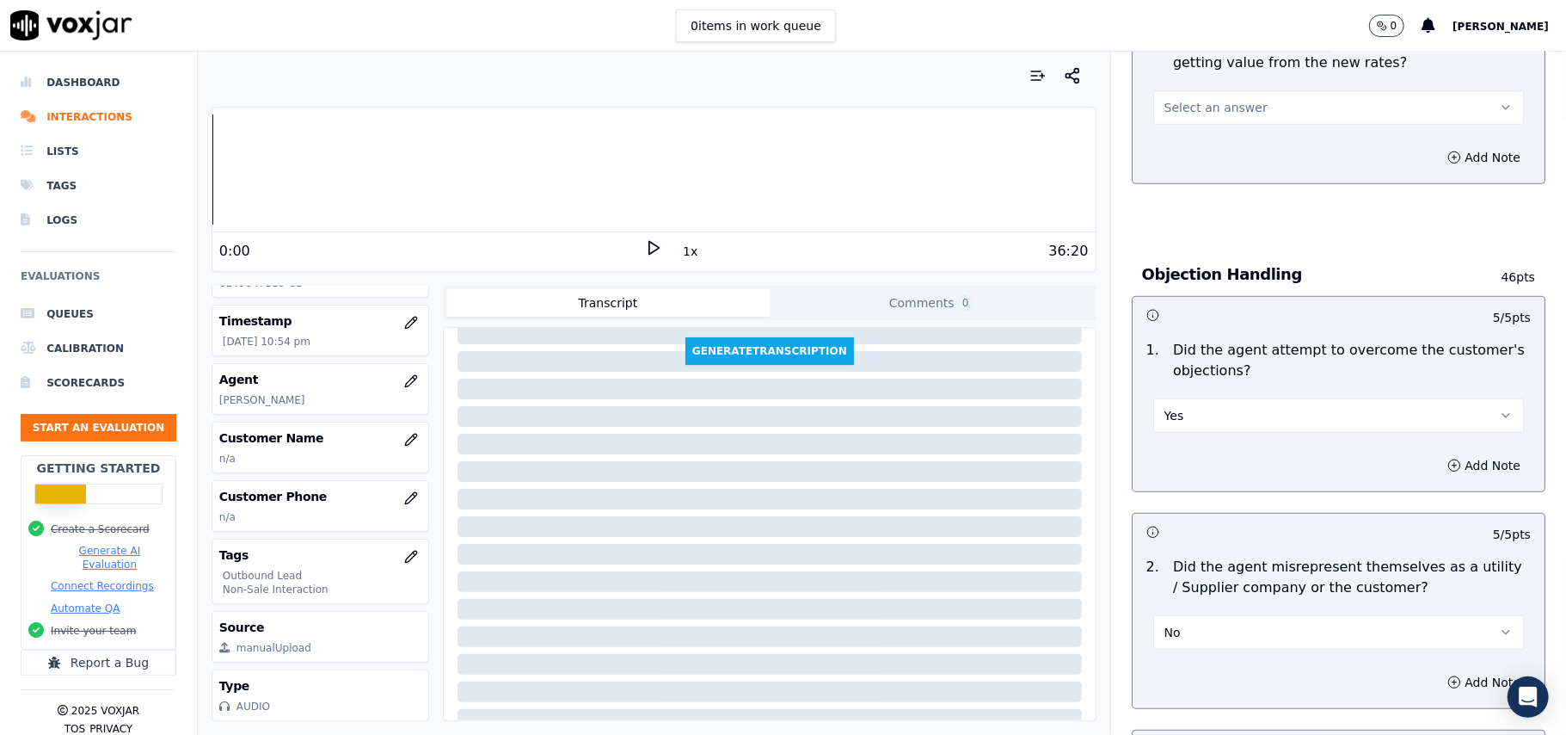
scroll to position [712, 0]
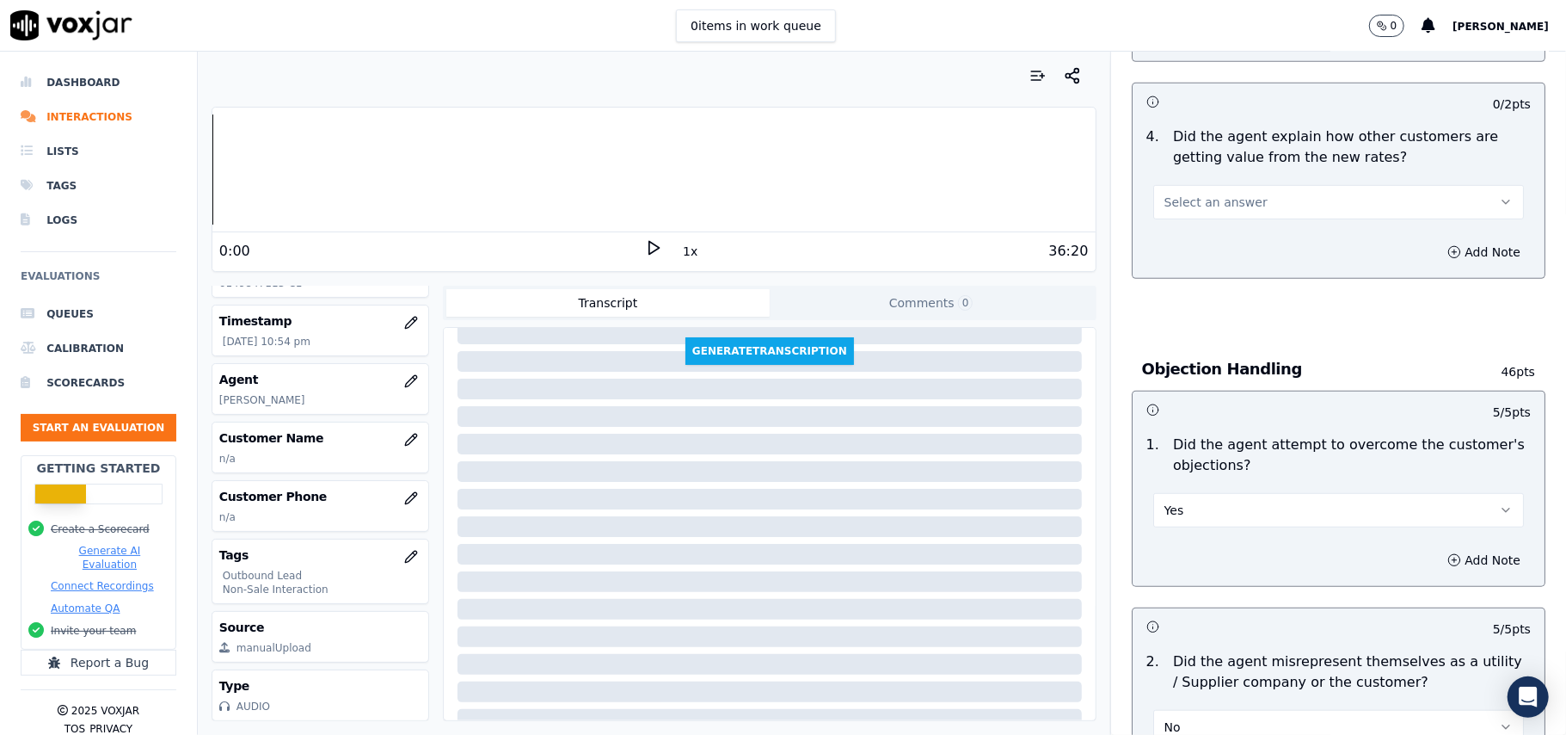
click at [1177, 222] on div "4 . Did the agent explain how other customers are getting value from the new ra…" at bounding box center [1339, 173] width 412 height 107
click at [1181, 212] on button "Select an answer" at bounding box center [1338, 202] width 371 height 34
click at [1180, 269] on div "No" at bounding box center [1301, 271] width 333 height 28
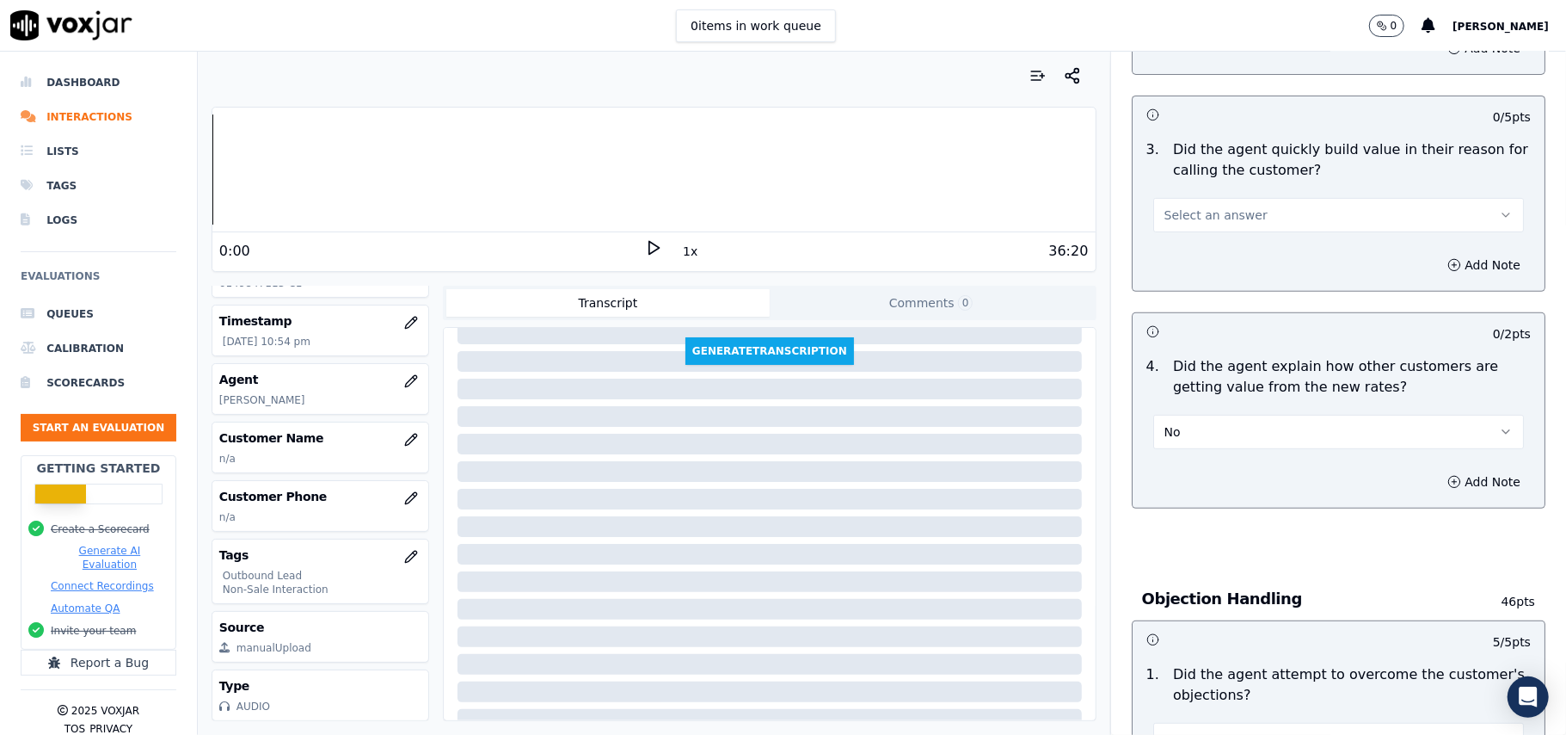
click at [1221, 414] on div "No" at bounding box center [1338, 430] width 371 height 38
click at [1208, 431] on button "No" at bounding box center [1338, 432] width 371 height 34
click at [1182, 544] on div "Yes No N/A" at bounding box center [1302, 499] width 340 height 89
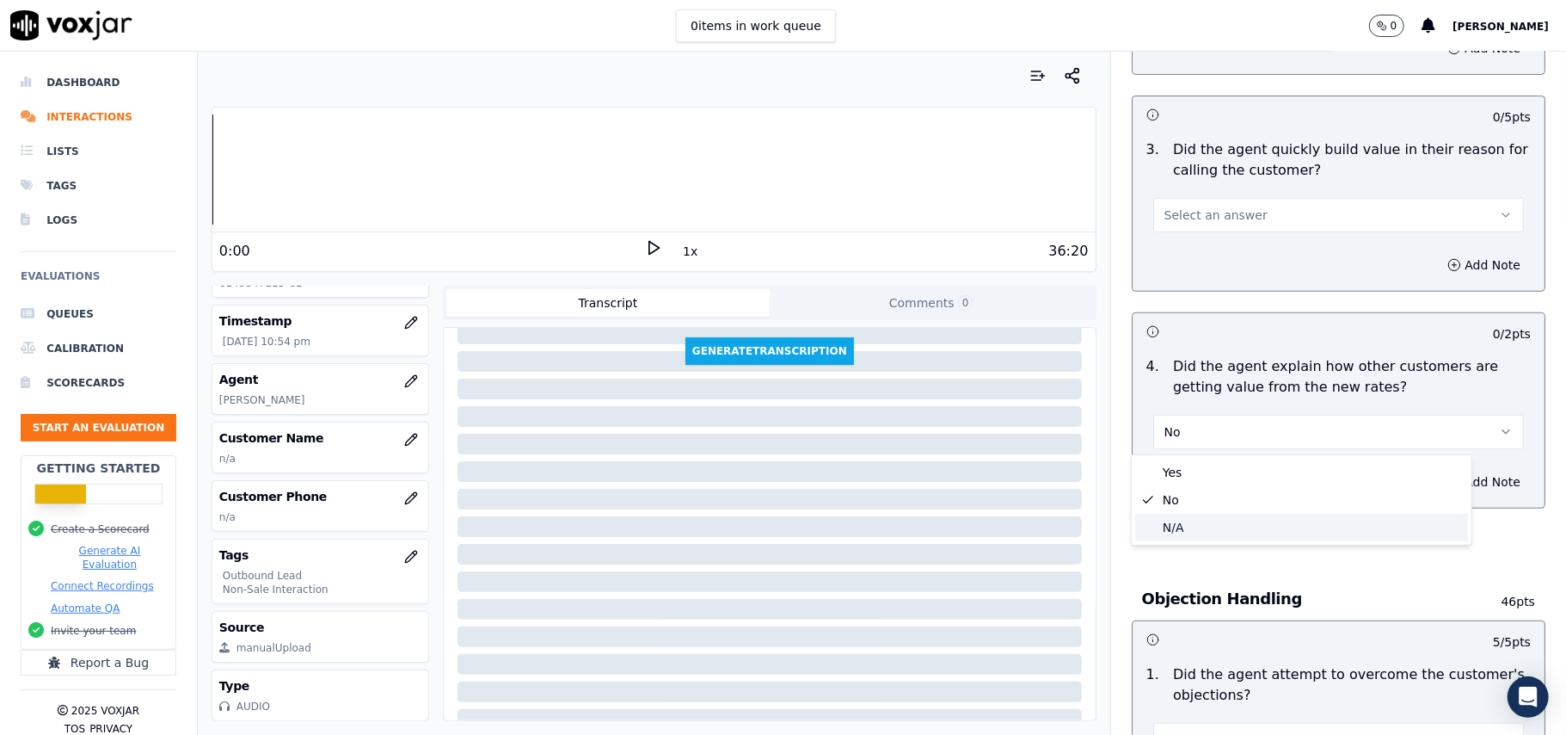
click at [1181, 531] on div "N/A" at bounding box center [1301, 527] width 333 height 28
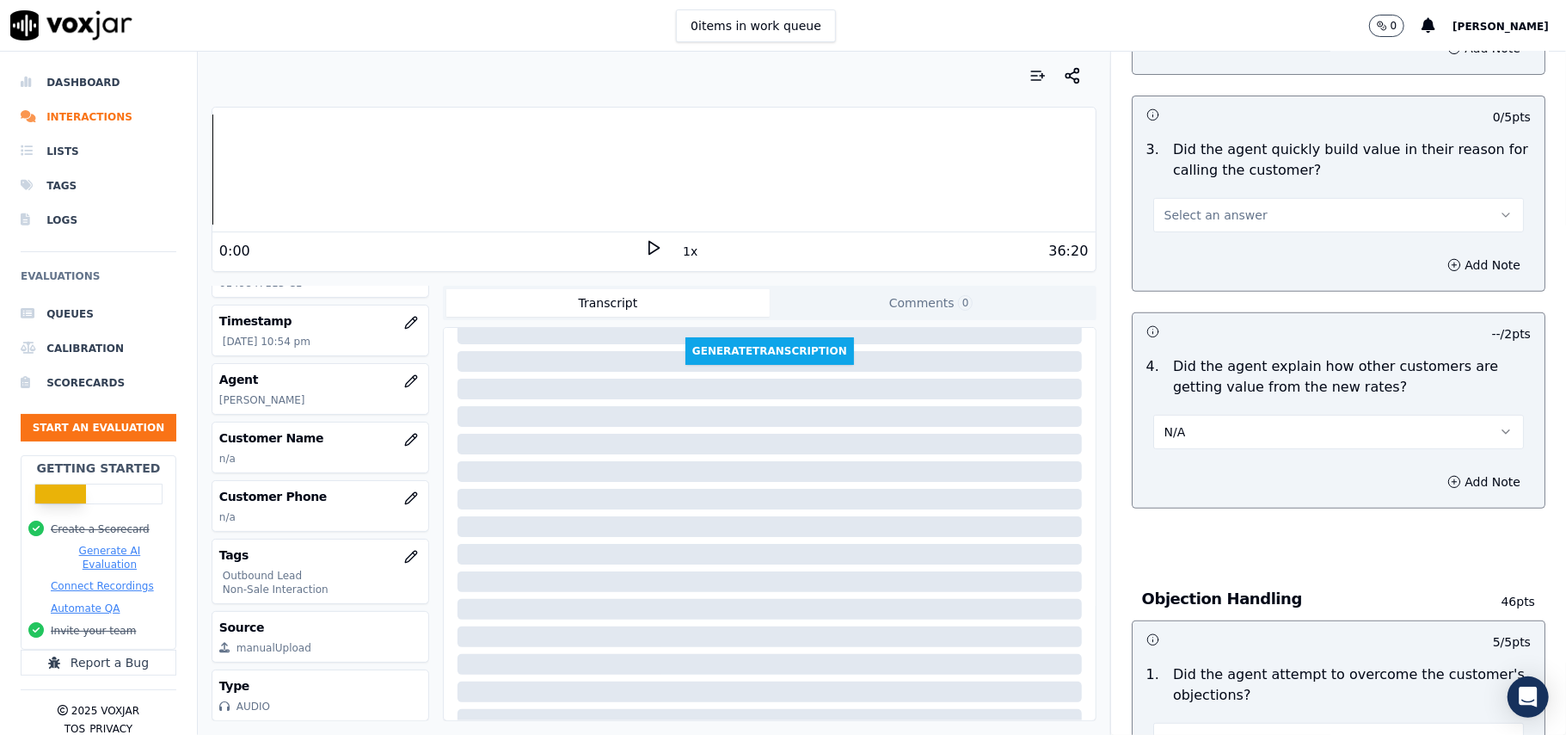
scroll to position [368, 0]
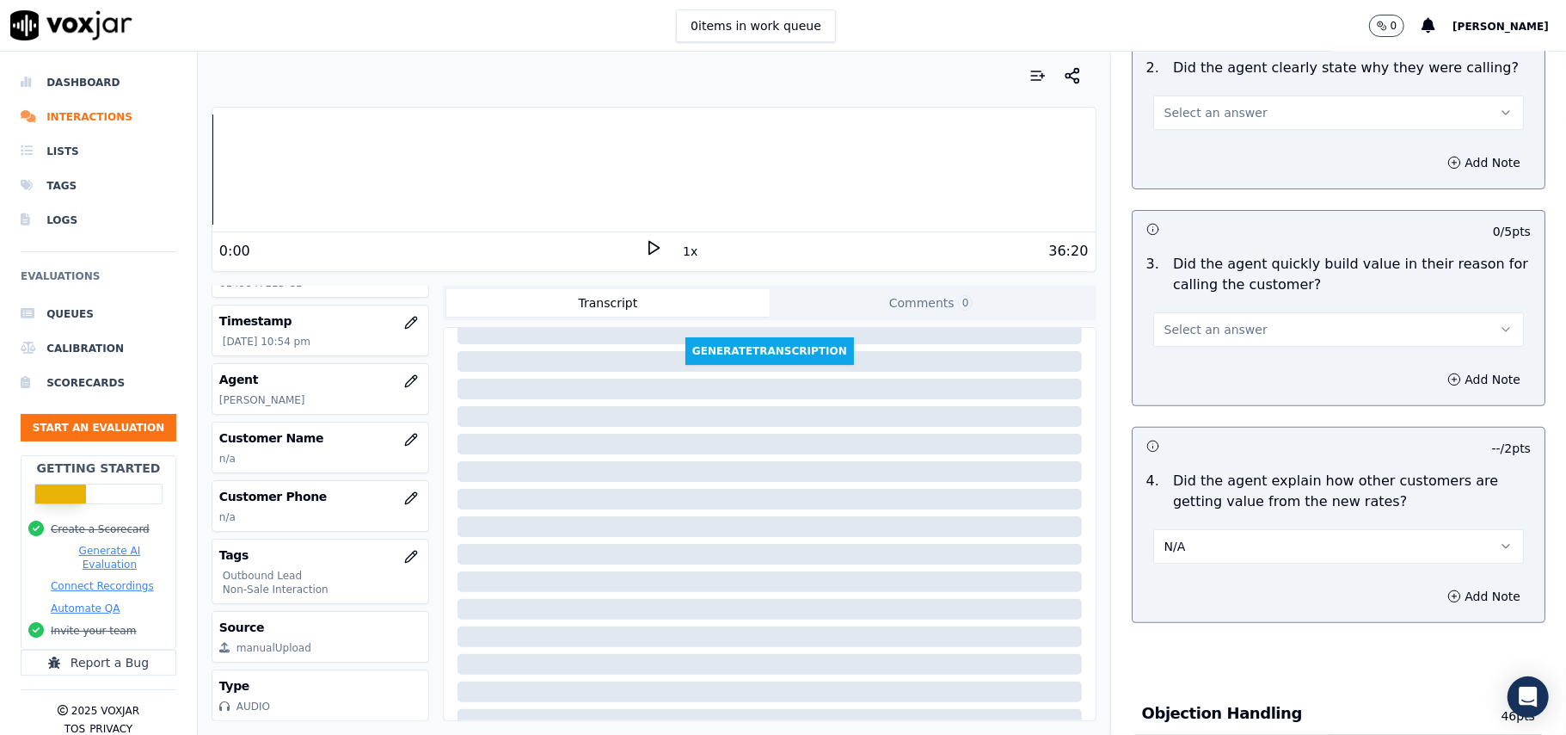
click at [1180, 335] on span "Select an answer" at bounding box center [1216, 329] width 103 height 17
click at [1160, 372] on div "Yes" at bounding box center [1301, 370] width 333 height 28
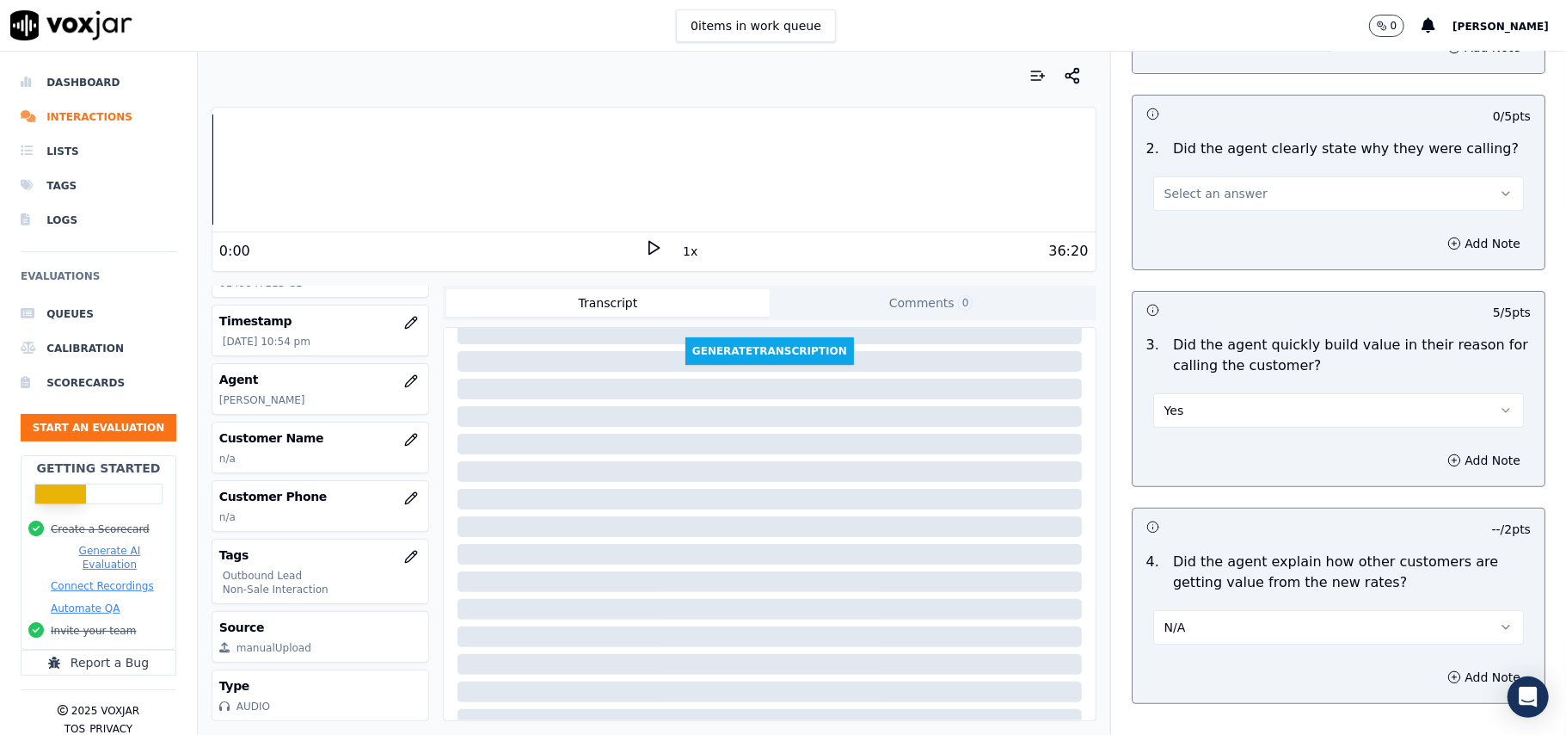
scroll to position [138, 0]
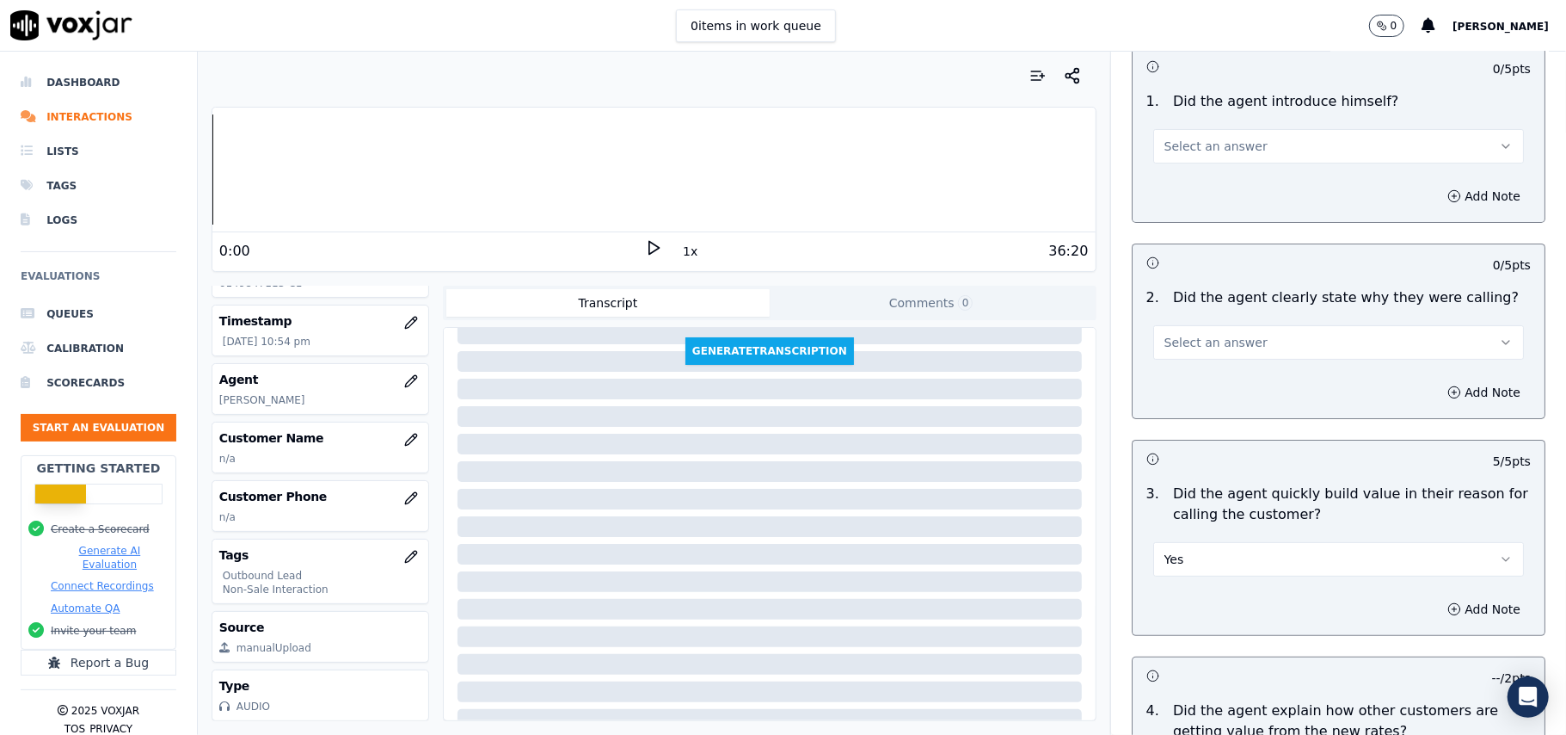
click at [1180, 339] on span "Select an answer" at bounding box center [1216, 342] width 103 height 17
click at [1174, 370] on div "Yes" at bounding box center [1301, 382] width 333 height 28
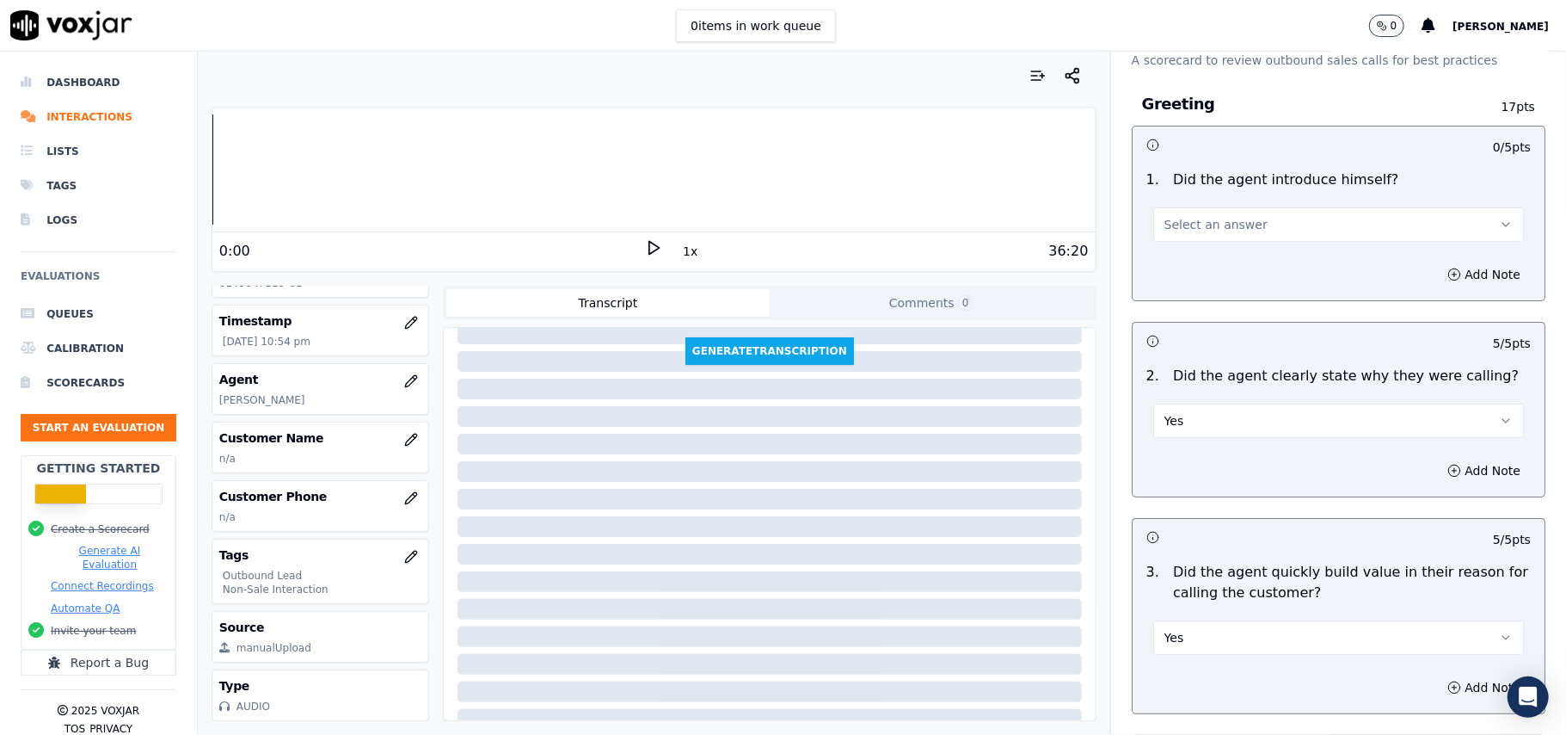
scroll to position [0, 0]
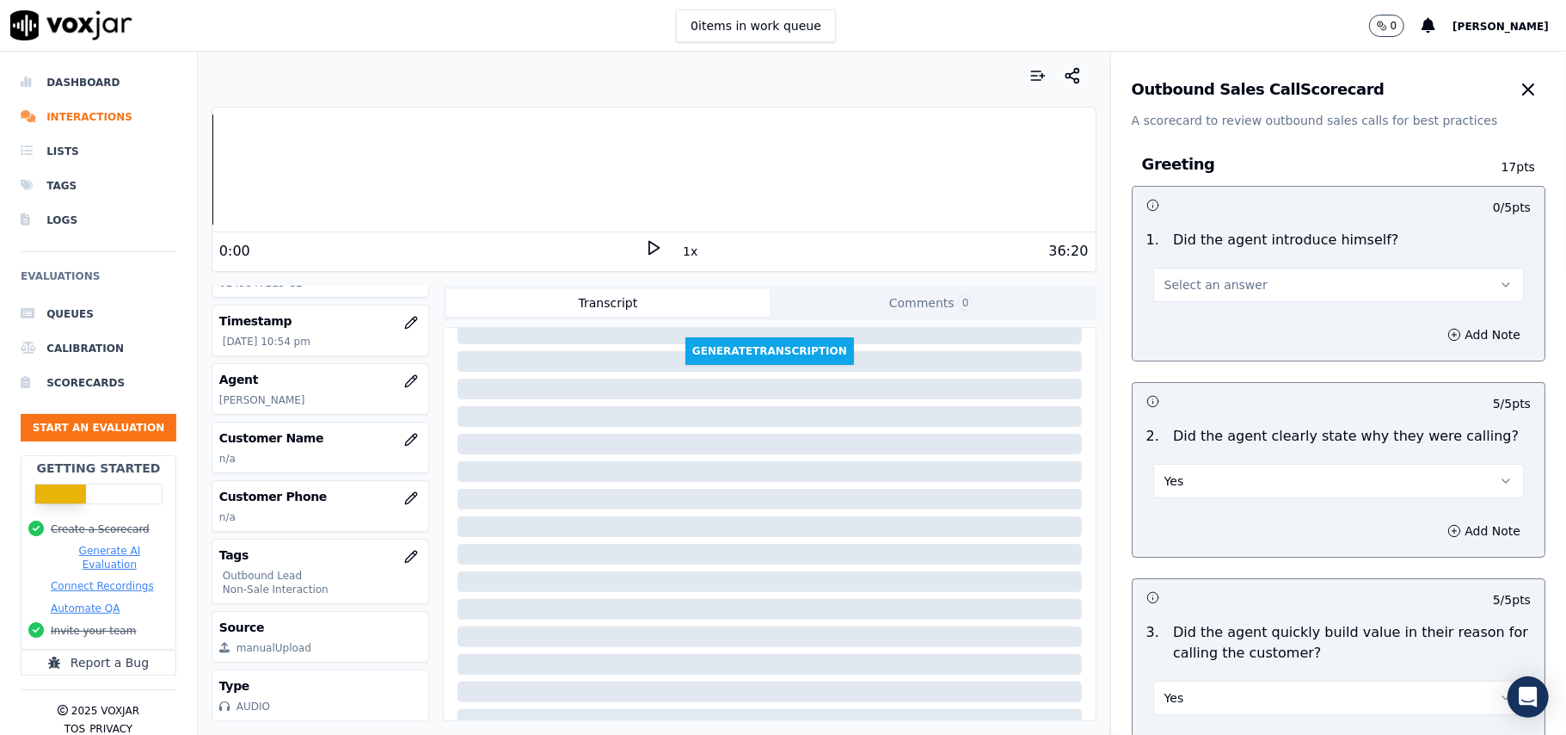
click at [1194, 282] on span "Select an answer" at bounding box center [1216, 284] width 103 height 17
click at [1189, 310] on div "Yes No N/A" at bounding box center [1302, 351] width 340 height 89
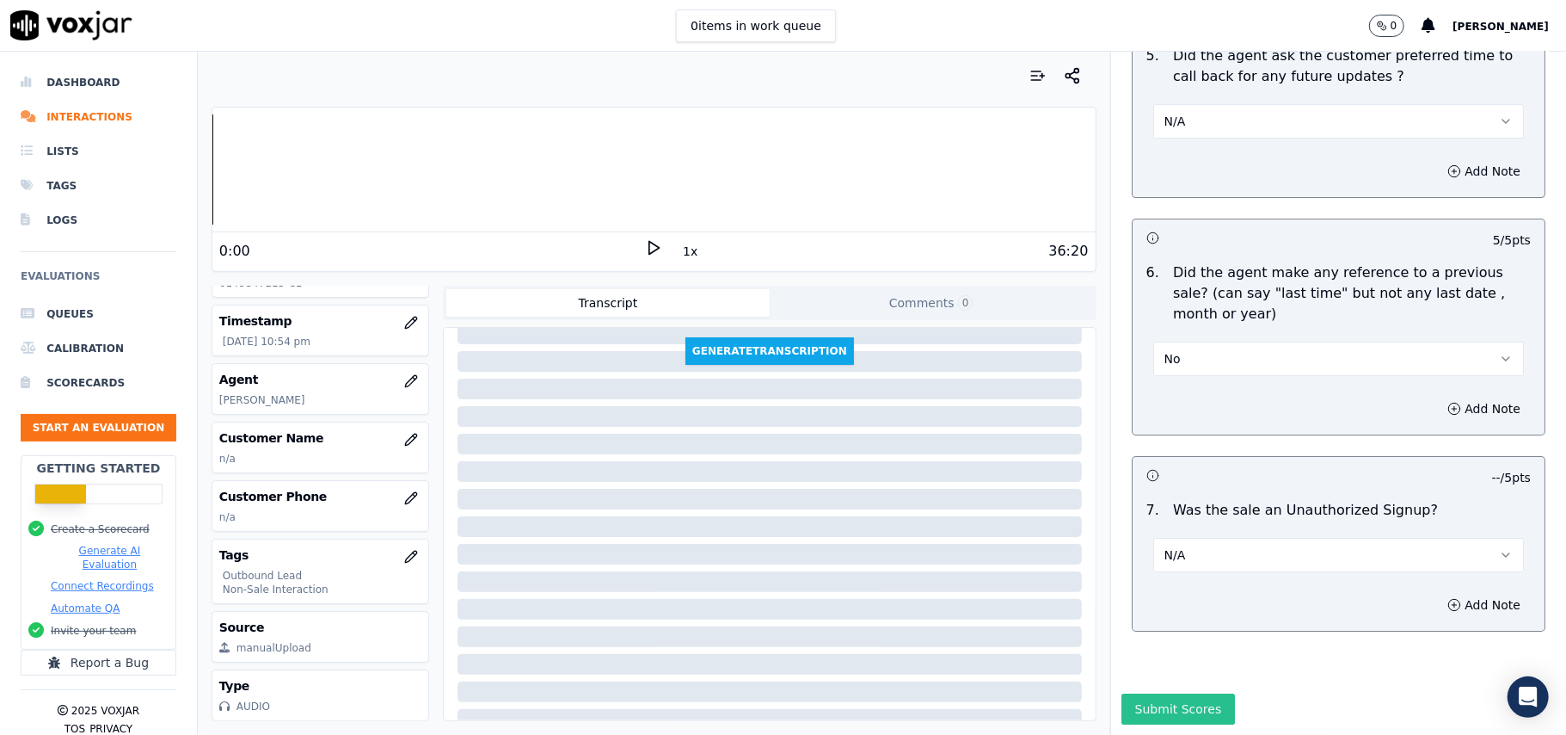
click at [1134, 693] on button "Submit Scores" at bounding box center [1179, 708] width 114 height 31
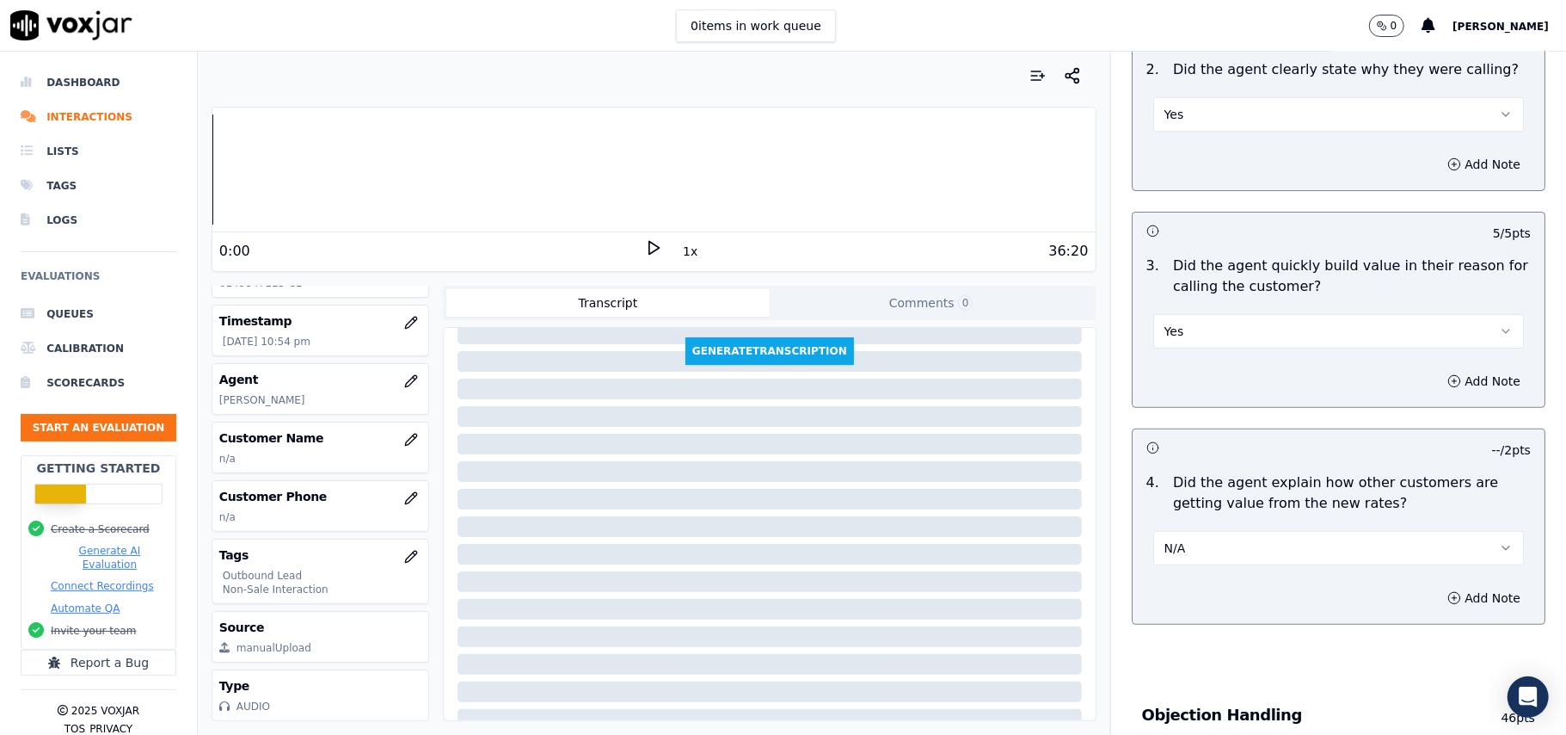
scroll to position [43, 0]
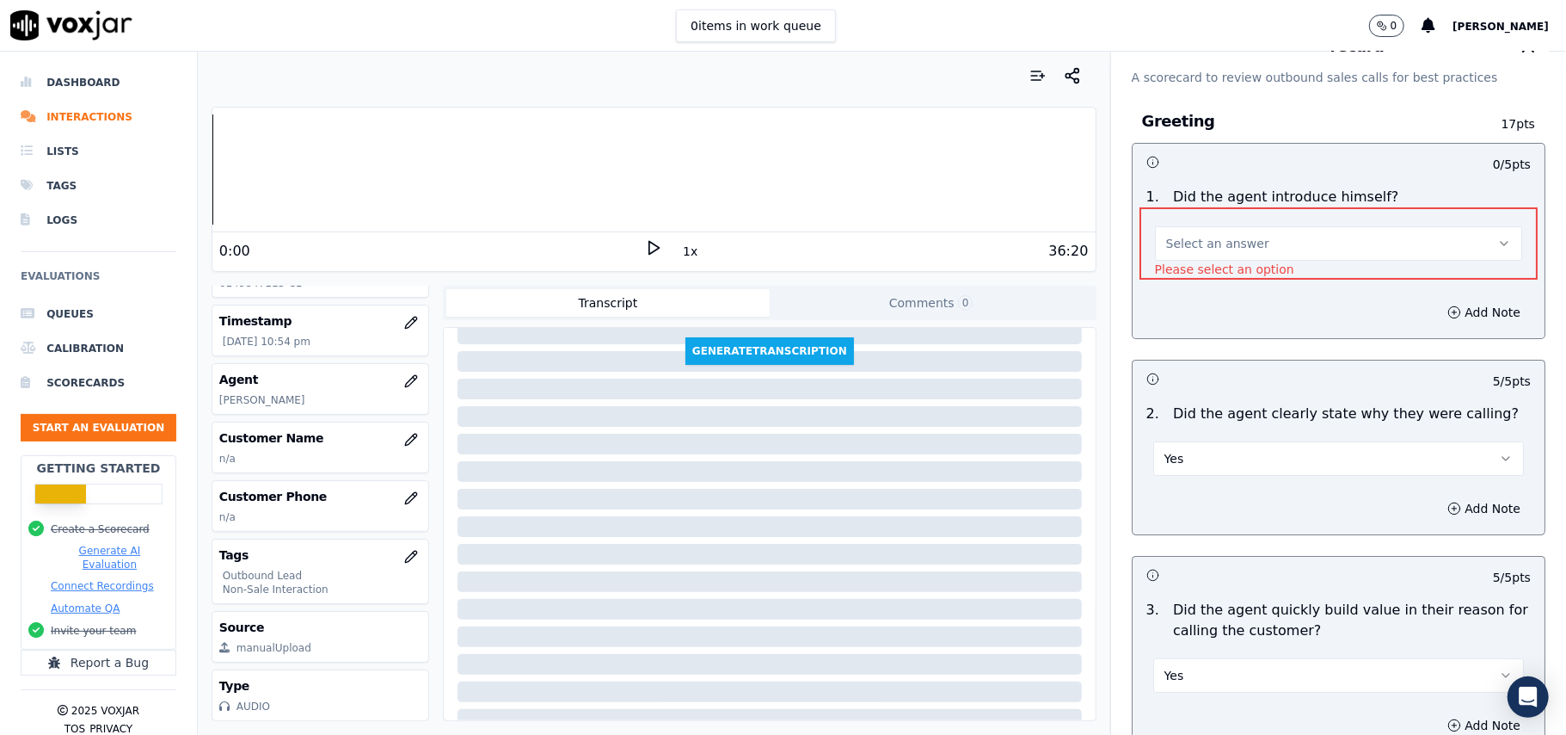
click at [1215, 239] on span "Select an answer" at bounding box center [1217, 243] width 103 height 17
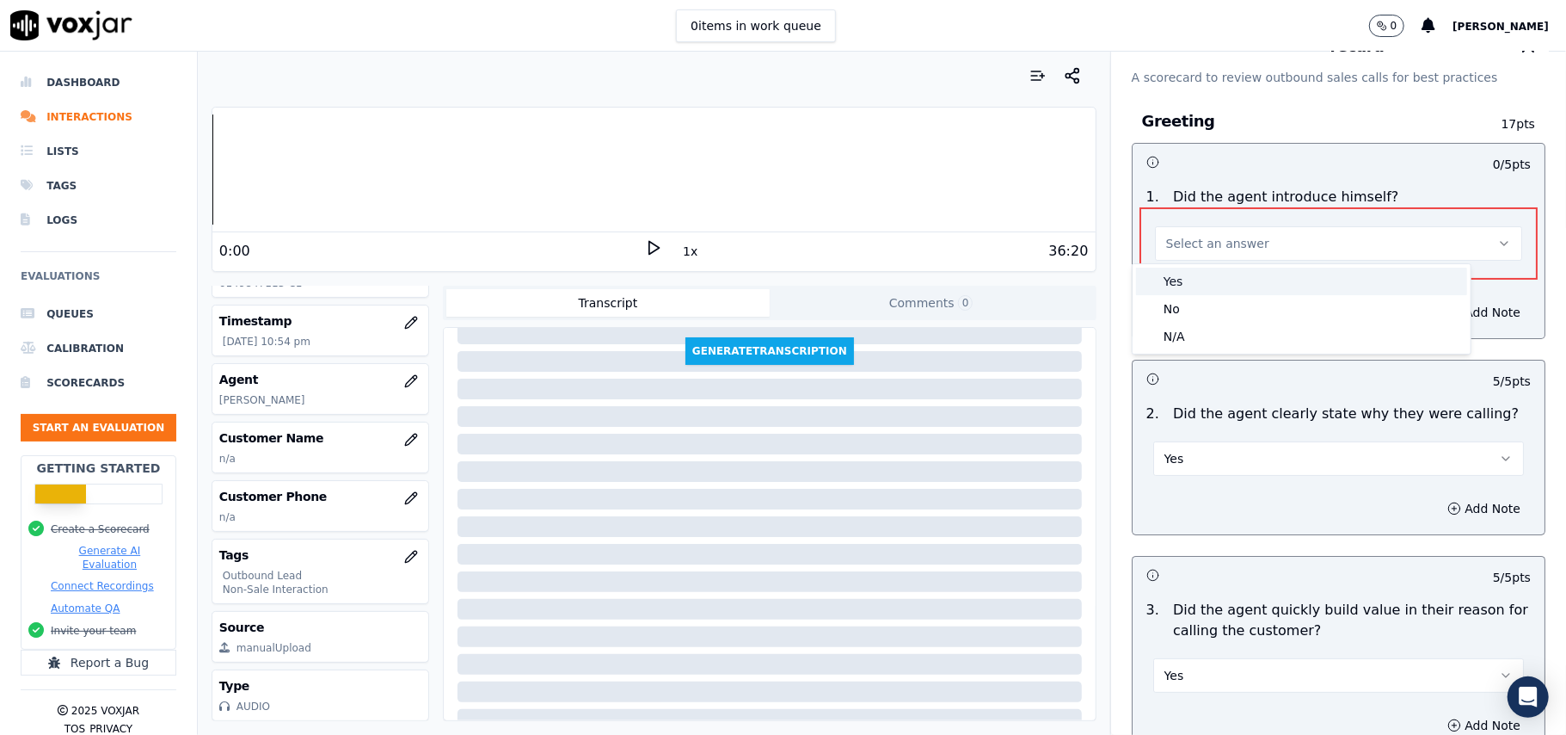
click at [1199, 282] on div "Yes" at bounding box center [1301, 281] width 331 height 28
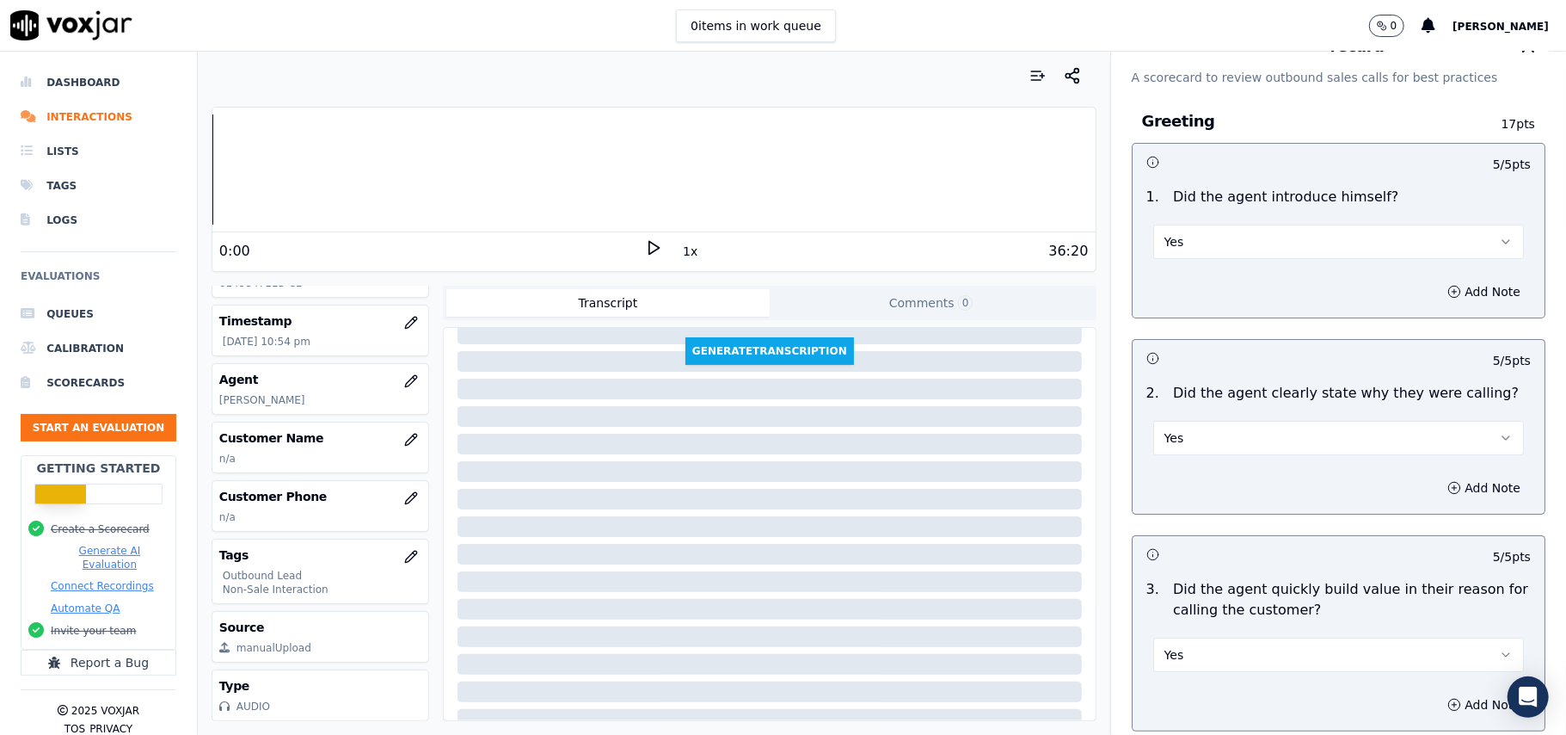
scroll to position [4381, 0]
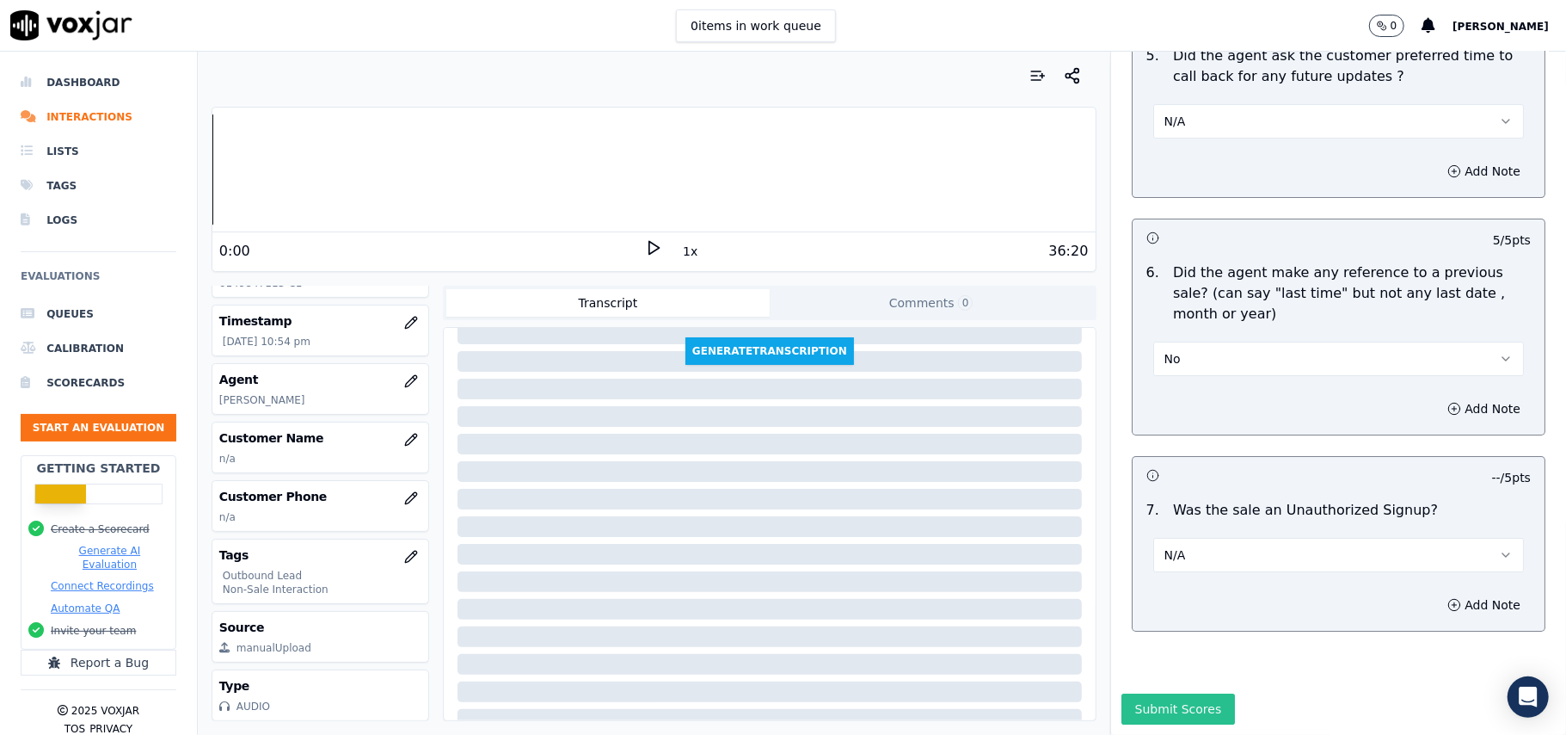
click at [1150, 693] on button "Submit Scores" at bounding box center [1179, 708] width 114 height 31
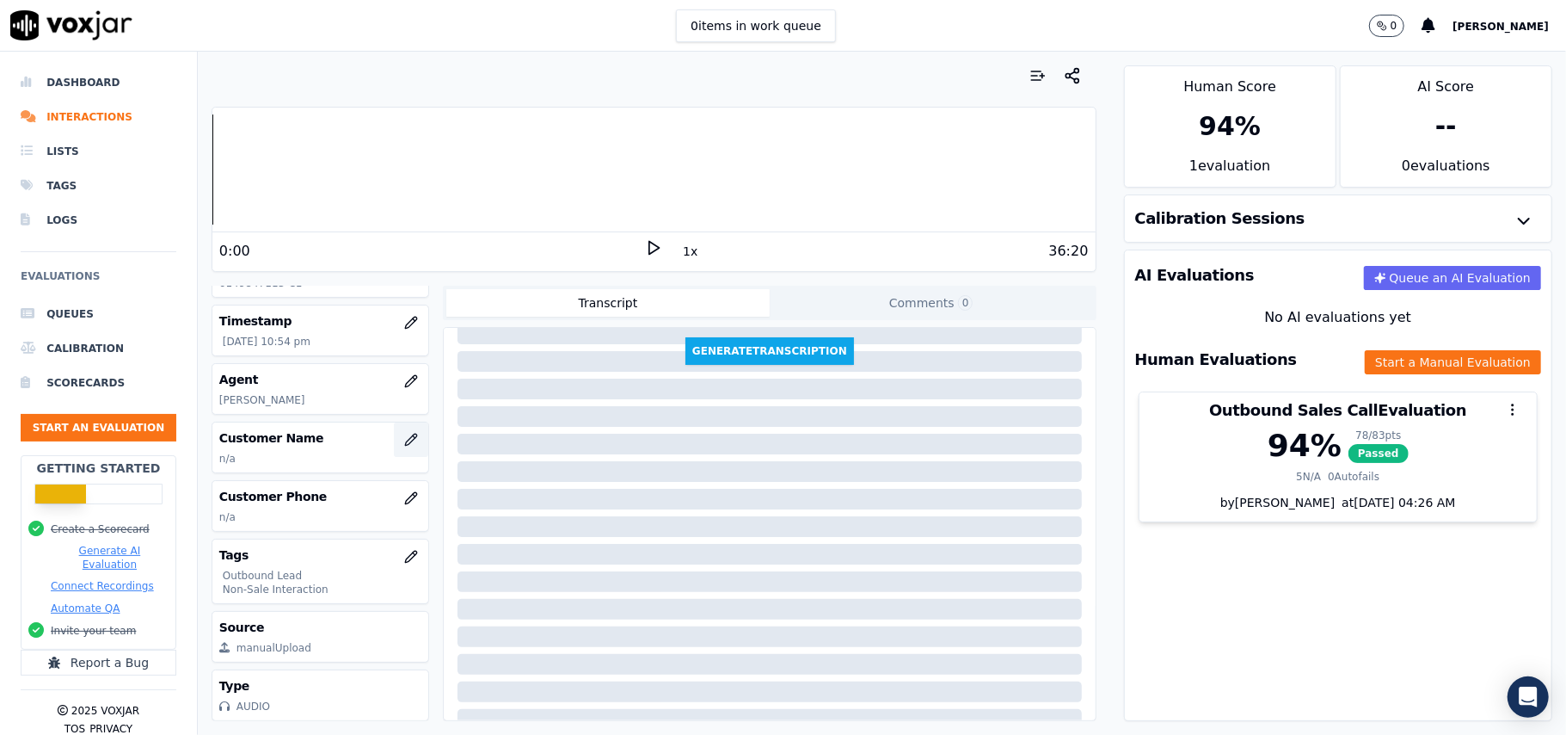
click at [404, 433] on icon "button" at bounding box center [411, 440] width 14 height 14
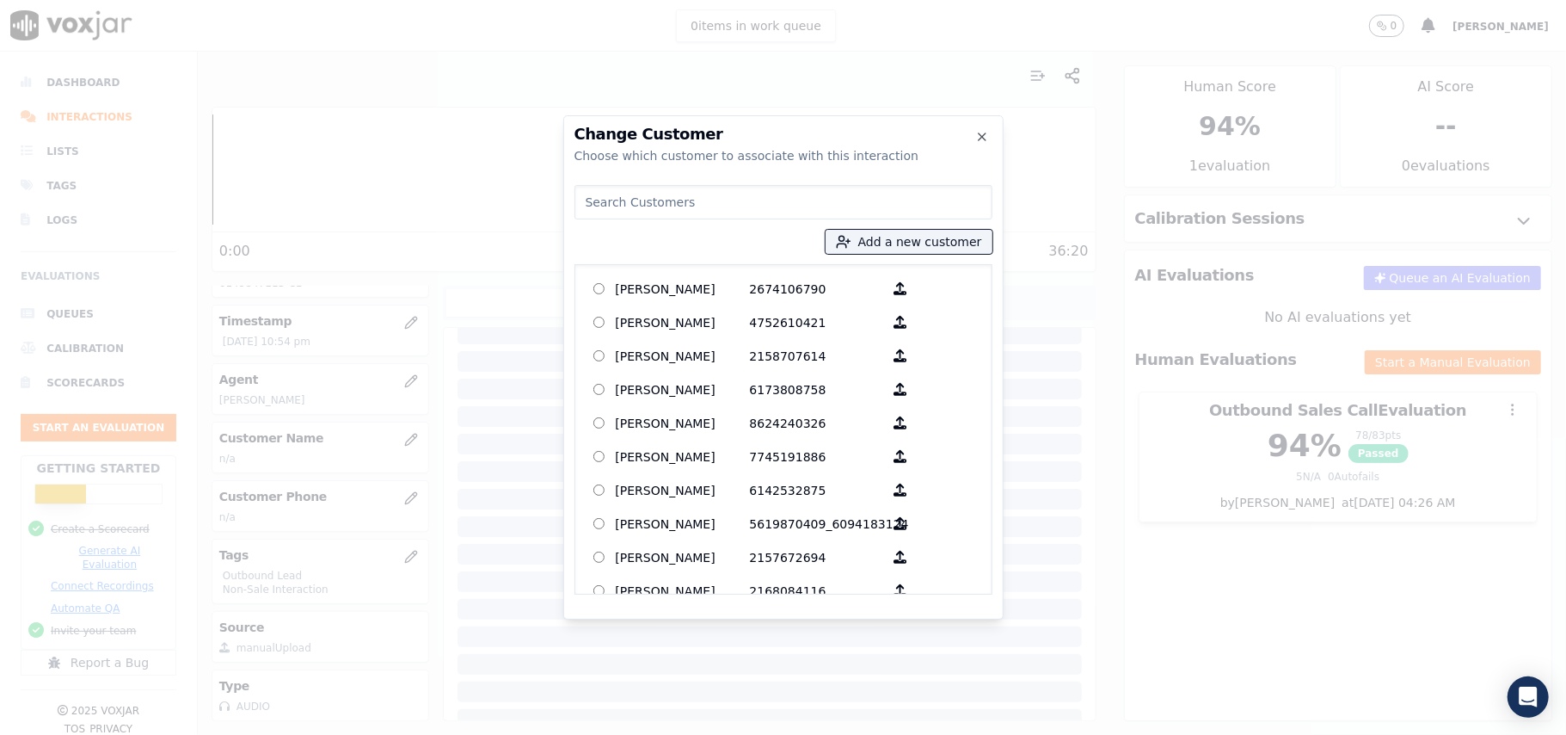
paste input "[PERSON_NAME]"
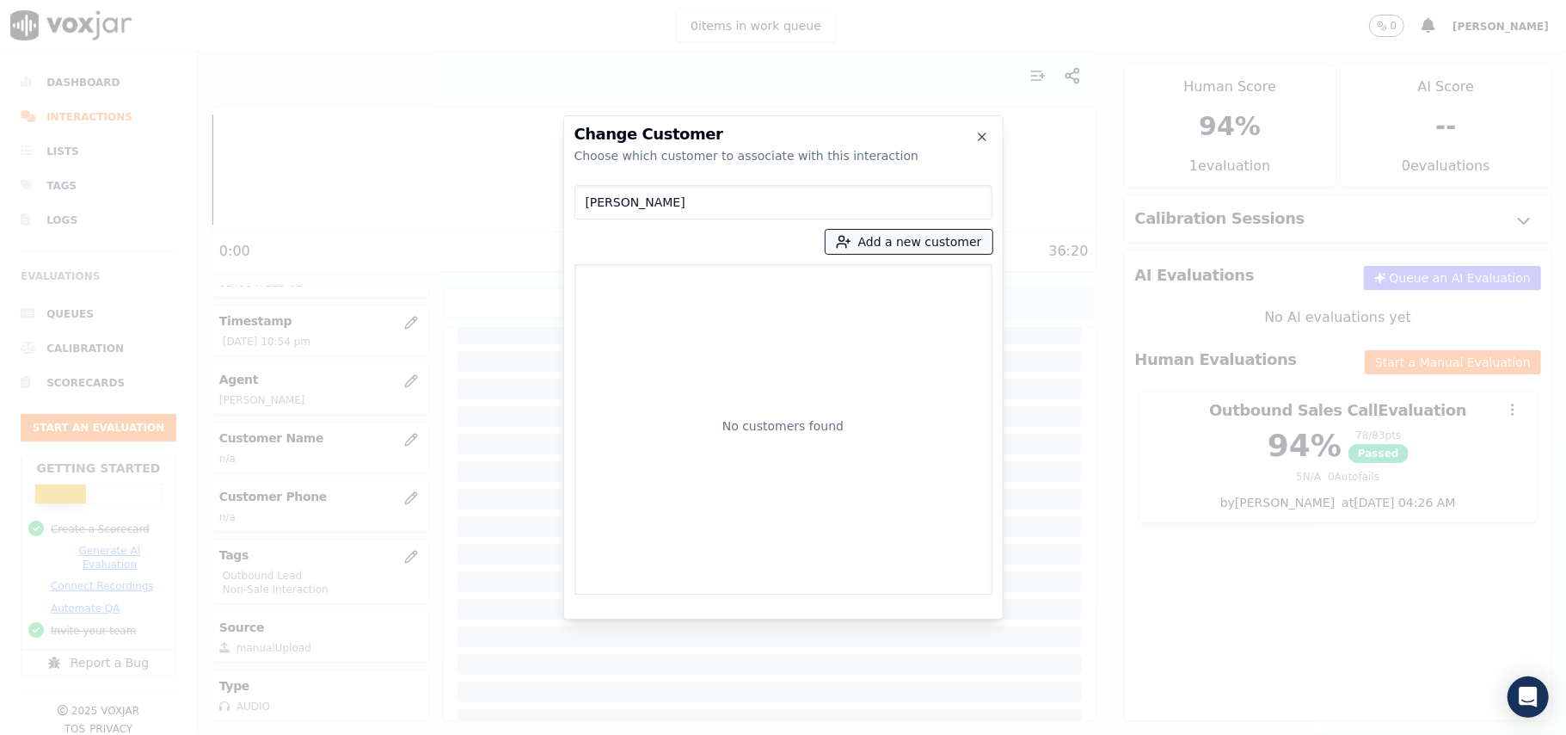
type input "[PERSON_NAME]"
click at [888, 243] on button "Add a new customer" at bounding box center [909, 242] width 167 height 24
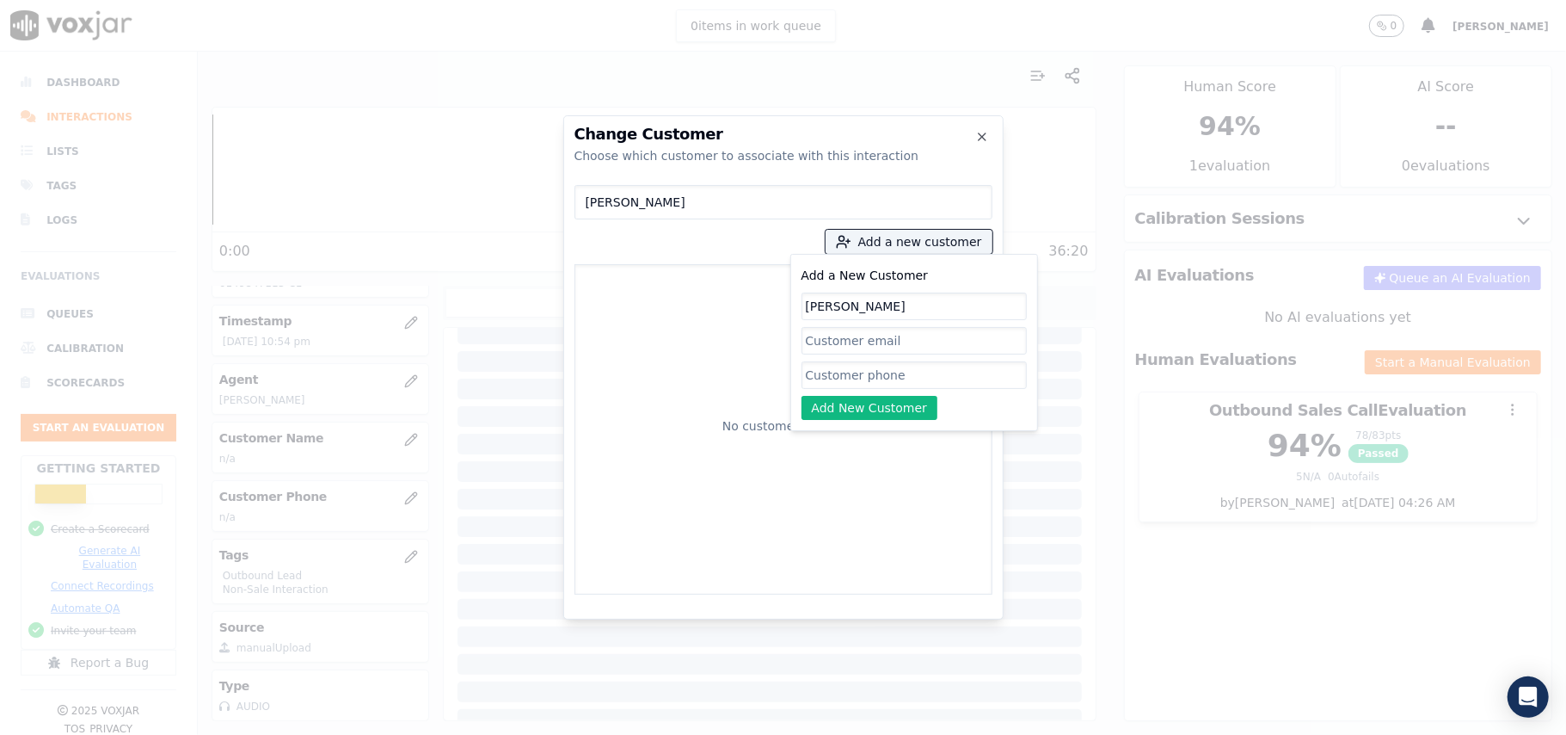
click at [809, 311] on input "[PERSON_NAME]" at bounding box center [914, 306] width 225 height 28
click at [587, 203] on input "[PERSON_NAME]" at bounding box center [784, 202] width 418 height 34
type input "[PERSON_NAME]"
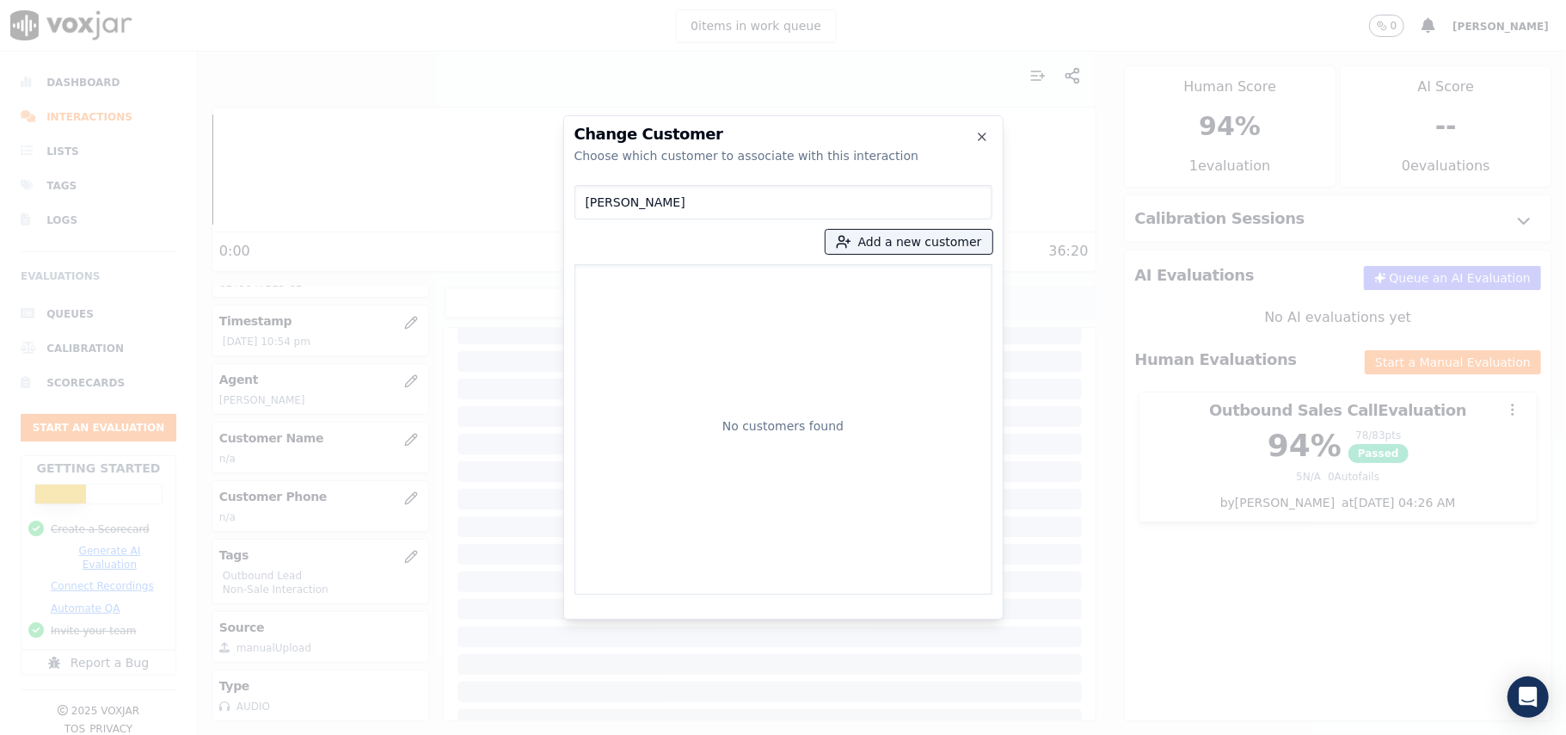
click at [576, 201] on input "[PERSON_NAME]" at bounding box center [784, 202] width 418 height 34
click at [592, 194] on input "[PERSON_NAME]" at bounding box center [784, 202] width 418 height 34
type input "[PERSON_NAME]"
click at [750, 291] on p "4197755611_6149847113" at bounding box center [817, 288] width 134 height 27
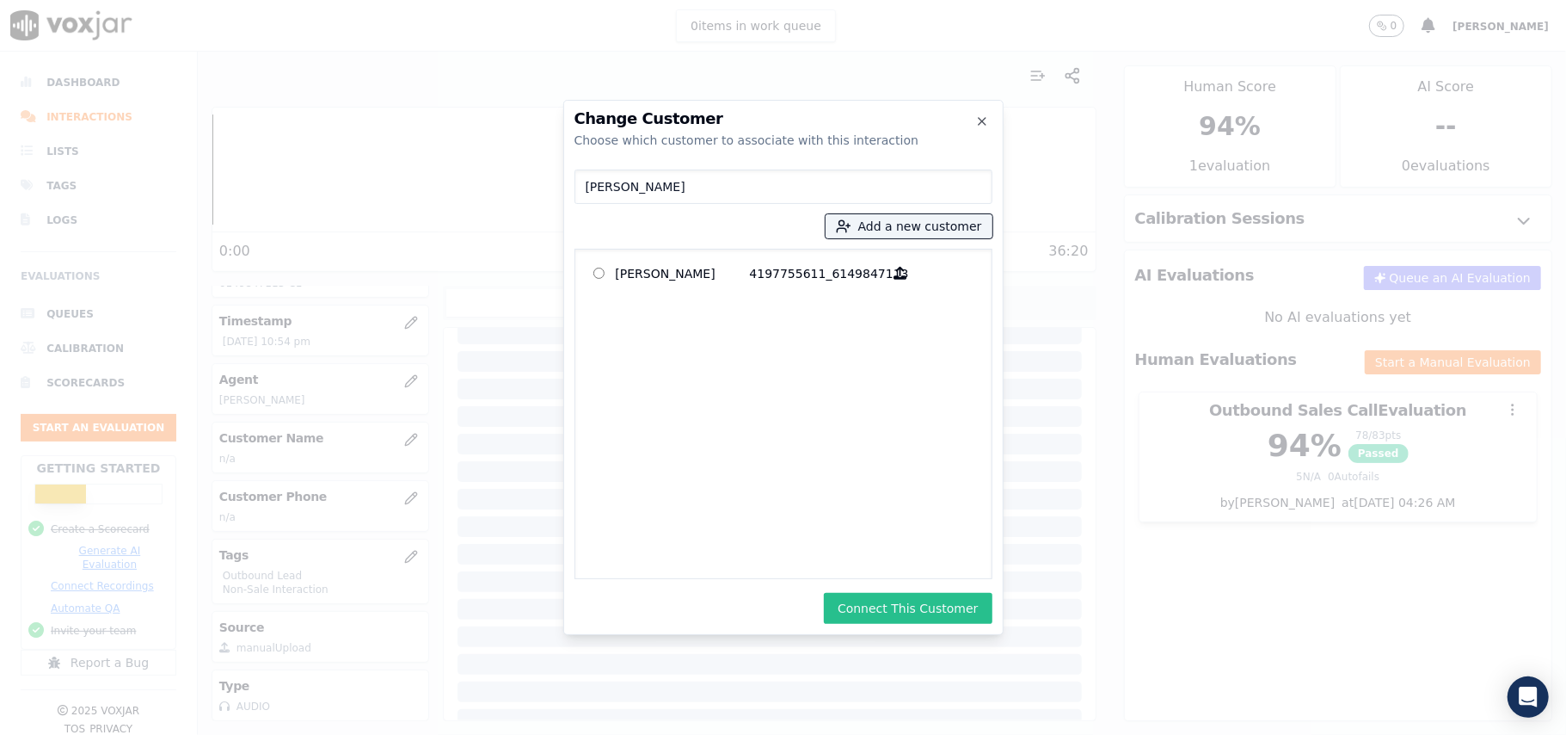
click at [888, 607] on button "Connect This Customer" at bounding box center [908, 608] width 168 height 31
